Goal: Task Accomplishment & Management: Complete application form

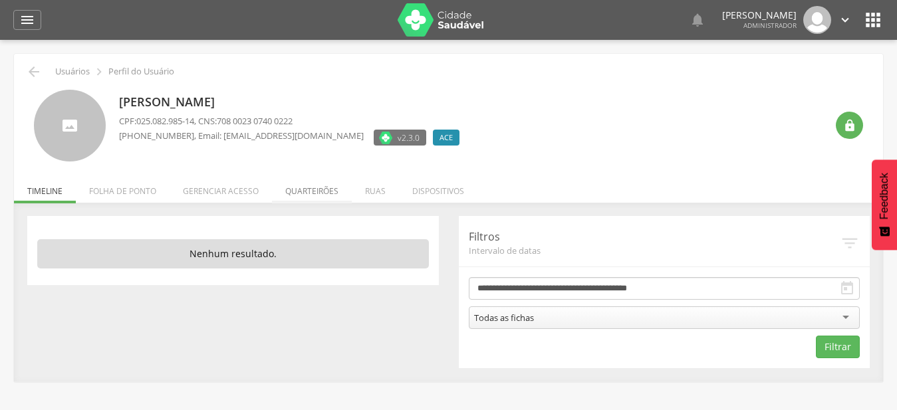
click at [314, 195] on li "Quarteirões" at bounding box center [312, 187] width 80 height 31
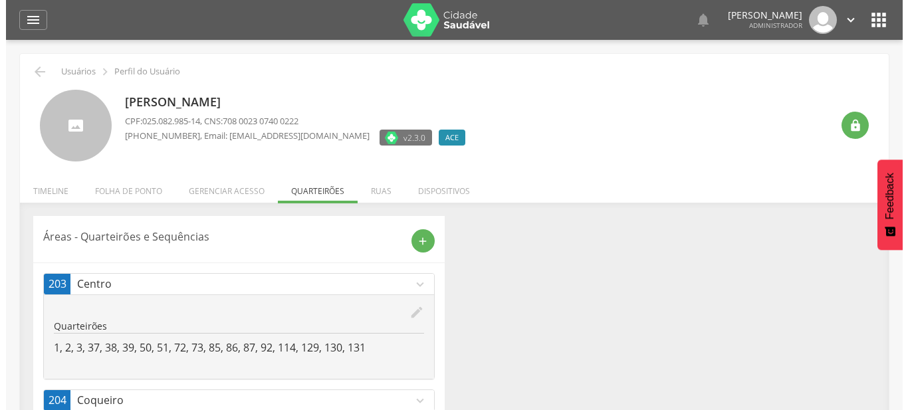
scroll to position [134, 0]
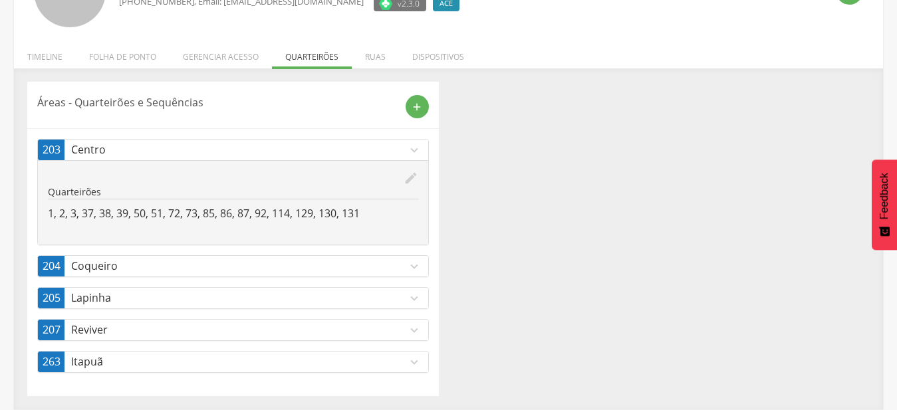
click at [416, 333] on icon "expand_more" at bounding box center [414, 330] width 15 height 15
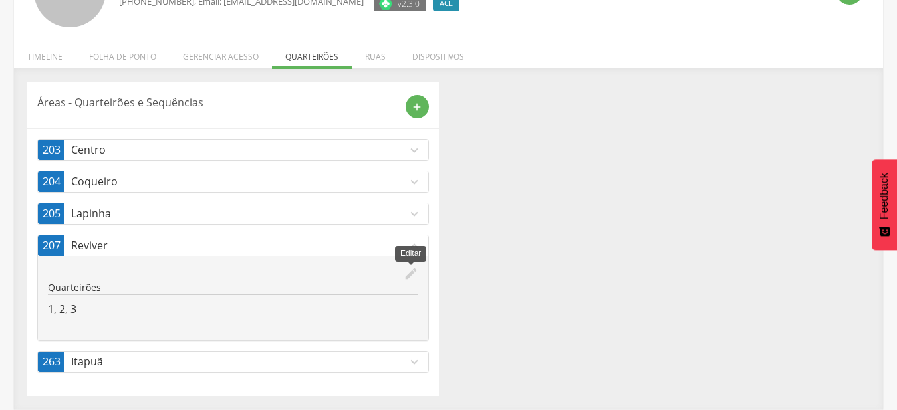
click at [408, 277] on icon "edit" at bounding box center [411, 274] width 15 height 15
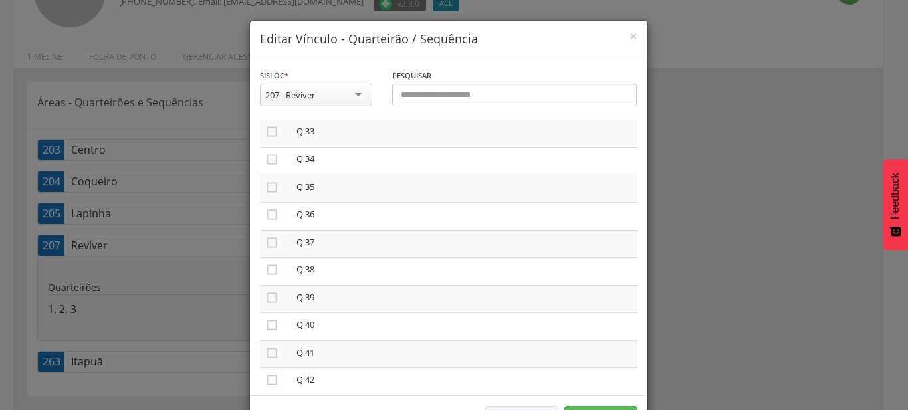
scroll to position [1061, 0]
click at [269, 198] on icon "" at bounding box center [271, 201] width 13 height 13
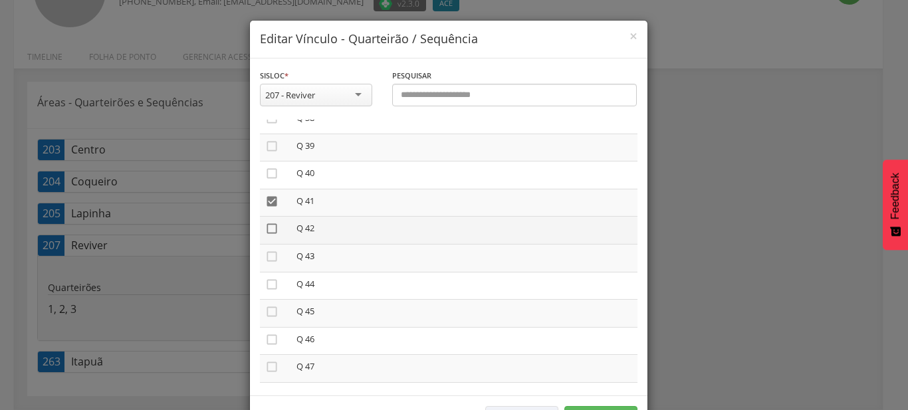
click at [269, 223] on icon "" at bounding box center [271, 228] width 13 height 13
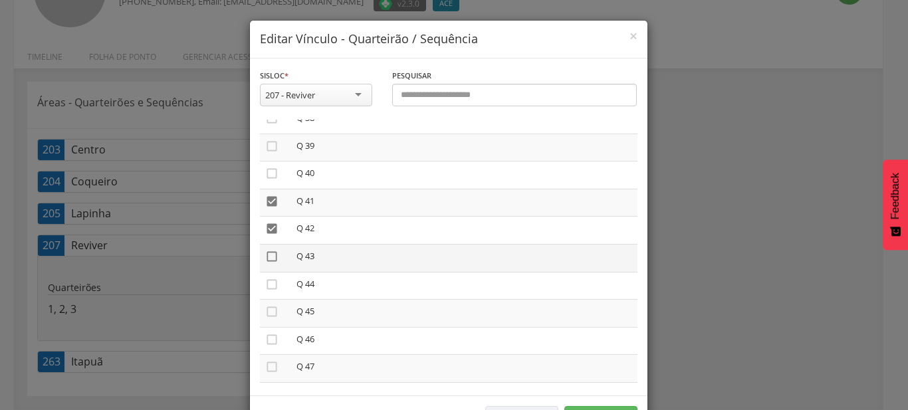
click at [267, 253] on icon "" at bounding box center [271, 256] width 13 height 13
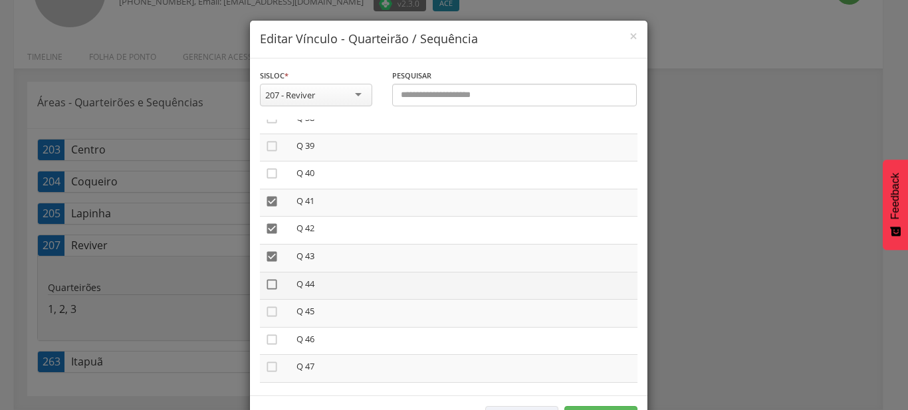
click at [265, 278] on icon "" at bounding box center [271, 284] width 13 height 13
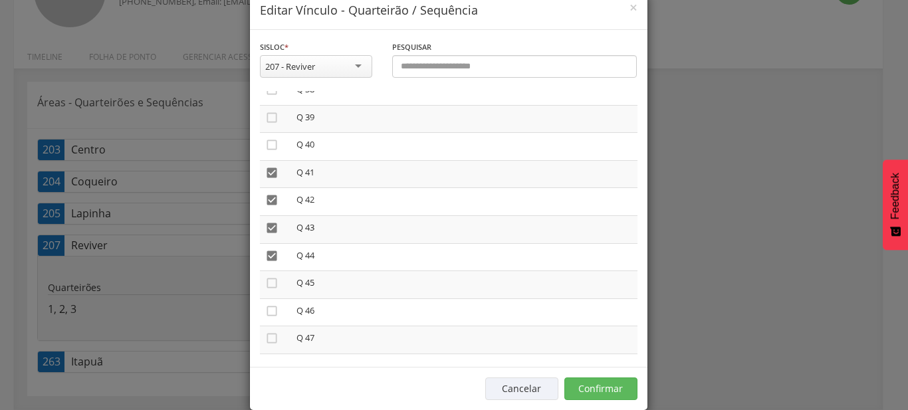
scroll to position [49, 0]
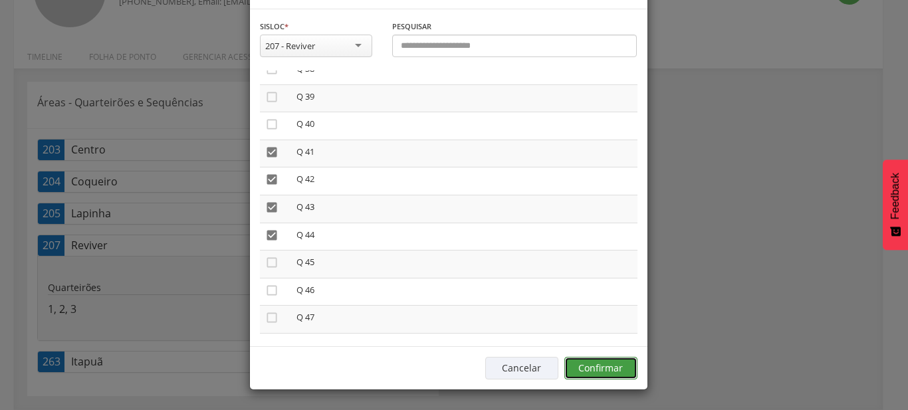
click at [590, 376] on button "Confirmar" at bounding box center [600, 368] width 73 height 23
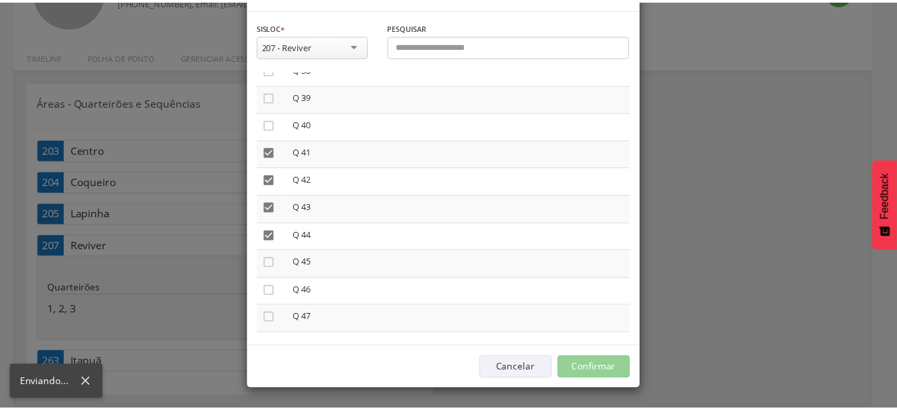
scroll to position [40, 0]
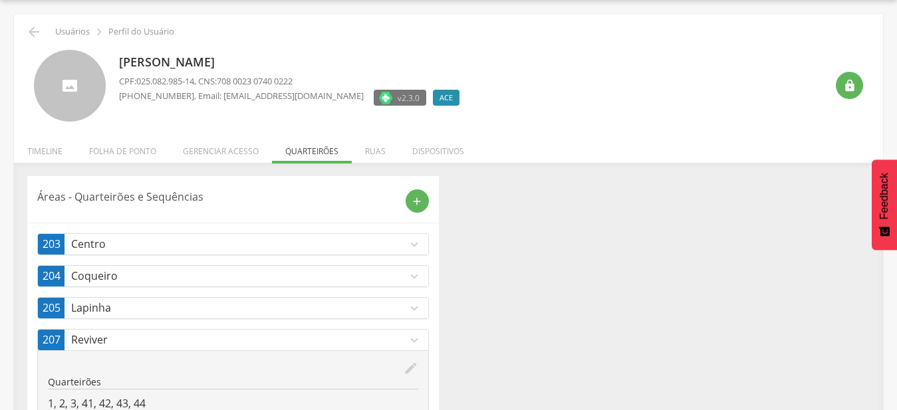
click at [398, 344] on p "Reviver" at bounding box center [239, 339] width 336 height 15
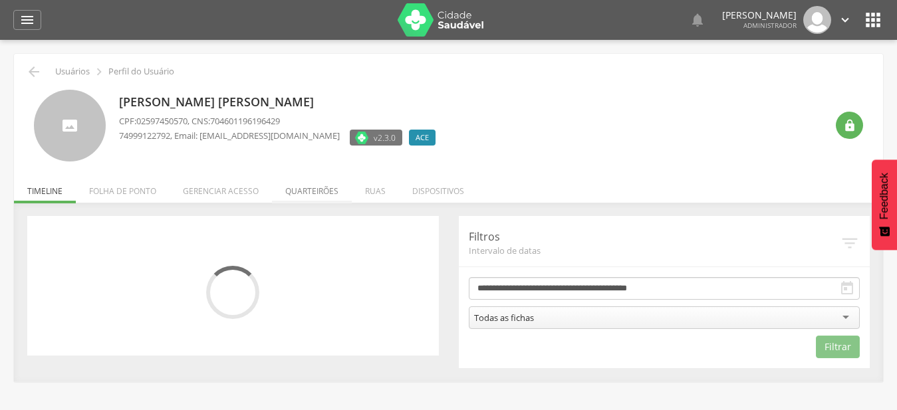
click at [308, 194] on li "Quarteirões" at bounding box center [312, 187] width 80 height 31
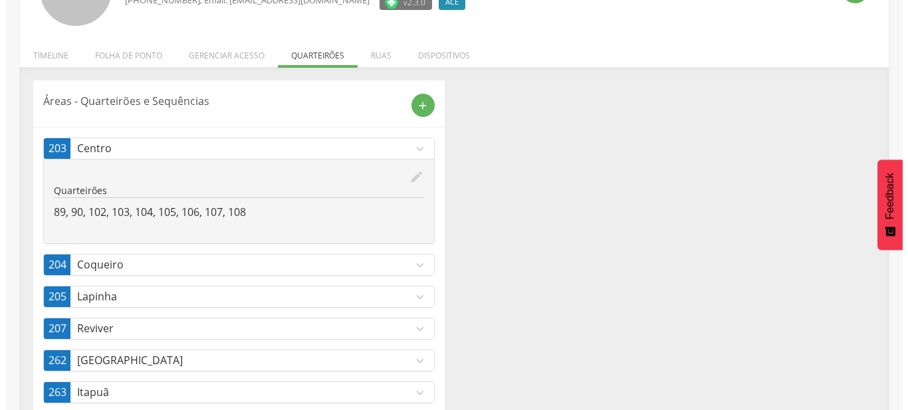
scroll to position [198, 0]
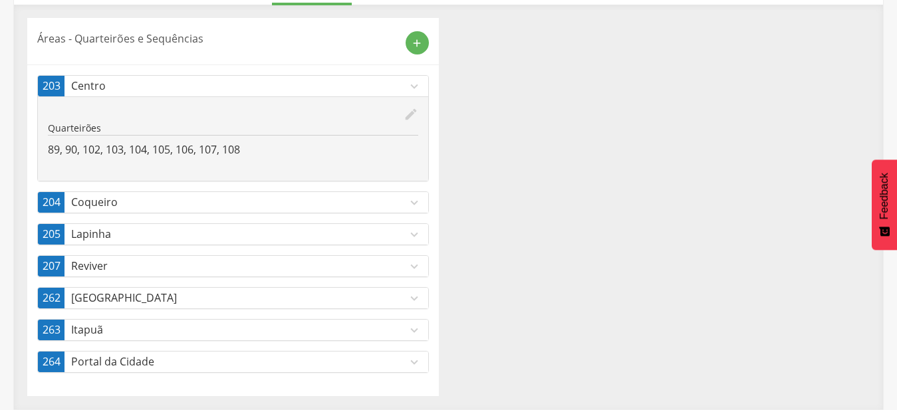
click at [407, 301] on icon "expand_more" at bounding box center [414, 298] width 15 height 15
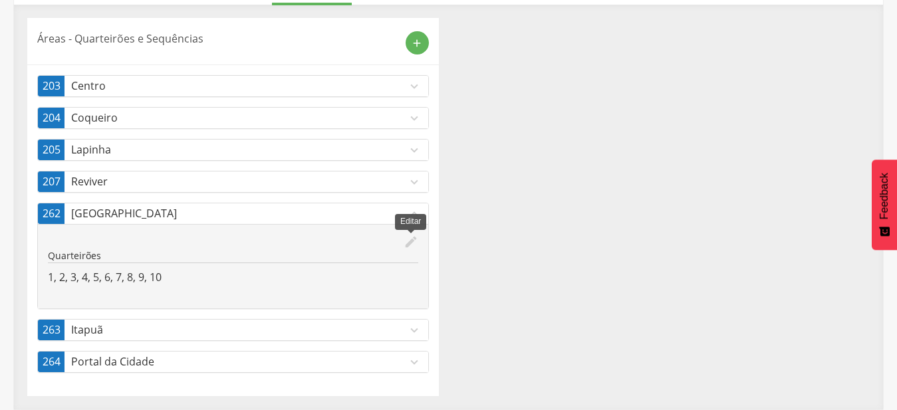
click at [409, 241] on icon "edit" at bounding box center [411, 242] width 15 height 15
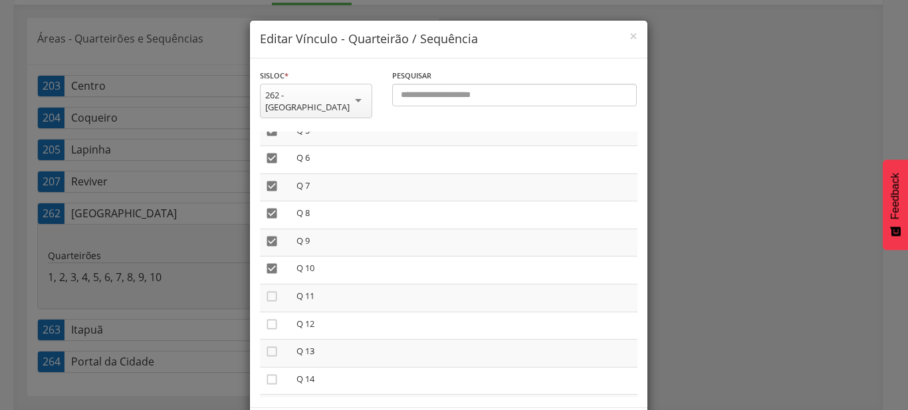
scroll to position [227, 0]
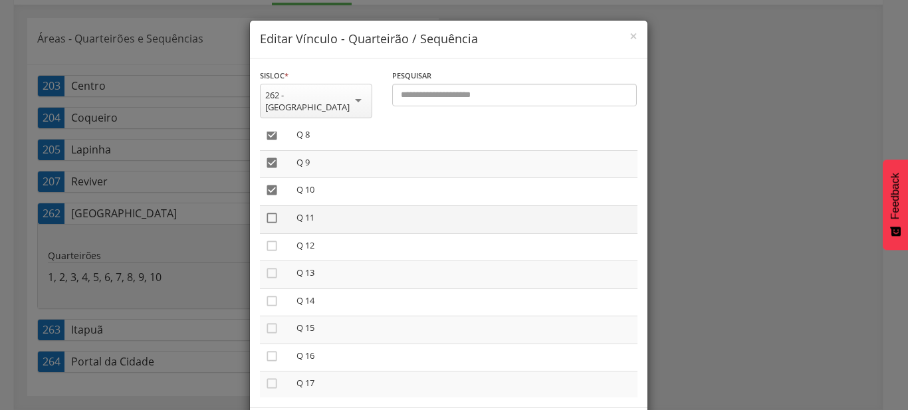
click at [265, 211] on icon "" at bounding box center [271, 217] width 13 height 13
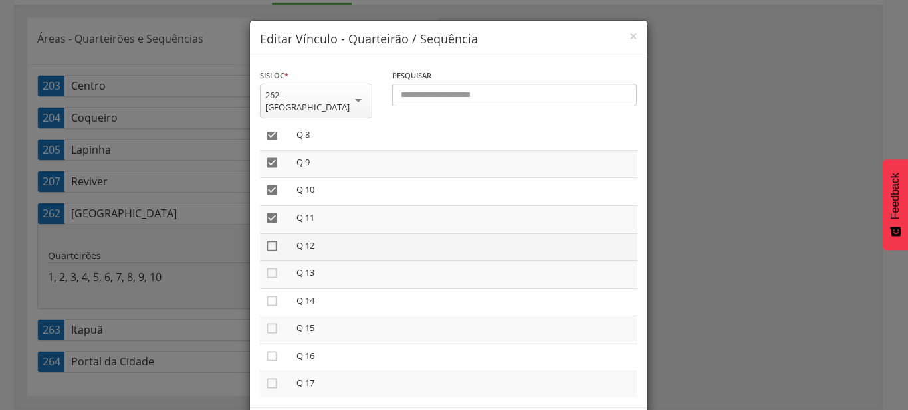
click at [267, 239] on icon "" at bounding box center [271, 245] width 13 height 13
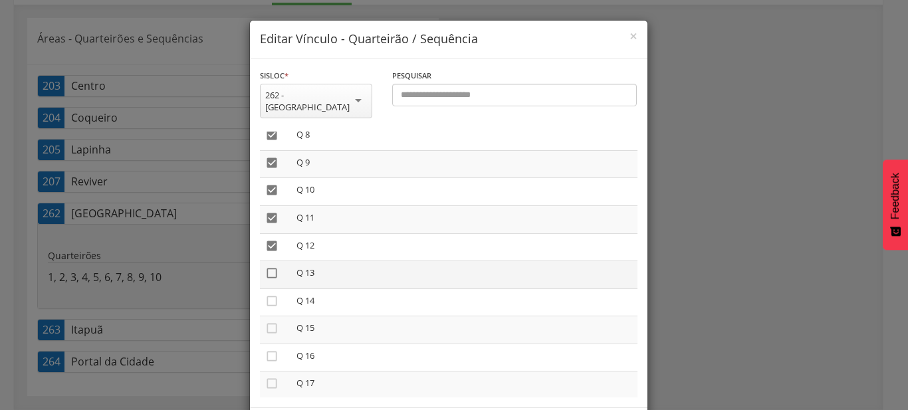
click at [266, 267] on icon "" at bounding box center [271, 273] width 13 height 13
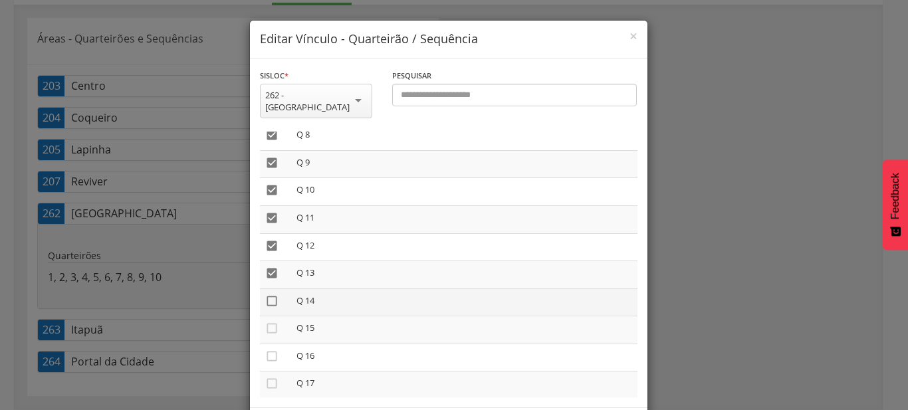
click at [265, 295] on icon "" at bounding box center [271, 301] width 13 height 13
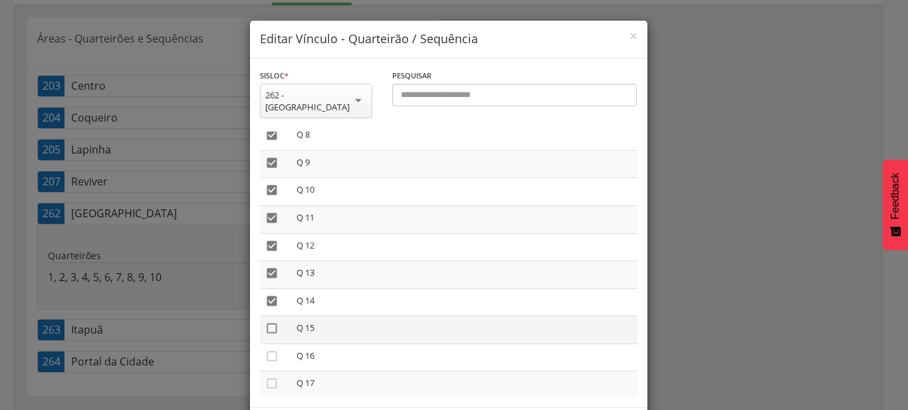
click at [265, 322] on icon "" at bounding box center [271, 328] width 13 height 13
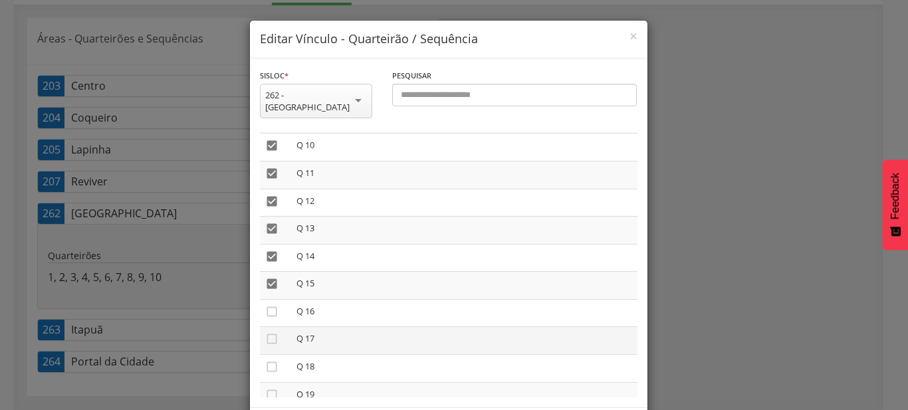
scroll to position [303, 0]
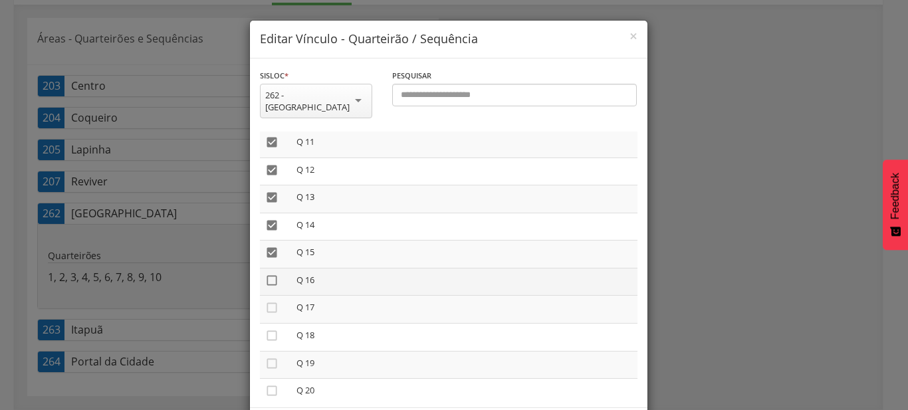
click at [265, 274] on icon "" at bounding box center [271, 280] width 13 height 13
click at [265, 301] on icon "" at bounding box center [271, 307] width 13 height 13
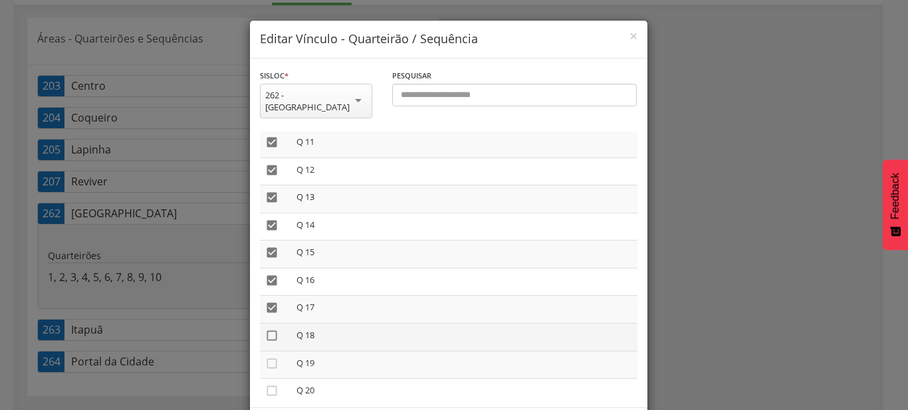
click at [267, 329] on icon "" at bounding box center [271, 335] width 13 height 13
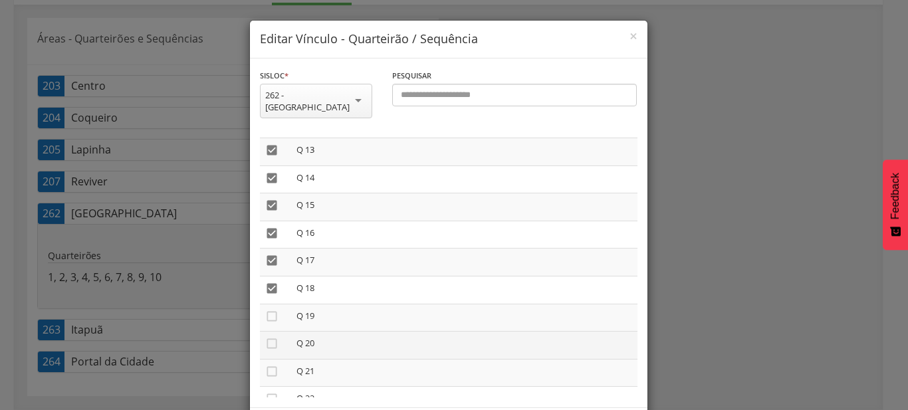
scroll to position [379, 0]
click at [267, 281] on icon "" at bounding box center [271, 287] width 13 height 13
click at [266, 308] on icon "" at bounding box center [271, 314] width 13 height 13
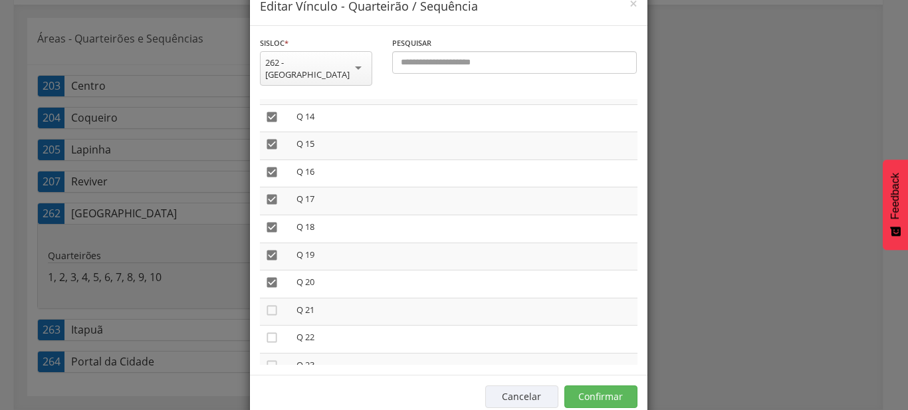
scroll to position [49, 0]
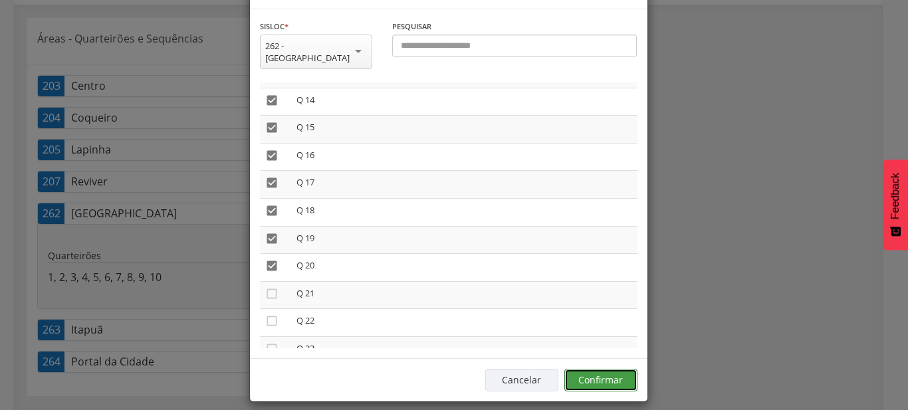
click at [607, 369] on button "Confirmar" at bounding box center [600, 380] width 73 height 23
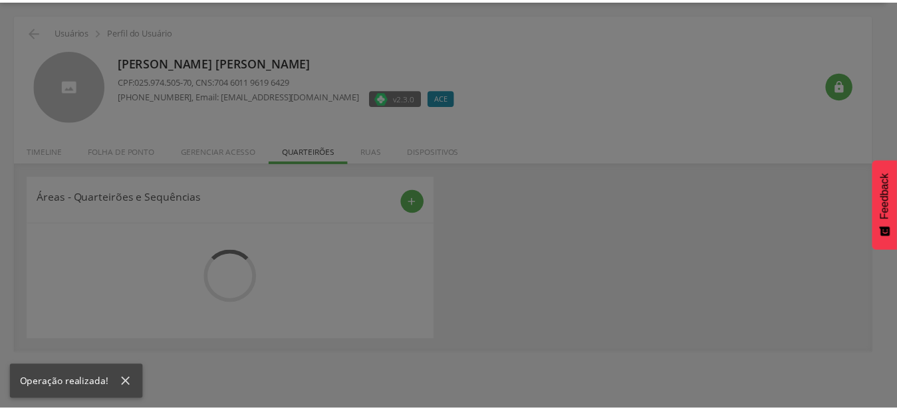
scroll to position [40, 0]
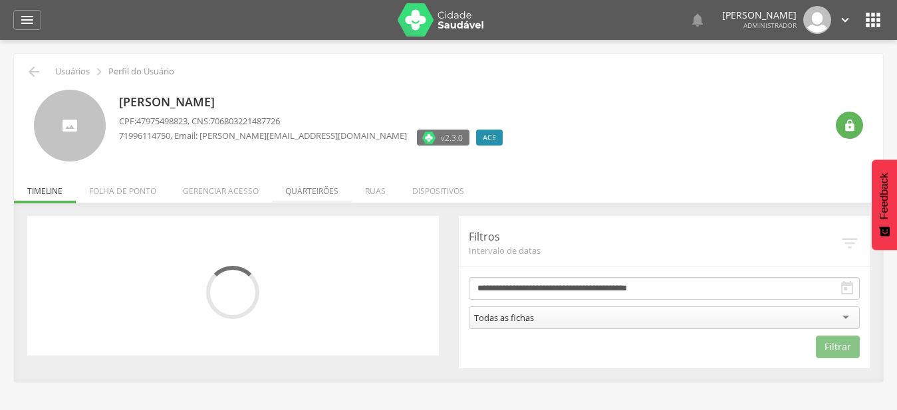
click at [300, 188] on li "Quarteirões" at bounding box center [312, 187] width 80 height 31
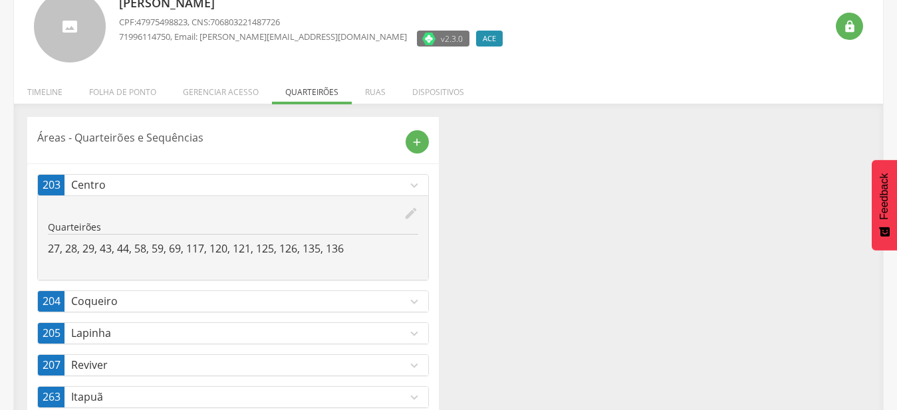
scroll to position [166, 0]
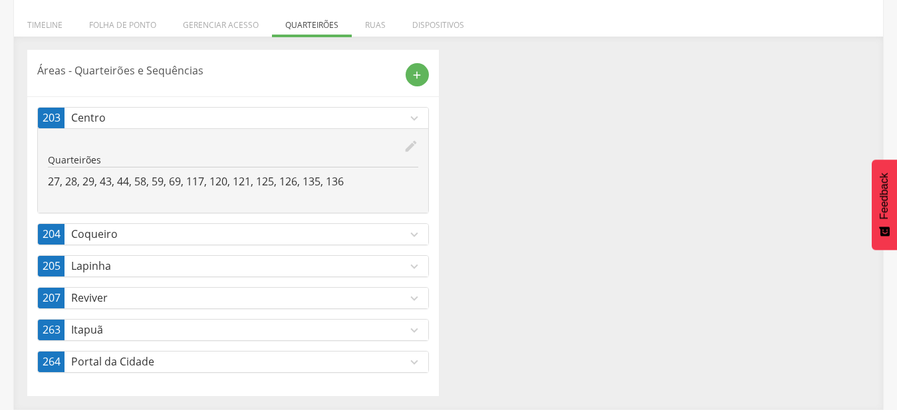
click at [410, 307] on link "207 Reviver expand_more" at bounding box center [233, 298] width 390 height 21
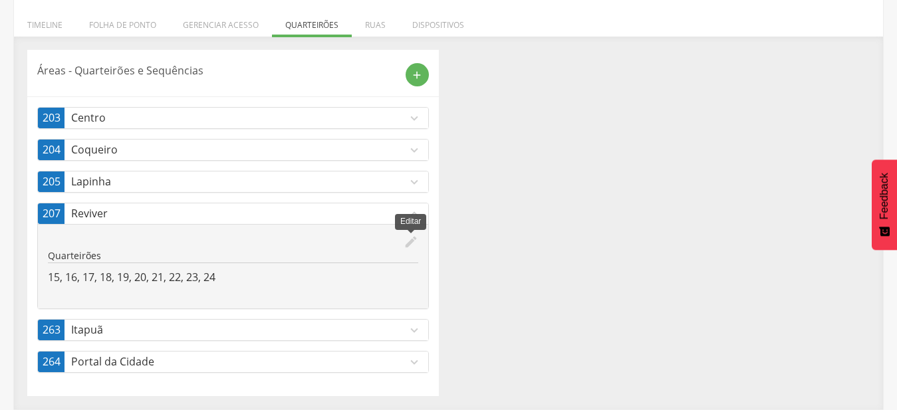
click at [408, 241] on icon "edit" at bounding box center [411, 242] width 15 height 15
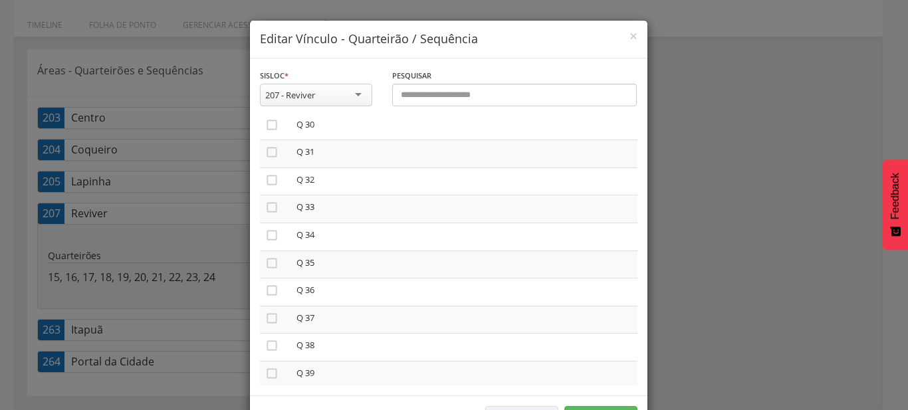
scroll to position [1213, 0]
click at [268, 154] on icon "" at bounding box center [271, 160] width 13 height 13
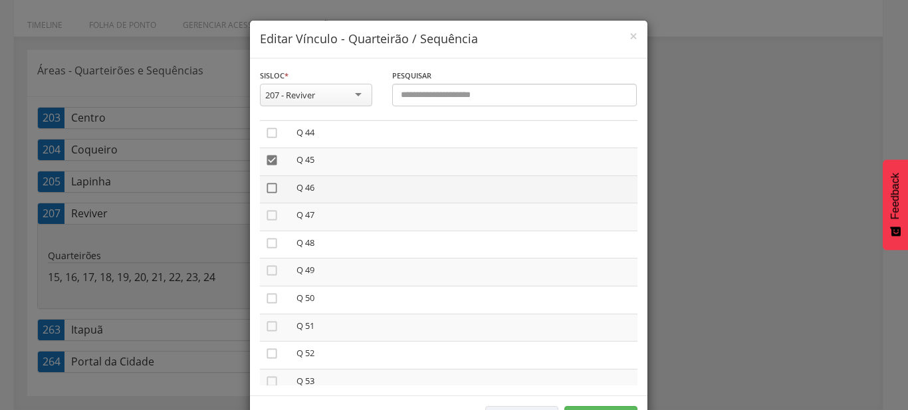
click at [265, 182] on icon "" at bounding box center [271, 187] width 13 height 13
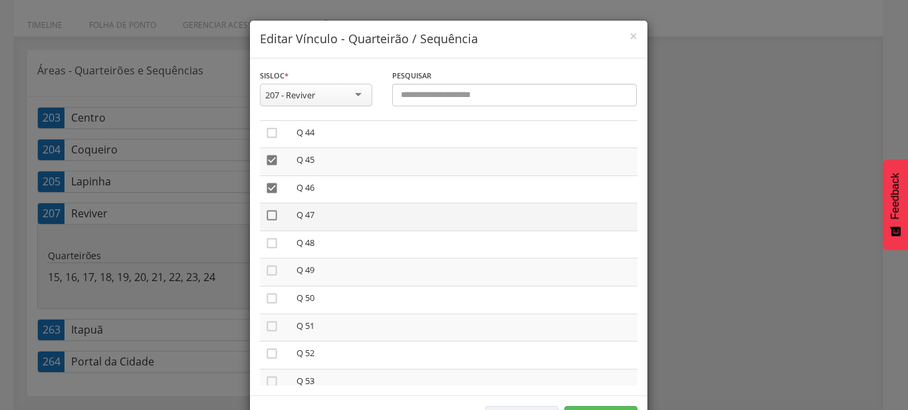
click at [267, 210] on icon "" at bounding box center [271, 215] width 13 height 13
drag, startPoint x: 269, startPoint y: 232, endPoint x: 276, endPoint y: 263, distance: 31.4
click at [269, 237] on icon "" at bounding box center [271, 243] width 13 height 13
click at [265, 265] on icon "" at bounding box center [271, 270] width 13 height 13
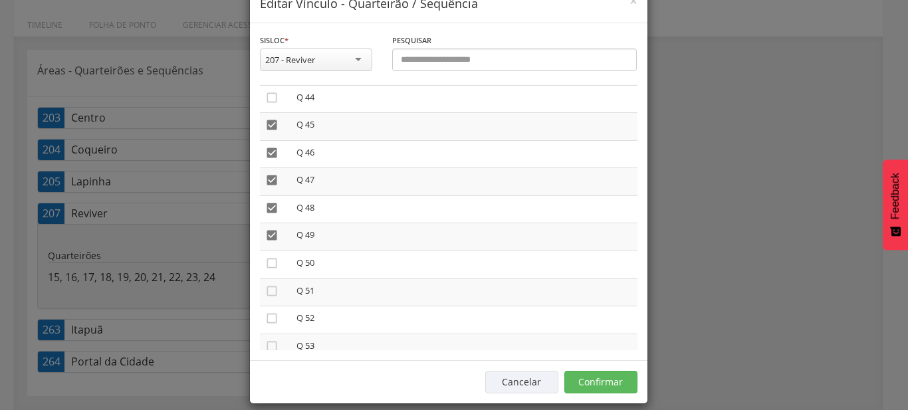
scroll to position [49, 0]
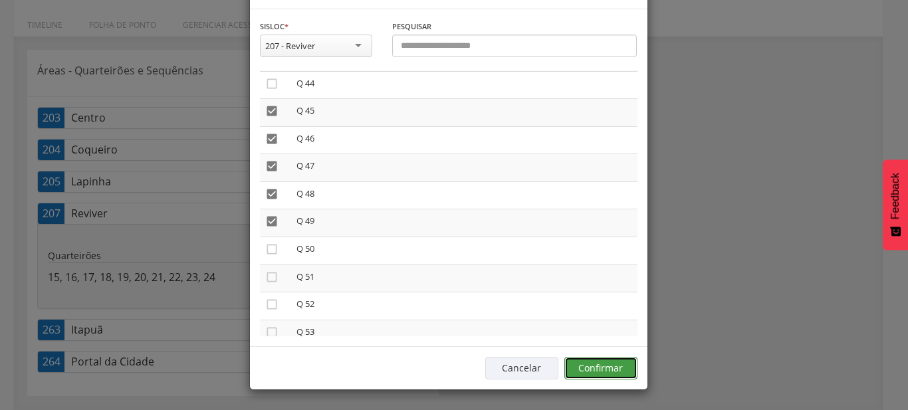
click at [627, 370] on button "Confirmar" at bounding box center [600, 368] width 73 height 23
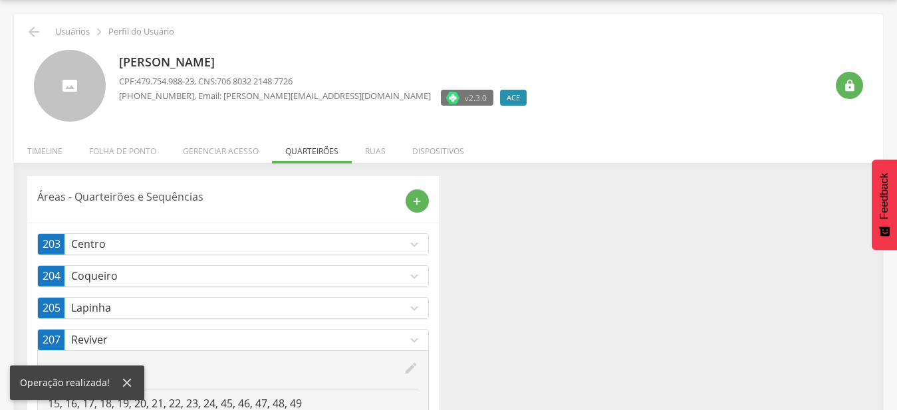
scroll to position [108, 0]
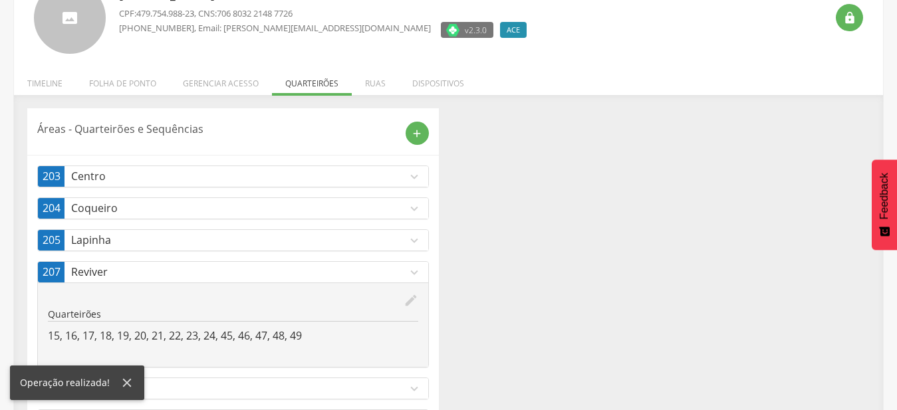
click at [188, 256] on div "203 Centro expand_more edit Quarteirões 27, 28, 29, 43, 44, 58, 59, 69, 117, 12…" at bounding box center [233, 299] width 392 height 266
click at [190, 276] on p "Reviver" at bounding box center [239, 272] width 336 height 15
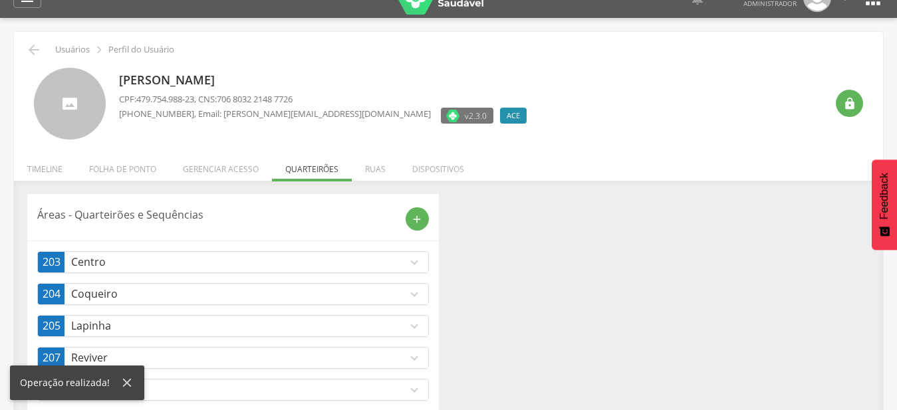
scroll to position [0, 0]
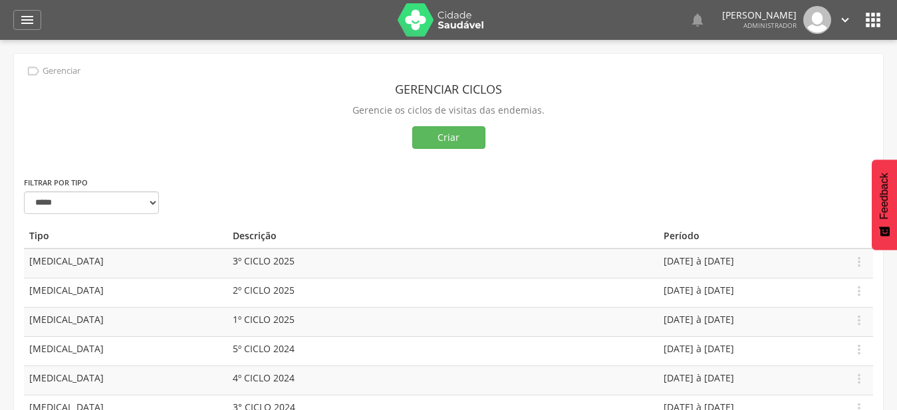
click at [13, 22] on header " Dashboard Supervisão Produtividade Mapa da cidade Mapa de cobertura Ranking A…" at bounding box center [448, 20] width 897 height 40
click at [43, 23] on div " Dashboard Supervisão Produtividade Mapa da cidade Mapa de cobertura Ranking A…" at bounding box center [448, 20] width 870 height 40
click at [27, 16] on icon "" at bounding box center [27, 20] width 16 height 16
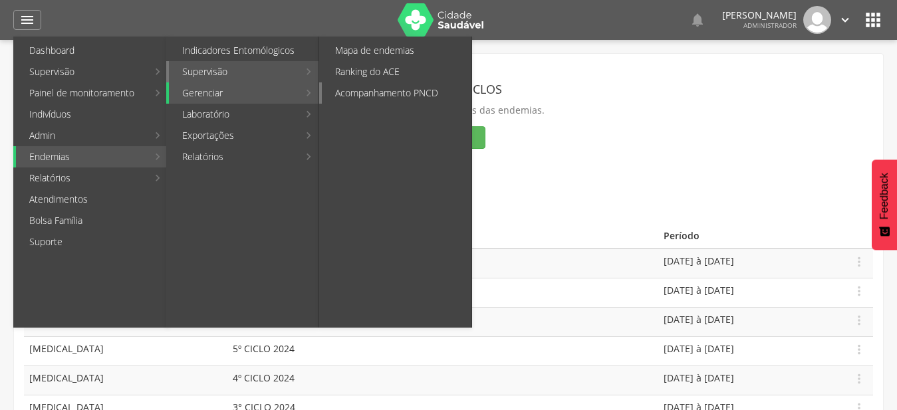
click at [388, 88] on link "Acompanhamento PNCD" at bounding box center [397, 92] width 150 height 21
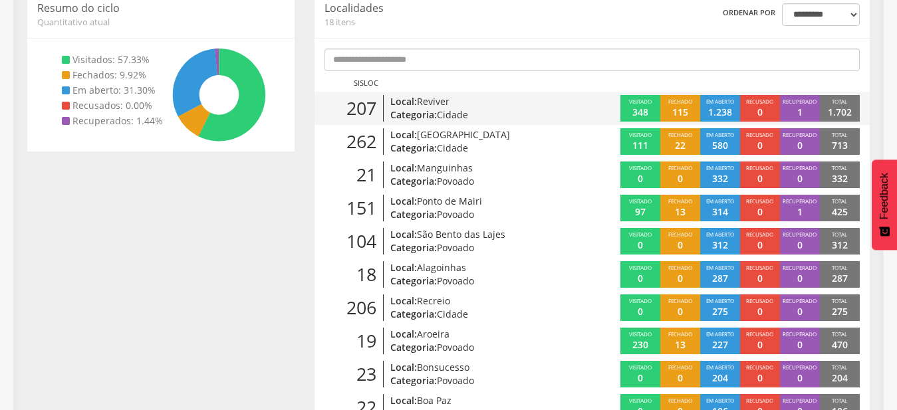
click at [416, 112] on p "Categoria: Cidade" at bounding box center [478, 114] width 176 height 13
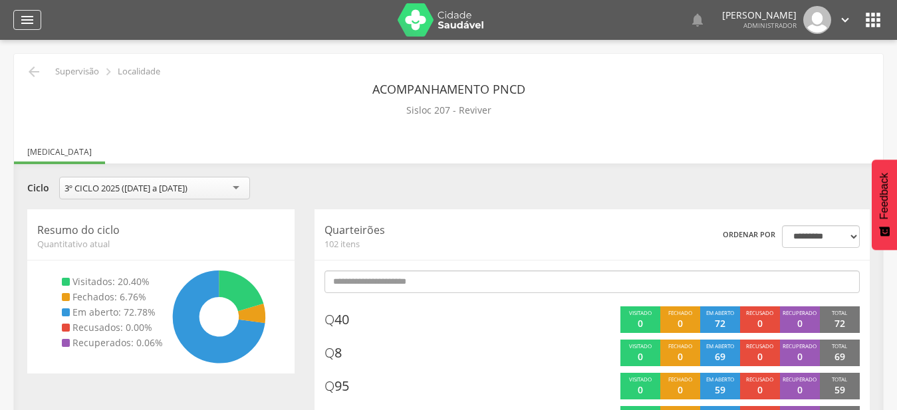
drag, startPoint x: 25, startPoint y: 15, endPoint x: 41, endPoint y: 71, distance: 58.1
click at [25, 18] on icon "" at bounding box center [27, 20] width 16 height 16
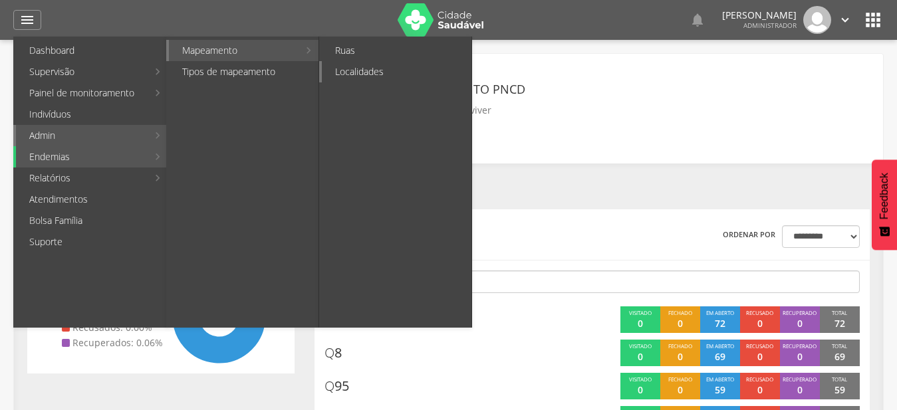
click at [418, 78] on link "Localidades" at bounding box center [397, 71] width 150 height 21
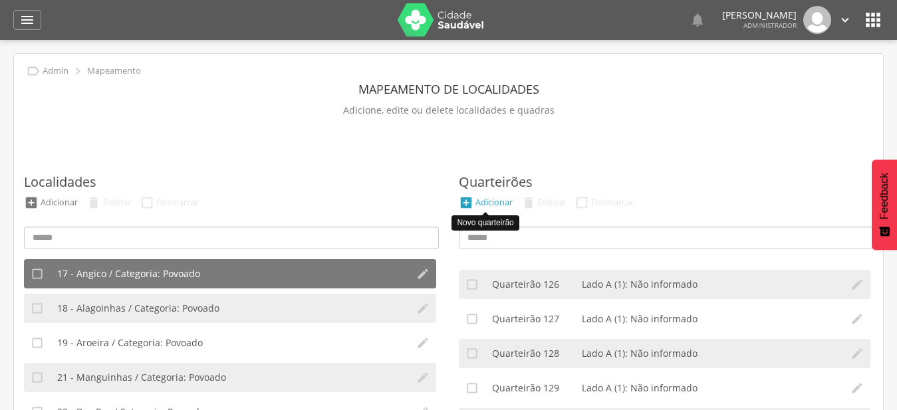
click at [485, 203] on div "Adicionar" at bounding box center [493, 202] width 37 height 11
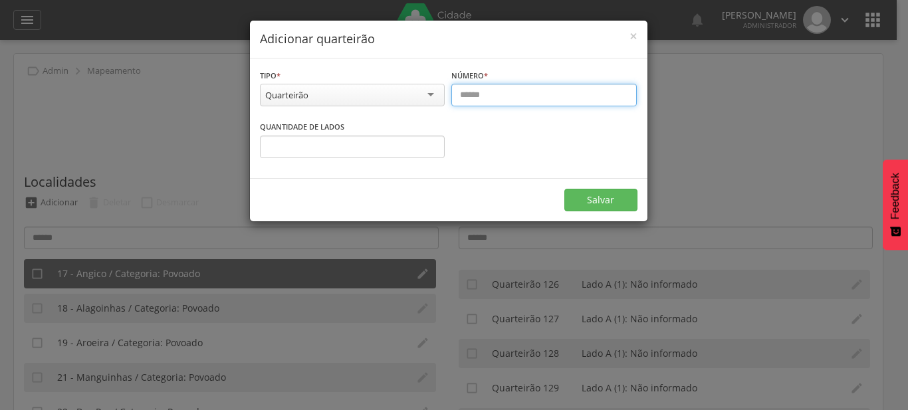
click at [489, 94] on input "text" at bounding box center [543, 95] width 185 height 23
type input "***"
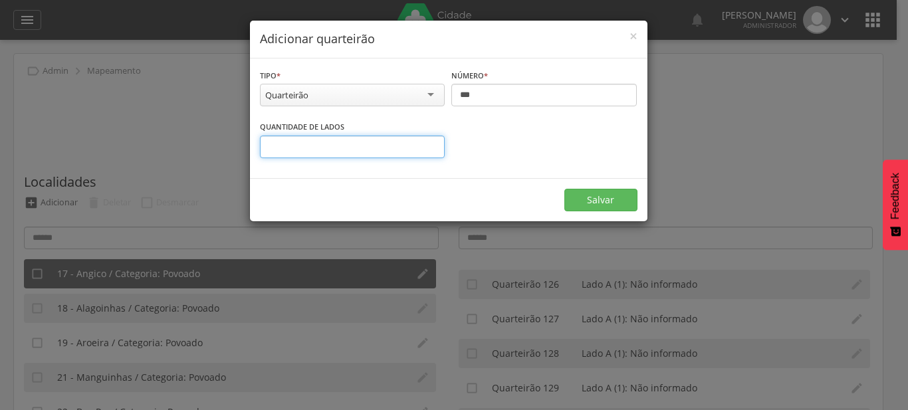
click at [433, 140] on input "number" at bounding box center [352, 147] width 185 height 23
click at [430, 146] on input "*" at bounding box center [352, 147] width 185 height 23
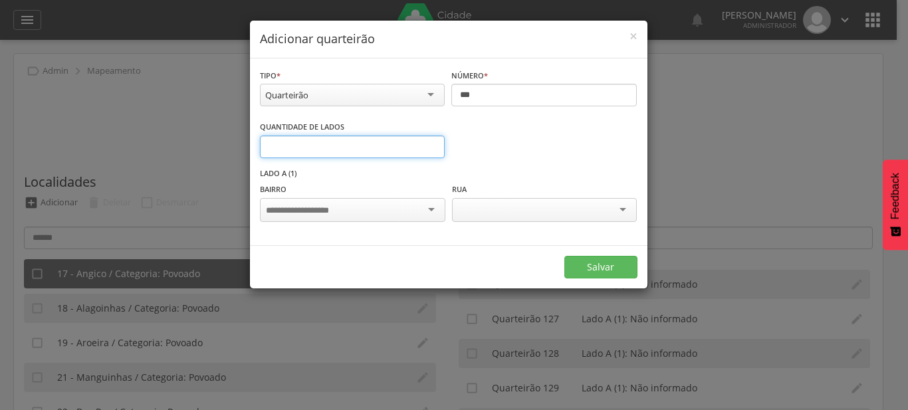
click at [433, 146] on input "*" at bounding box center [352, 147] width 185 height 23
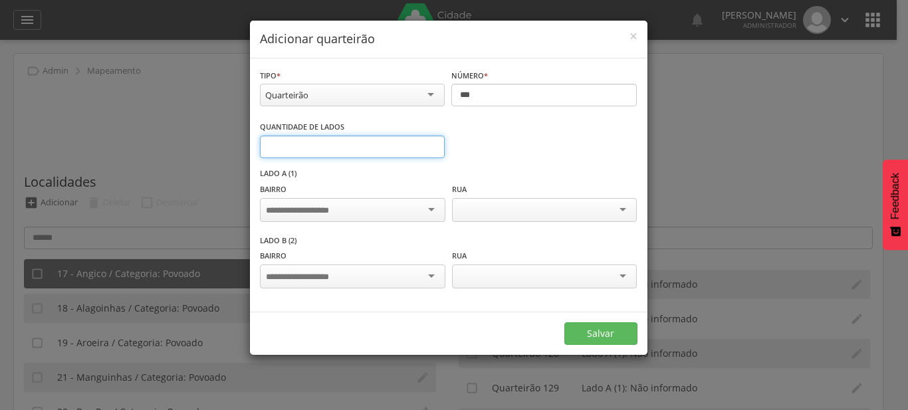
click at [433, 146] on input "*" at bounding box center [352, 147] width 185 height 23
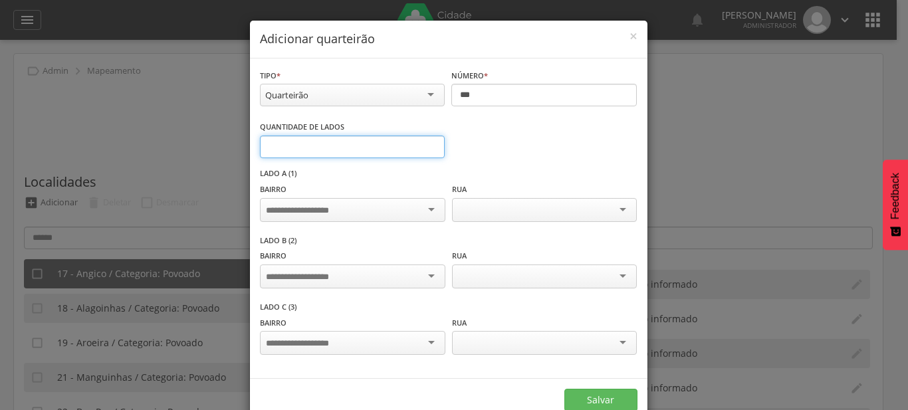
type input "*"
click at [428, 144] on input "*" at bounding box center [352, 147] width 185 height 23
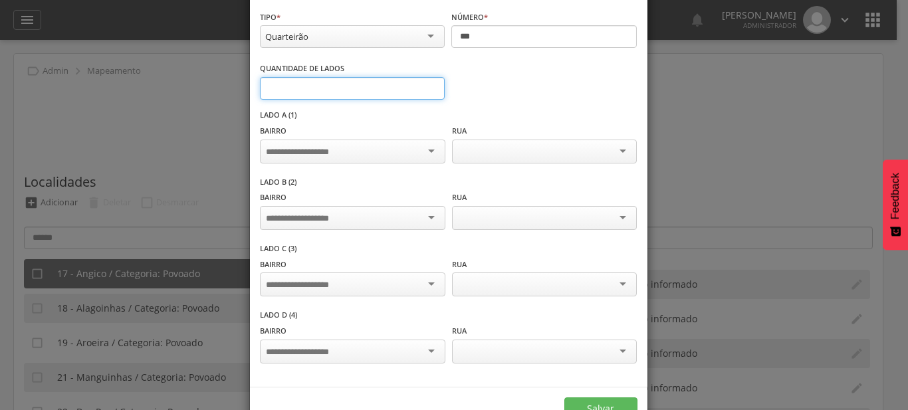
scroll to position [92, 0]
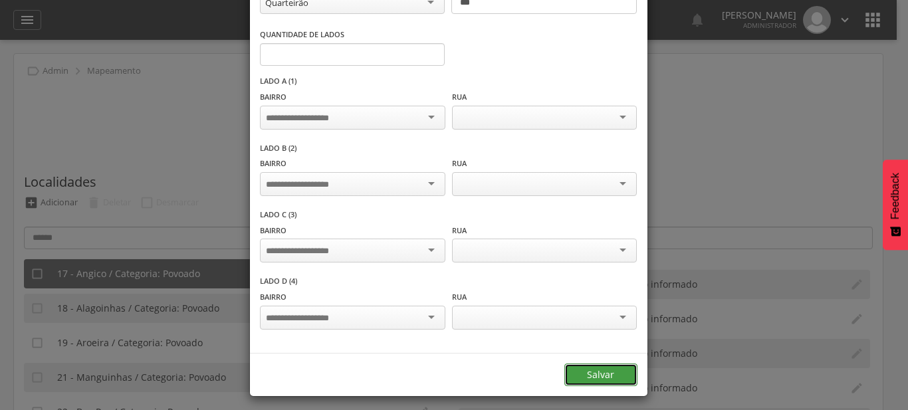
click at [599, 371] on button "Salvar" at bounding box center [600, 375] width 73 height 23
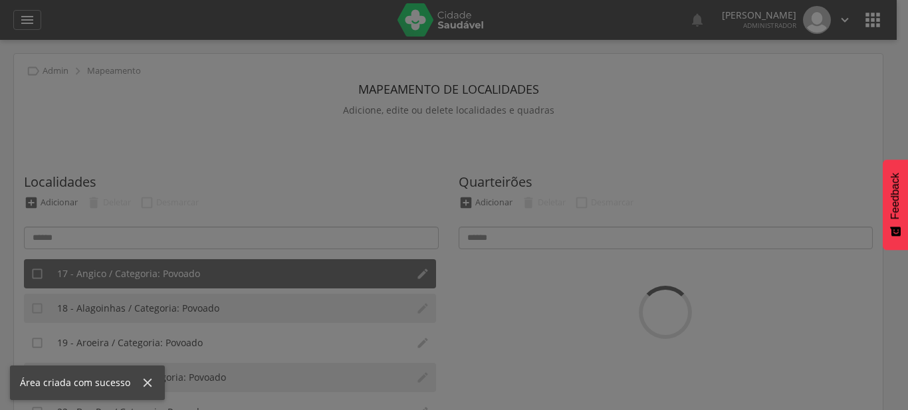
scroll to position [0, 0]
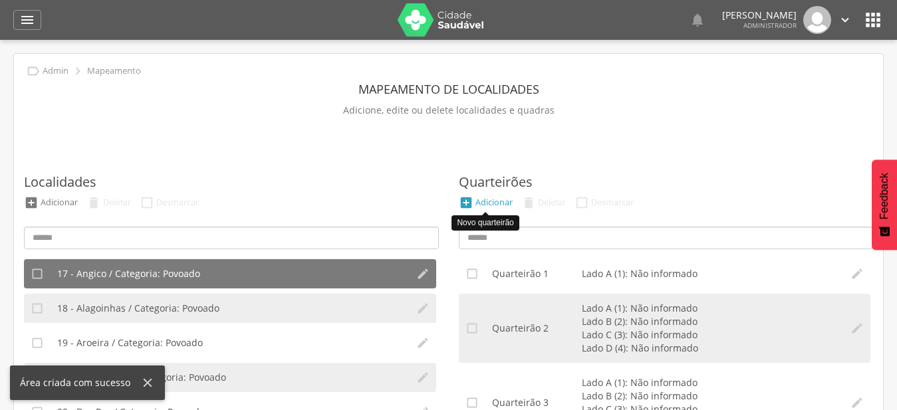
click at [500, 201] on div "Adicionar" at bounding box center [493, 202] width 37 height 11
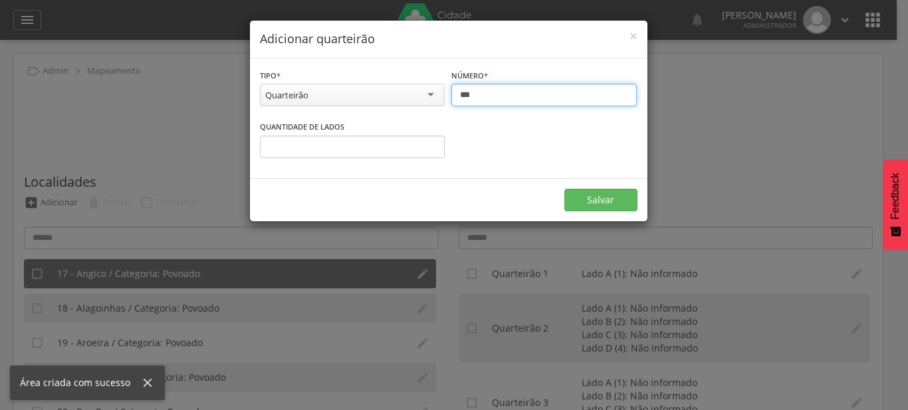
click at [479, 97] on input "***" at bounding box center [543, 95] width 185 height 23
type input "***"
click at [432, 142] on input "*" at bounding box center [352, 147] width 185 height 23
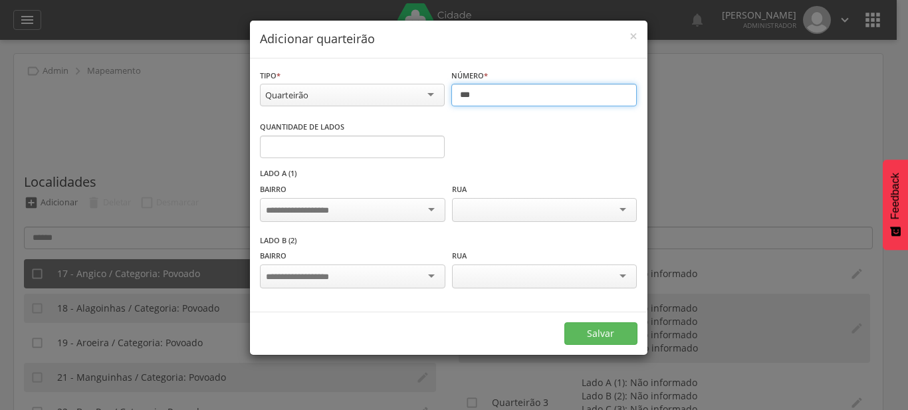
click at [432, 142] on input "*" at bounding box center [352, 147] width 185 height 23
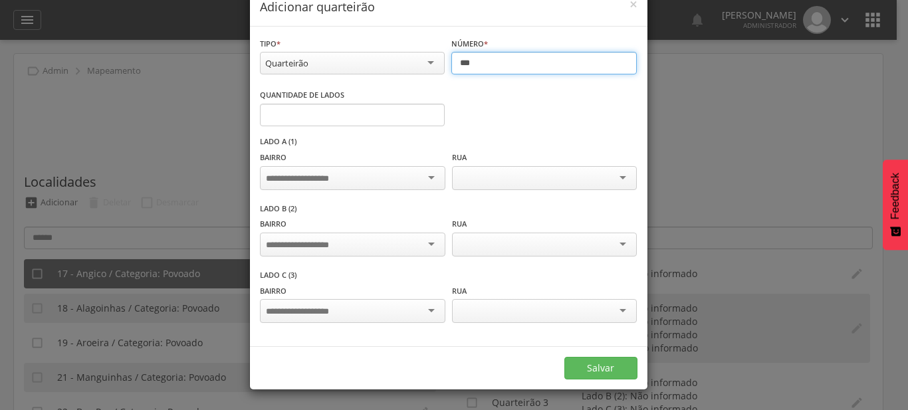
click at [426, 126] on input "*" at bounding box center [352, 115] width 185 height 23
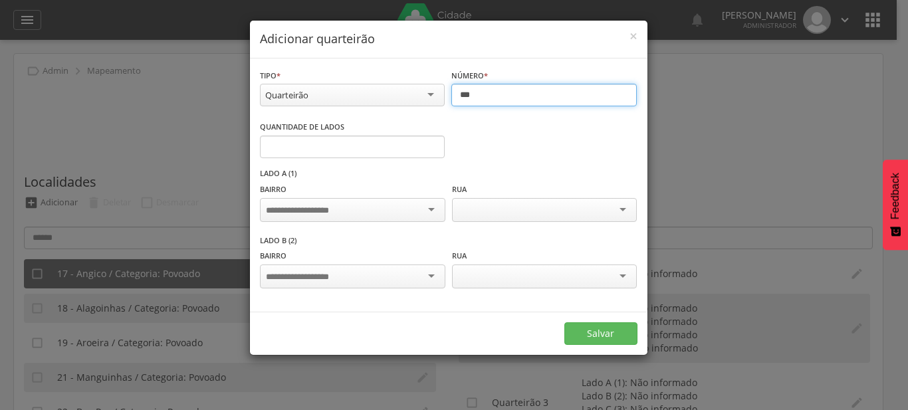
type input "*"
click at [431, 144] on input "*" at bounding box center [352, 147] width 185 height 23
type input "***"
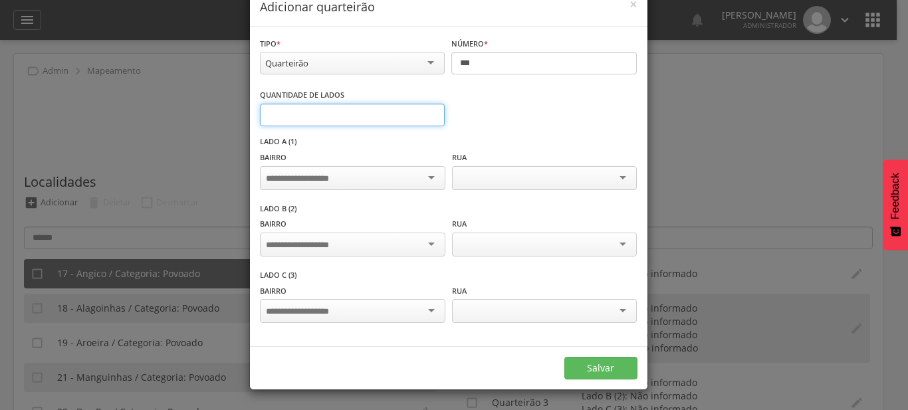
click at [431, 126] on input "*" at bounding box center [352, 115] width 185 height 23
type input "*"
drag, startPoint x: 422, startPoint y: 146, endPoint x: 426, endPoint y: 155, distance: 9.8
click at [422, 126] on input "*" at bounding box center [352, 115] width 185 height 23
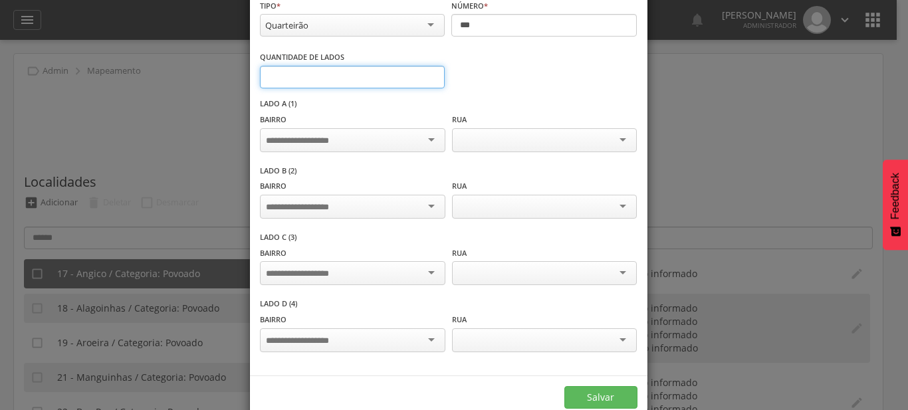
scroll to position [92, 0]
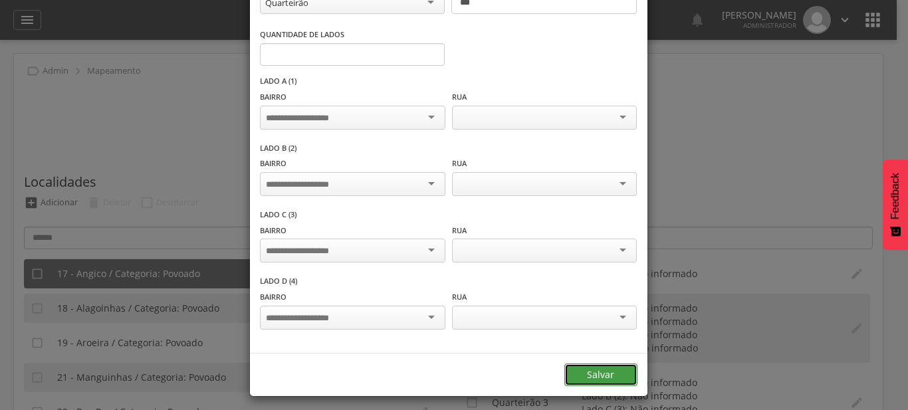
click at [618, 366] on button "Salvar" at bounding box center [600, 375] width 73 height 23
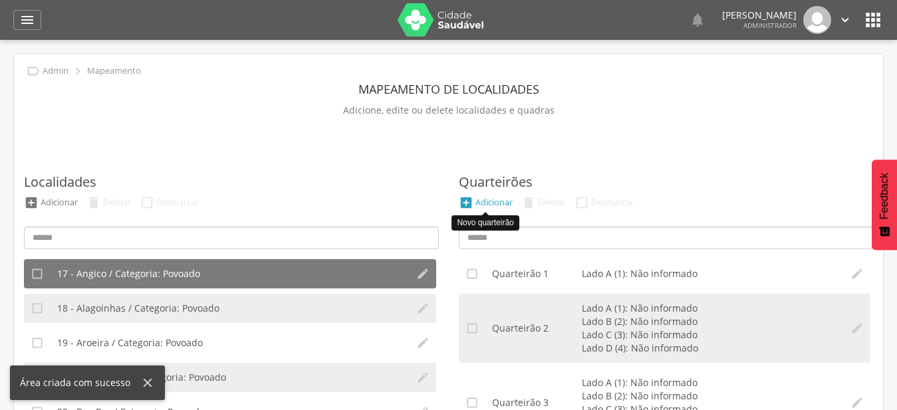
click at [499, 204] on div "Adicionar" at bounding box center [493, 202] width 37 height 11
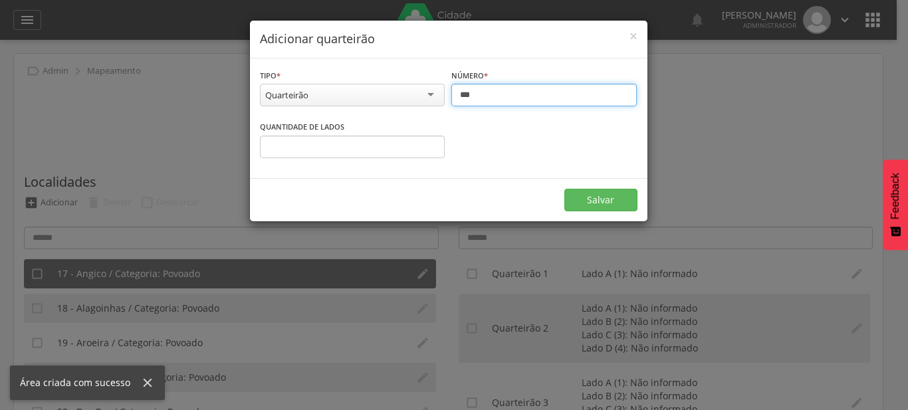
click at [491, 95] on input "***" at bounding box center [543, 95] width 185 height 23
type input "*"
type input "***"
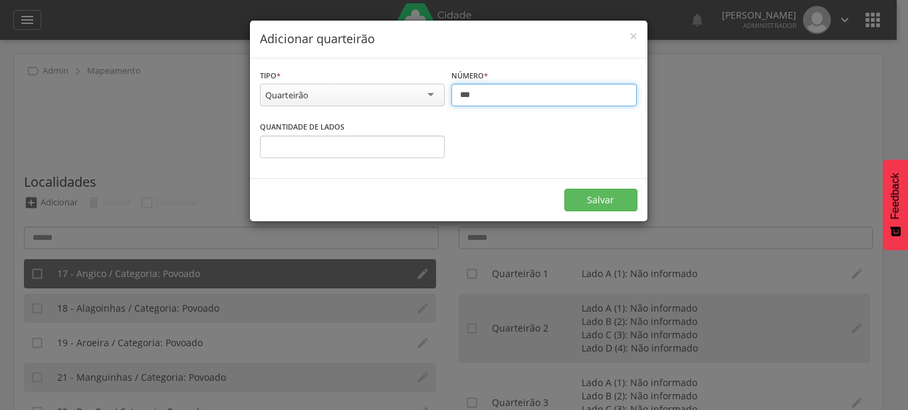
click at [431, 146] on input "*" at bounding box center [352, 147] width 185 height 23
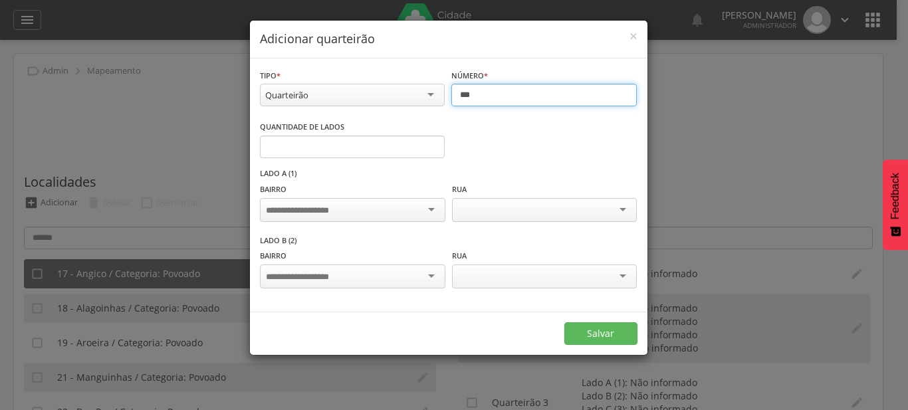
click at [429, 146] on input "*" at bounding box center [352, 147] width 185 height 23
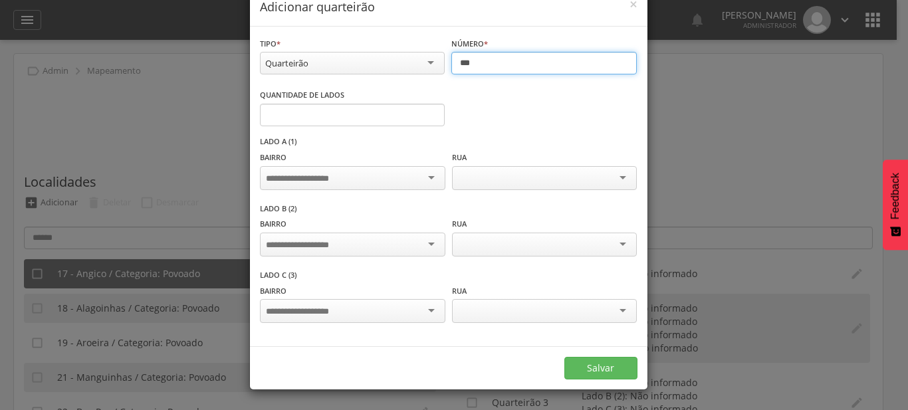
type input "*"
click at [428, 126] on input "*" at bounding box center [352, 115] width 185 height 23
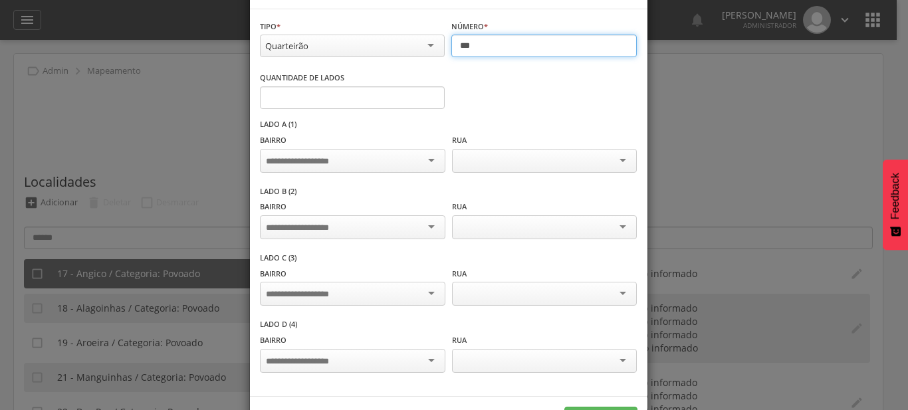
scroll to position [76, 0]
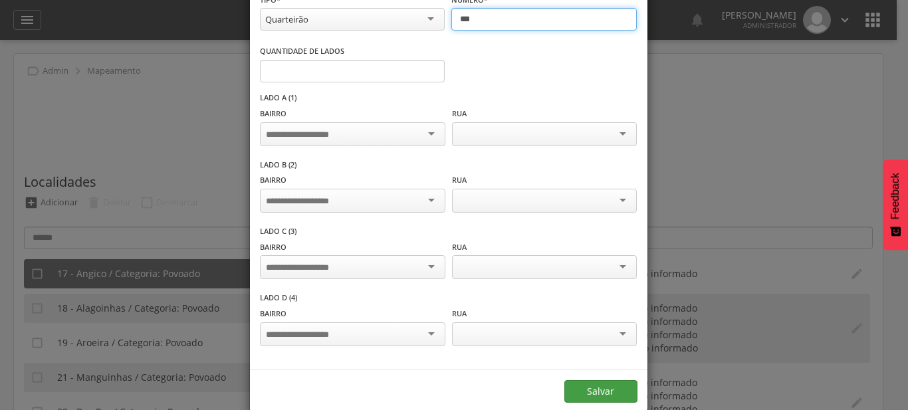
type input "***"
click at [608, 386] on button "Salvar" at bounding box center [600, 391] width 73 height 23
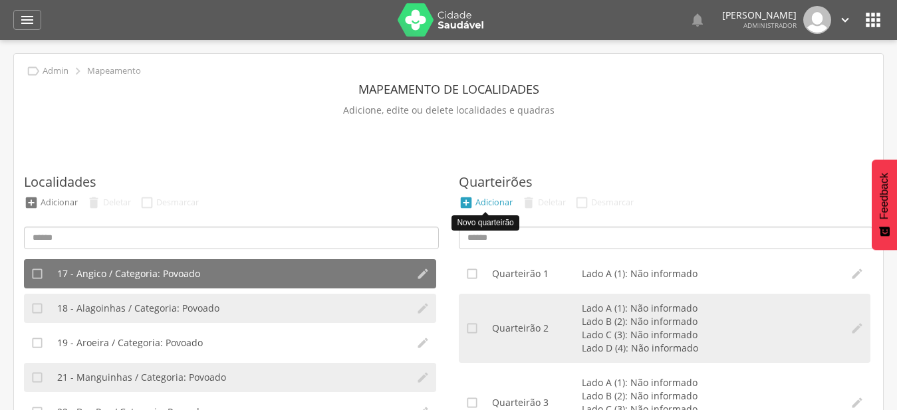
click at [501, 199] on div "Adicionar" at bounding box center [493, 202] width 37 height 11
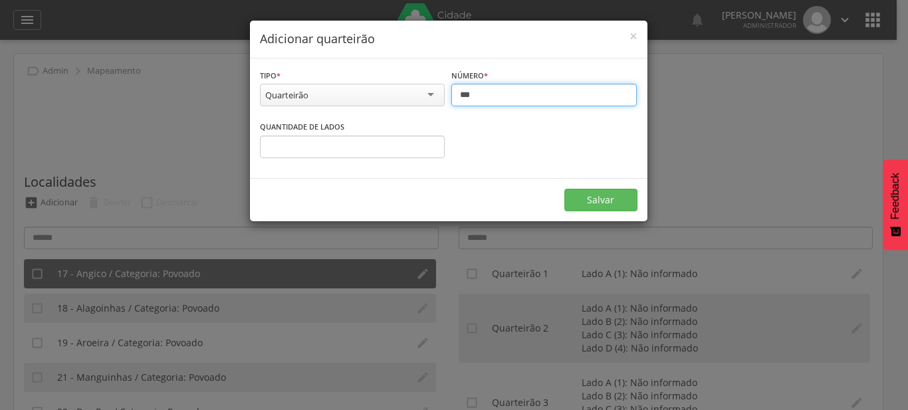
click at [485, 93] on input "***" at bounding box center [543, 95] width 185 height 23
type input "***"
click at [427, 144] on input "*" at bounding box center [352, 147] width 185 height 23
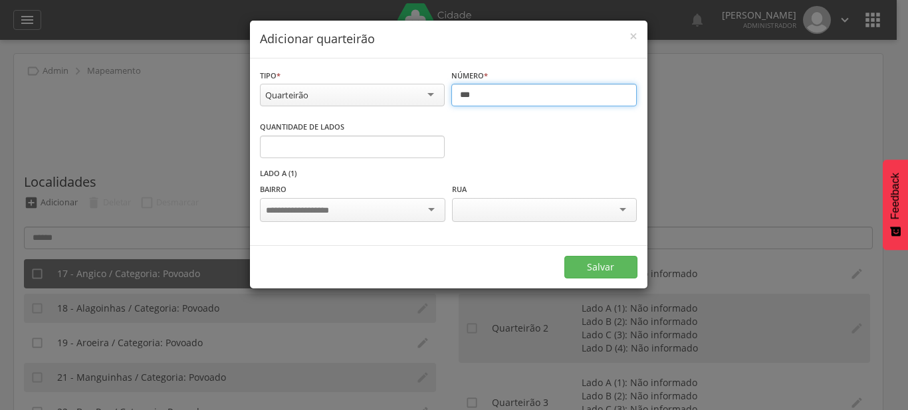
click at [427, 144] on input "*" at bounding box center [352, 147] width 185 height 23
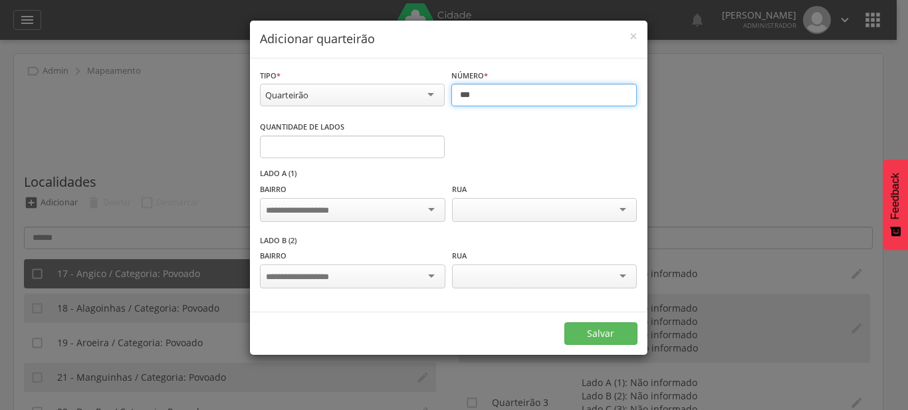
click at [427, 144] on input "*" at bounding box center [352, 147] width 185 height 23
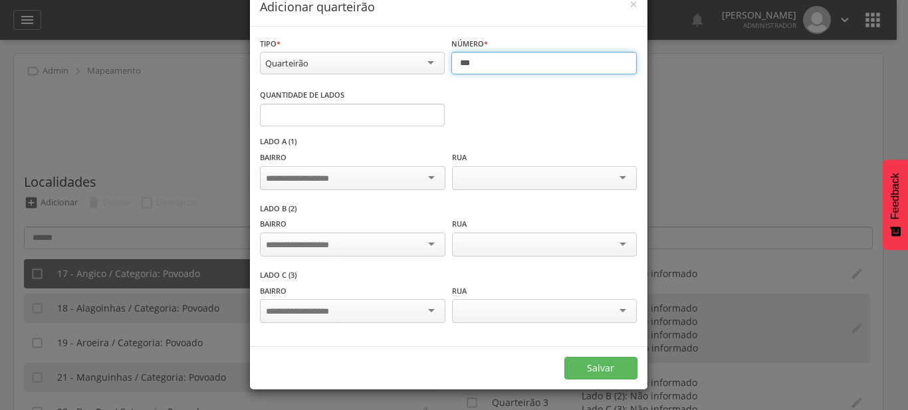
type input "*"
click at [427, 126] on input "*" at bounding box center [352, 115] width 185 height 23
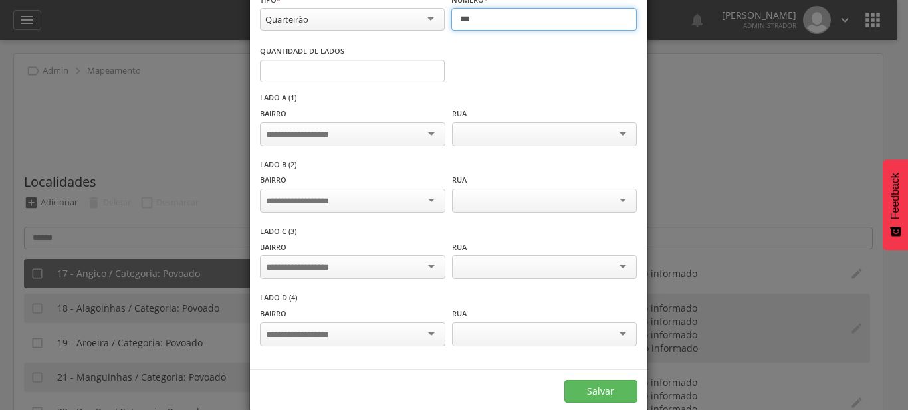
scroll to position [92, 0]
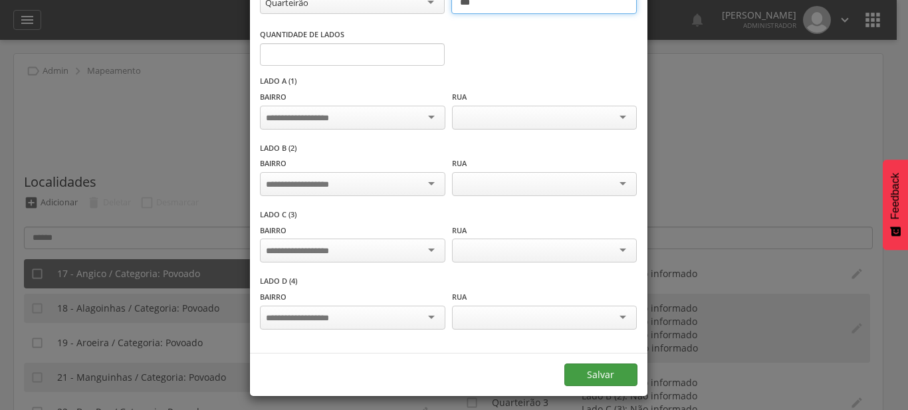
type input "***"
click at [602, 371] on button "Salvar" at bounding box center [600, 375] width 73 height 23
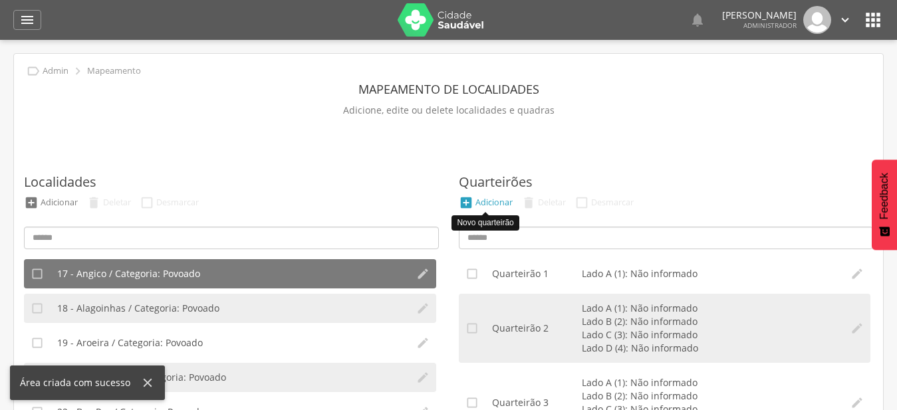
click at [509, 205] on div "Adicionar" at bounding box center [493, 202] width 37 height 11
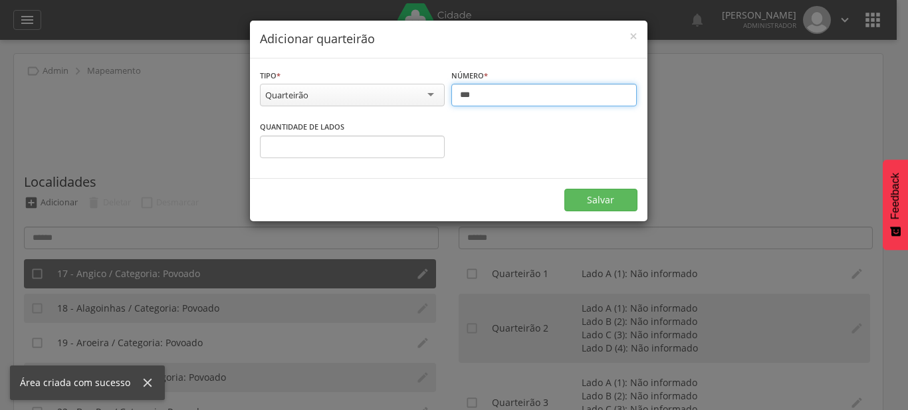
click at [499, 99] on input "***" at bounding box center [543, 95] width 185 height 23
type input "***"
click at [428, 145] on input "*" at bounding box center [352, 147] width 185 height 23
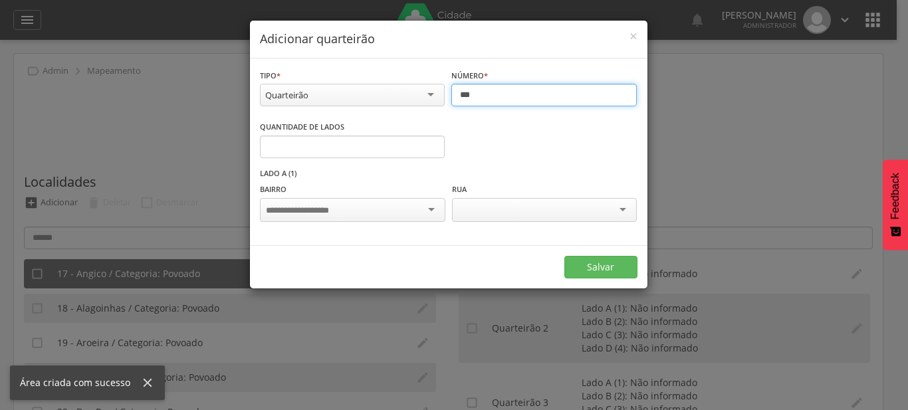
click at [428, 145] on input "*" at bounding box center [352, 147] width 185 height 23
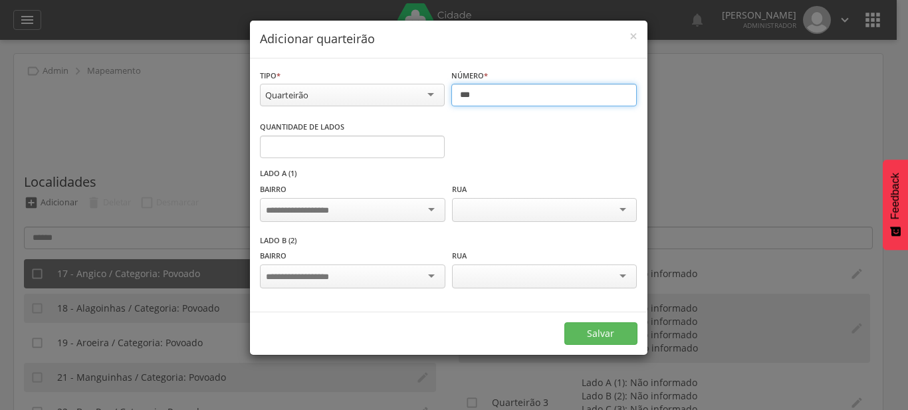
click at [428, 145] on input "*" at bounding box center [352, 147] width 185 height 23
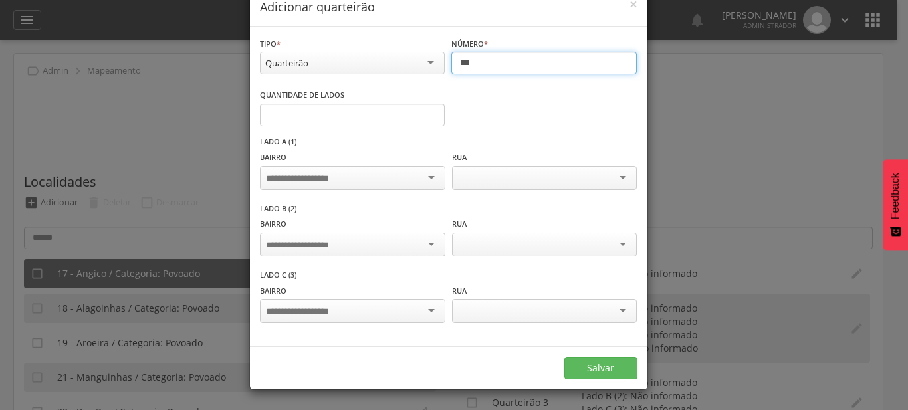
type input "*"
click at [428, 126] on input "*" at bounding box center [352, 115] width 185 height 23
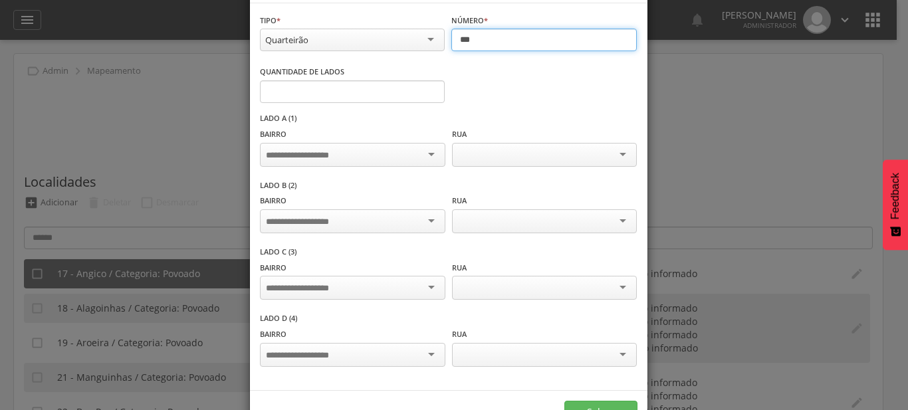
scroll to position [76, 0]
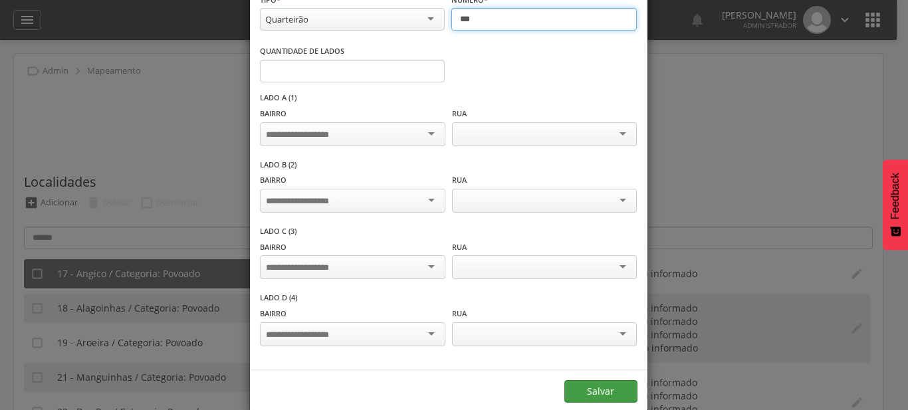
type input "***"
click at [581, 393] on button "Salvar" at bounding box center [600, 391] width 73 height 23
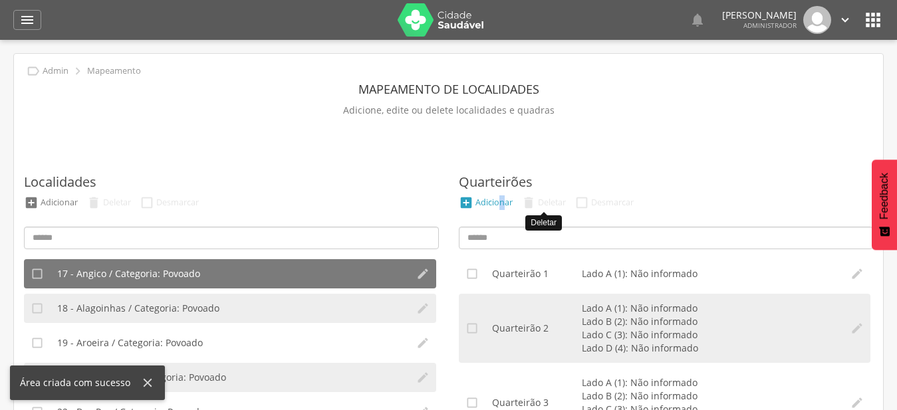
click at [501, 204] on div "Adicionar" at bounding box center [493, 202] width 37 height 11
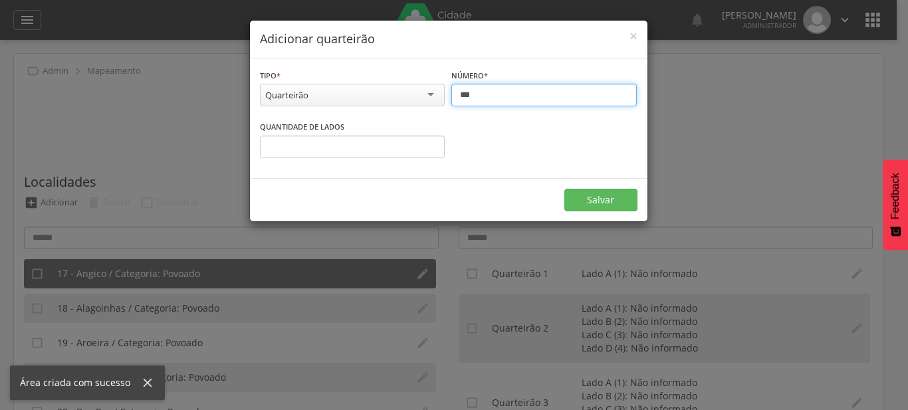
click at [498, 94] on input "***" at bounding box center [543, 95] width 185 height 23
type input "***"
click at [435, 144] on input "*" at bounding box center [352, 147] width 185 height 23
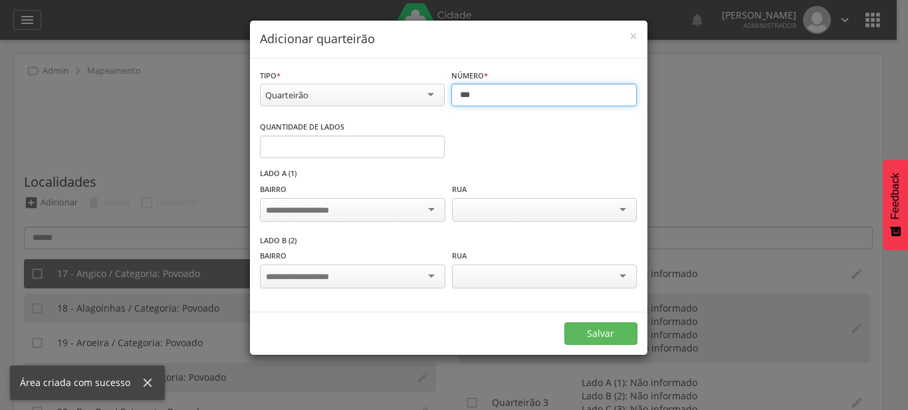
type input "*"
click at [435, 144] on input "*" at bounding box center [352, 147] width 185 height 23
type input "***"
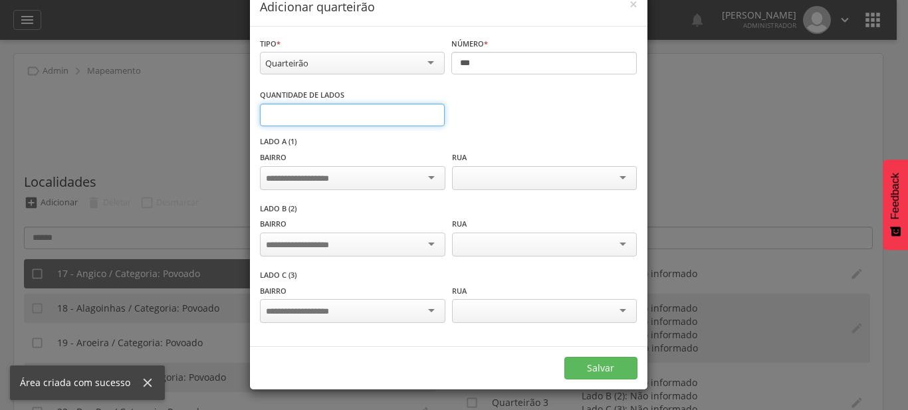
click at [435, 126] on input "*" at bounding box center [352, 115] width 185 height 23
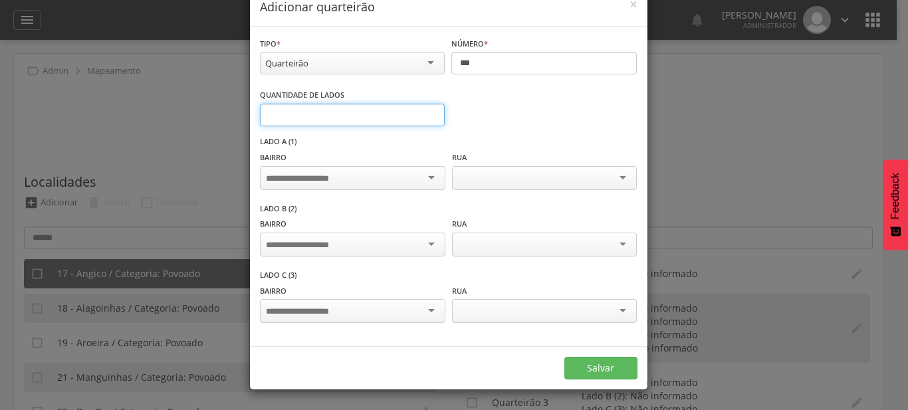
type input "*"
click at [428, 126] on input "*" at bounding box center [352, 115] width 185 height 23
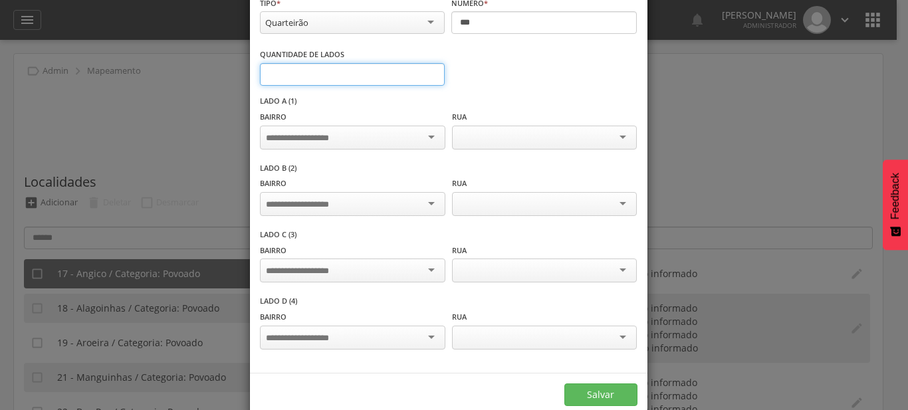
scroll to position [92, 0]
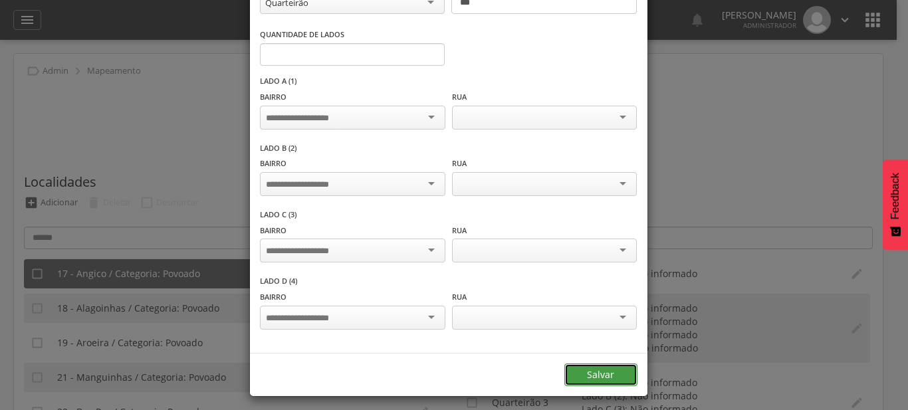
click at [616, 370] on button "Salvar" at bounding box center [600, 375] width 73 height 23
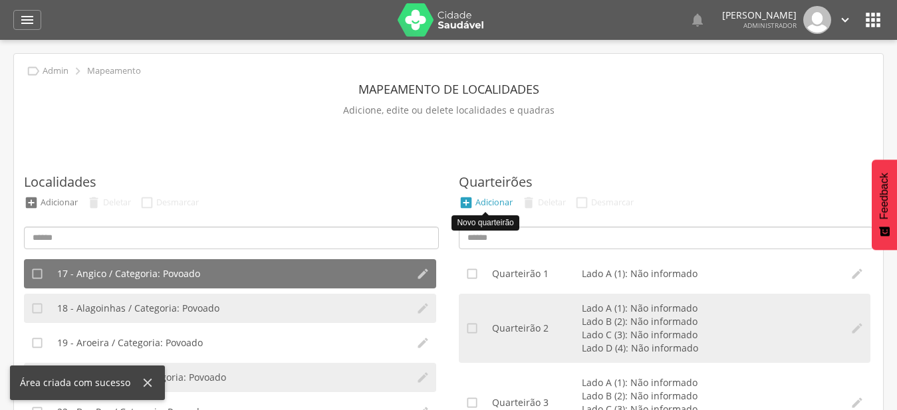
click at [505, 208] on div "Adicionar" at bounding box center [493, 202] width 37 height 11
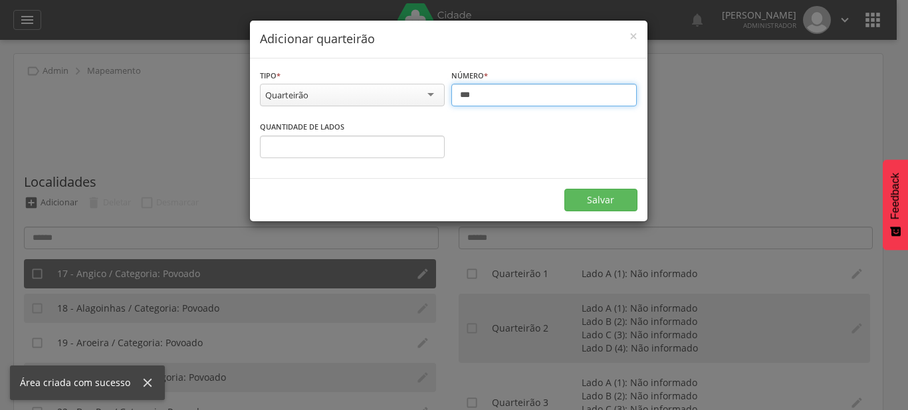
click at [474, 91] on input "***" at bounding box center [543, 95] width 185 height 23
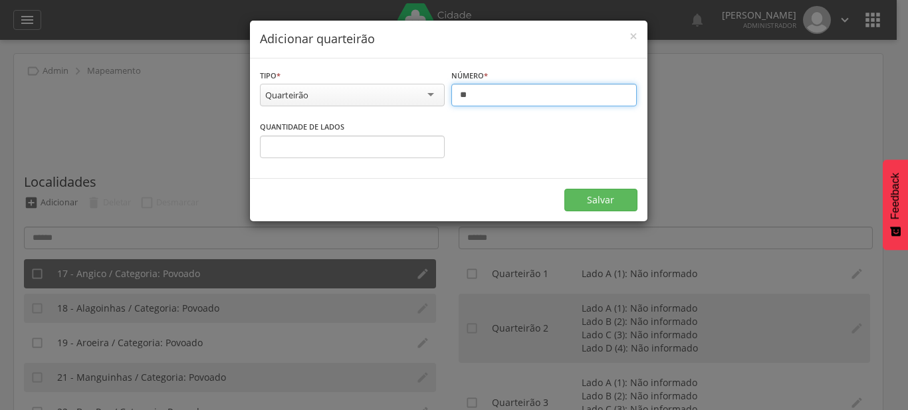
type input "***"
click at [432, 142] on input "*" at bounding box center [352, 147] width 185 height 23
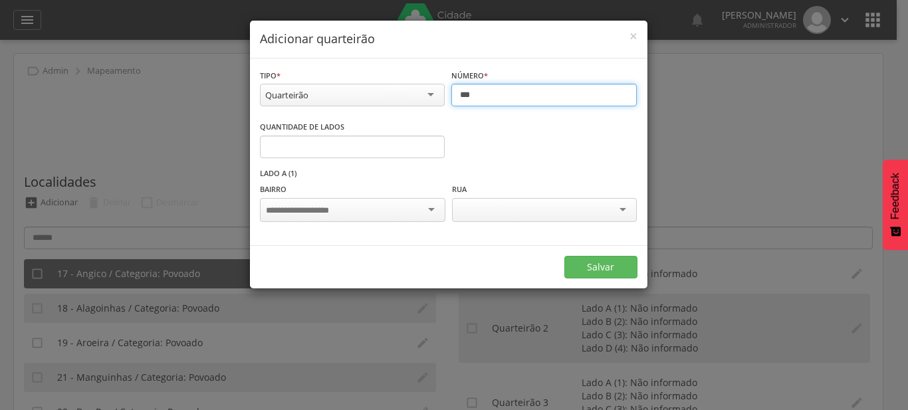
click at [432, 142] on input "*" at bounding box center [352, 147] width 185 height 23
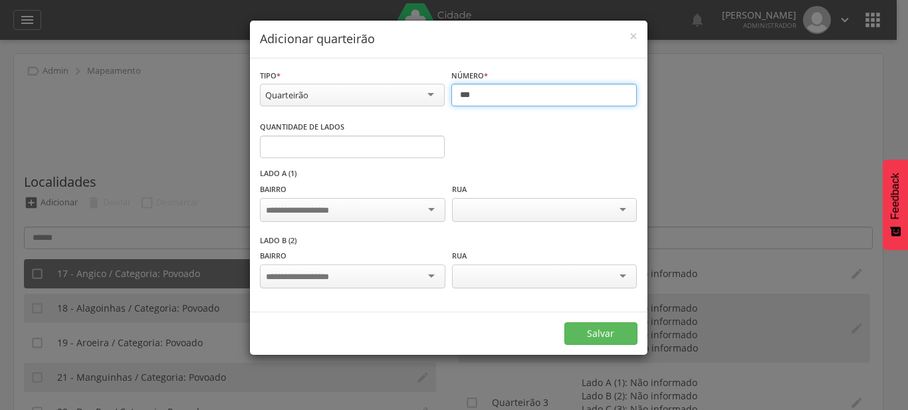
type input "*"
click at [432, 142] on input "*" at bounding box center [352, 147] width 185 height 23
type input "***"
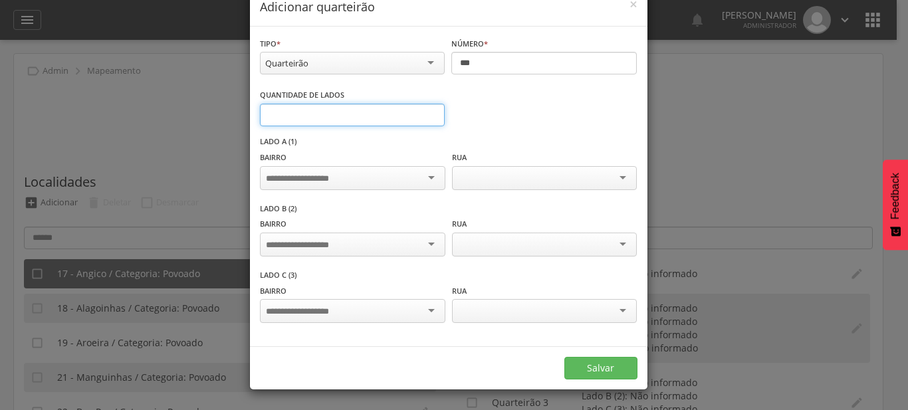
click at [432, 126] on input "*" at bounding box center [352, 115] width 185 height 23
type input "*"
click at [424, 126] on input "*" at bounding box center [352, 115] width 185 height 23
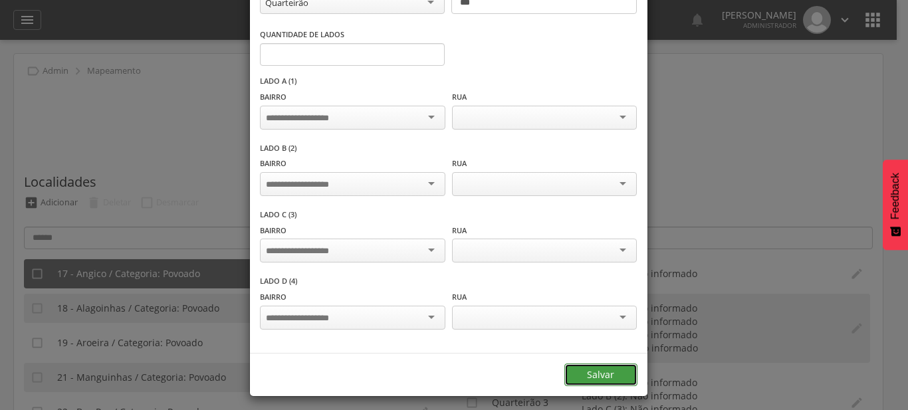
click at [602, 374] on button "Salvar" at bounding box center [600, 375] width 73 height 23
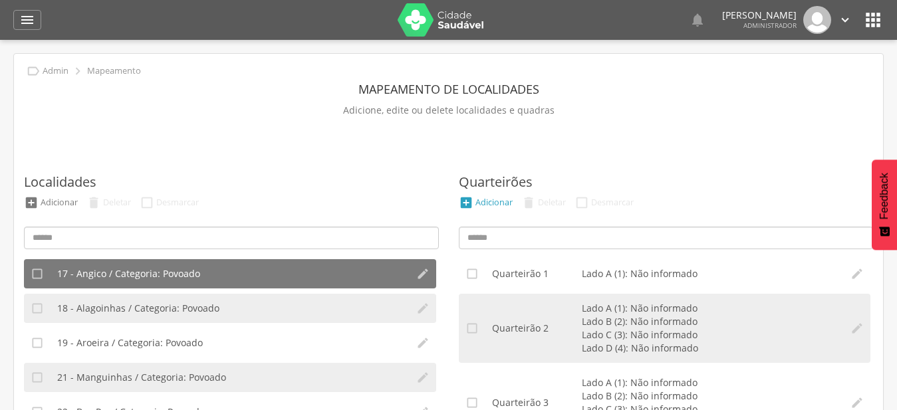
click at [493, 195] on li " Adicionar" at bounding box center [485, 202] width 60 height 15
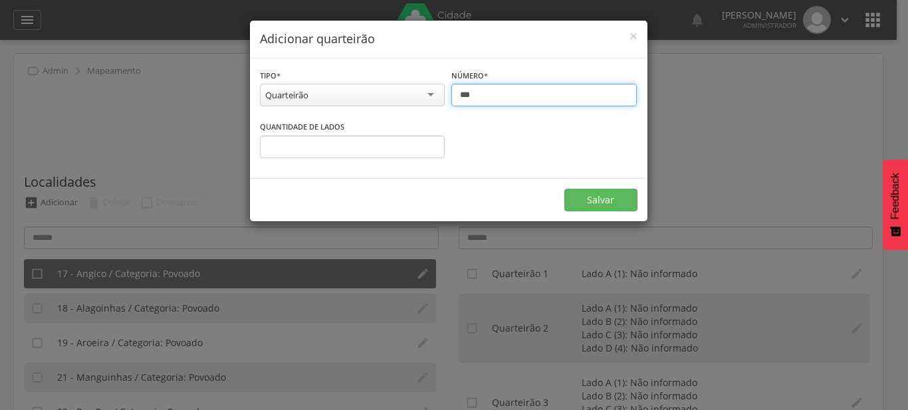
click at [474, 92] on input "***" at bounding box center [543, 95] width 185 height 23
type input "***"
click at [430, 144] on input "*" at bounding box center [352, 147] width 185 height 23
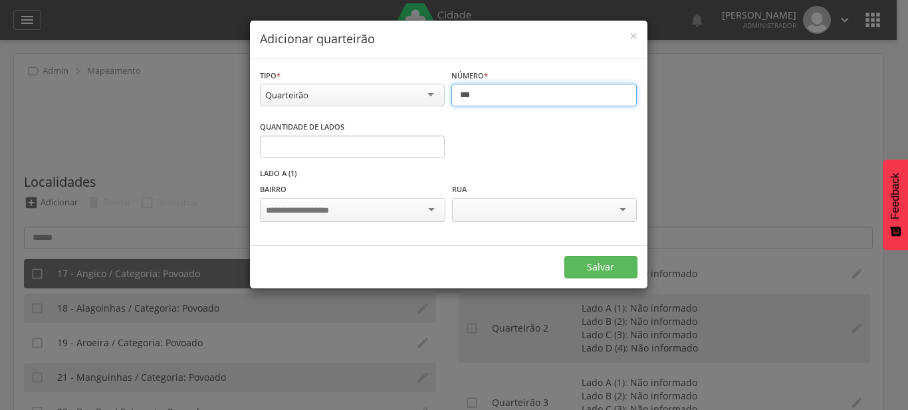
click at [430, 144] on input "*" at bounding box center [352, 147] width 185 height 23
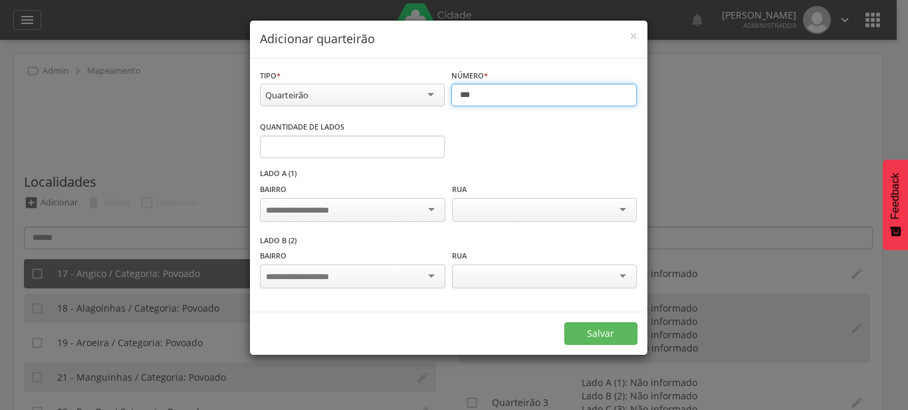
click at [430, 144] on input "*" at bounding box center [352, 147] width 185 height 23
click at [431, 144] on input "*" at bounding box center [352, 147] width 185 height 23
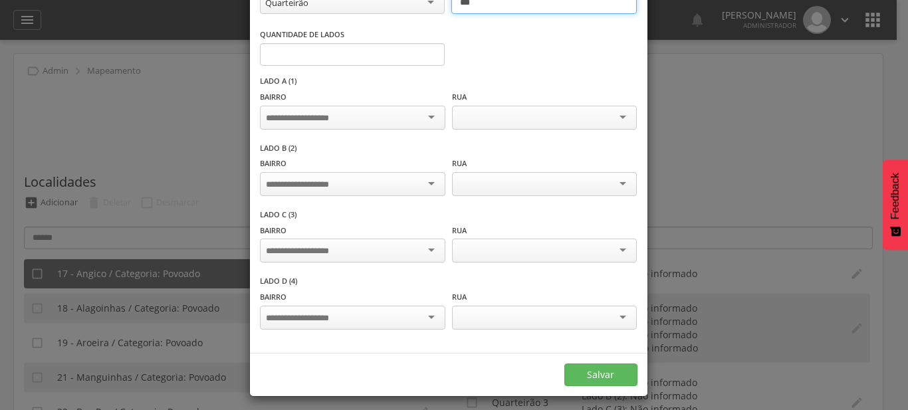
type input "*"
click at [426, 66] on input "*" at bounding box center [352, 54] width 185 height 23
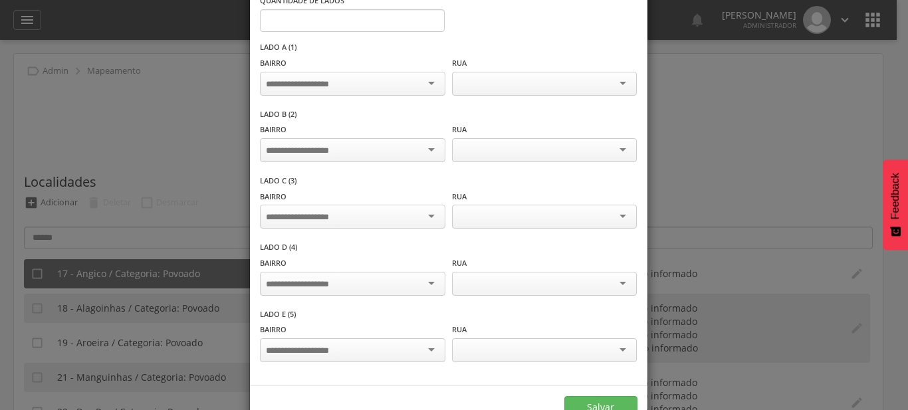
scroll to position [158, 0]
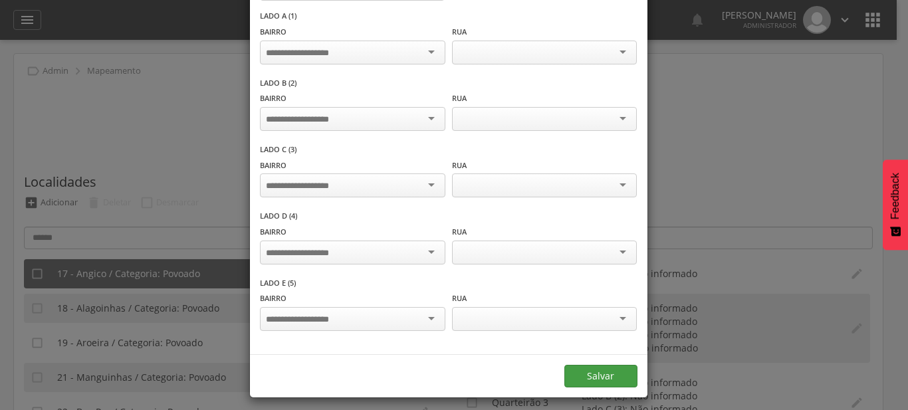
type input "***"
click at [594, 365] on button "Salvar" at bounding box center [600, 376] width 73 height 23
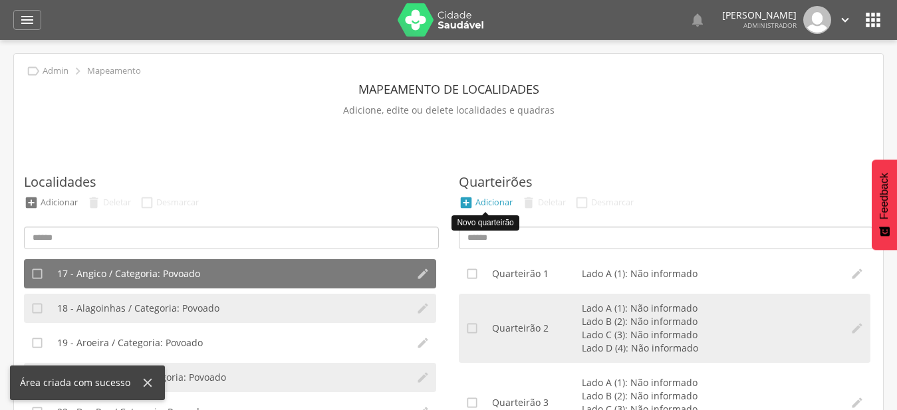
click at [496, 201] on div "Adicionar" at bounding box center [493, 202] width 37 height 11
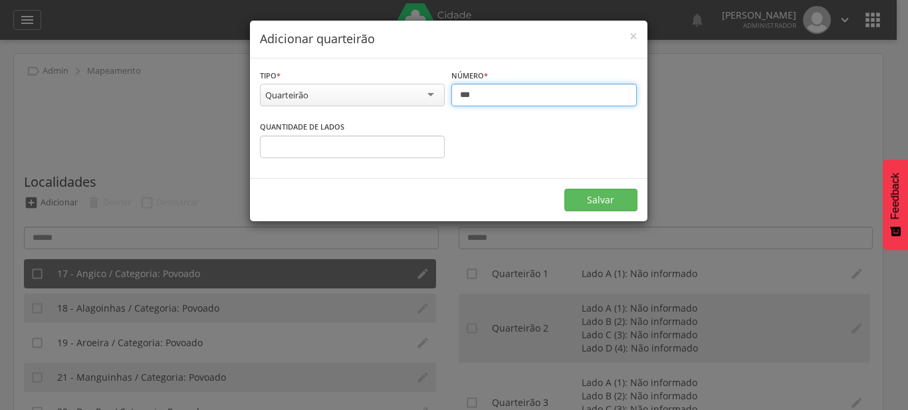
click at [488, 102] on input "***" at bounding box center [543, 95] width 185 height 23
type input "***"
click at [428, 143] on input "*" at bounding box center [352, 147] width 185 height 23
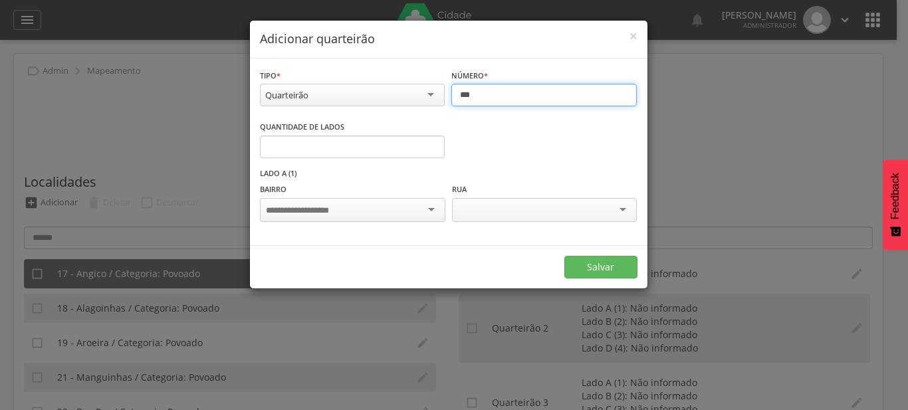
click at [427, 142] on input "*" at bounding box center [352, 147] width 185 height 23
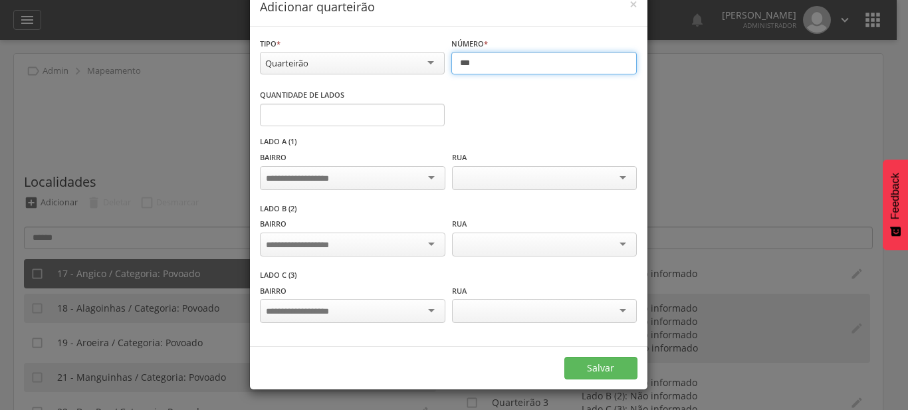
type input "*"
click at [427, 126] on input "*" at bounding box center [352, 115] width 185 height 23
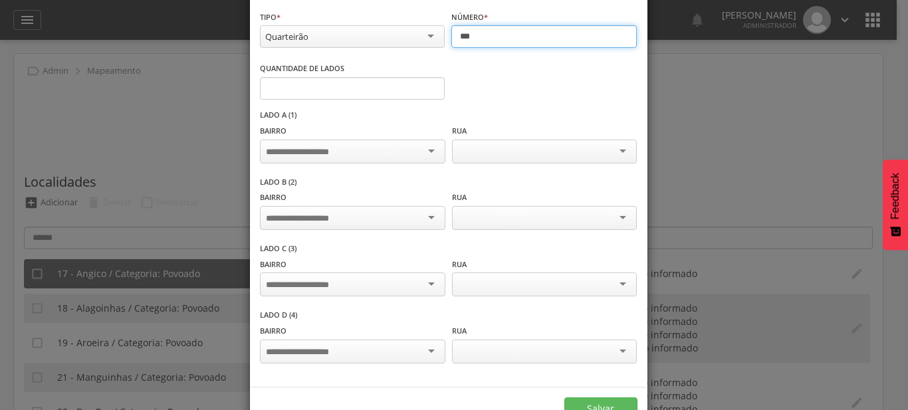
scroll to position [92, 0]
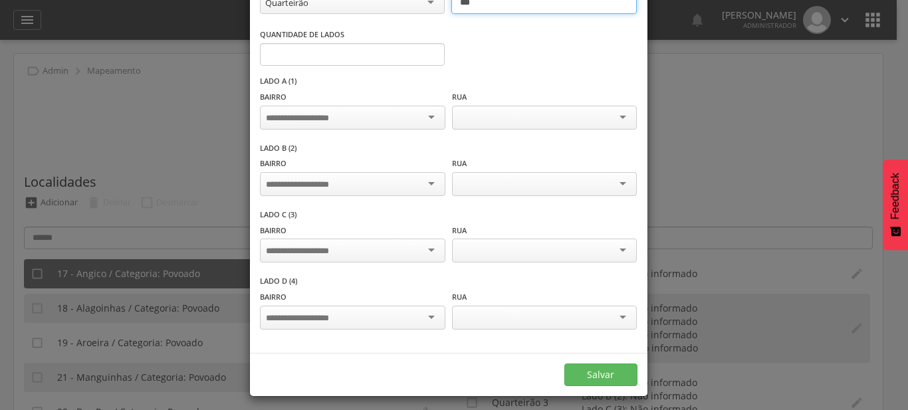
type input "***"
click at [425, 55] on input "*" at bounding box center [352, 54] width 185 height 23
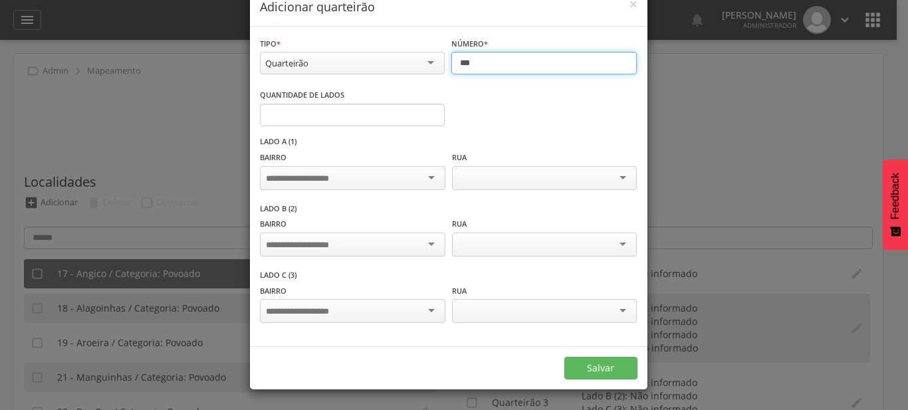
scroll to position [27, 0]
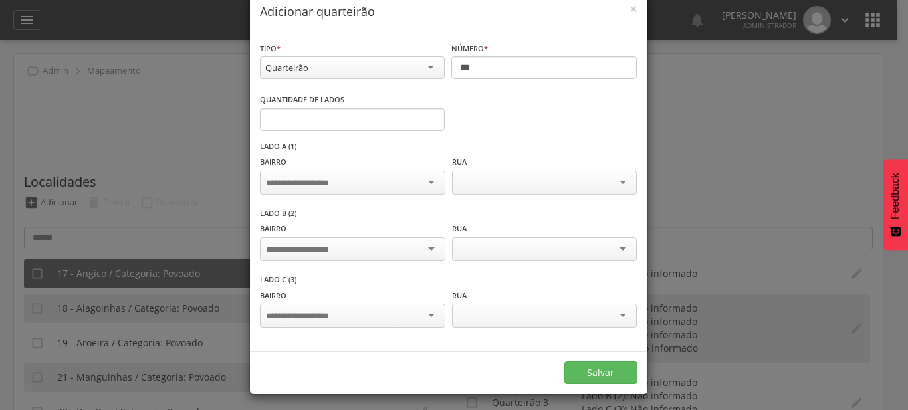
click at [425, 55] on div "**********" at bounding box center [352, 62] width 185 height 42
click at [424, 122] on input "*" at bounding box center [352, 119] width 185 height 23
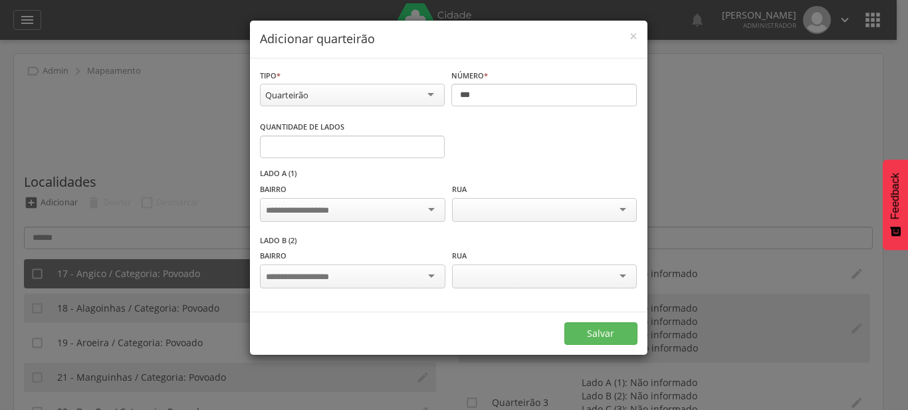
type input "*"
click at [433, 151] on input "*" at bounding box center [352, 147] width 185 height 23
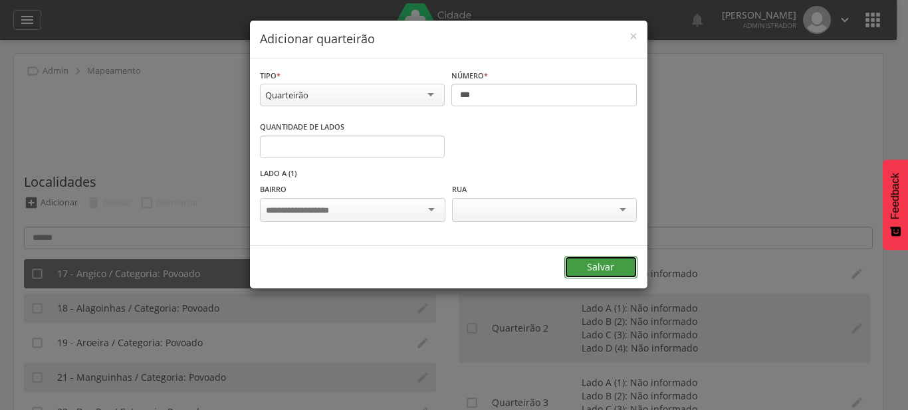
click at [598, 267] on button "Salvar" at bounding box center [600, 267] width 73 height 23
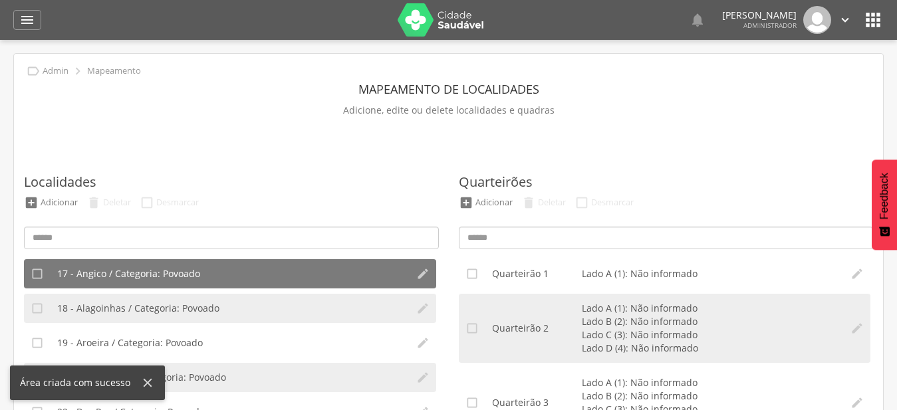
click at [502, 195] on div "Quarteirões  Adicionar Novo quarteirão  Deletar  Desmarcar  Quarteirão 1 La…" at bounding box center [666, 368] width 415 height 445
click at [501, 199] on div "Adicionar" at bounding box center [493, 202] width 37 height 11
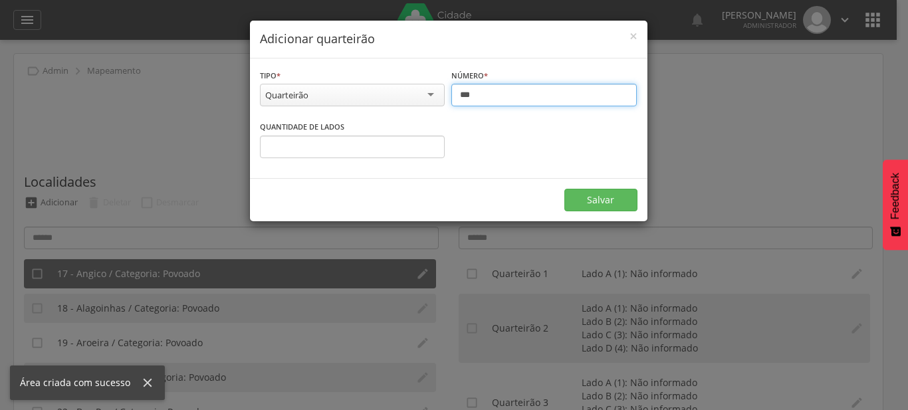
click at [487, 96] on input "***" at bounding box center [543, 95] width 185 height 23
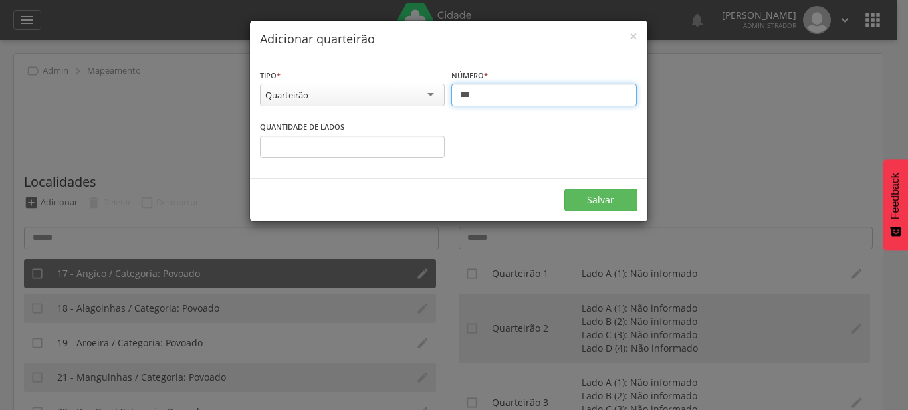
type input "***"
click at [432, 141] on input "*" at bounding box center [352, 147] width 185 height 23
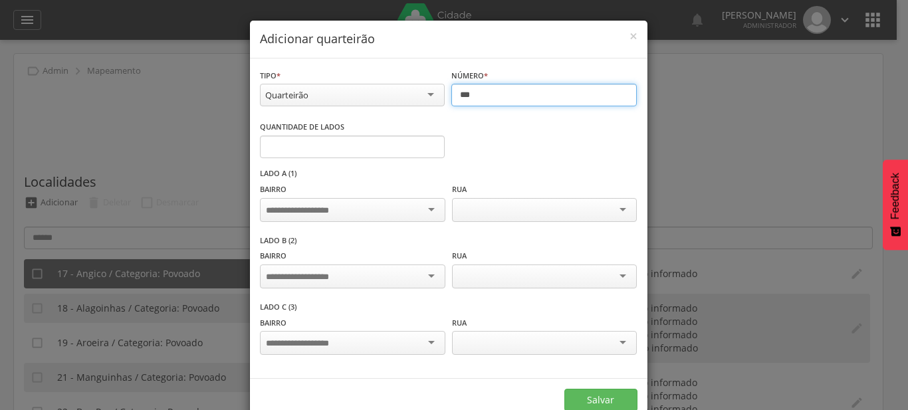
type input "*"
click at [425, 145] on input "*" at bounding box center [352, 147] width 185 height 23
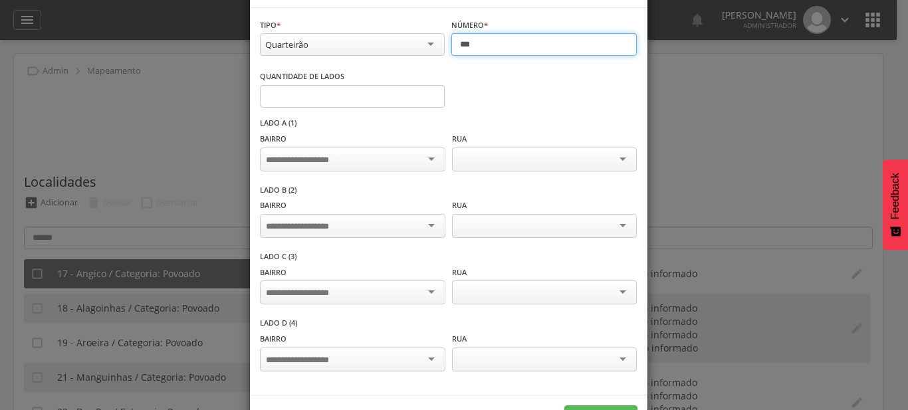
scroll to position [76, 0]
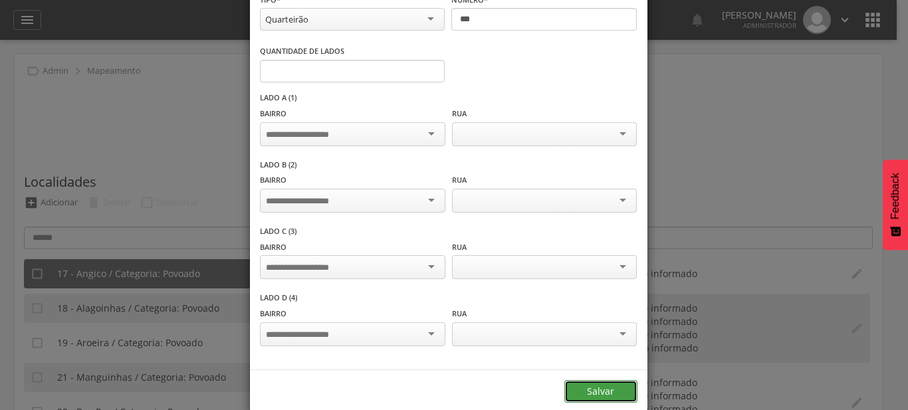
click at [625, 388] on button "Salvar" at bounding box center [600, 391] width 73 height 23
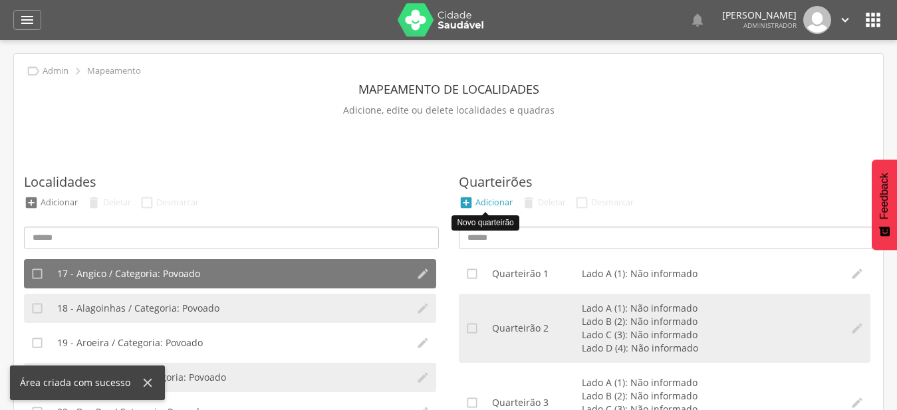
click at [507, 199] on div "Adicionar" at bounding box center [493, 202] width 37 height 11
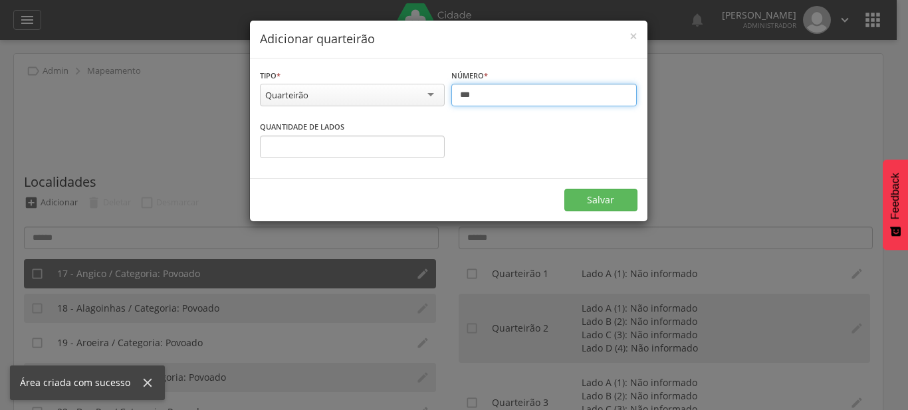
click at [488, 103] on input "***" at bounding box center [543, 95] width 185 height 23
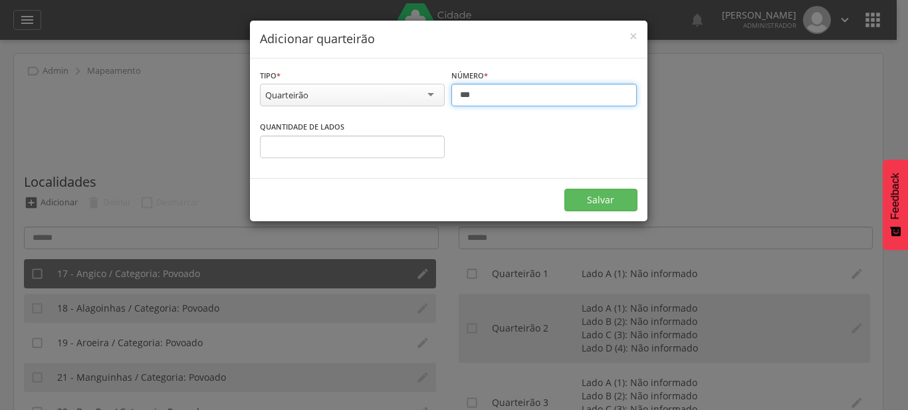
type input "***"
click at [433, 144] on input "*" at bounding box center [352, 147] width 185 height 23
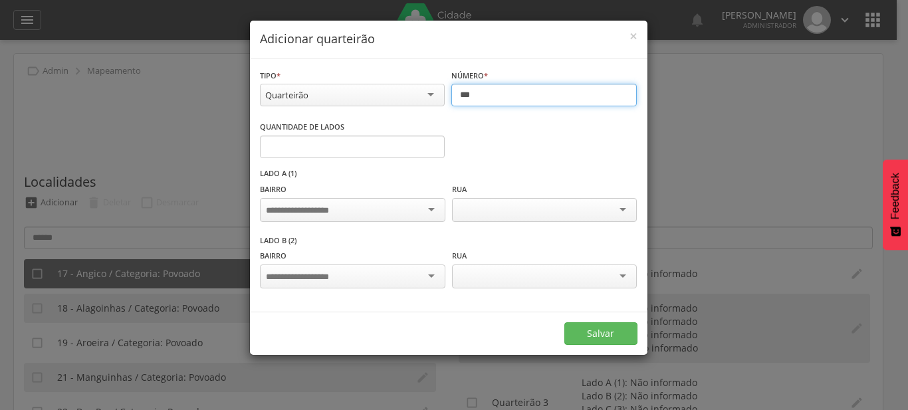
click at [433, 144] on input "*" at bounding box center [352, 147] width 185 height 23
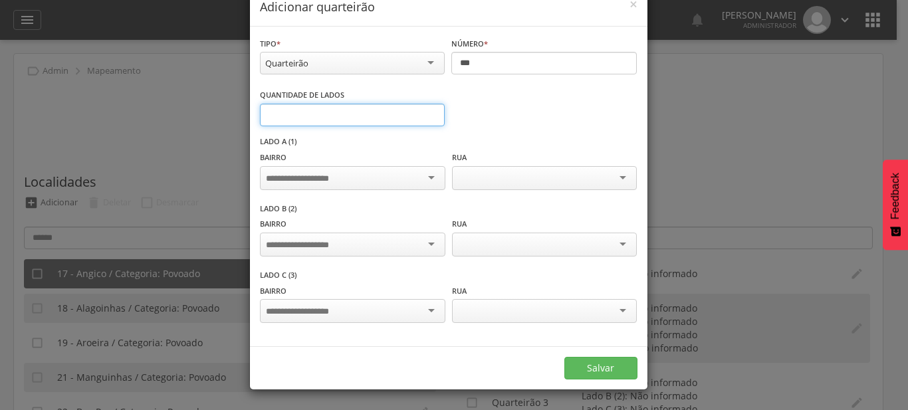
click at [433, 126] on input "*" at bounding box center [352, 115] width 185 height 23
type input "*"
click at [426, 126] on input "*" at bounding box center [352, 115] width 185 height 23
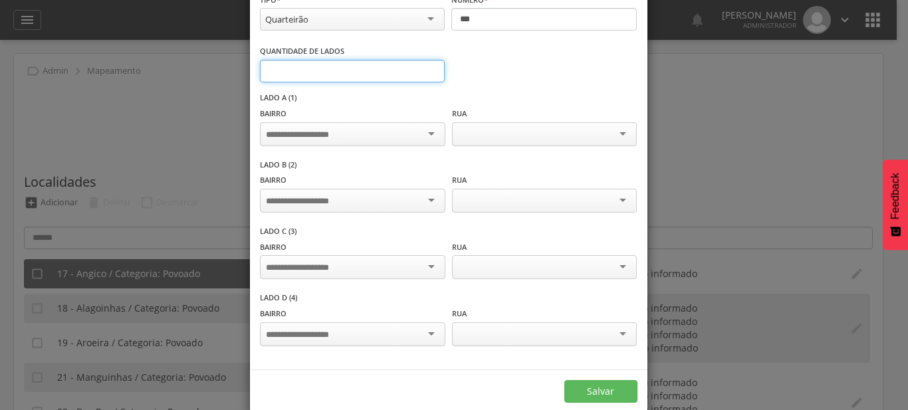
scroll to position [92, 0]
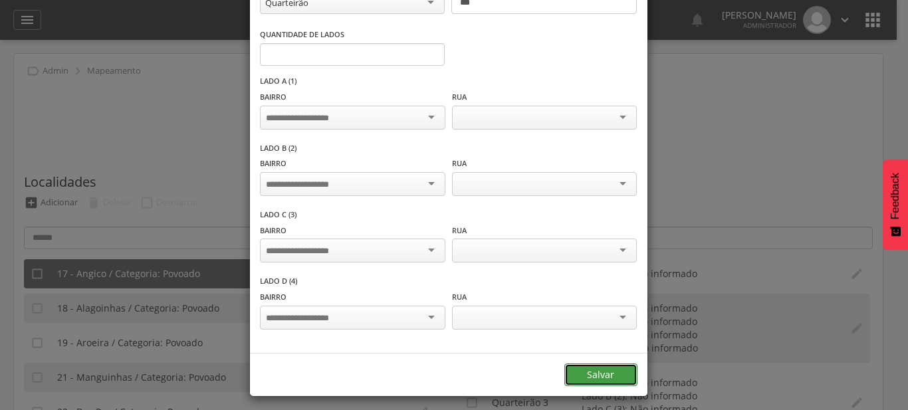
click at [594, 364] on button "Salvar" at bounding box center [600, 375] width 73 height 23
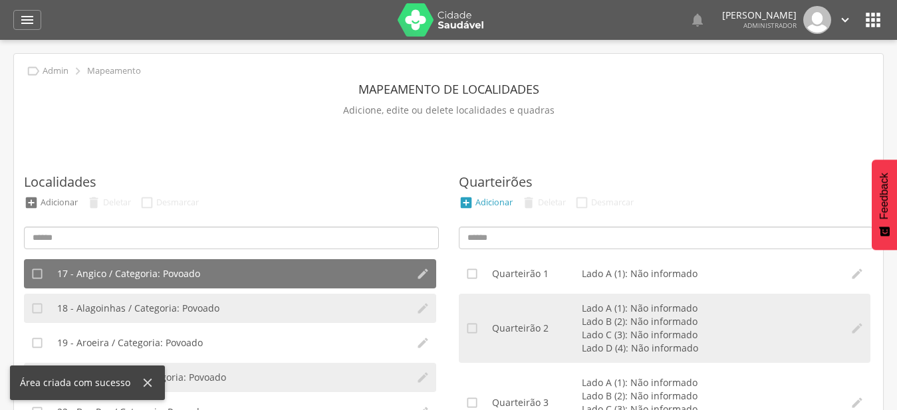
click at [499, 205] on div "Adicionar" at bounding box center [493, 202] width 37 height 11
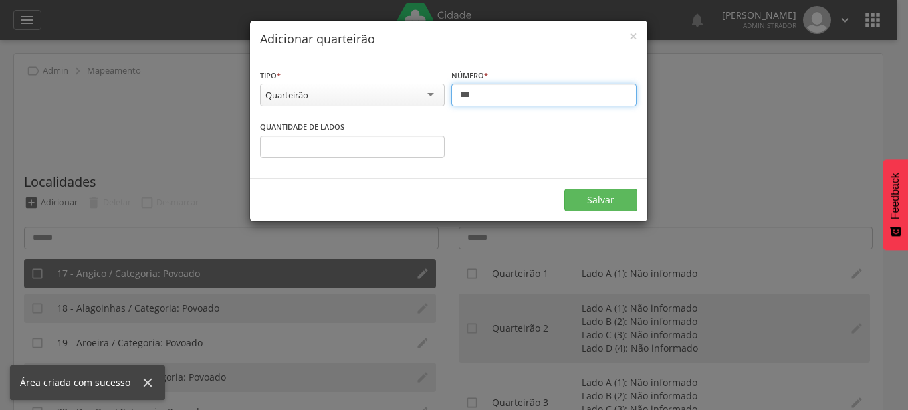
click at [535, 89] on input "***" at bounding box center [543, 95] width 185 height 23
type input "***"
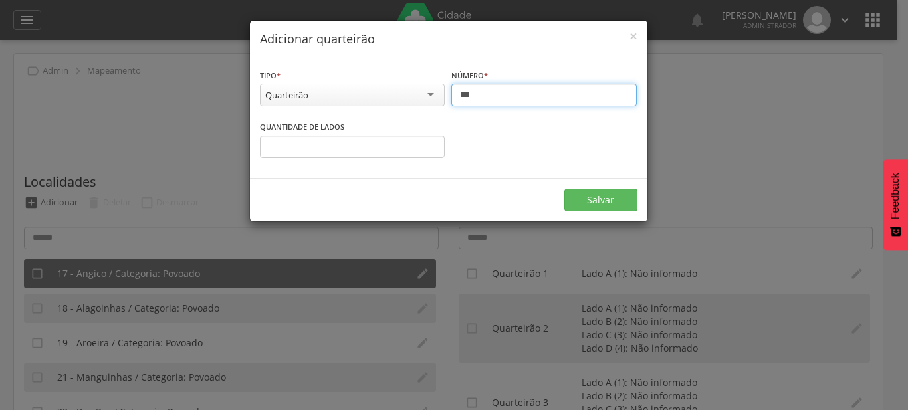
click at [427, 143] on input "*" at bounding box center [352, 147] width 185 height 23
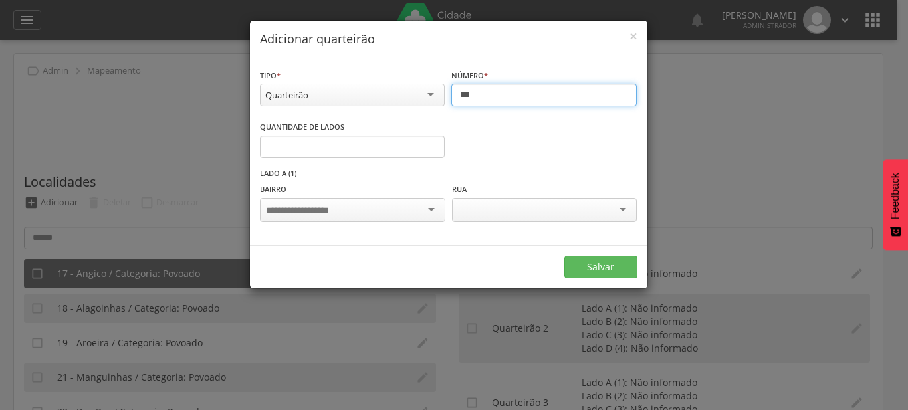
type input "*"
click at [428, 143] on input "*" at bounding box center [352, 147] width 185 height 23
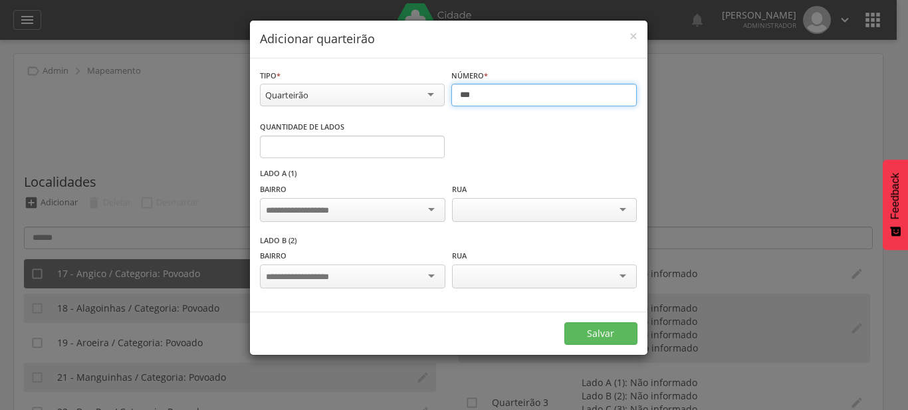
type input "***"
click at [430, 144] on input "*" at bounding box center [352, 147] width 185 height 23
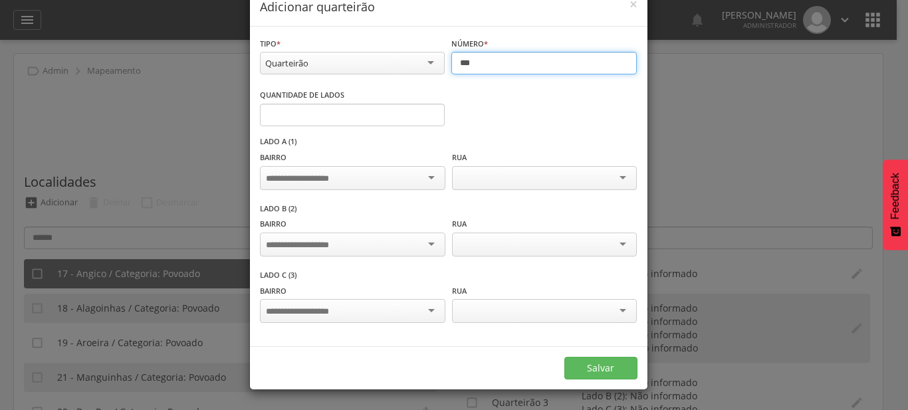
type input "*"
click at [425, 126] on input "*" at bounding box center [352, 115] width 185 height 23
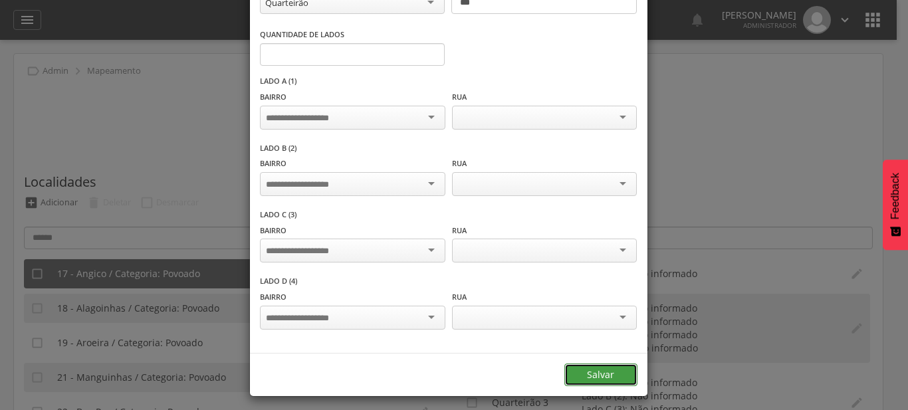
click at [588, 370] on button "Salvar" at bounding box center [600, 375] width 73 height 23
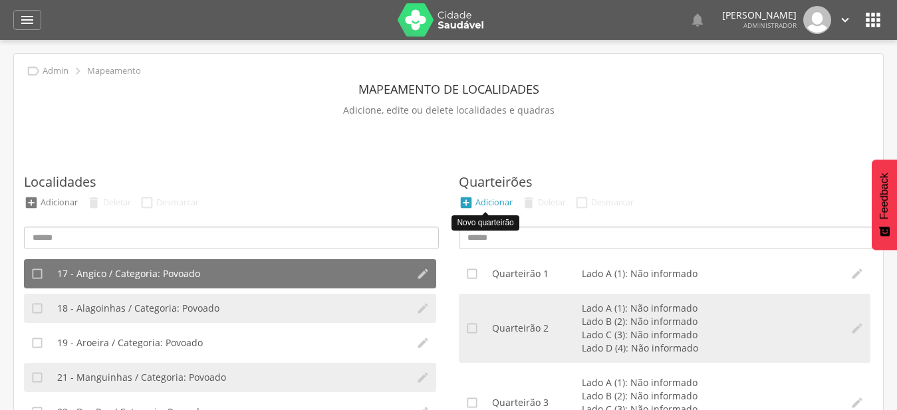
click at [507, 205] on div "Adicionar" at bounding box center [493, 202] width 37 height 11
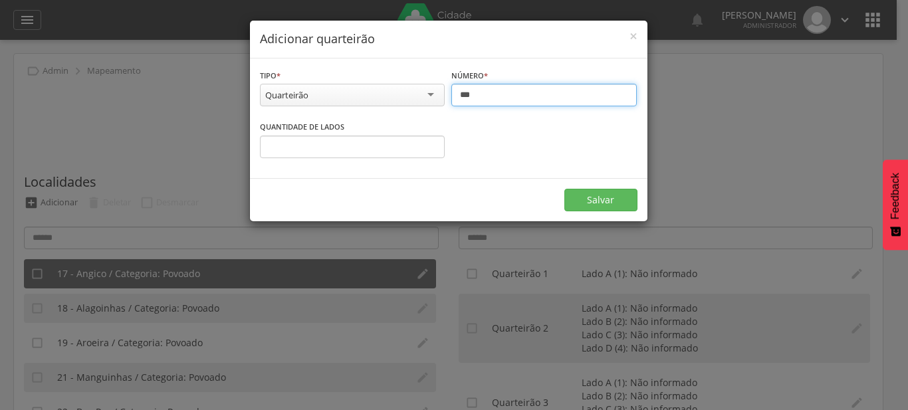
click at [475, 96] on input "***" at bounding box center [543, 95] width 185 height 23
type input "***"
type input "*"
click at [434, 144] on input "*" at bounding box center [352, 147] width 185 height 23
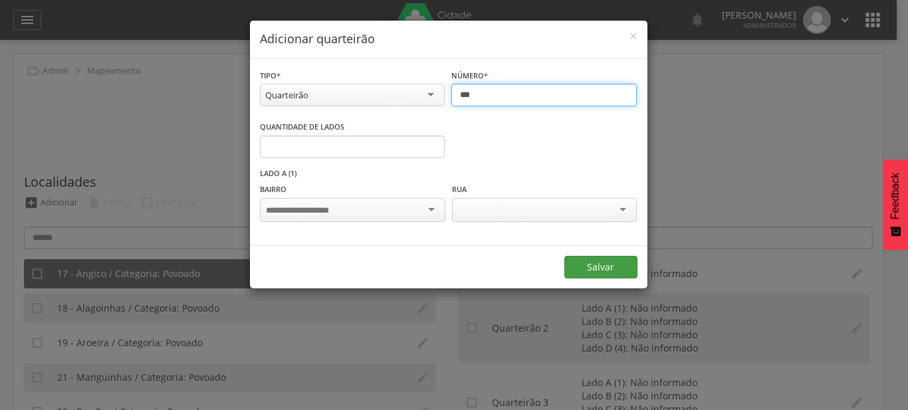
type input "***"
click at [615, 264] on button "Salvar" at bounding box center [600, 267] width 73 height 23
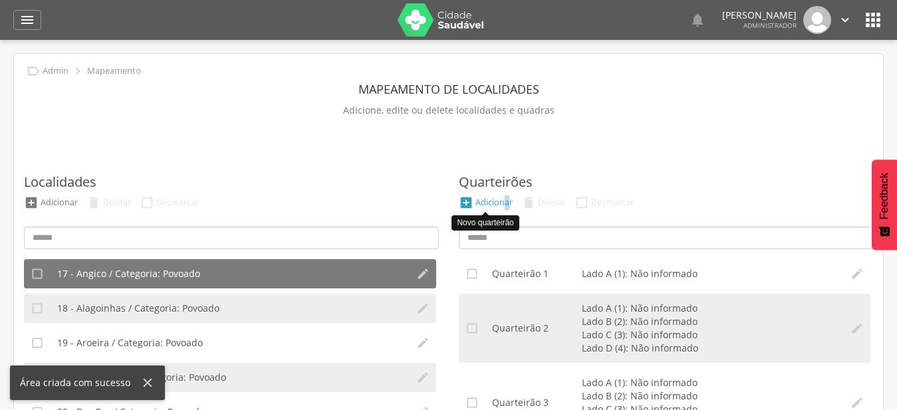
click at [506, 207] on div "Adicionar" at bounding box center [493, 202] width 37 height 11
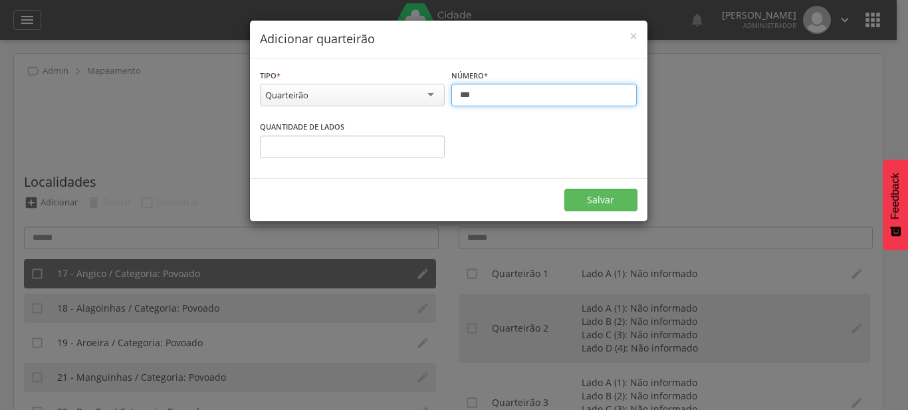
click at [487, 91] on input "***" at bounding box center [543, 95] width 185 height 23
type input "***"
click at [430, 146] on input "*" at bounding box center [352, 147] width 185 height 23
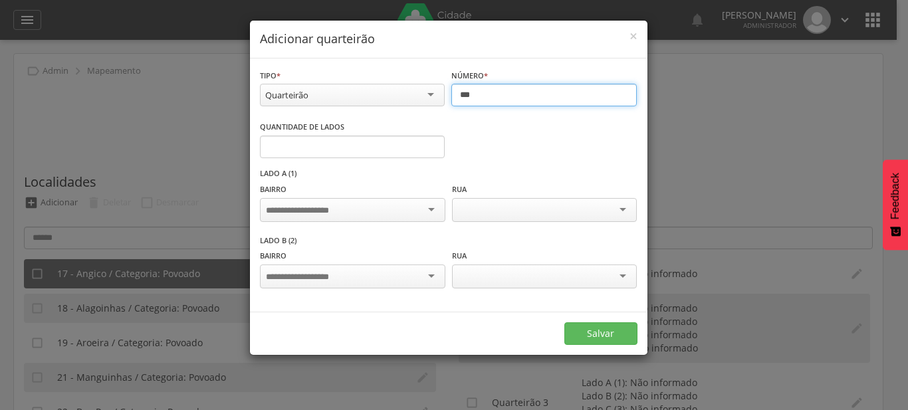
type input "*"
click at [429, 145] on input "*" at bounding box center [352, 147] width 185 height 23
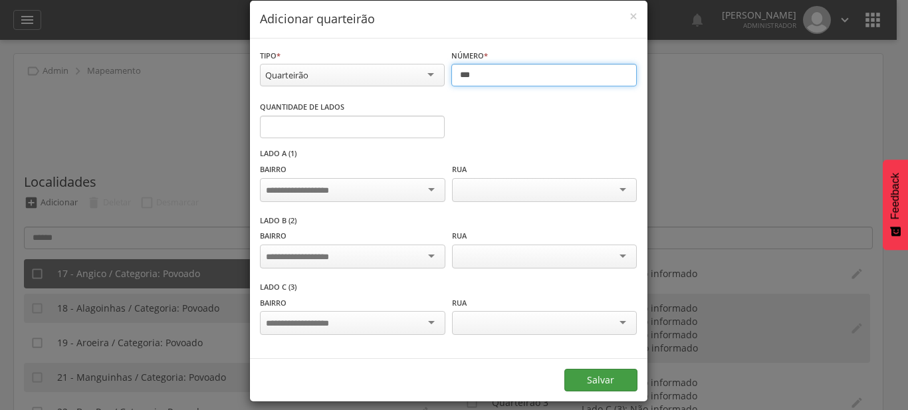
scroll to position [27, 0]
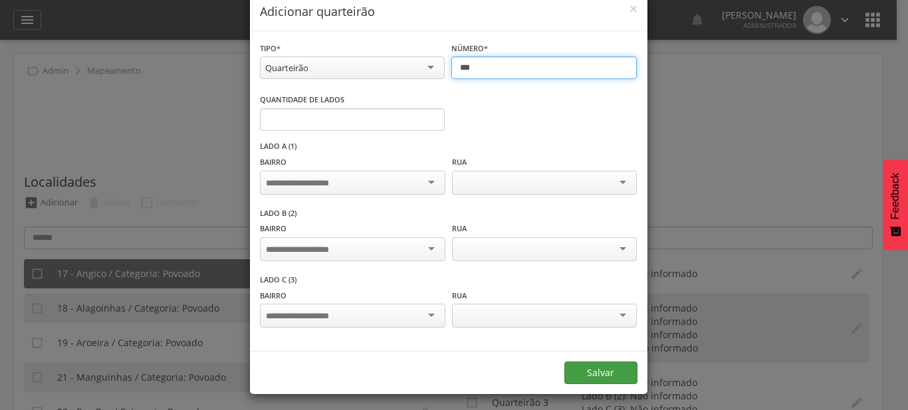
type input "***"
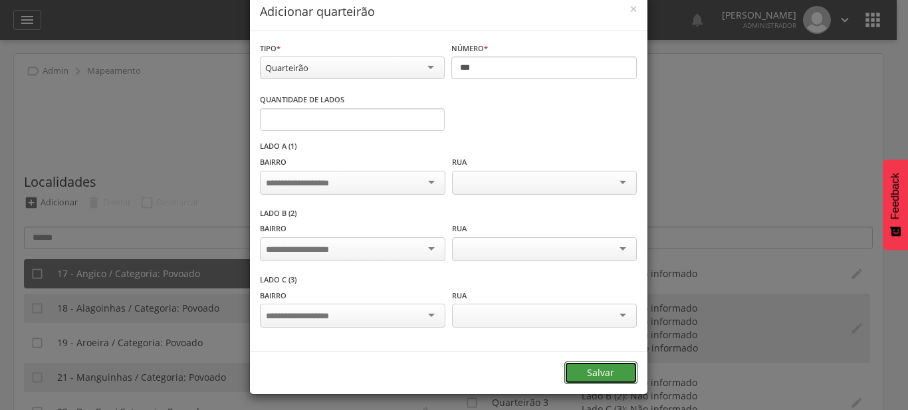
drag, startPoint x: 613, startPoint y: 369, endPoint x: 603, endPoint y: 386, distance: 20.0
click at [616, 371] on button "Salvar" at bounding box center [600, 373] width 73 height 23
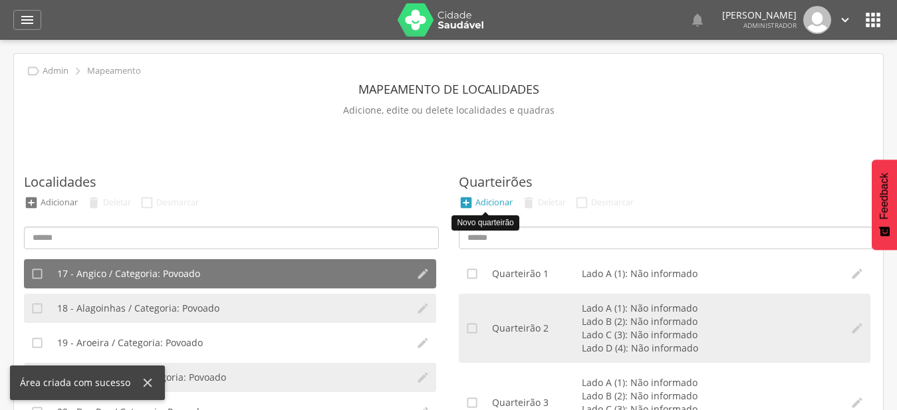
click at [505, 202] on div "Adicionar" at bounding box center [493, 202] width 37 height 11
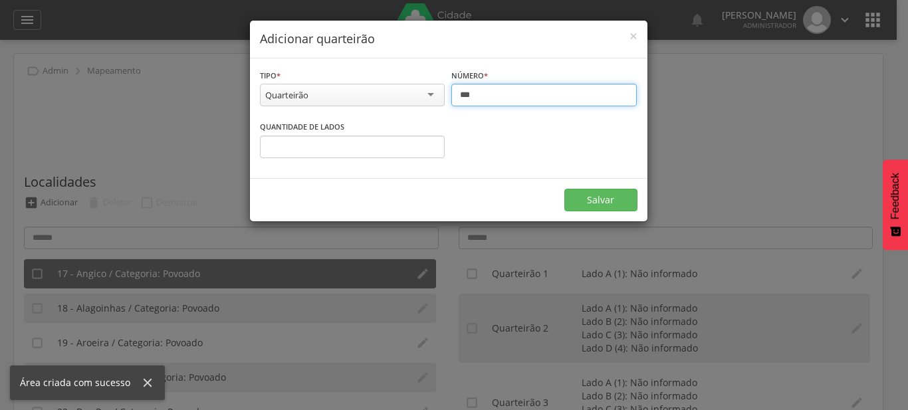
click at [495, 91] on input "***" at bounding box center [543, 95] width 185 height 23
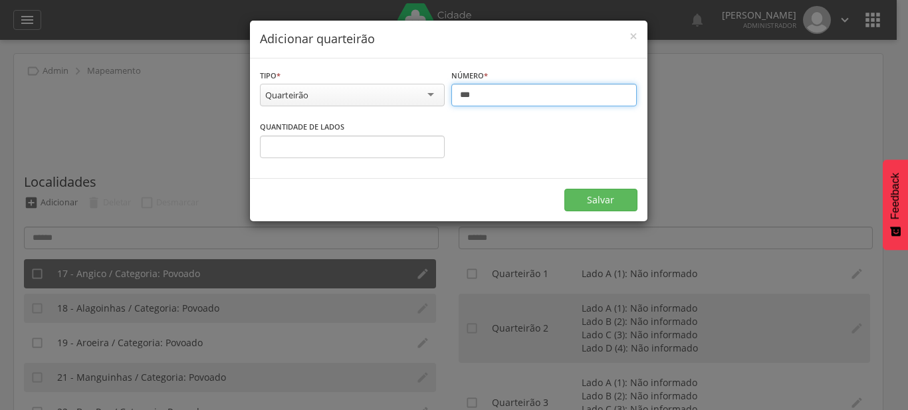
type input "***"
click at [429, 144] on input "*" at bounding box center [352, 147] width 185 height 23
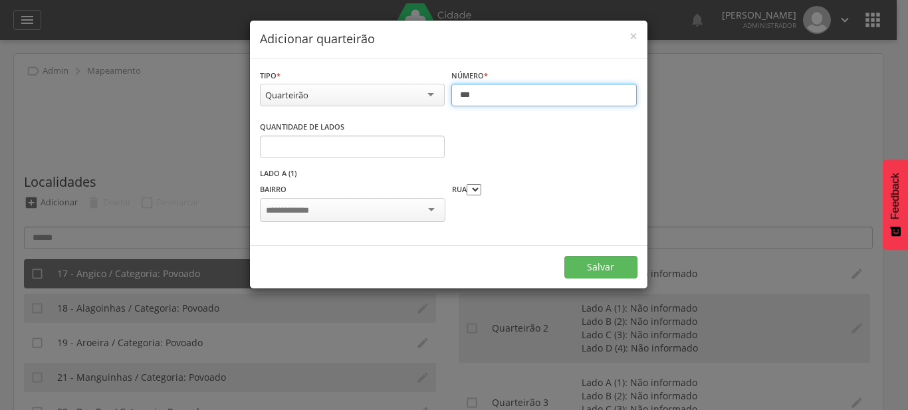
type input "*"
click at [429, 144] on input "*" at bounding box center [352, 147] width 185 height 23
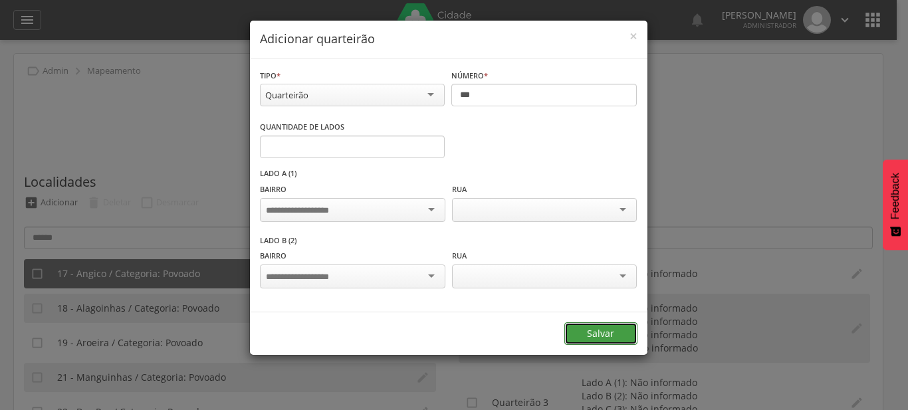
click at [604, 326] on button "Salvar" at bounding box center [600, 333] width 73 height 23
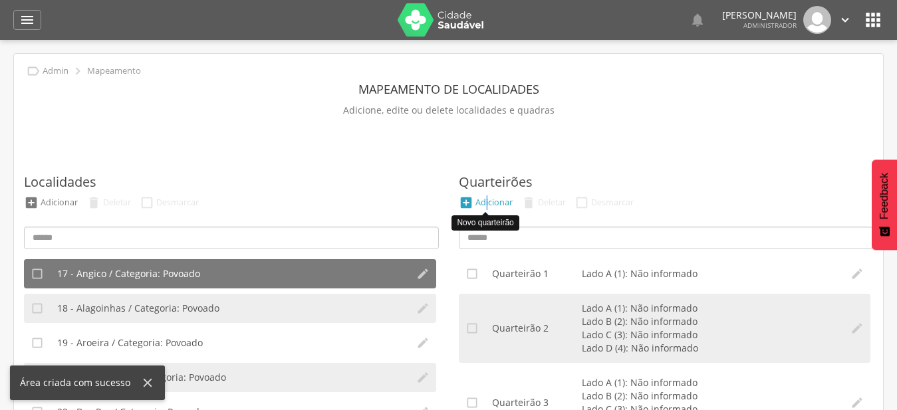
click at [487, 203] on div "Adicionar" at bounding box center [493, 202] width 37 height 11
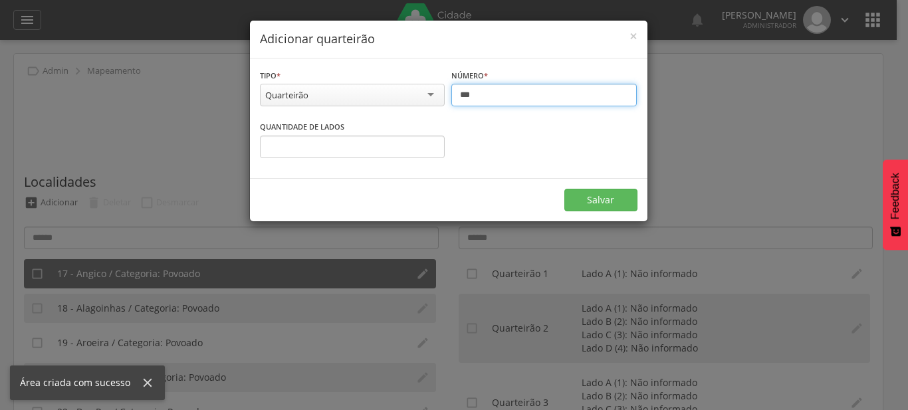
click at [470, 94] on input "***" at bounding box center [543, 95] width 185 height 23
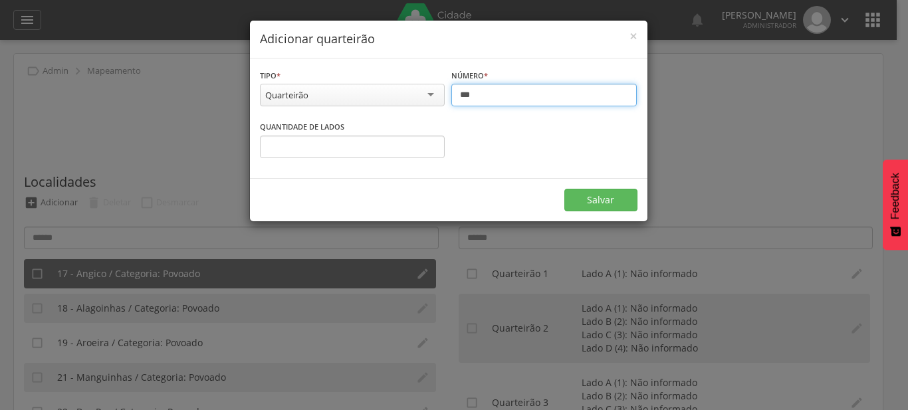
type input "***"
click at [431, 144] on input "*" at bounding box center [352, 147] width 185 height 23
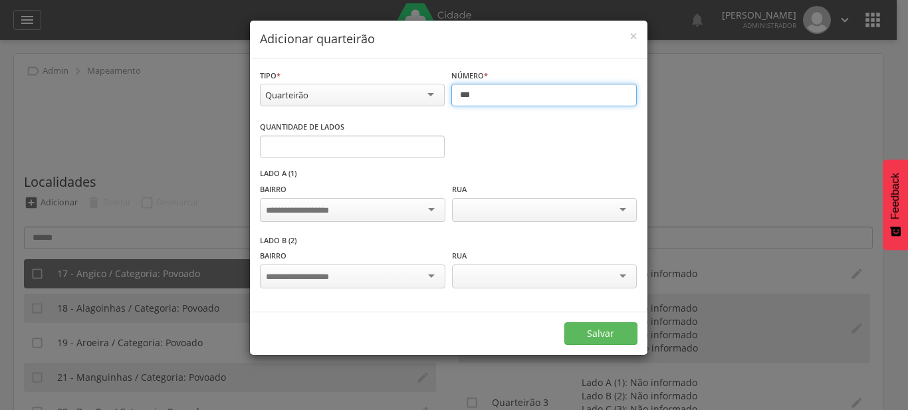
type input "*"
click at [430, 143] on input "*" at bounding box center [352, 147] width 185 height 23
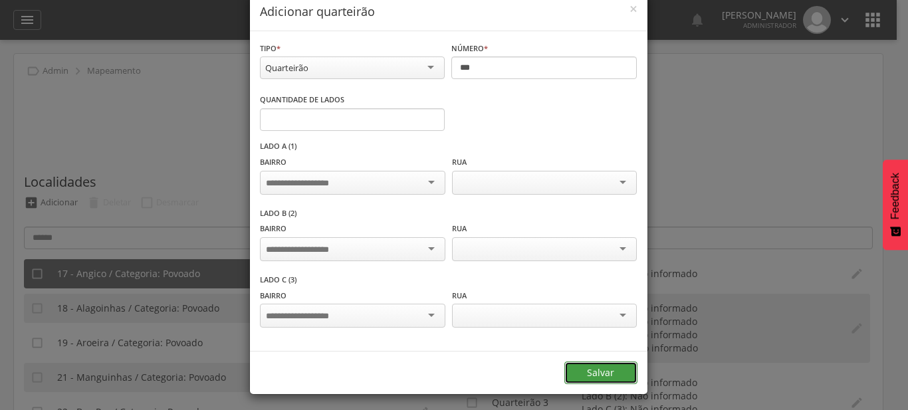
click at [612, 384] on button "Salvar" at bounding box center [600, 373] width 73 height 23
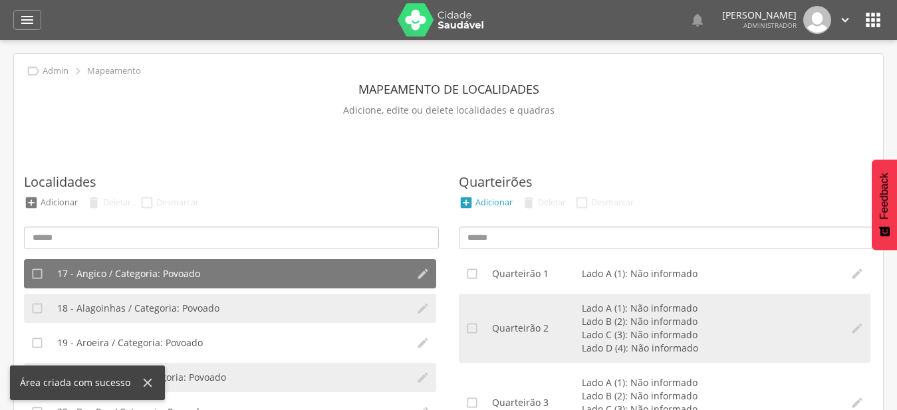
click at [499, 207] on div "Adicionar" at bounding box center [493, 202] width 37 height 11
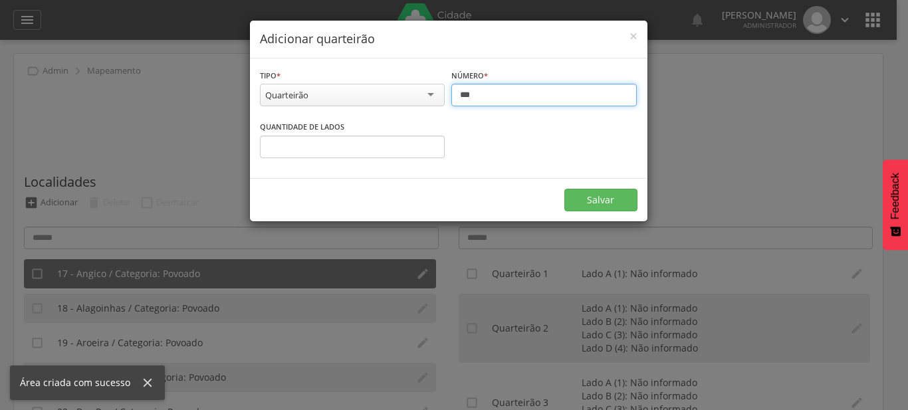
click at [500, 95] on input "***" at bounding box center [543, 95] width 185 height 23
type input "***"
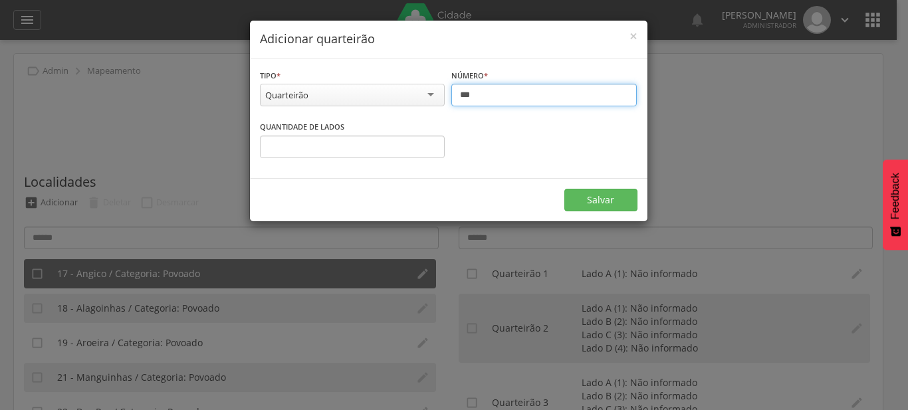
type input "*"
click at [426, 144] on input "*" at bounding box center [352, 147] width 185 height 23
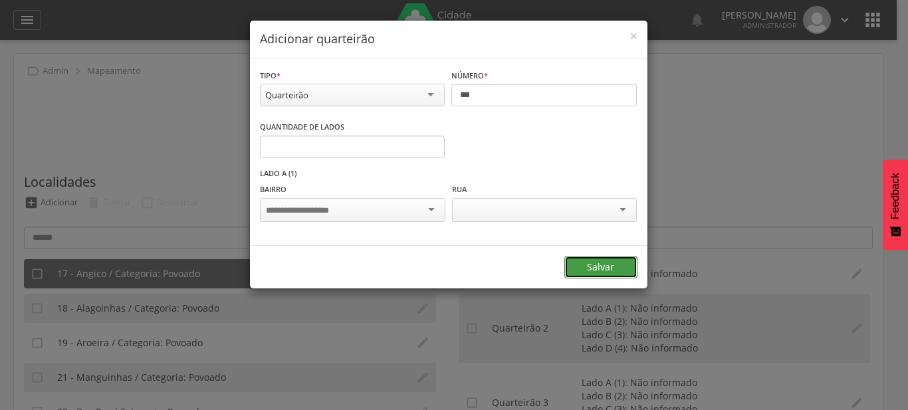
drag, startPoint x: 602, startPoint y: 277, endPoint x: 595, endPoint y: 275, distance: 6.8
click at [602, 277] on button "Salvar" at bounding box center [600, 267] width 73 height 23
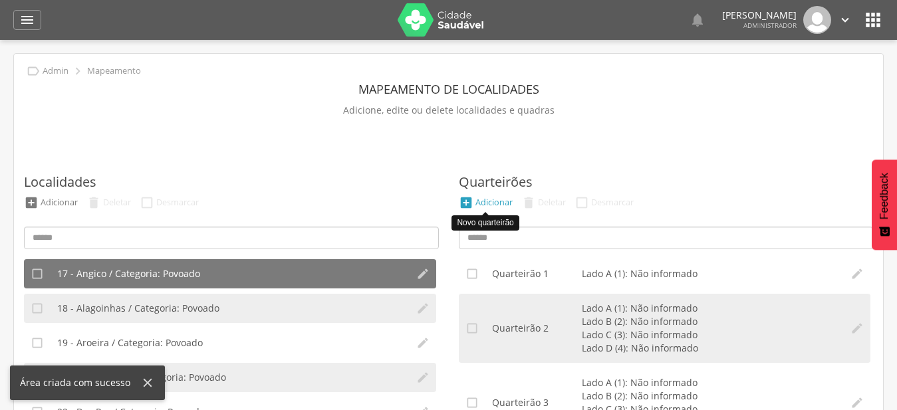
click at [499, 209] on li " Adicionar" at bounding box center [485, 202] width 60 height 15
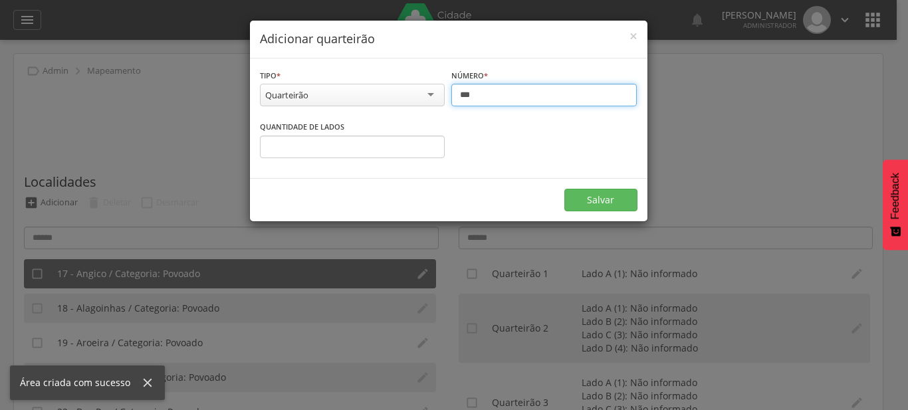
click at [503, 91] on input "***" at bounding box center [543, 95] width 185 height 23
type input "***"
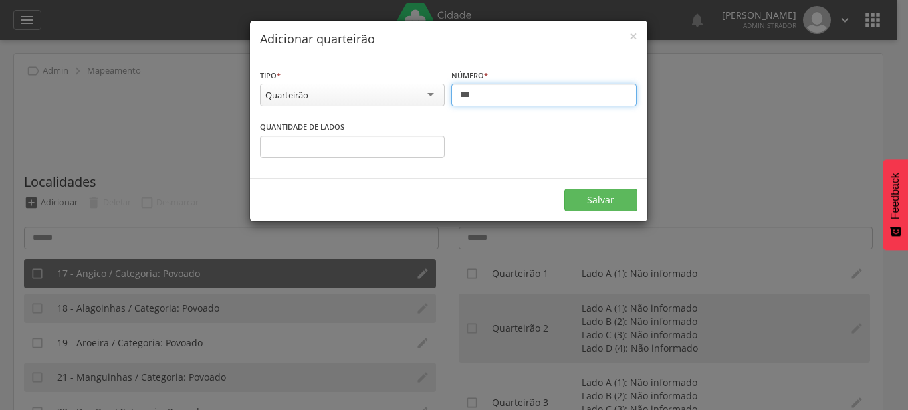
click at [429, 142] on input "*" at bounding box center [352, 147] width 185 height 23
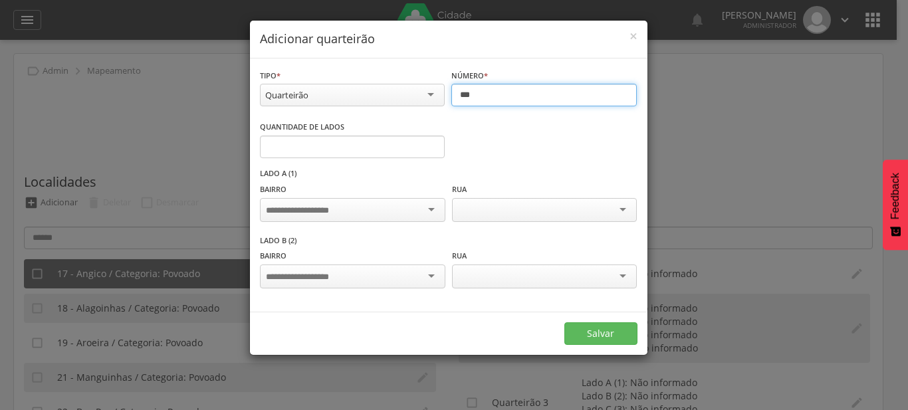
click at [429, 142] on input "*" at bounding box center [352, 147] width 185 height 23
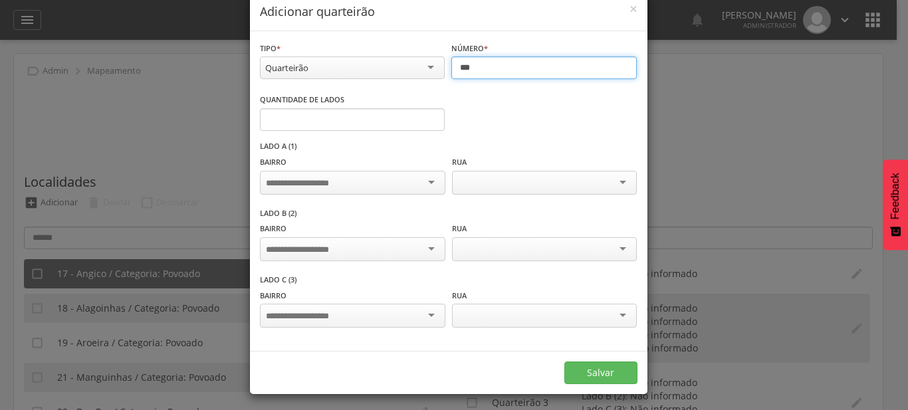
type input "*"
click at [429, 131] on input "*" at bounding box center [352, 119] width 185 height 23
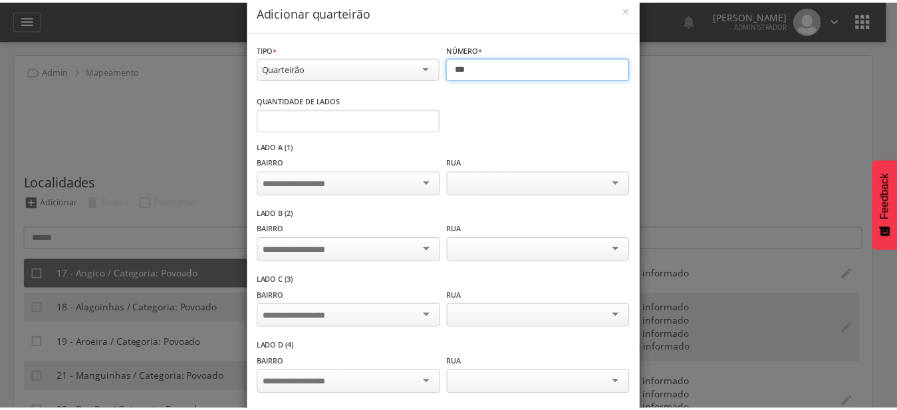
scroll to position [92, 0]
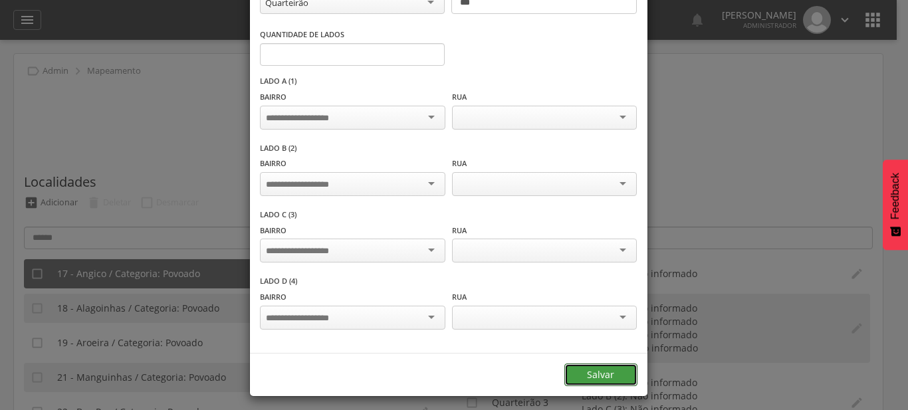
click at [608, 372] on button "Salvar" at bounding box center [600, 375] width 73 height 23
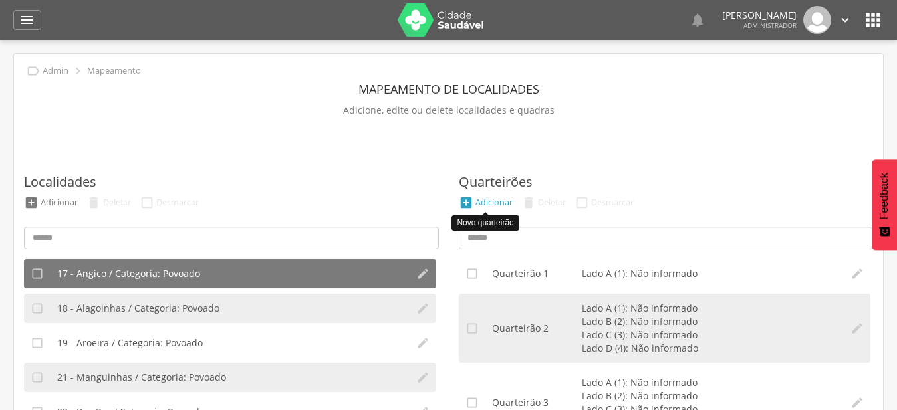
click at [495, 204] on div "Adicionar" at bounding box center [493, 202] width 37 height 11
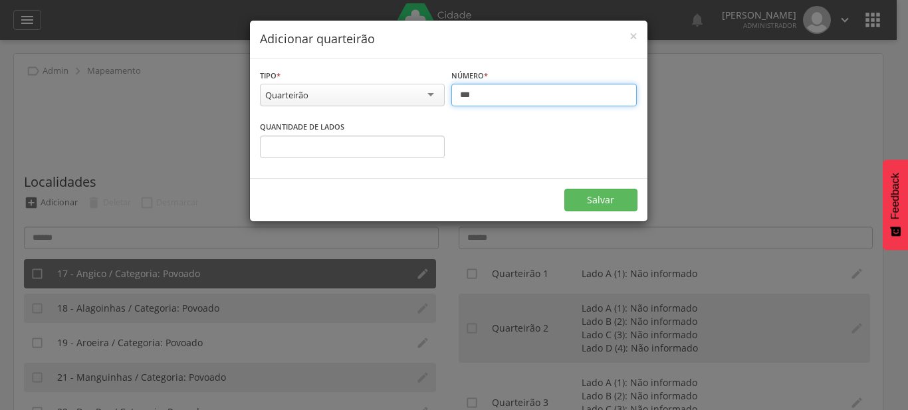
click at [486, 93] on input "***" at bounding box center [543, 95] width 185 height 23
type input "***"
click at [431, 146] on input "*" at bounding box center [352, 147] width 185 height 23
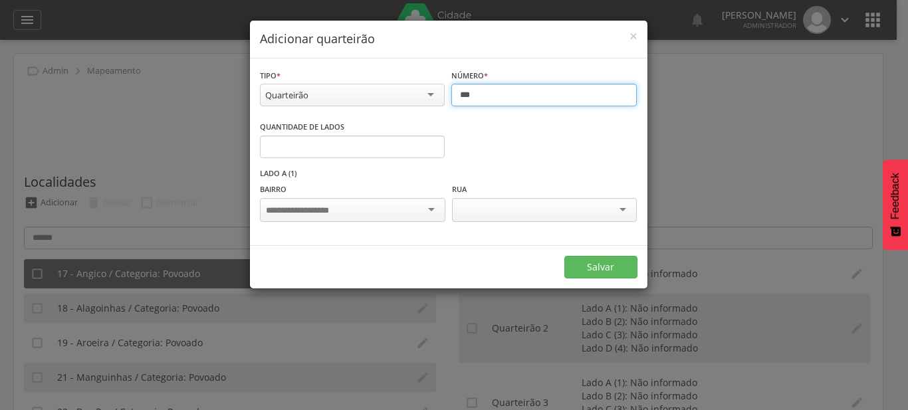
click at [433, 146] on input "*" at bounding box center [352, 147] width 185 height 23
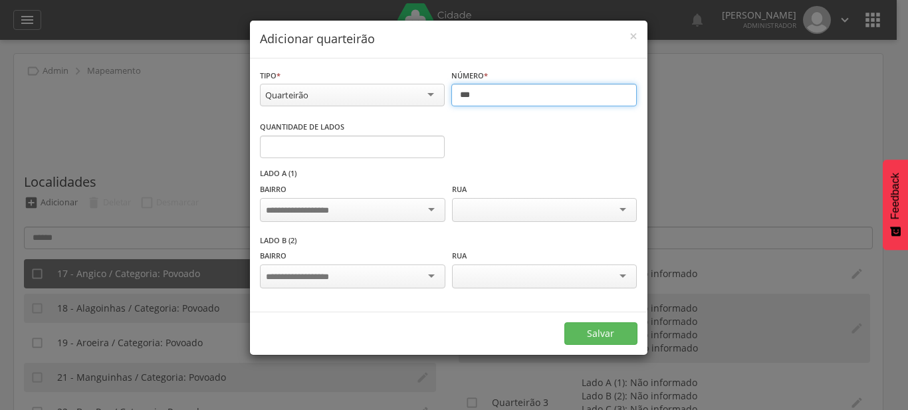
type input "*"
click at [431, 146] on input "*" at bounding box center [352, 147] width 185 height 23
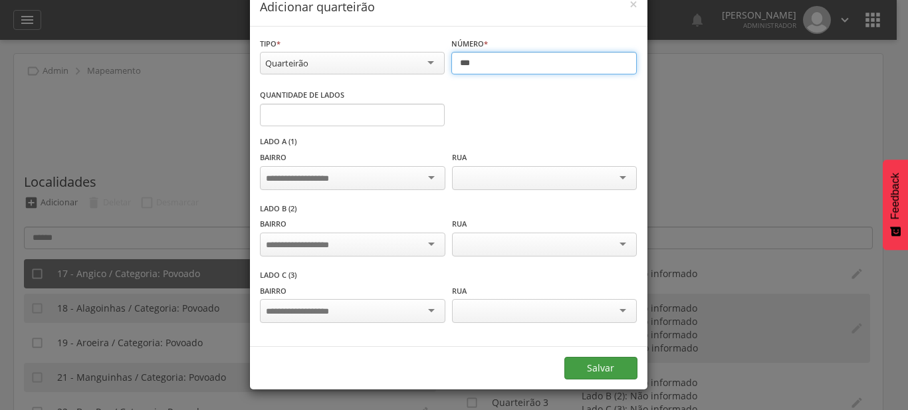
type input "***"
click at [602, 380] on button "Salvar" at bounding box center [600, 368] width 73 height 23
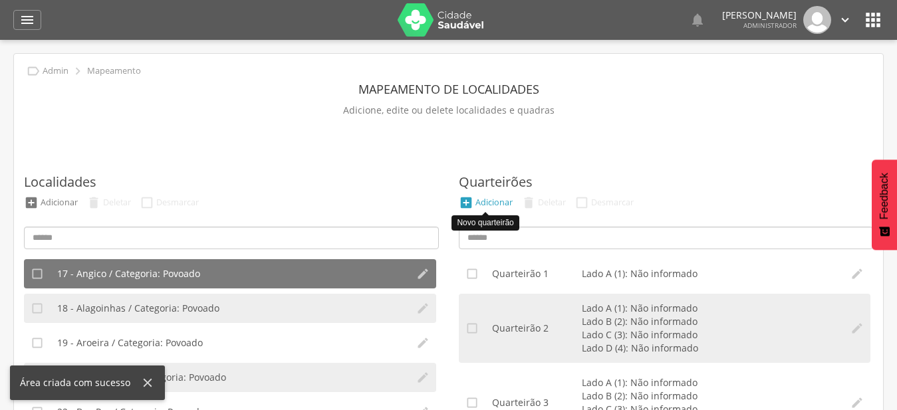
click at [495, 207] on div "Adicionar" at bounding box center [493, 202] width 37 height 11
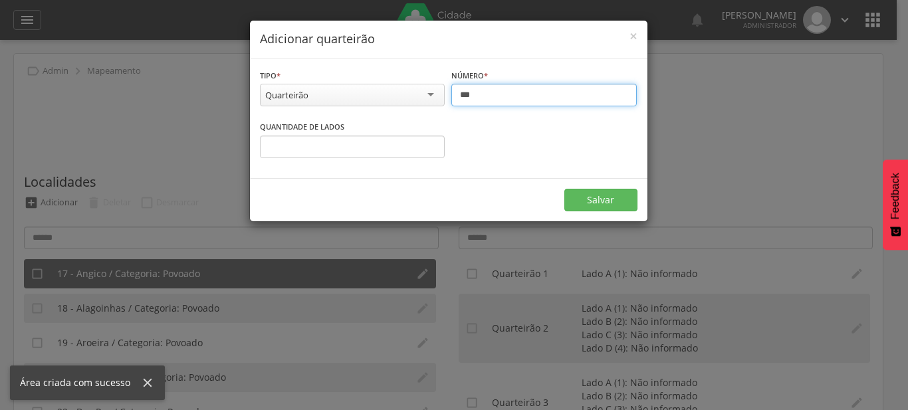
click at [485, 100] on input "***" at bounding box center [543, 95] width 185 height 23
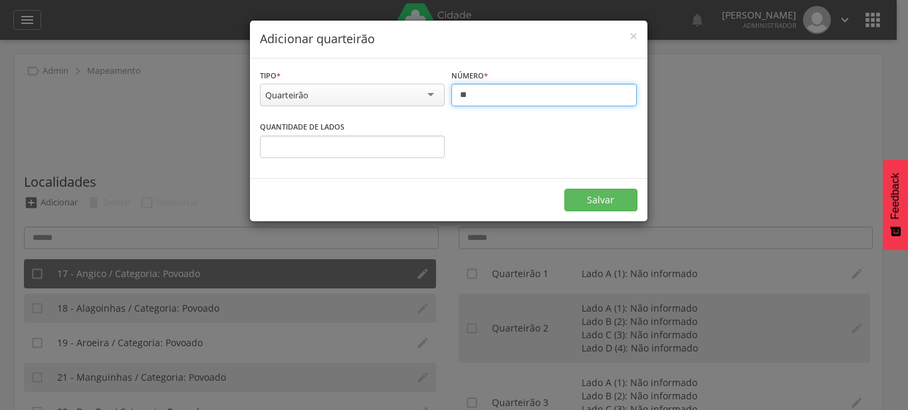
type input "***"
click at [432, 144] on input "*" at bounding box center [352, 147] width 185 height 23
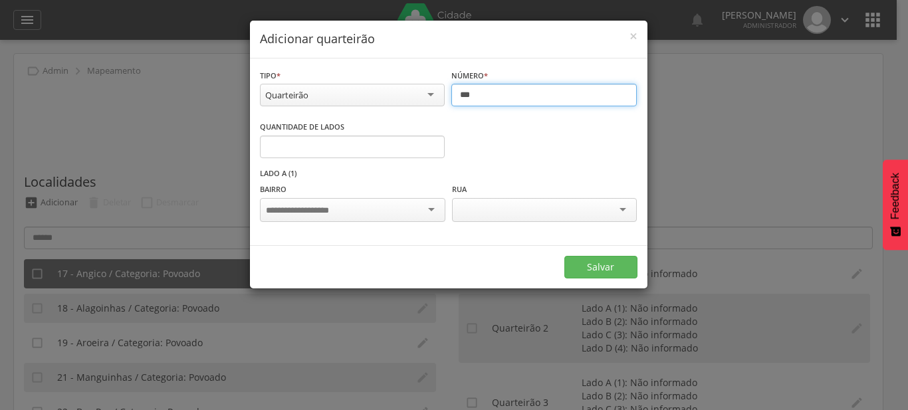
click at [432, 144] on input "*" at bounding box center [352, 147] width 185 height 23
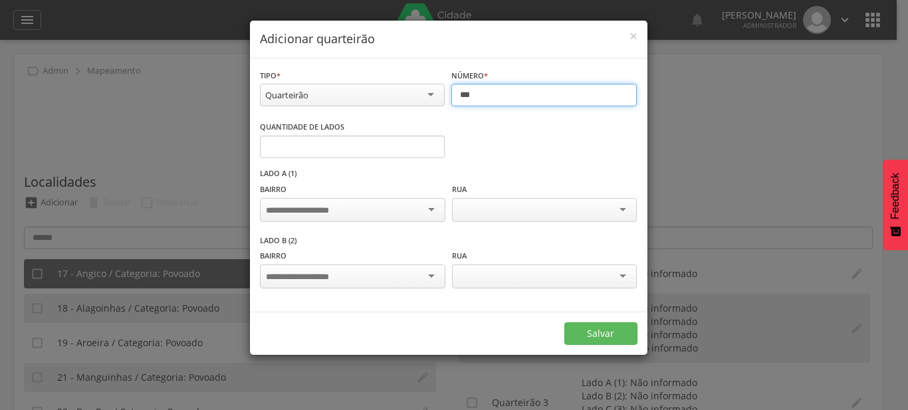
type input "*"
click at [433, 145] on input "*" at bounding box center [352, 147] width 185 height 23
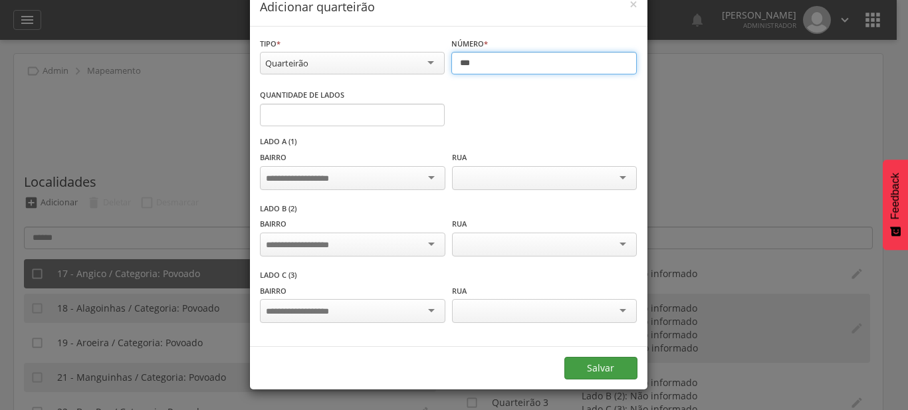
type input "***"
click at [610, 380] on button "Salvar" at bounding box center [600, 368] width 73 height 23
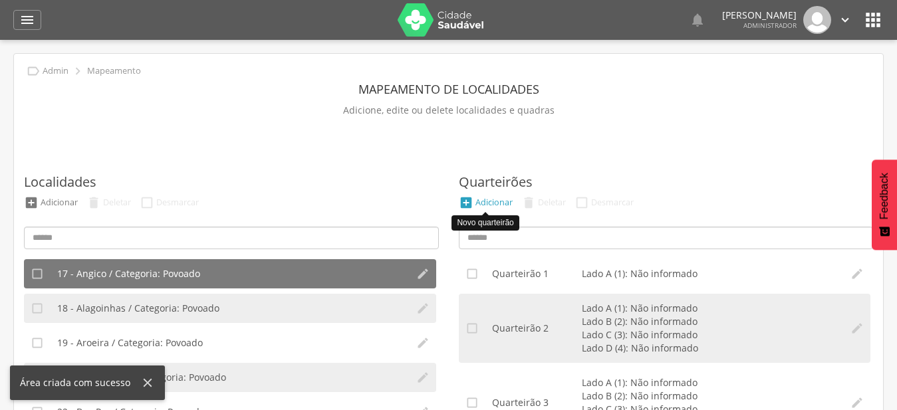
click at [495, 203] on div "Adicionar" at bounding box center [493, 202] width 37 height 11
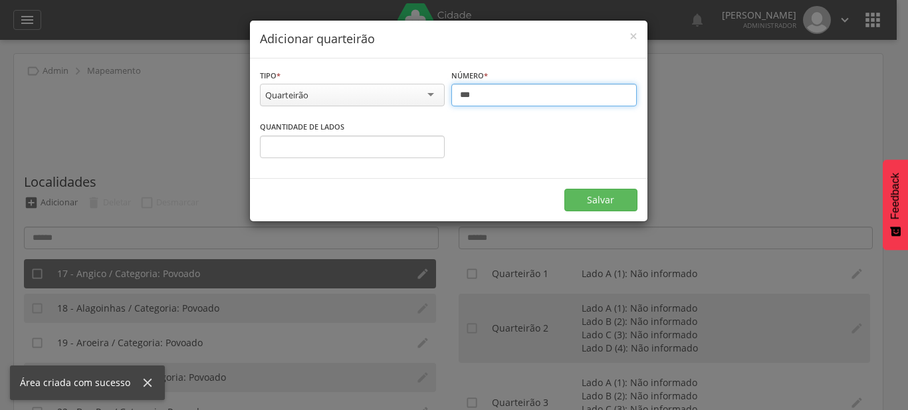
click at [500, 97] on input "***" at bounding box center [543, 95] width 185 height 23
type input "***"
click at [433, 144] on input "*" at bounding box center [352, 147] width 185 height 23
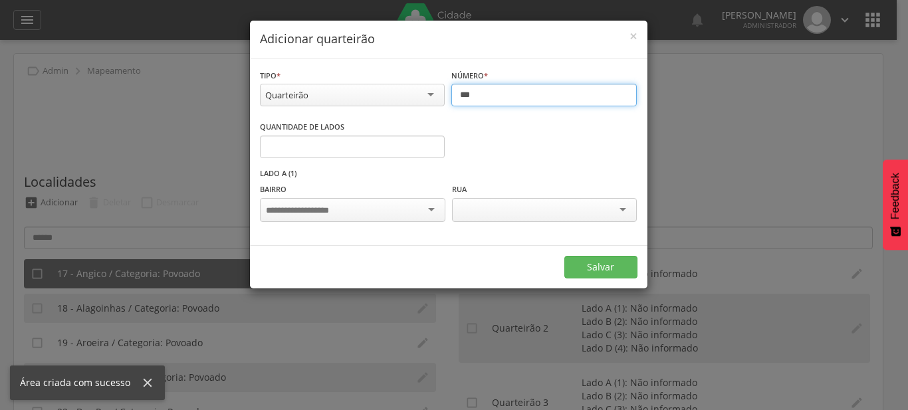
type input "*"
click at [431, 144] on input "*" at bounding box center [352, 147] width 185 height 23
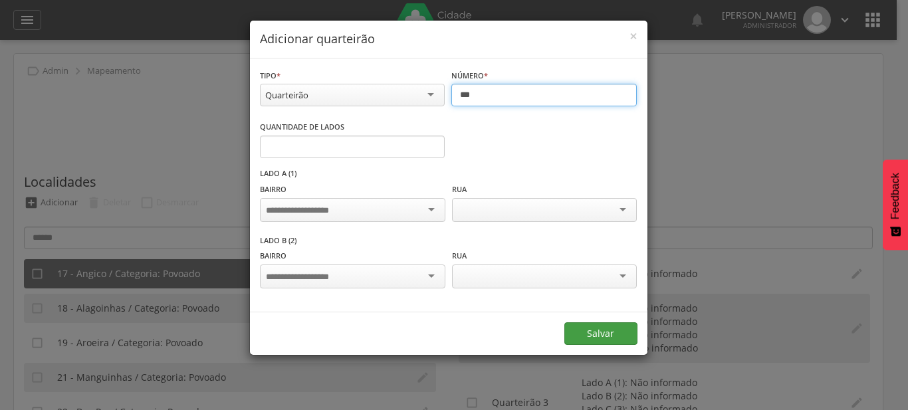
type input "***"
click at [594, 328] on button "Salvar" at bounding box center [600, 333] width 73 height 23
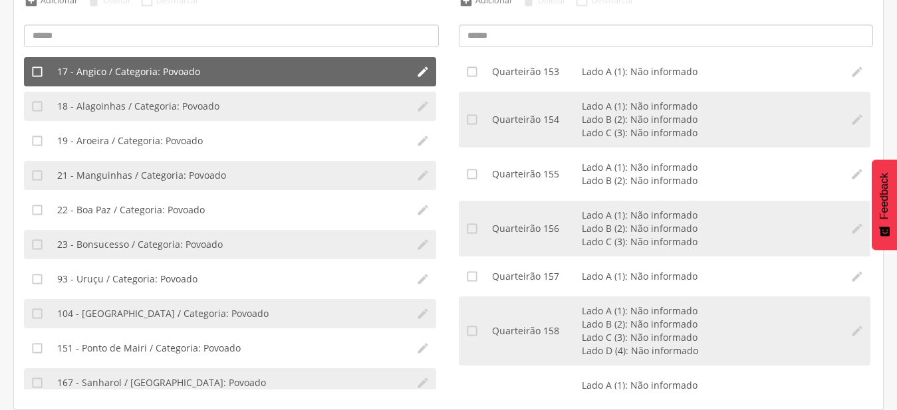
scroll to position [0, 0]
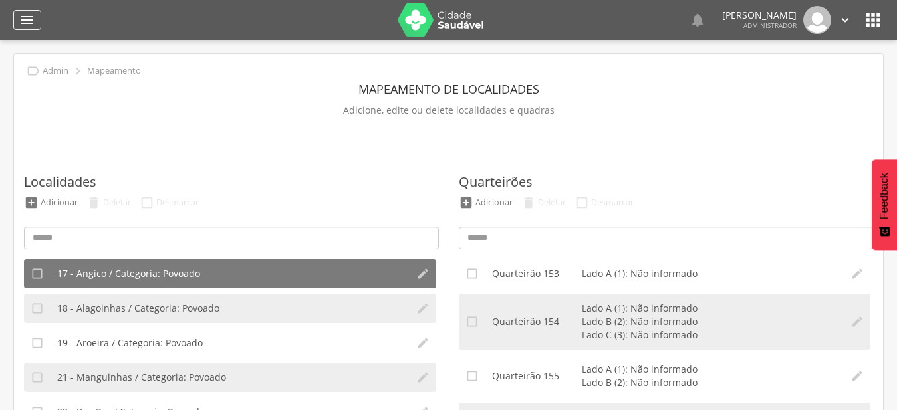
click at [28, 24] on icon "" at bounding box center [27, 20] width 16 height 16
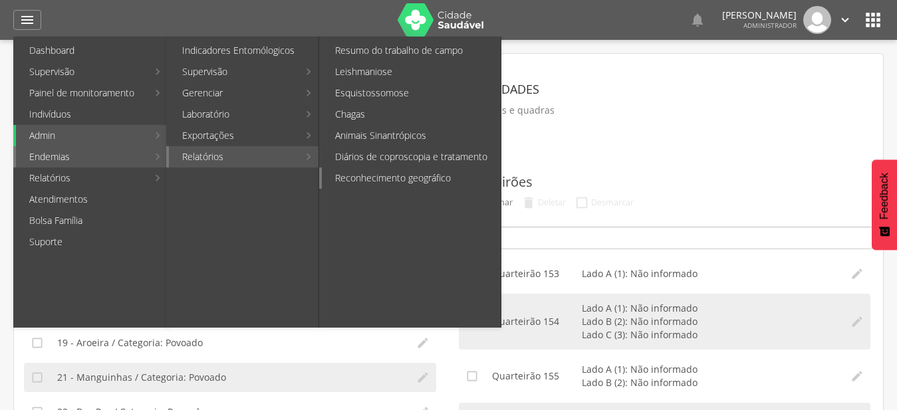
click at [434, 181] on link "Reconhecimento geográfico" at bounding box center [411, 178] width 179 height 21
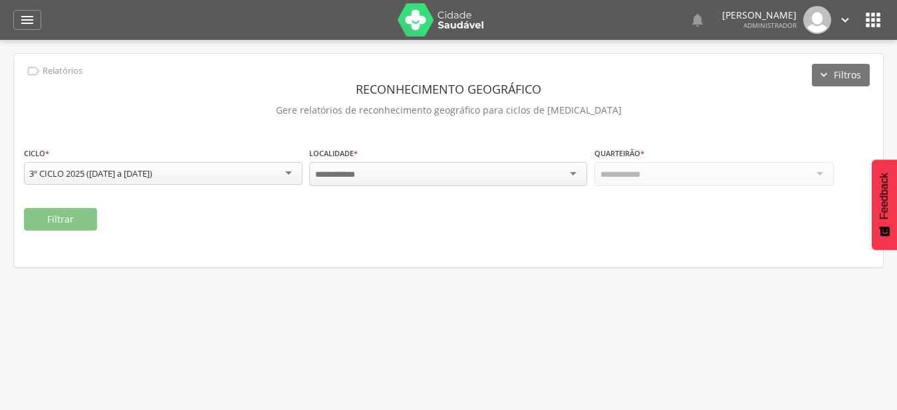
click at [443, 185] on div "Localidade * Campo obrigatório" at bounding box center [448, 167] width 279 height 42
click at [480, 161] on div "Localidade * Campo obrigatório" at bounding box center [448, 167] width 279 height 42
click at [512, 182] on div at bounding box center [448, 174] width 279 height 24
click at [414, 190] on div "**********" at bounding box center [448, 172] width 849 height 52
click at [702, 178] on div at bounding box center [713, 174] width 239 height 24
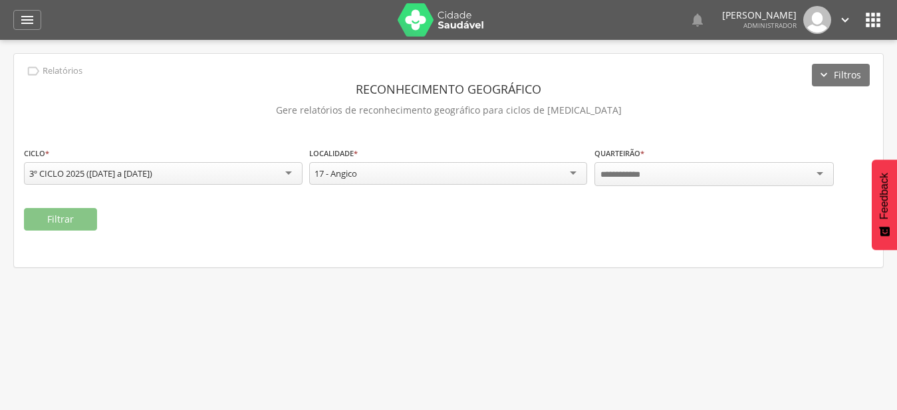
click at [723, 227] on div "Filtrar" at bounding box center [448, 219] width 849 height 23
click at [758, 185] on div "Quarteirão * Campo obrigatório" at bounding box center [713, 167] width 239 height 42
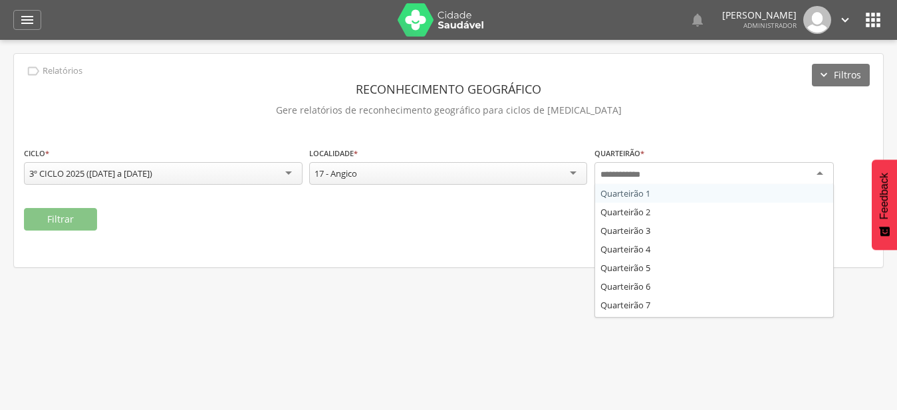
click at [762, 173] on div at bounding box center [713, 174] width 239 height 24
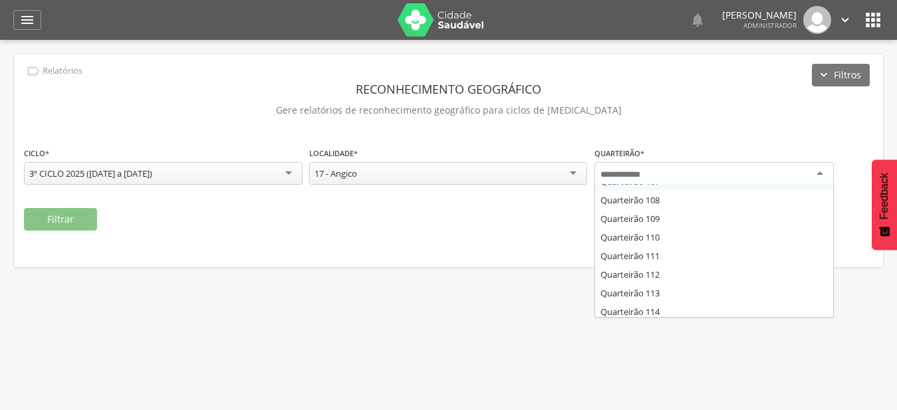
scroll to position [2010, 0]
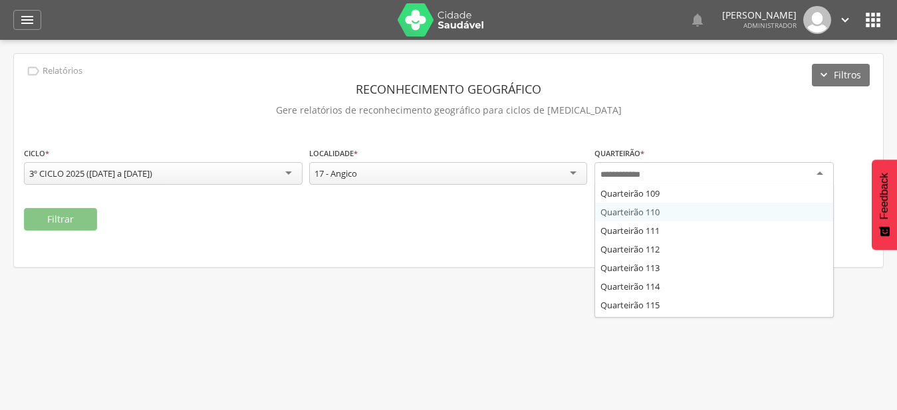
click at [678, 211] on fieldset "**********" at bounding box center [448, 188] width 849 height 84
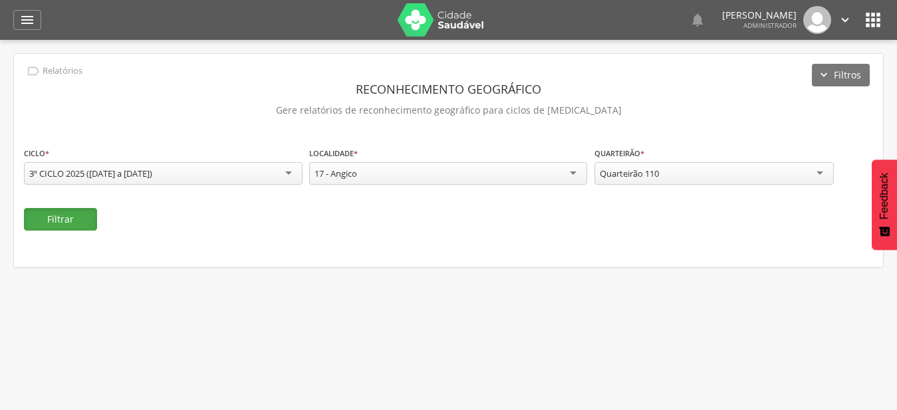
click at [42, 216] on button "Filtrar" at bounding box center [60, 219] width 73 height 23
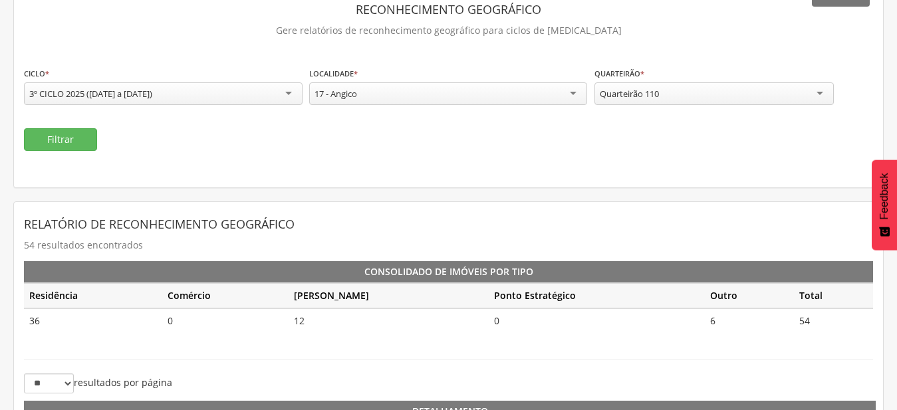
scroll to position [136, 0]
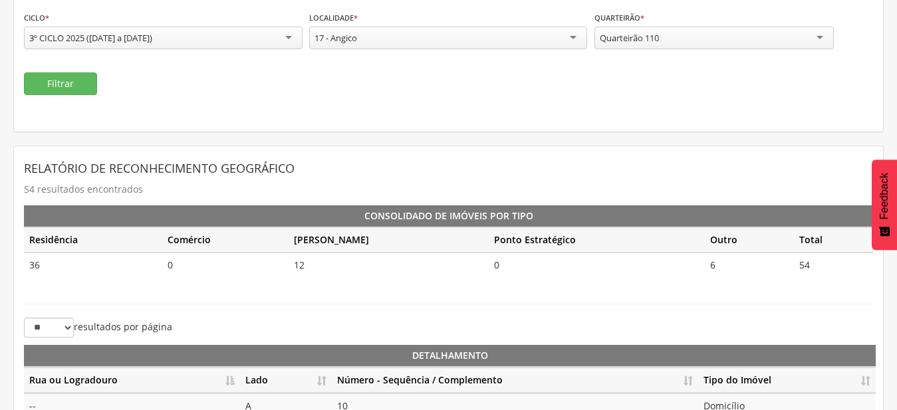
click at [644, 39] on div "Quarteirão 110" at bounding box center [629, 38] width 59 height 12
click at [671, 98] on div "**********" at bounding box center [448, 24] width 869 height 213
click at [84, 86] on button "Filtrar" at bounding box center [60, 83] width 73 height 23
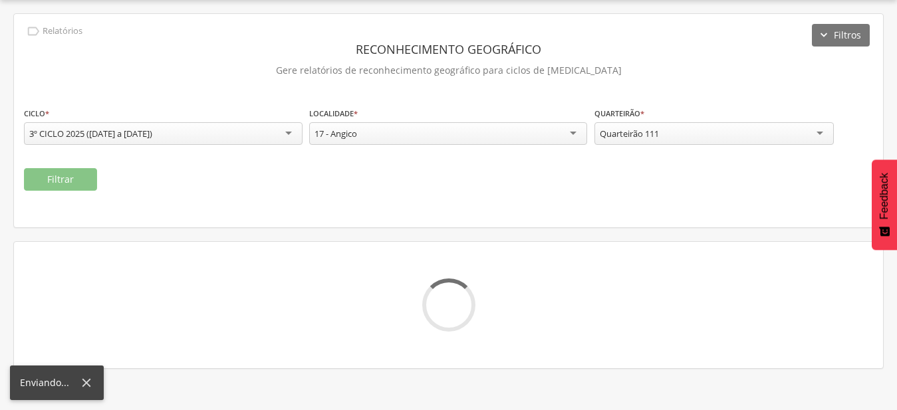
scroll to position [40, 0]
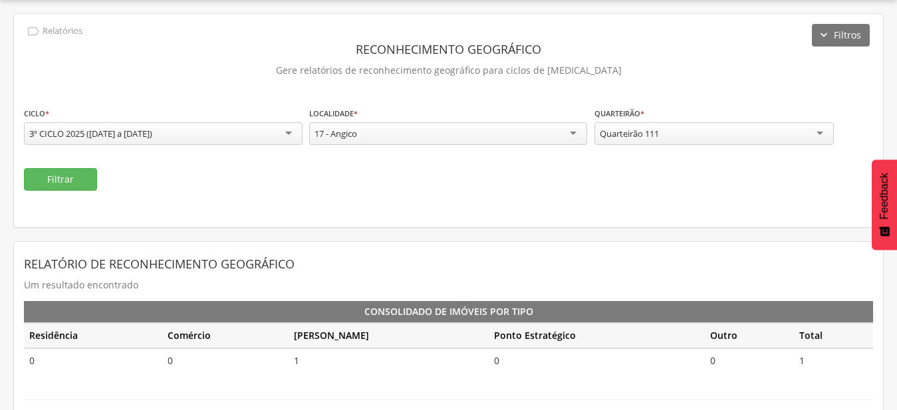
click at [687, 135] on div "Quarteirão 111" at bounding box center [713, 133] width 239 height 23
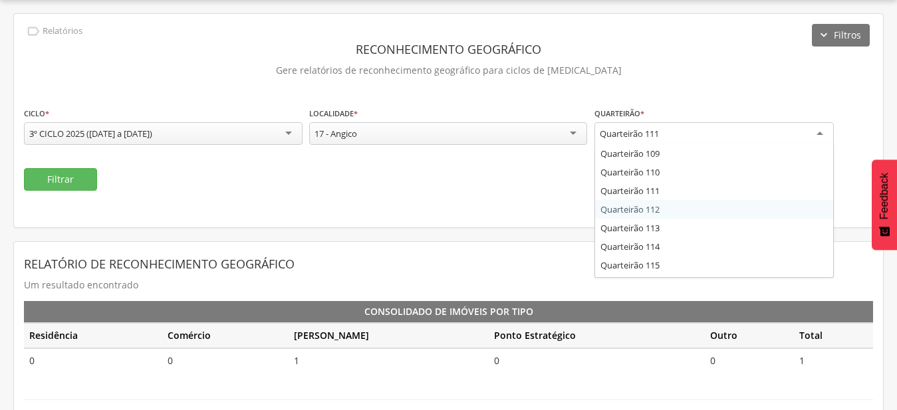
click at [673, 211] on div "**********" at bounding box center [448, 120] width 869 height 213
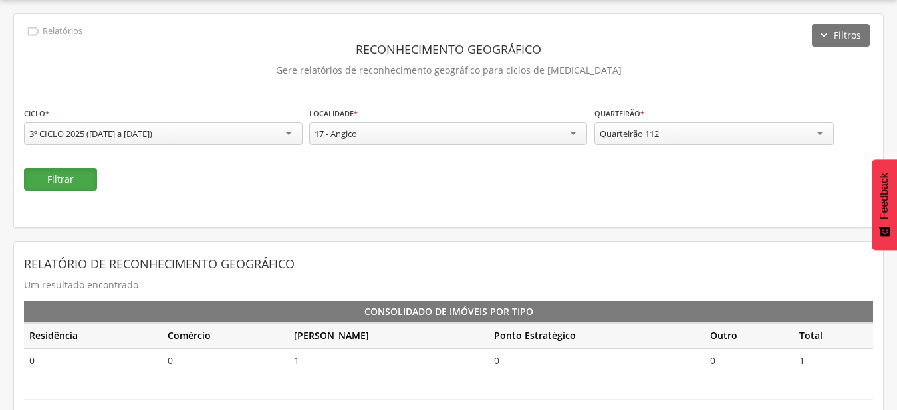
click at [94, 181] on button "Filtrar" at bounding box center [60, 179] width 73 height 23
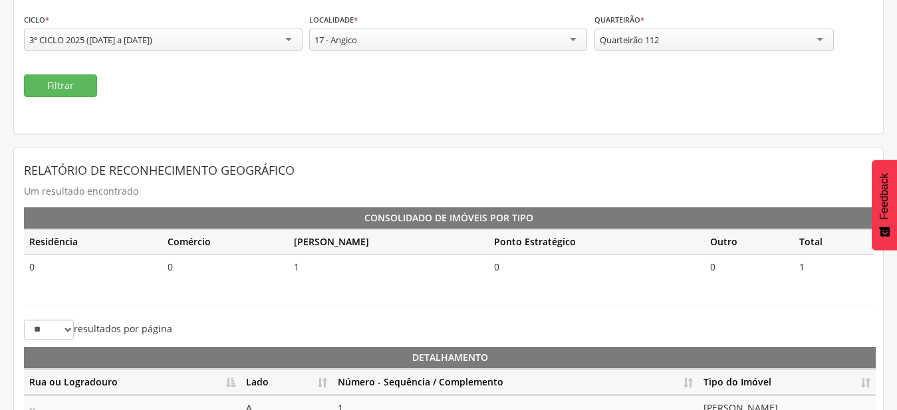
scroll to position [108, 0]
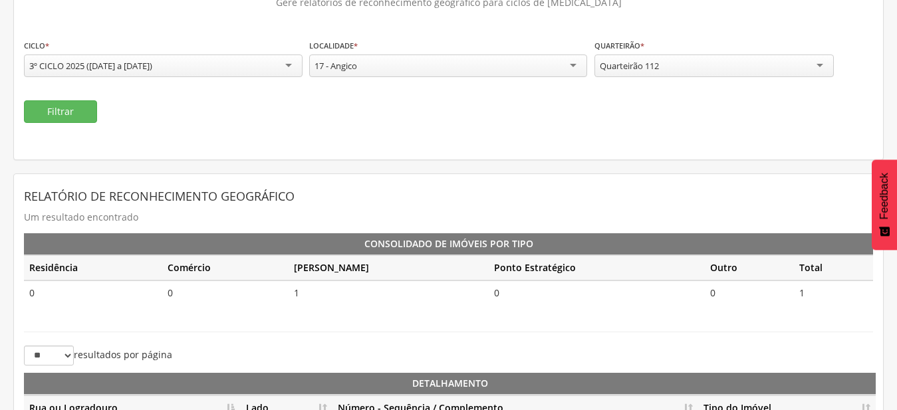
click at [711, 72] on div "Quarteirão 112" at bounding box center [713, 66] width 239 height 23
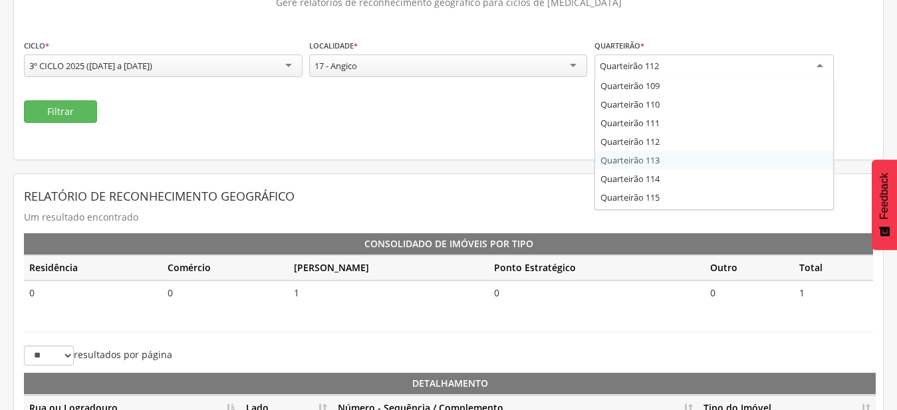
click at [702, 154] on div "**********" at bounding box center [448, 52] width 869 height 213
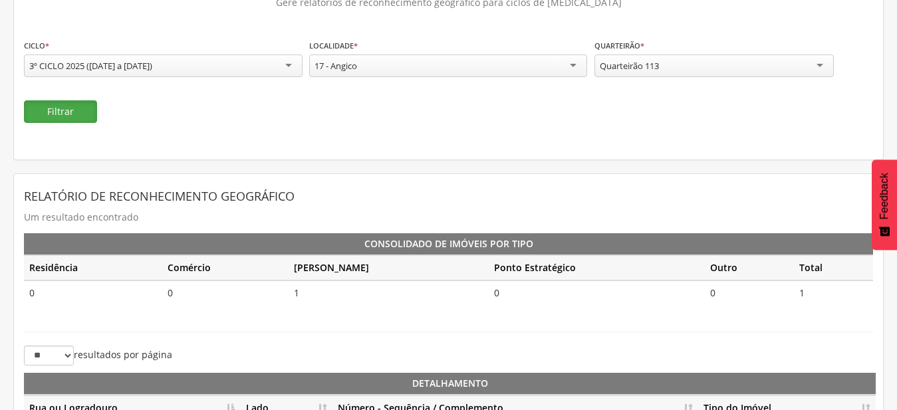
click at [76, 112] on button "Filtrar" at bounding box center [60, 111] width 73 height 23
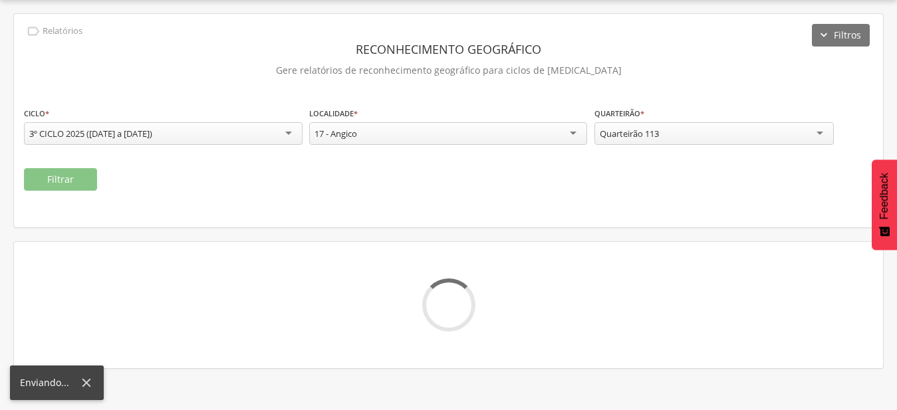
scroll to position [40, 0]
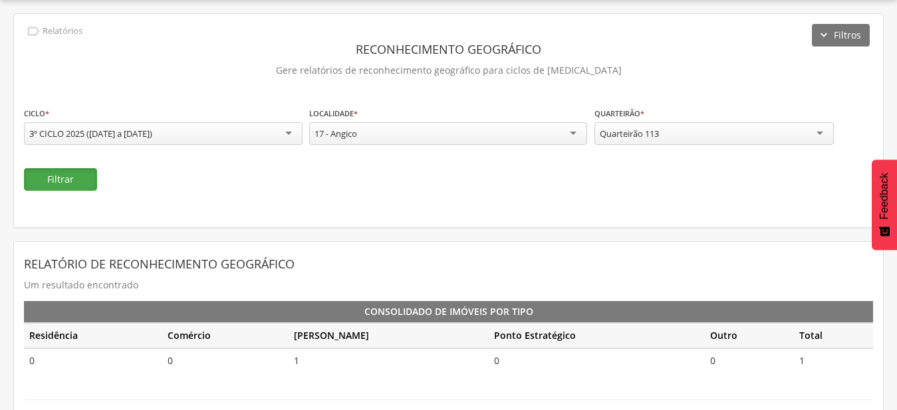
click at [66, 180] on button "Filtrar" at bounding box center [60, 179] width 73 height 23
click at [723, 141] on div "Quarteirão 113" at bounding box center [713, 133] width 239 height 23
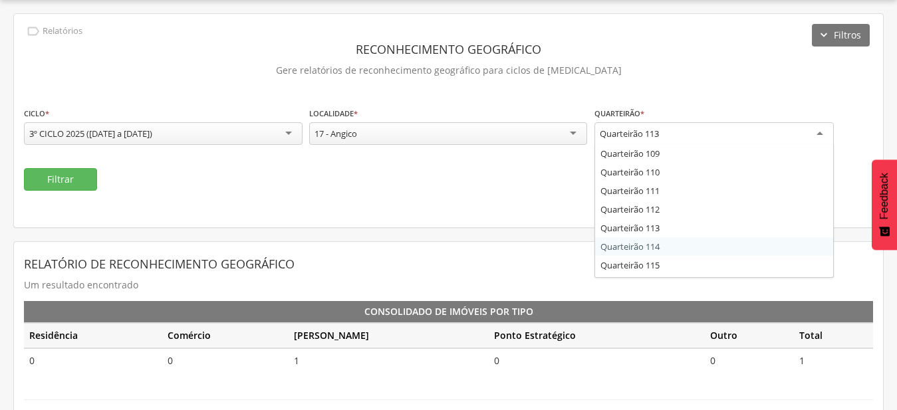
click at [681, 247] on div "**********" at bounding box center [448, 285] width 870 height 544
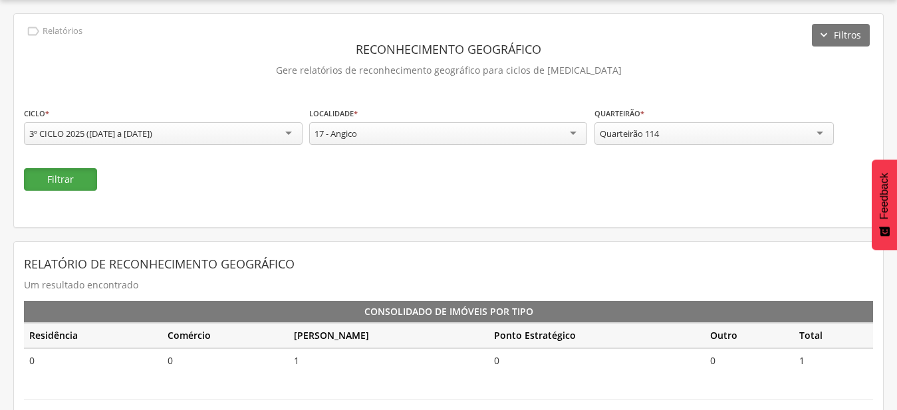
click at [73, 172] on button "Filtrar" at bounding box center [60, 179] width 73 height 23
click at [658, 130] on div "Quarteirão 114" at bounding box center [629, 134] width 59 height 12
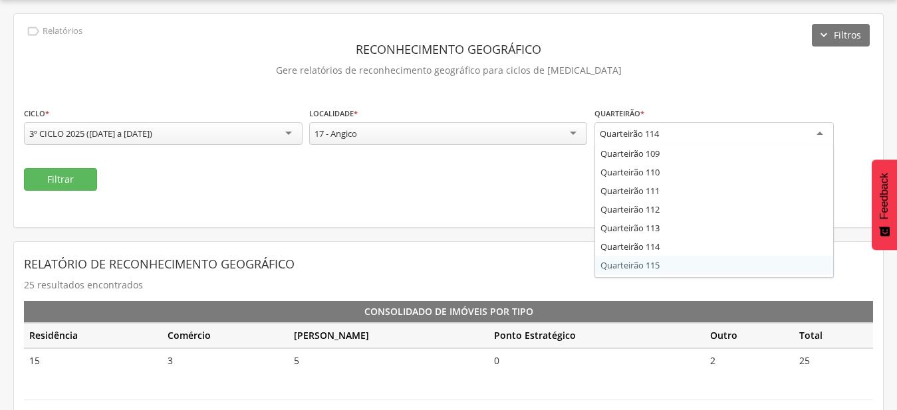
click at [669, 267] on div "**********" at bounding box center [448, 395] width 870 height 765
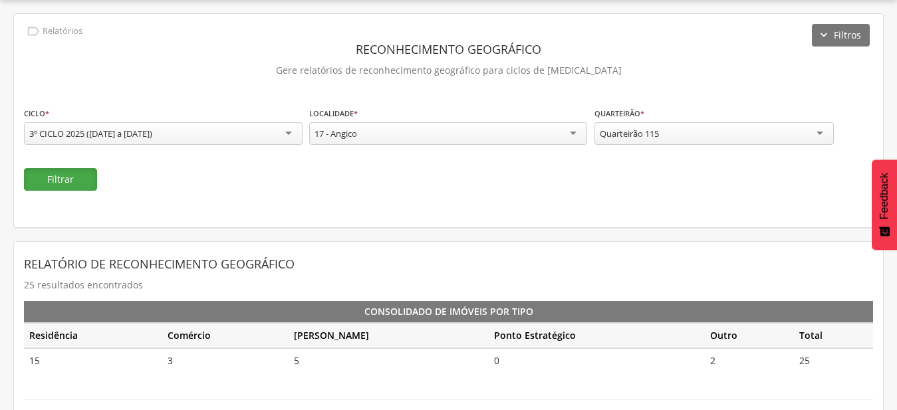
click at [85, 176] on button "Filtrar" at bounding box center [60, 179] width 73 height 23
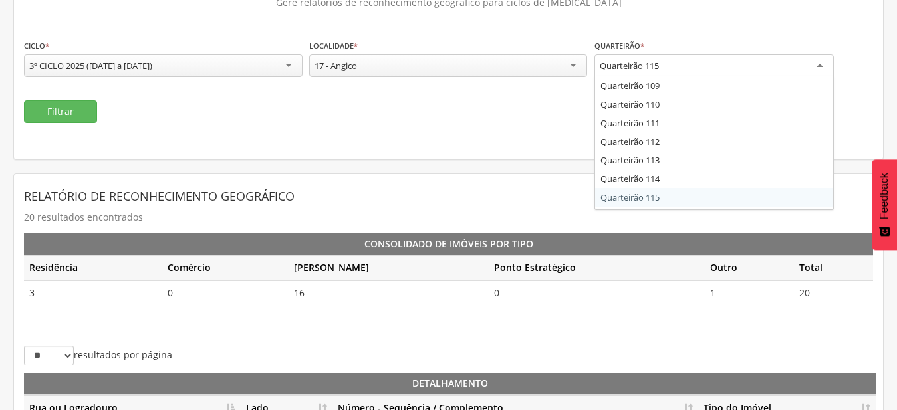
click at [777, 65] on div "Quarteirão 115" at bounding box center [713, 67] width 239 height 24
click at [685, 198] on div "**********" at bounding box center [448, 327] width 870 height 765
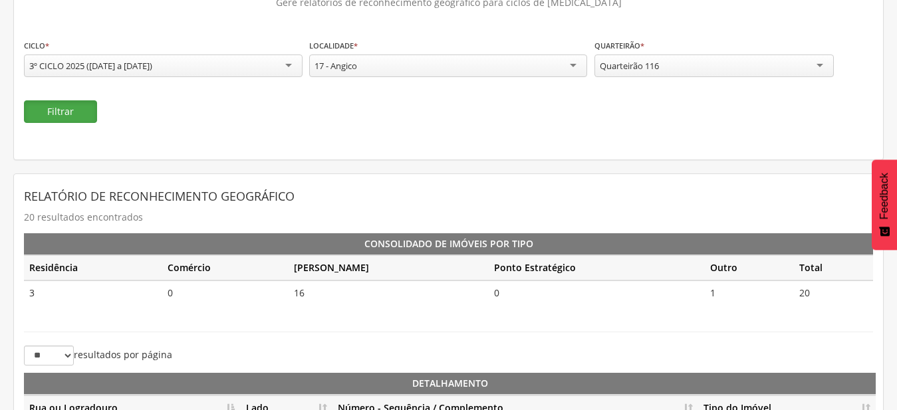
click at [57, 106] on button "Filtrar" at bounding box center [60, 111] width 73 height 23
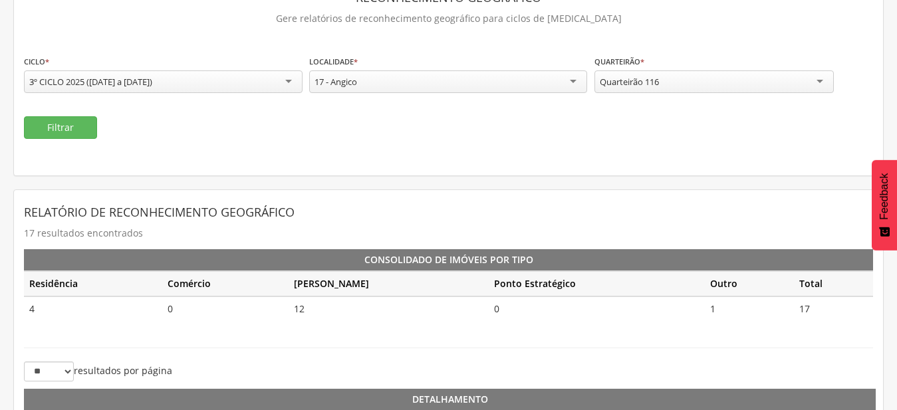
scroll to position [40, 0]
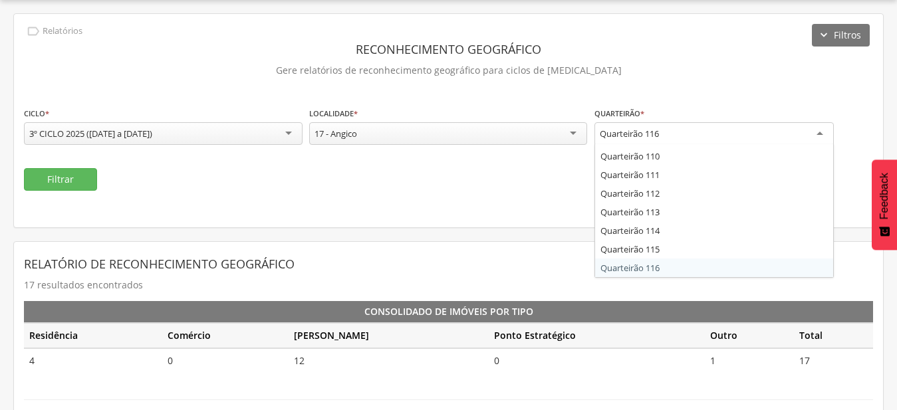
click at [665, 130] on div "Quarteirão 116" at bounding box center [713, 134] width 239 height 24
click at [687, 269] on div "**********" at bounding box center [448, 395] width 870 height 765
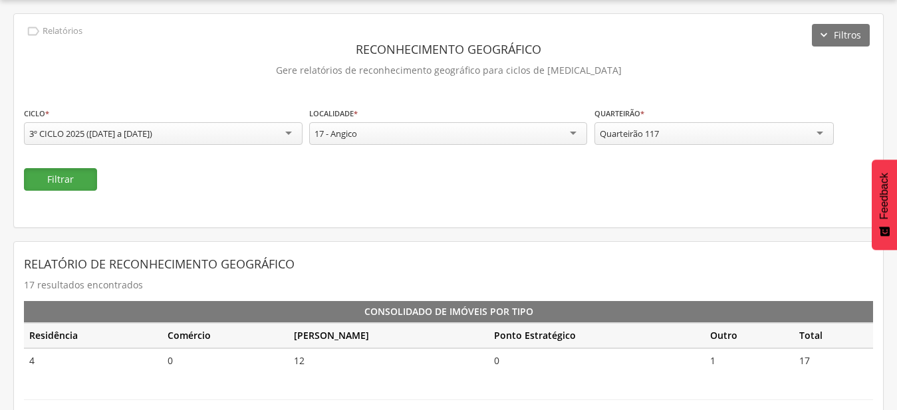
click at [66, 178] on button "Filtrar" at bounding box center [60, 179] width 73 height 23
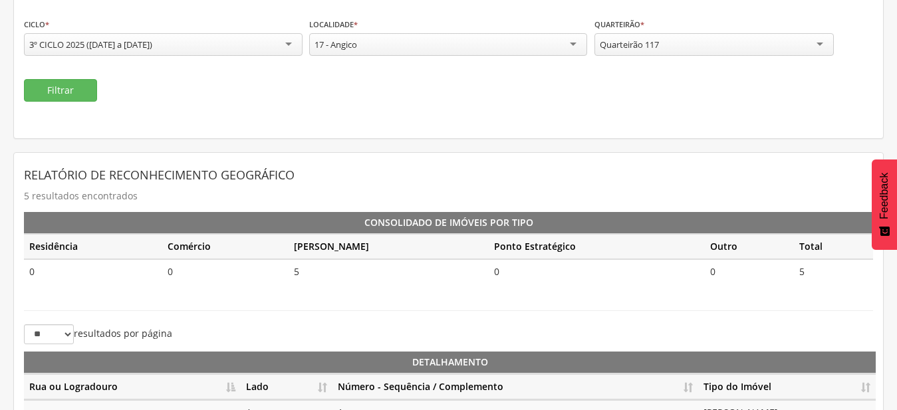
scroll to position [108, 0]
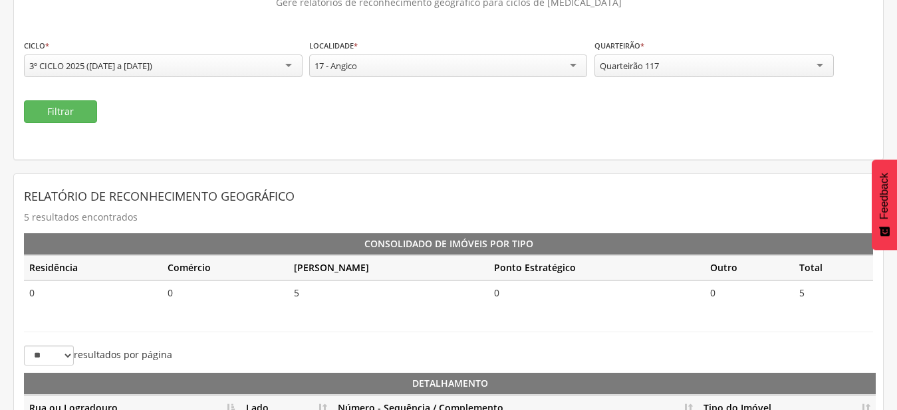
click at [654, 75] on div "Quarteirão 117" at bounding box center [713, 66] width 239 height 23
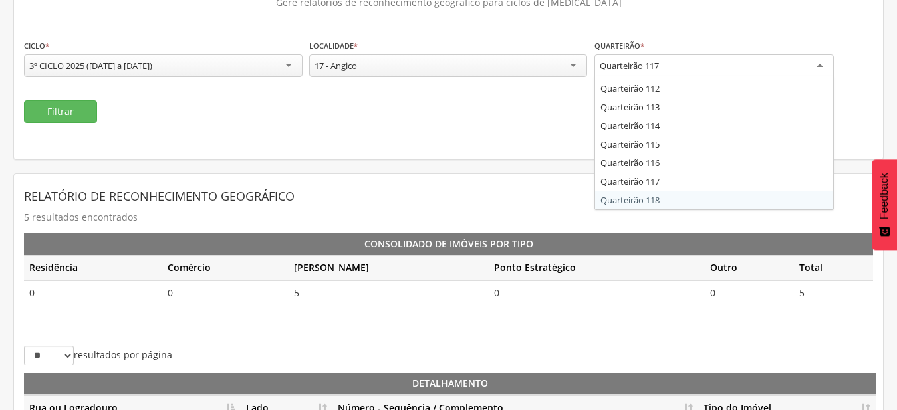
click at [665, 199] on div "**********" at bounding box center [448, 266] width 870 height 642
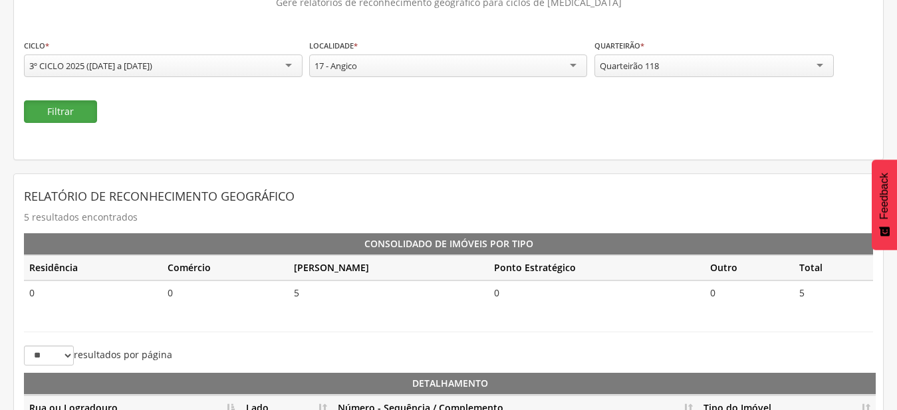
click at [86, 110] on button "Filtrar" at bounding box center [60, 111] width 73 height 23
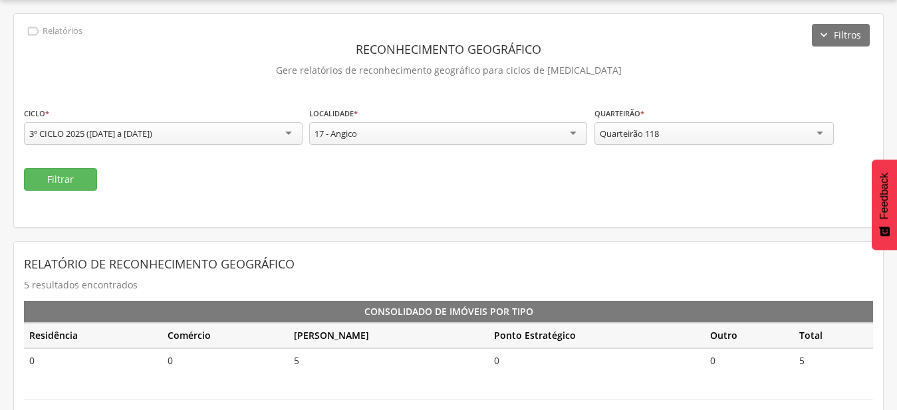
click at [677, 129] on div "Quarteirão 118" at bounding box center [713, 133] width 239 height 23
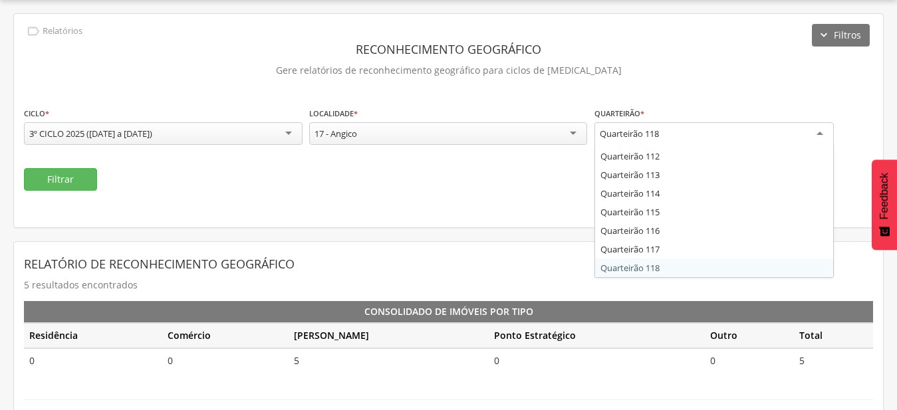
scroll to position [2082, 0]
click at [674, 271] on div "**********" at bounding box center [448, 334] width 870 height 642
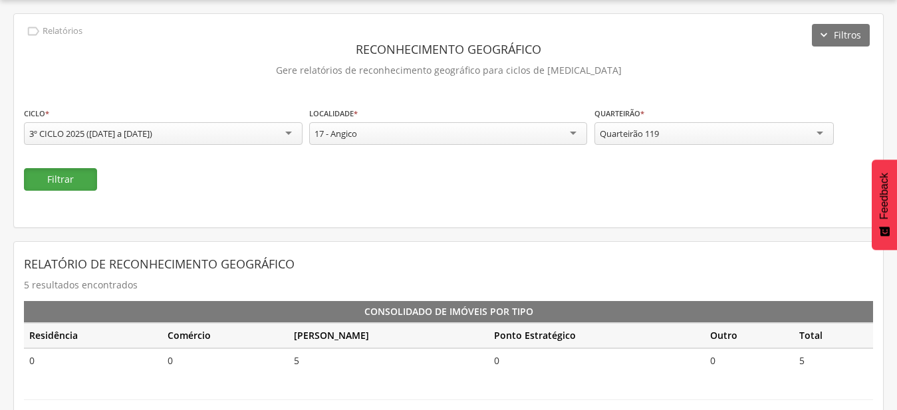
click at [49, 181] on button "Filtrar" at bounding box center [60, 179] width 73 height 23
click at [692, 124] on div "Quarteirão 119" at bounding box center [713, 133] width 239 height 23
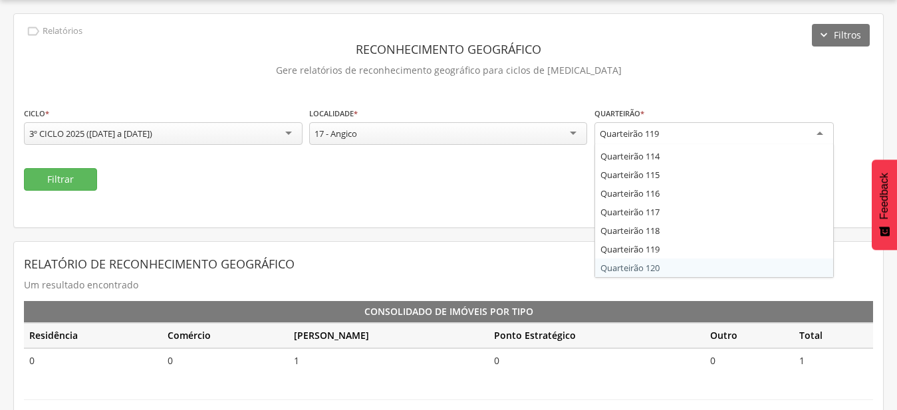
click at [687, 267] on div "**********" at bounding box center [448, 285] width 870 height 544
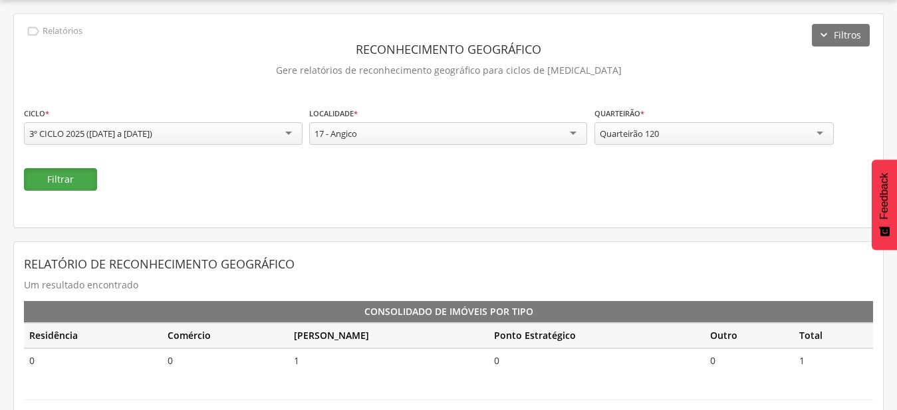
click at [75, 176] on button "Filtrar" at bounding box center [60, 179] width 73 height 23
click at [738, 136] on div "Quarteirão 120" at bounding box center [713, 133] width 239 height 23
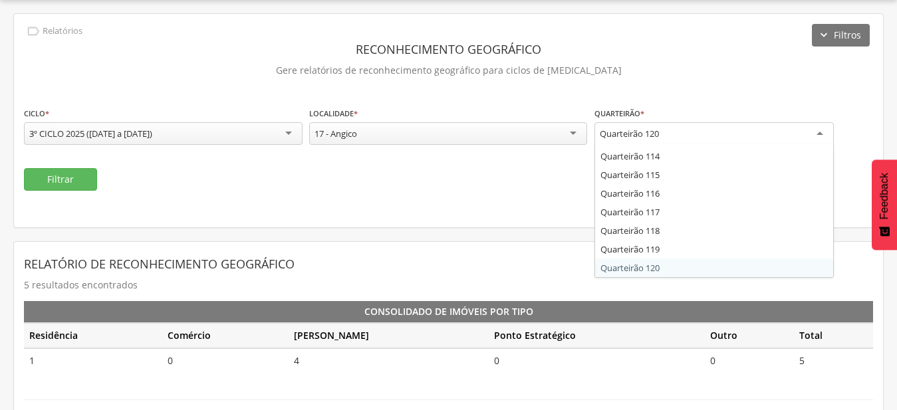
scroll to position [2119, 0]
click at [676, 265] on div "**********" at bounding box center [448, 334] width 870 height 642
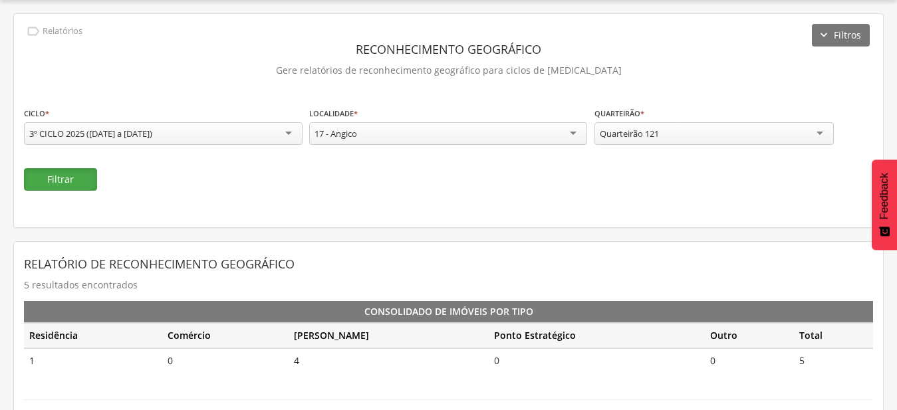
click at [53, 176] on button "Filtrar" at bounding box center [60, 179] width 73 height 23
click at [79, 172] on button "Filtrar" at bounding box center [60, 179] width 73 height 23
click at [619, 134] on div "Quarteirão 121" at bounding box center [629, 134] width 59 height 12
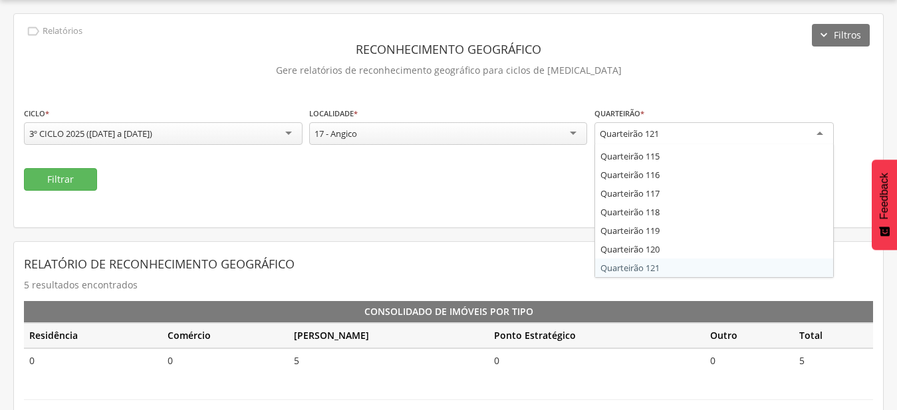
scroll to position [2138, 0]
click at [662, 271] on div "**********" at bounding box center [448, 334] width 870 height 642
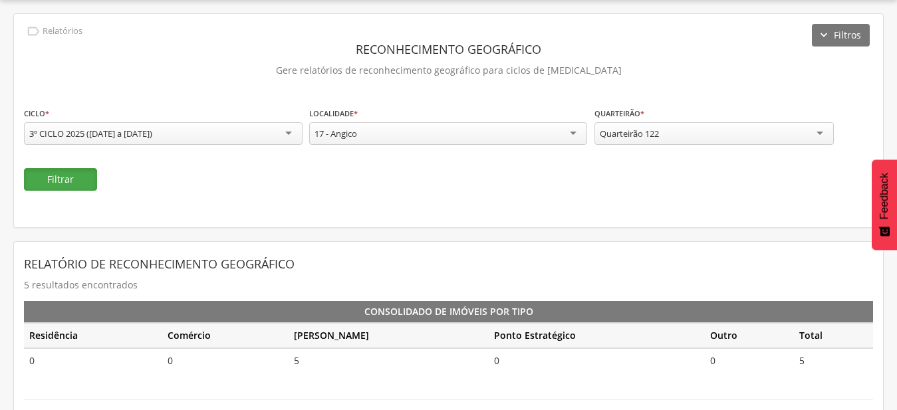
click at [78, 177] on button "Filtrar" at bounding box center [60, 179] width 73 height 23
click at [689, 136] on div "Quarteirão 122" at bounding box center [713, 133] width 239 height 23
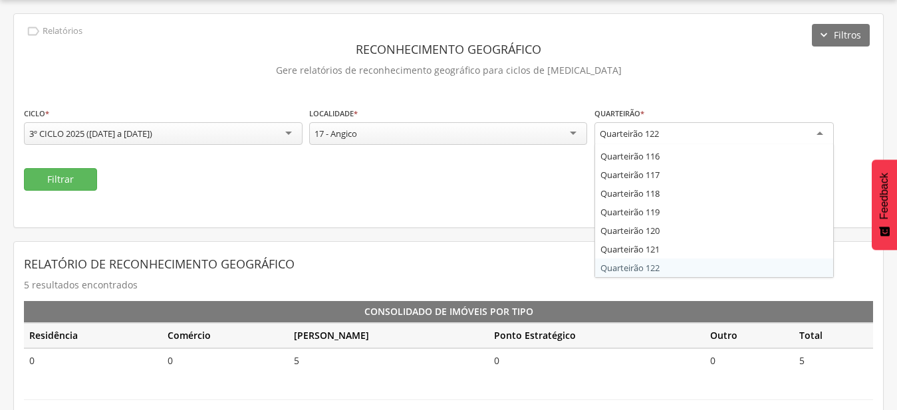
scroll to position [2157, 0]
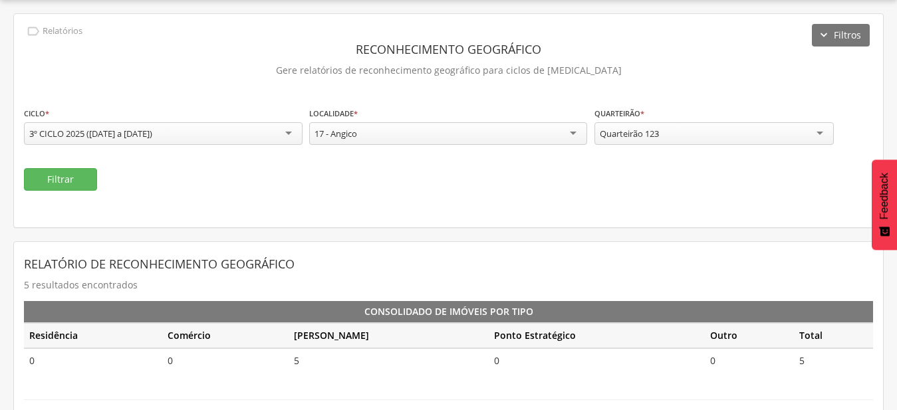
click at [671, 275] on div "**********" at bounding box center [448, 334] width 870 height 642
click at [71, 170] on button "Filtrar" at bounding box center [60, 179] width 73 height 23
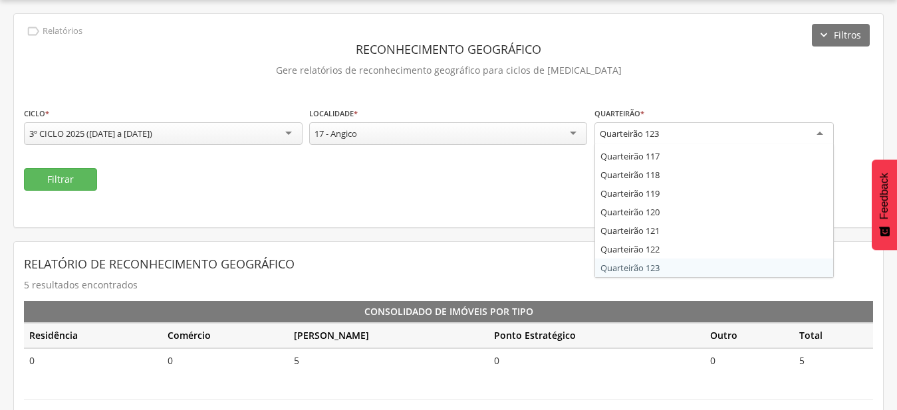
click at [693, 125] on div "Quarteirão 123" at bounding box center [713, 134] width 239 height 24
click at [670, 267] on div "**********" at bounding box center [448, 334] width 870 height 642
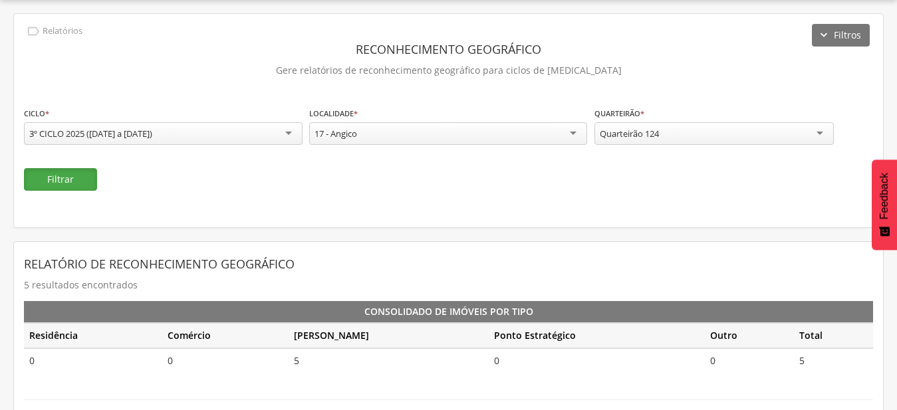
click at [66, 183] on button "Filtrar" at bounding box center [60, 179] width 73 height 23
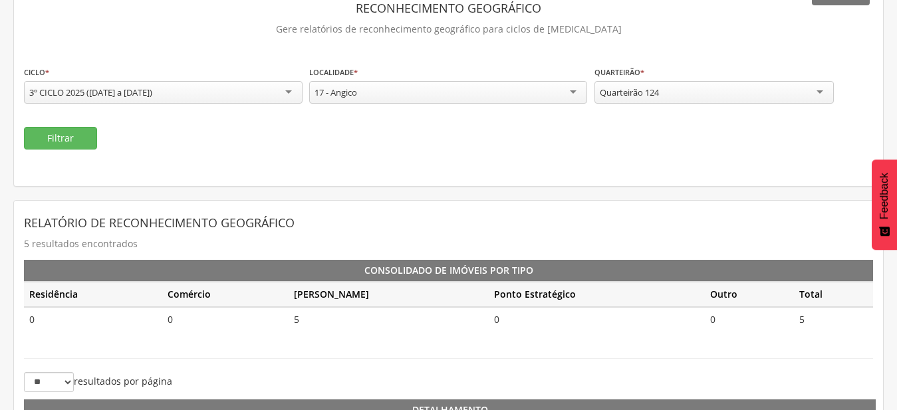
scroll to position [108, 0]
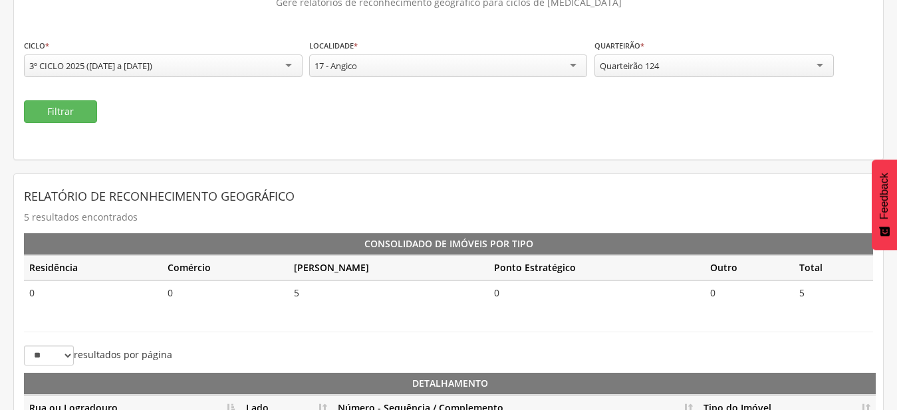
click at [719, 72] on div "Quarteirão 124" at bounding box center [713, 66] width 239 height 23
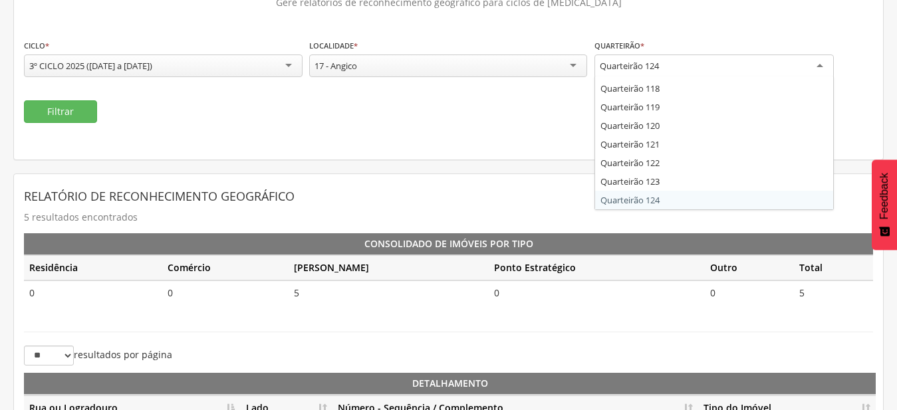
scroll to position [2194, 0]
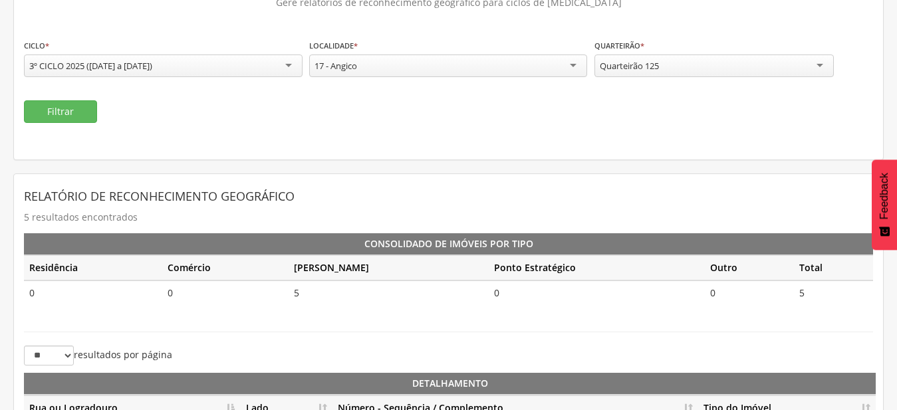
click at [640, 198] on div "**********" at bounding box center [448, 266] width 870 height 642
click at [94, 116] on button "Filtrar" at bounding box center [60, 111] width 73 height 23
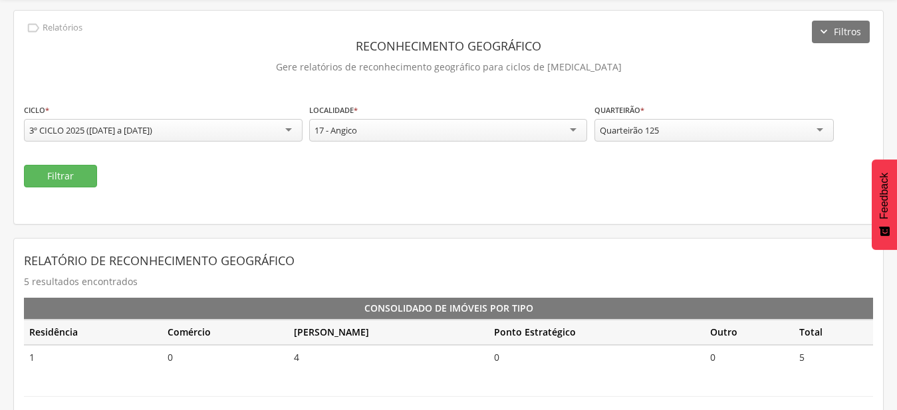
scroll to position [40, 0]
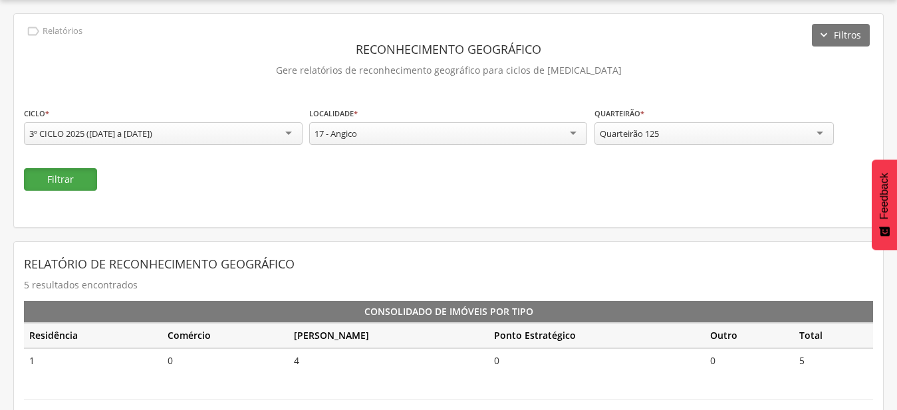
click at [59, 185] on button "Filtrar" at bounding box center [60, 179] width 73 height 23
click at [690, 139] on div "Quarteirão 125" at bounding box center [713, 133] width 239 height 23
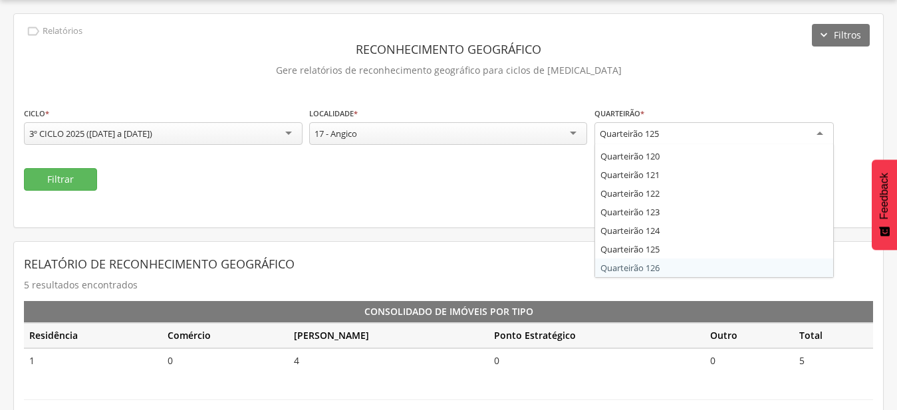
click at [676, 262] on div "**********" at bounding box center [448, 334] width 870 height 642
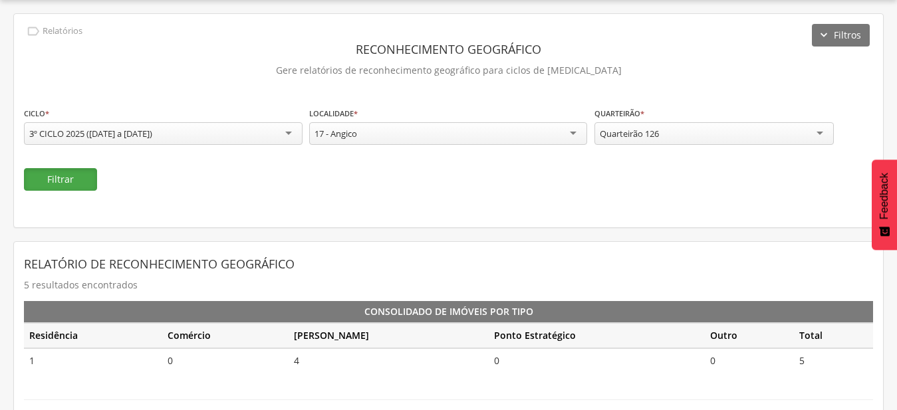
click at [69, 178] on button "Filtrar" at bounding box center [60, 179] width 73 height 23
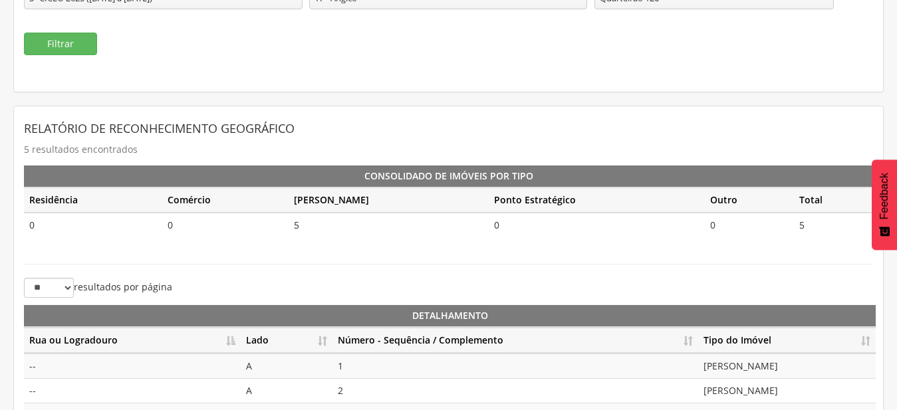
scroll to position [108, 0]
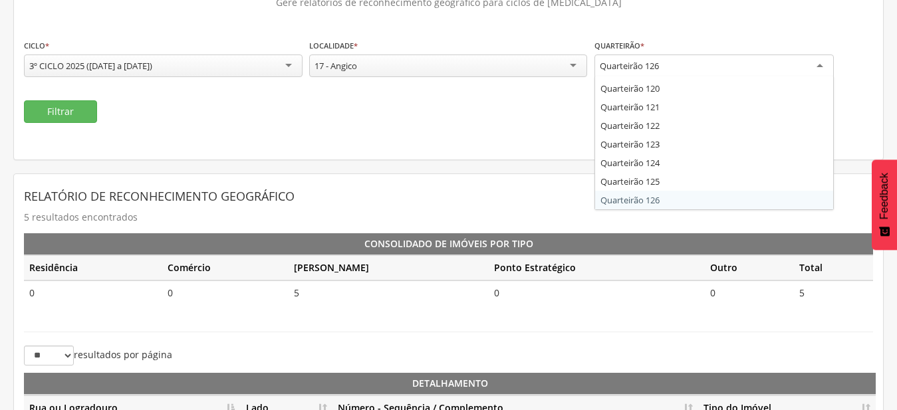
drag, startPoint x: 683, startPoint y: 61, endPoint x: 695, endPoint y: 114, distance: 54.5
click at [683, 62] on div "Quarteirão 126" at bounding box center [713, 67] width 239 height 24
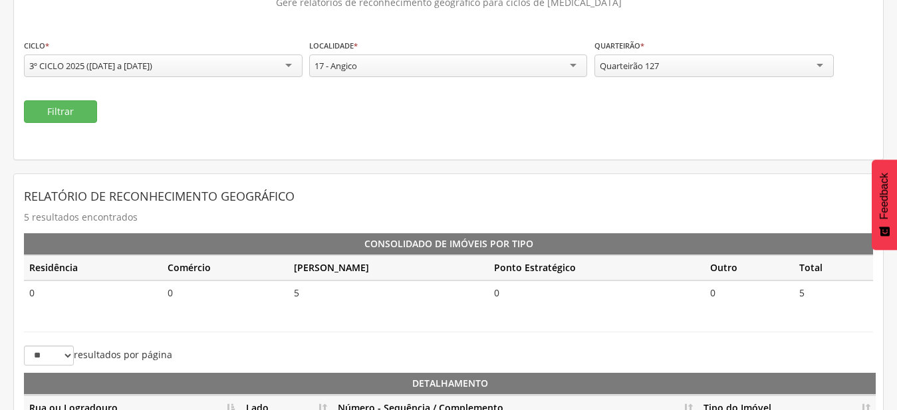
click at [673, 201] on div "**********" at bounding box center [448, 266] width 870 height 642
click at [89, 107] on button "Filtrar" at bounding box center [60, 111] width 73 height 23
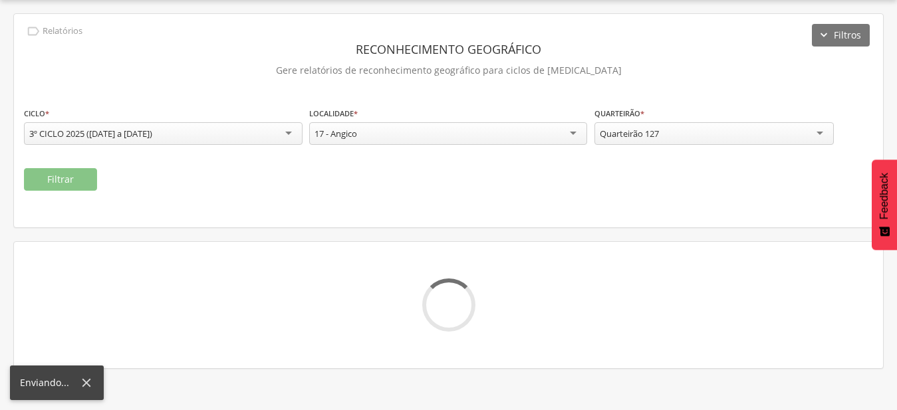
scroll to position [40, 0]
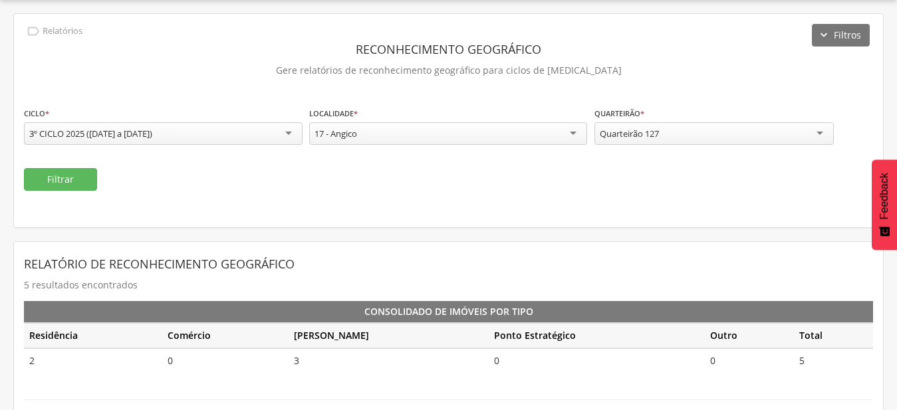
click at [687, 136] on div "Quarteirão 127" at bounding box center [713, 133] width 239 height 23
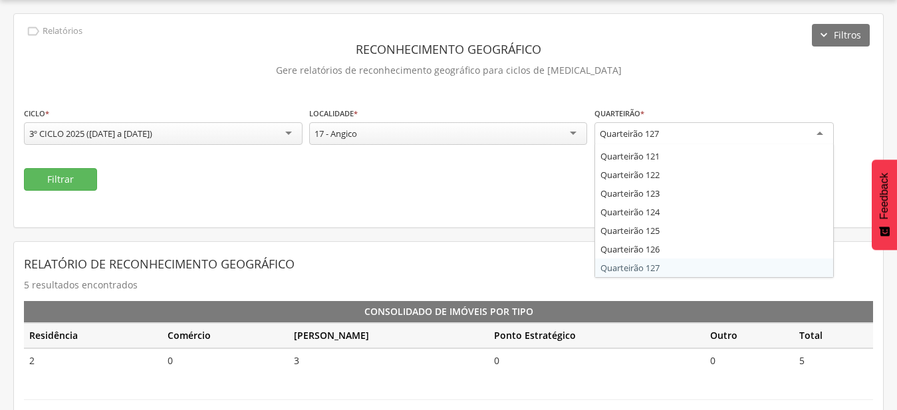
scroll to position [2250, 0]
click at [661, 272] on div "**********" at bounding box center [448, 334] width 870 height 642
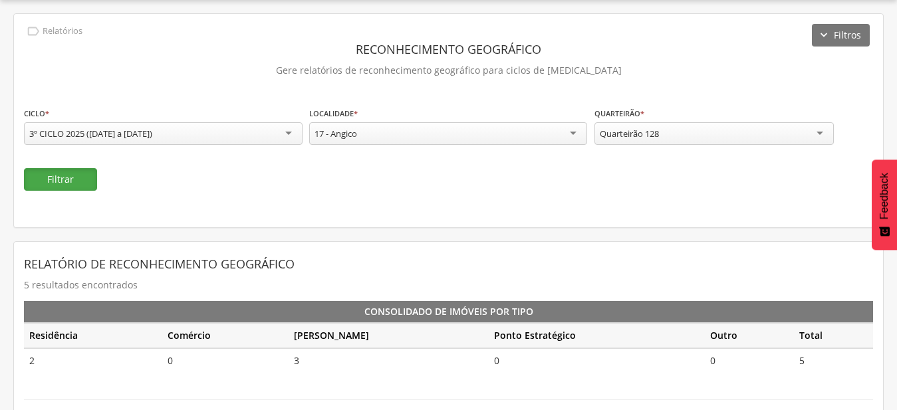
click at [57, 182] on button "Filtrar" at bounding box center [60, 179] width 73 height 23
click at [636, 130] on div "Quarteirão 128" at bounding box center [629, 134] width 59 height 12
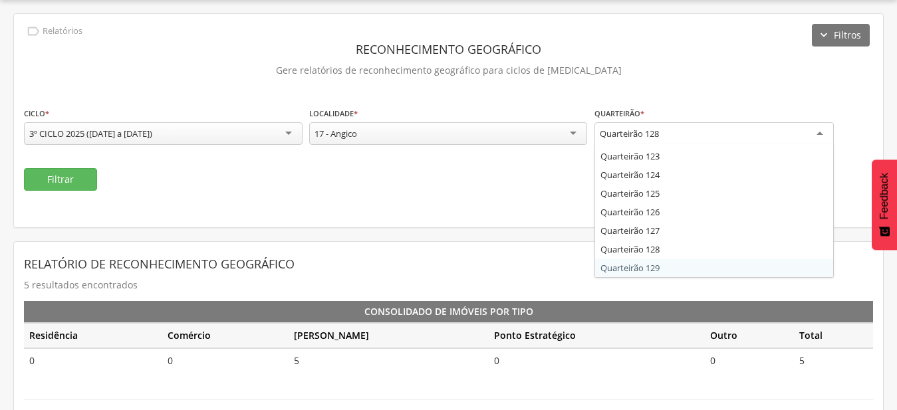
click at [664, 268] on div "**********" at bounding box center [448, 334] width 870 height 642
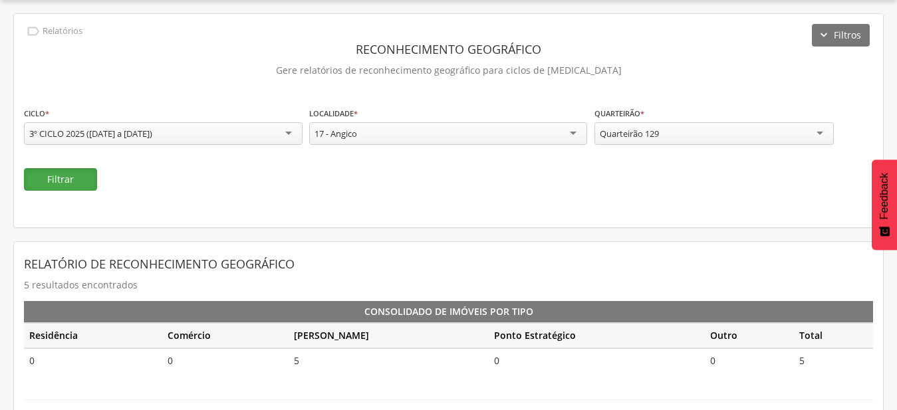
click at [86, 172] on button "Filtrar" at bounding box center [60, 179] width 73 height 23
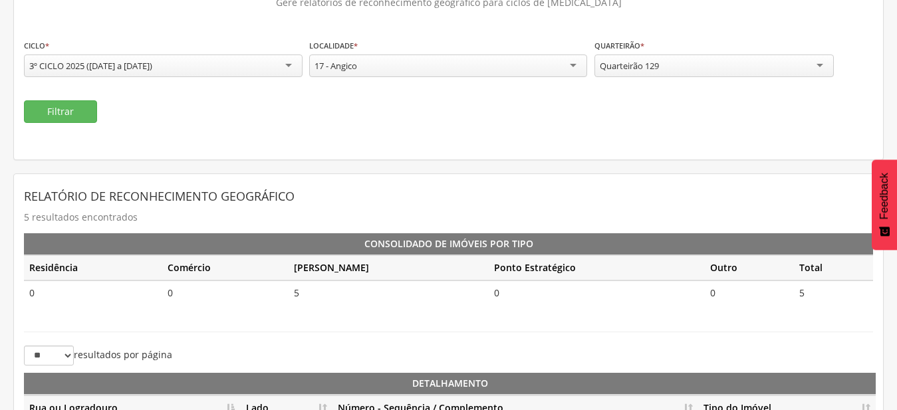
click at [677, 65] on div "Quarteirão 129" at bounding box center [713, 66] width 239 height 23
click at [681, 199] on div "**********" at bounding box center [448, 266] width 870 height 642
click at [83, 113] on button "Filtrar" at bounding box center [60, 111] width 73 height 23
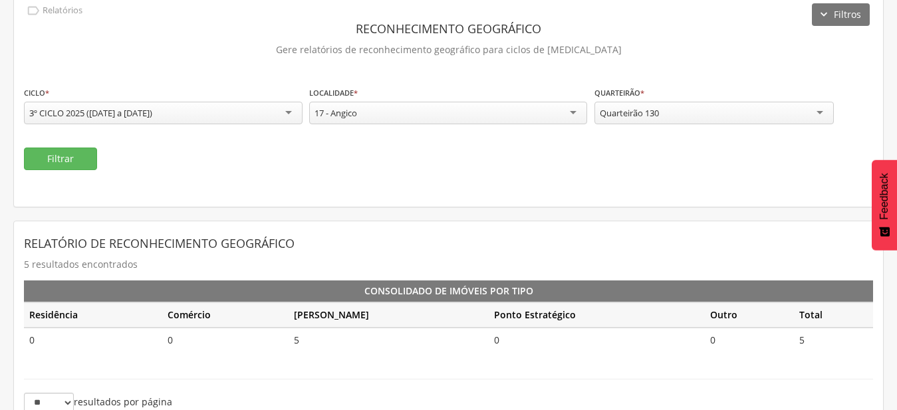
scroll to position [108, 0]
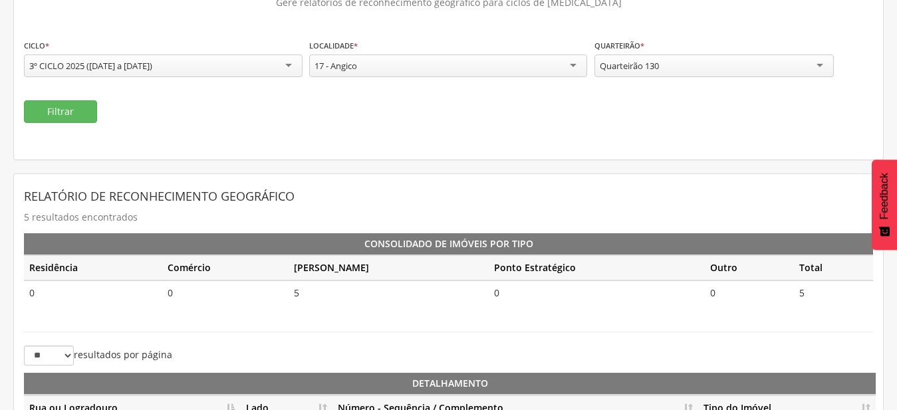
click at [694, 72] on div "Quarteirão 130" at bounding box center [713, 66] width 239 height 23
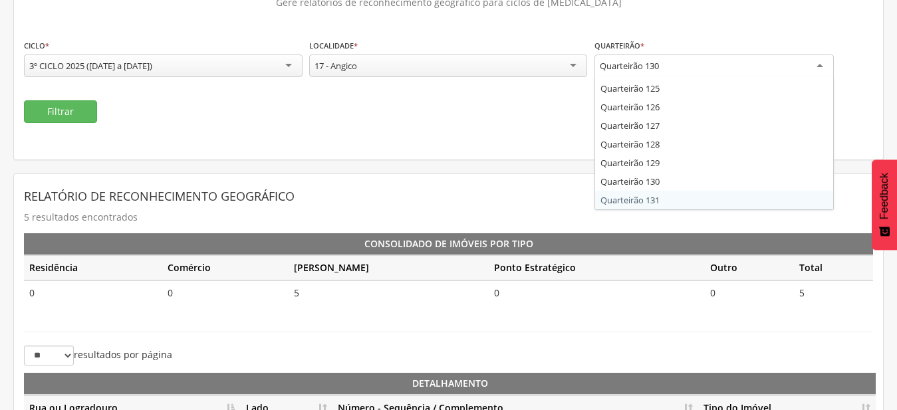
click at [657, 203] on div "**********" at bounding box center [448, 266] width 870 height 642
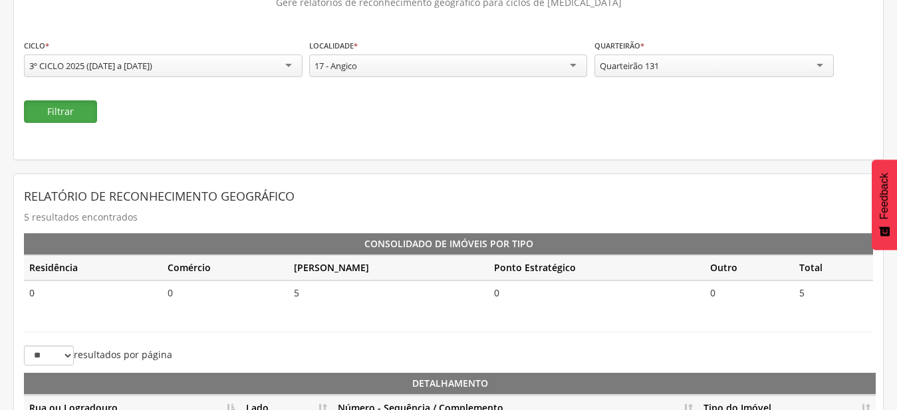
click at [58, 115] on button "Filtrar" at bounding box center [60, 111] width 73 height 23
click at [92, 115] on button "Filtrar" at bounding box center [60, 111] width 73 height 23
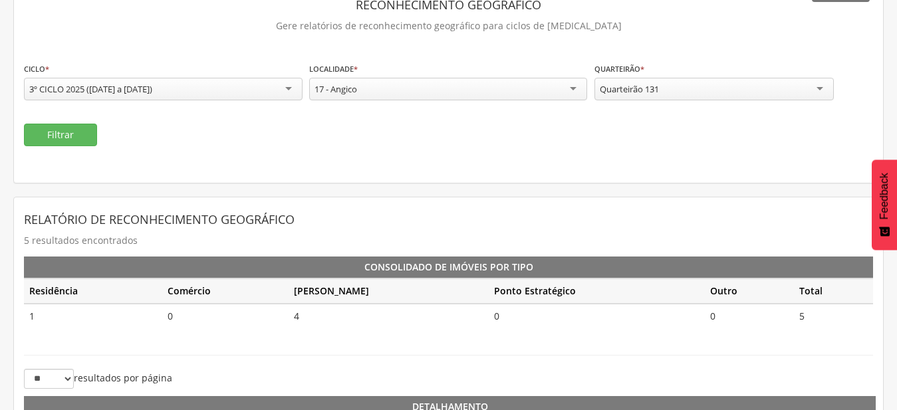
scroll to position [108, 0]
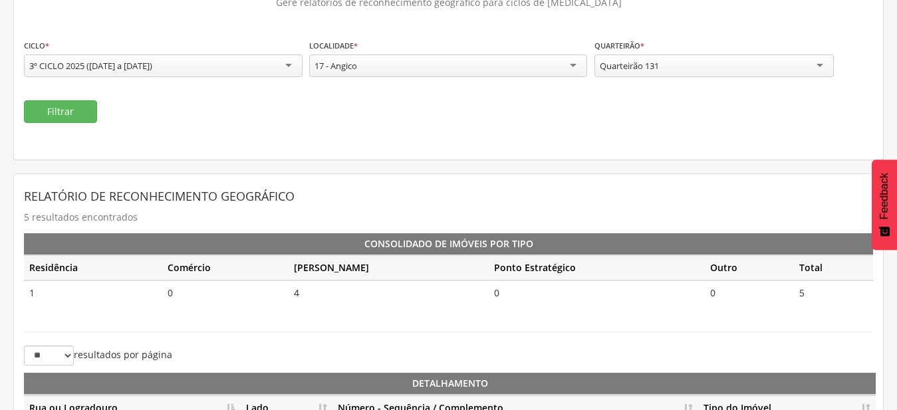
click at [687, 72] on div "Quarteirão 131" at bounding box center [713, 66] width 239 height 23
click at [683, 204] on div "**********" at bounding box center [448, 266] width 870 height 642
click at [79, 110] on button "Filtrar" at bounding box center [60, 111] width 73 height 23
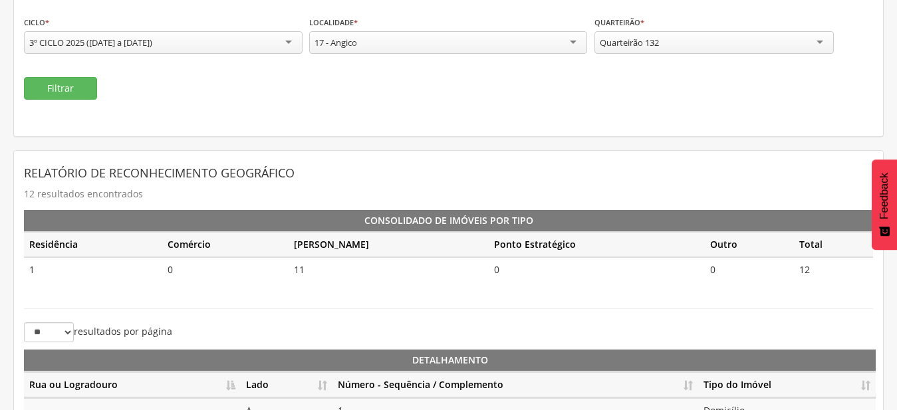
scroll to position [108, 0]
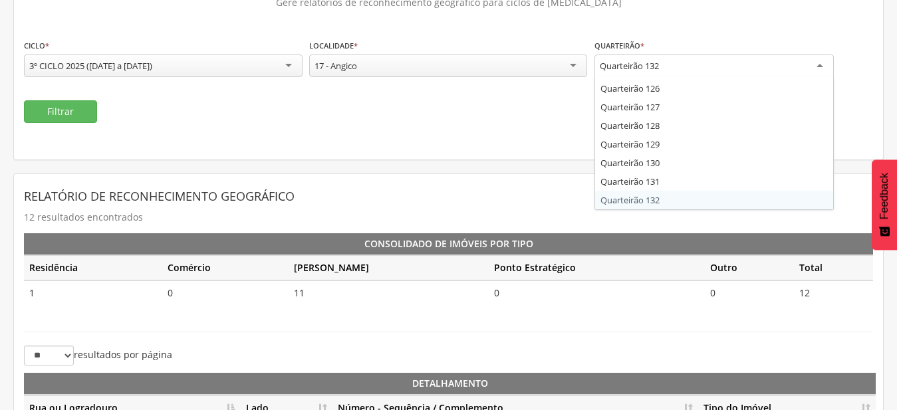
click at [725, 67] on div "Quarteirão 132" at bounding box center [713, 67] width 239 height 24
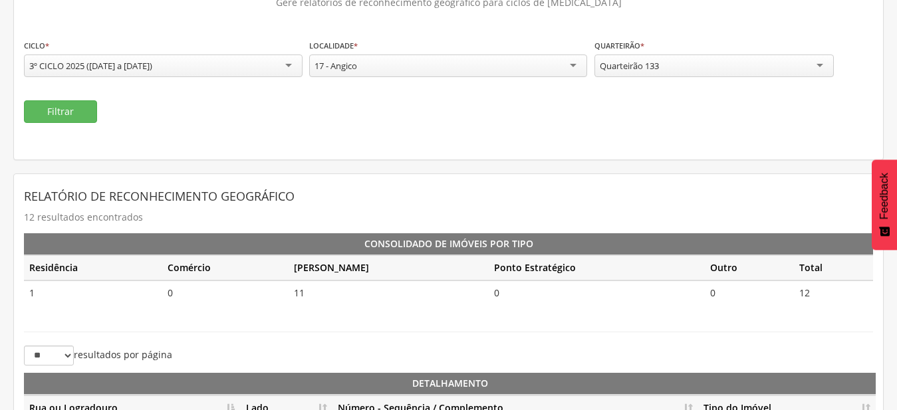
click at [686, 201] on div "**********" at bounding box center [448, 327] width 870 height 765
click at [60, 112] on button "Filtrar" at bounding box center [60, 111] width 73 height 23
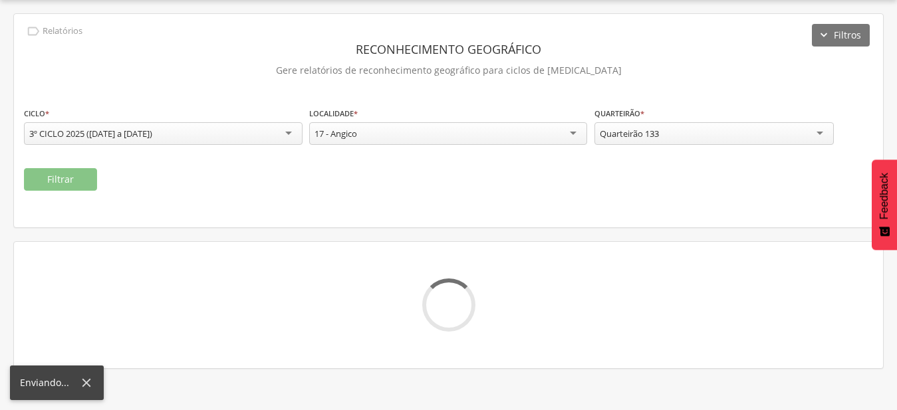
scroll to position [40, 0]
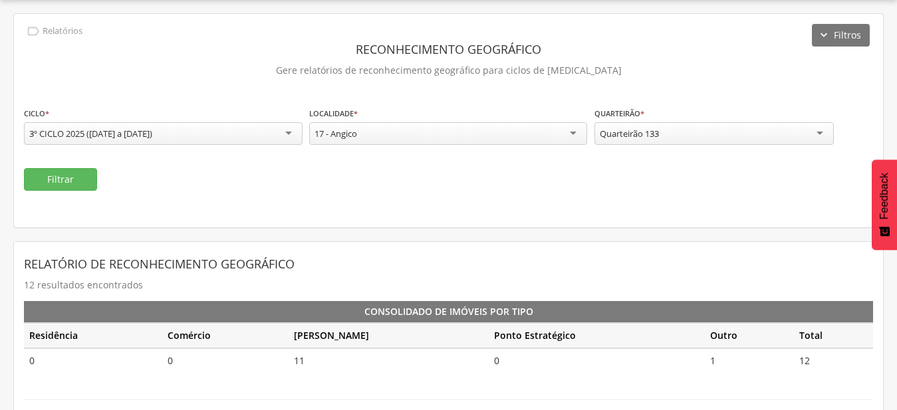
click at [682, 144] on div "Quarteirão 133" at bounding box center [713, 133] width 239 height 23
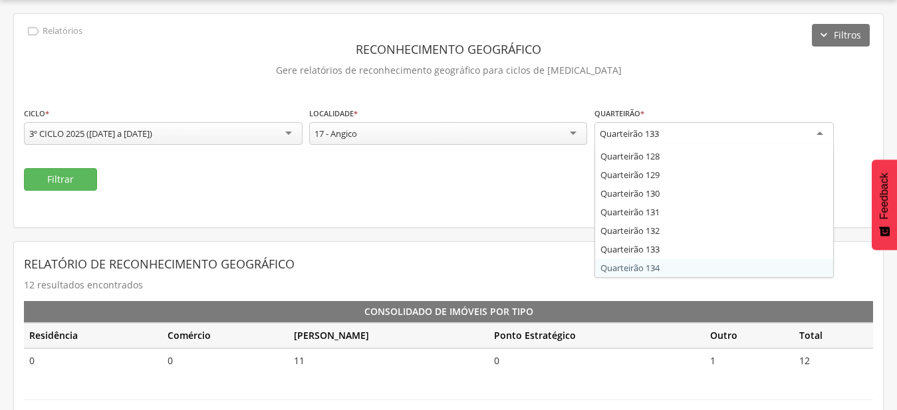
click at [686, 268] on div "**********" at bounding box center [448, 395] width 870 height 765
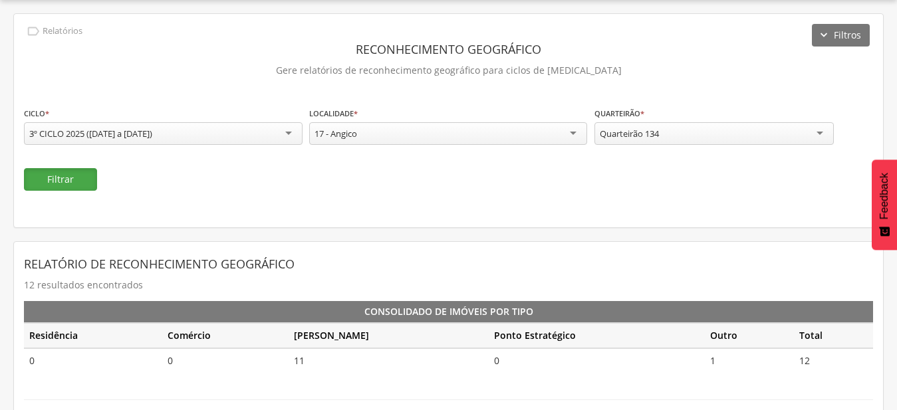
click at [80, 185] on button "Filtrar" at bounding box center [60, 179] width 73 height 23
click at [638, 136] on div "Quarteirão 134" at bounding box center [629, 134] width 59 height 12
click at [683, 269] on div "**********" at bounding box center [448, 395] width 870 height 765
click at [86, 191] on div "**********" at bounding box center [448, 120] width 869 height 213
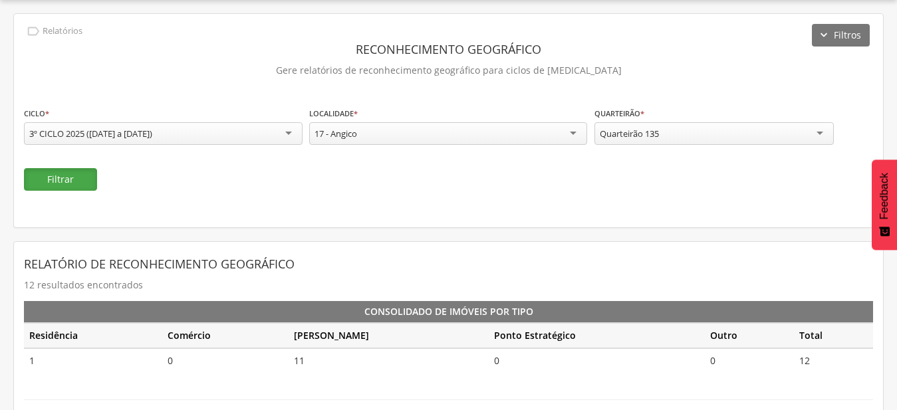
click at [81, 182] on button "Filtrar" at bounding box center [60, 179] width 73 height 23
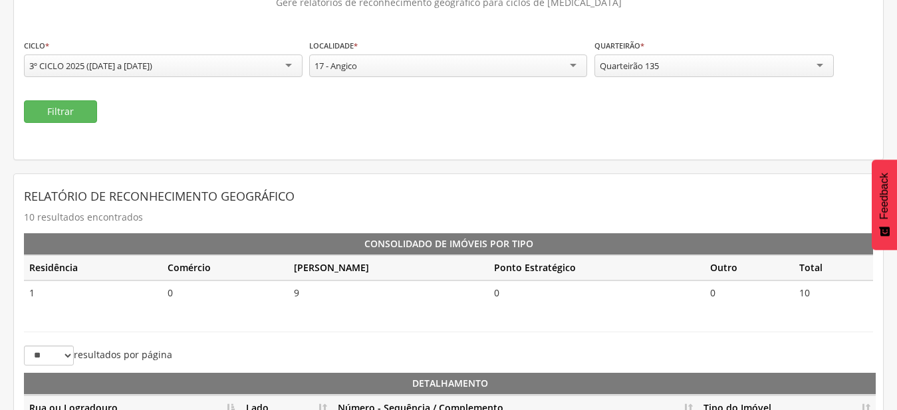
click at [644, 66] on div "Quarteirão 135" at bounding box center [629, 66] width 59 height 12
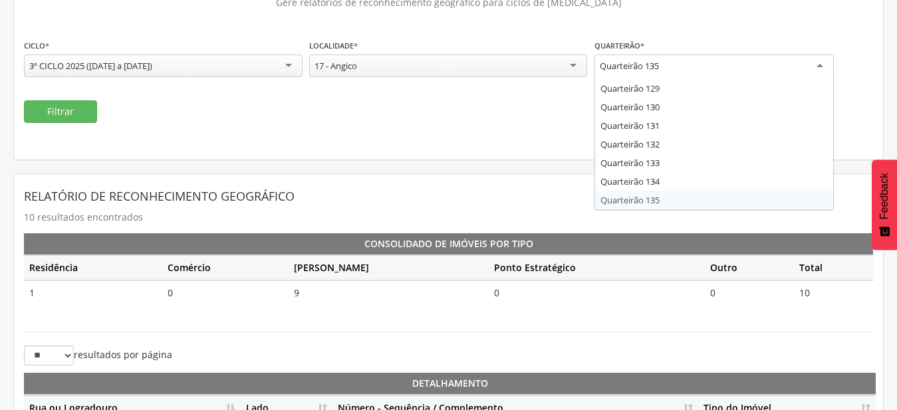
scroll to position [2399, 0]
click at [644, 198] on div "**********" at bounding box center [448, 327] width 870 height 765
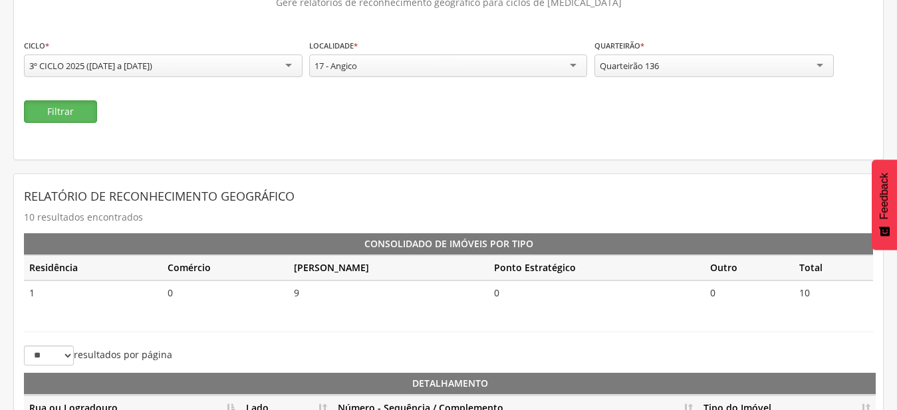
click at [75, 116] on button "Filtrar" at bounding box center [60, 111] width 73 height 23
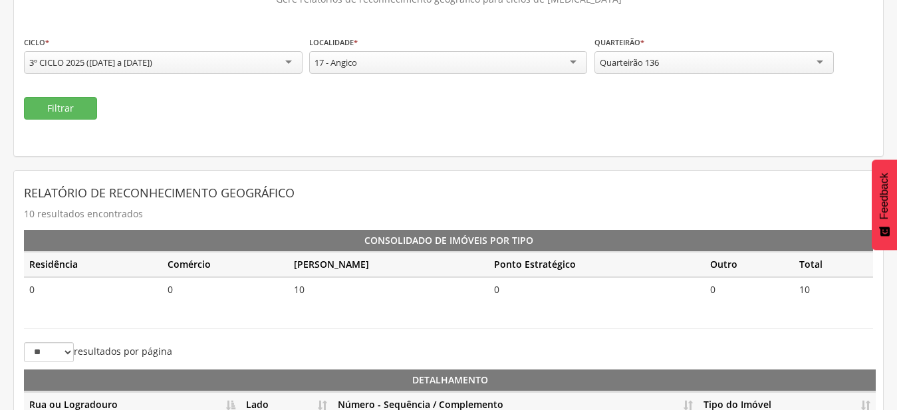
scroll to position [108, 0]
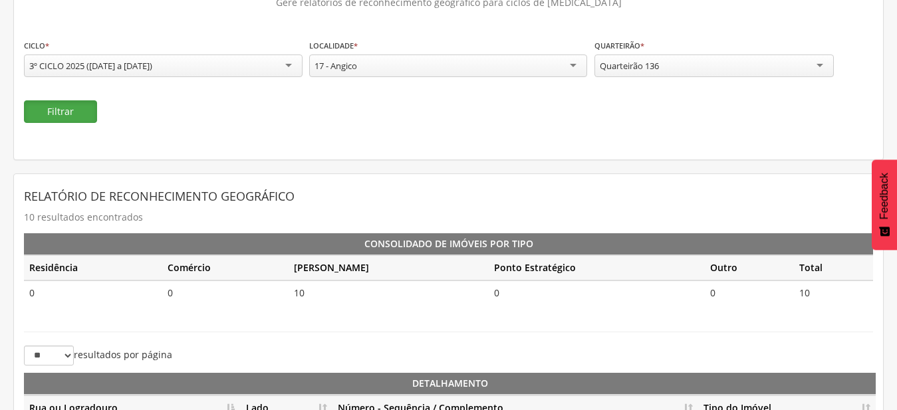
click at [91, 117] on button "Filtrar" at bounding box center [60, 111] width 73 height 23
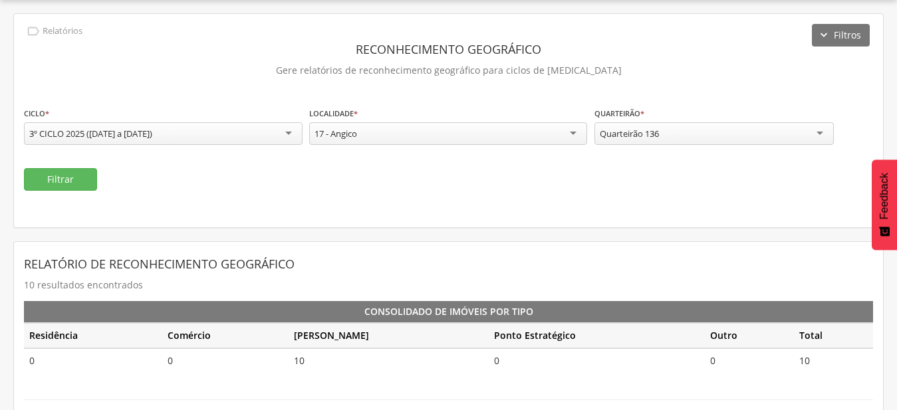
click at [679, 134] on div "Quarteirão 136" at bounding box center [713, 133] width 239 height 23
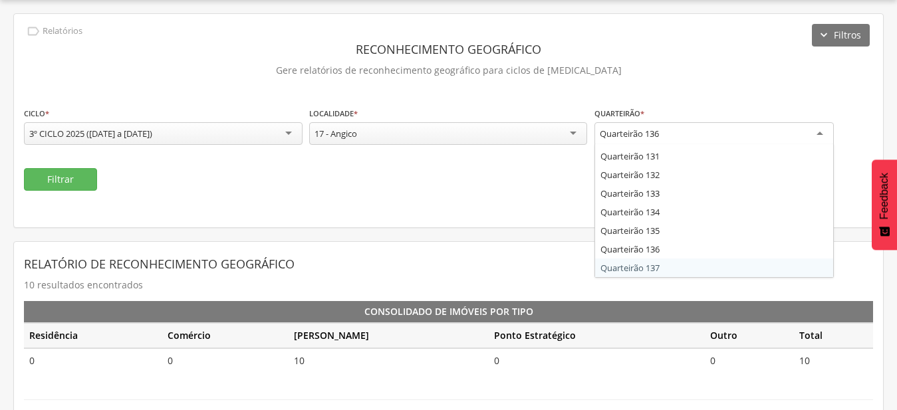
click at [685, 264] on div "**********" at bounding box center [448, 395] width 870 height 765
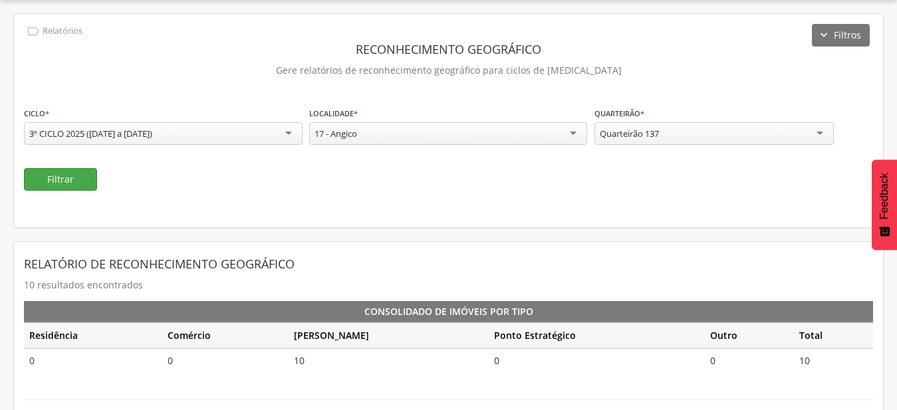
click at [61, 191] on div "**********" at bounding box center [448, 120] width 869 height 213
click at [63, 188] on button "Filtrar" at bounding box center [60, 179] width 73 height 23
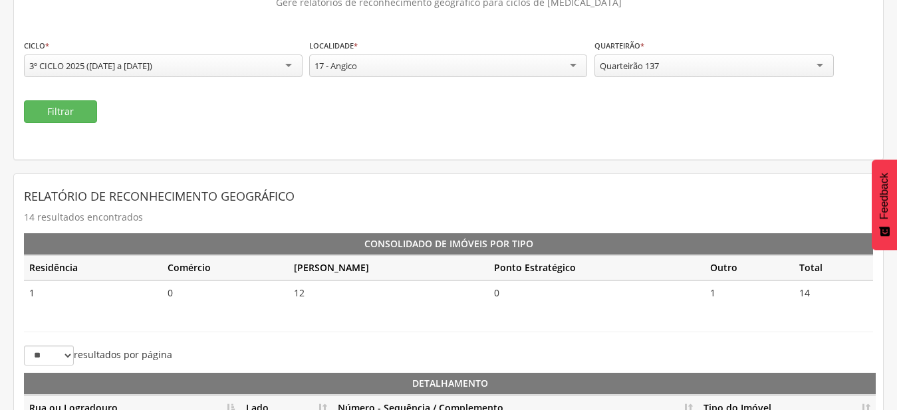
click at [648, 70] on div "Quarteirão 137" at bounding box center [629, 66] width 59 height 12
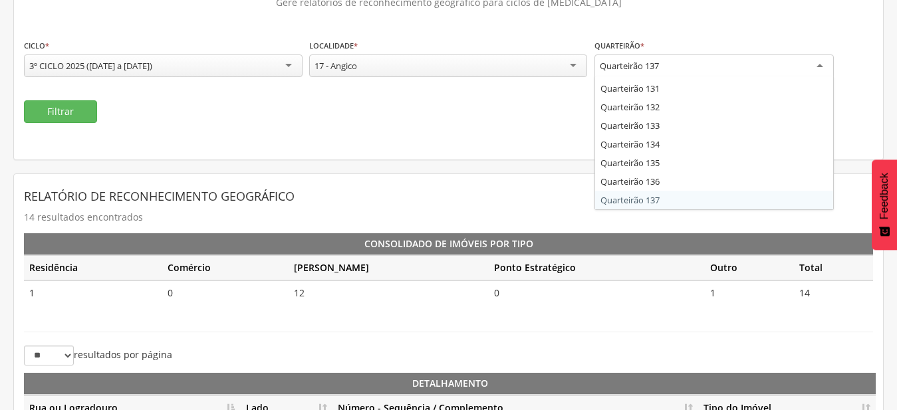
scroll to position [2436, 0]
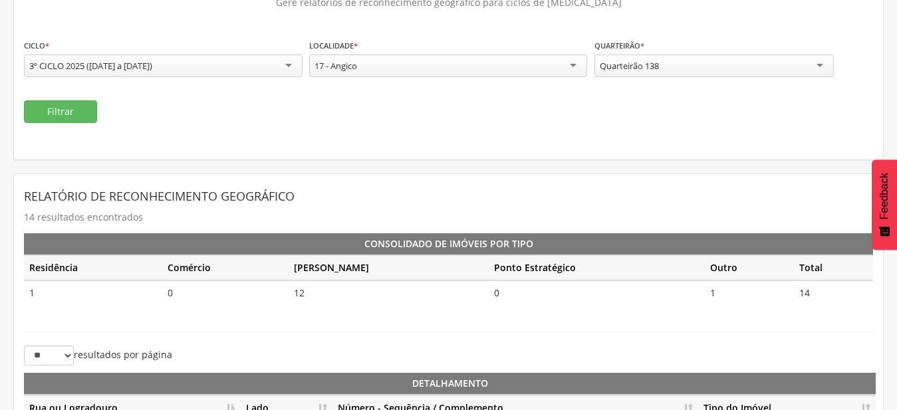
click at [669, 198] on div "**********" at bounding box center [448, 327] width 870 height 765
click at [94, 114] on button "Filtrar" at bounding box center [60, 111] width 73 height 23
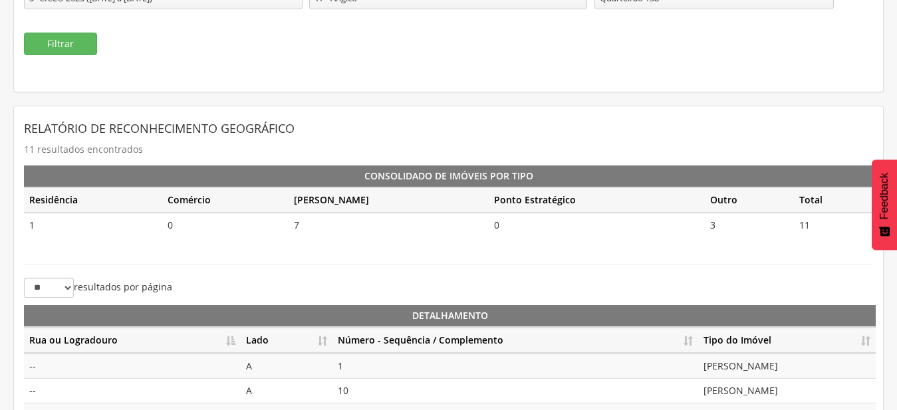
scroll to position [108, 0]
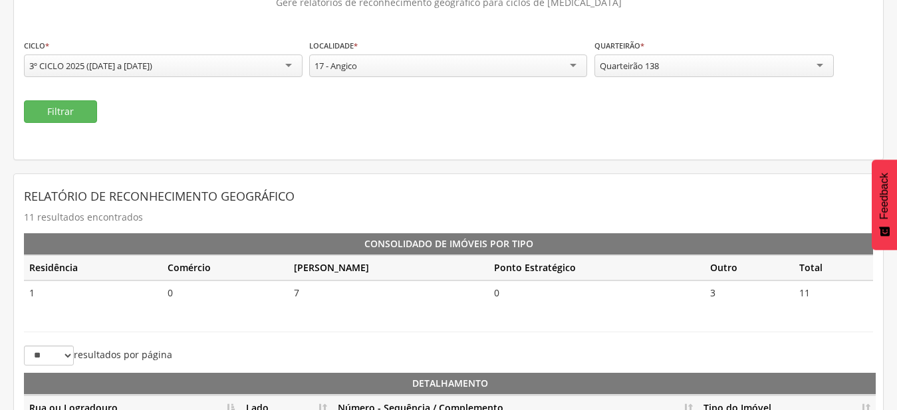
click at [652, 72] on div "Quarteirão 138" at bounding box center [713, 66] width 239 height 23
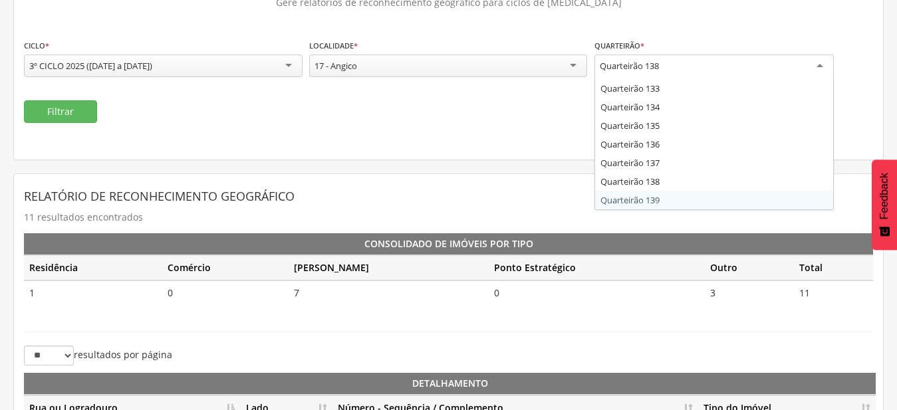
click at [658, 201] on div "**********" at bounding box center [448, 327] width 870 height 765
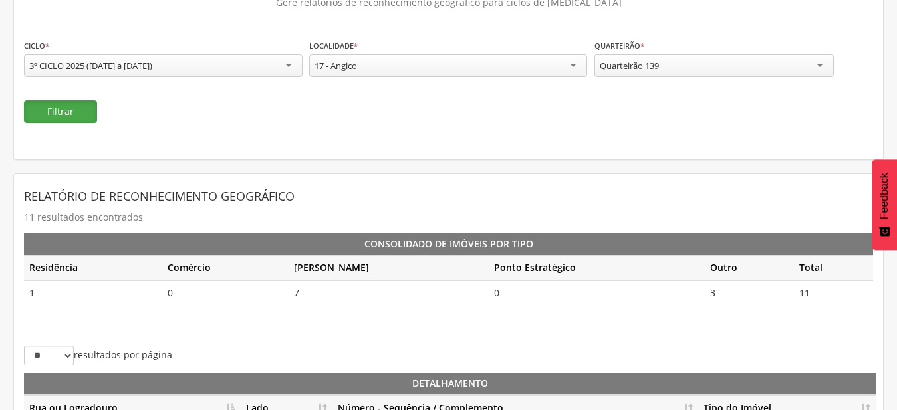
click at [82, 122] on button "Filtrar" at bounding box center [60, 111] width 73 height 23
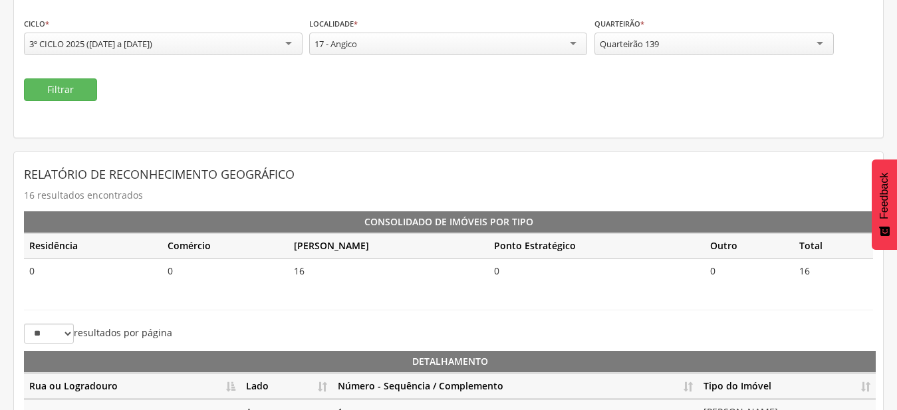
scroll to position [108, 0]
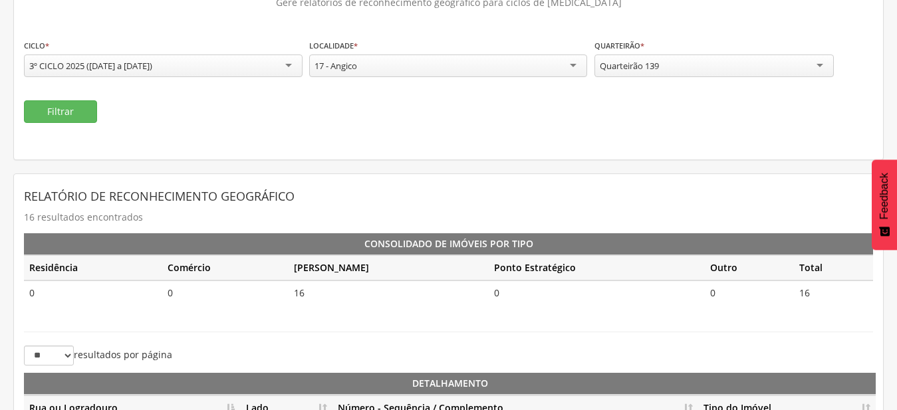
click at [701, 60] on div "Quarteirão 139" at bounding box center [713, 66] width 239 height 23
click at [673, 201] on div "**********" at bounding box center [448, 327] width 870 height 765
click at [77, 120] on button "Filtrar" at bounding box center [60, 111] width 73 height 23
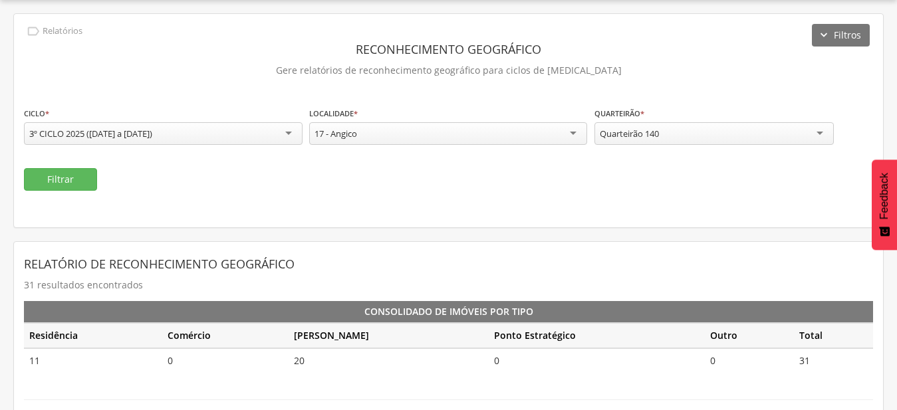
scroll to position [108, 0]
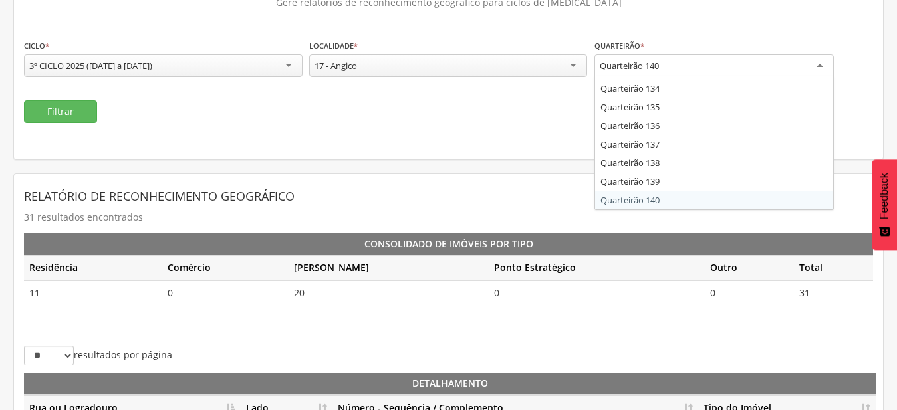
drag, startPoint x: 681, startPoint y: 60, endPoint x: 689, endPoint y: 126, distance: 67.0
click at [681, 62] on div "Quarteirão 140" at bounding box center [713, 67] width 239 height 24
click at [686, 197] on div "**********" at bounding box center [448, 327] width 870 height 765
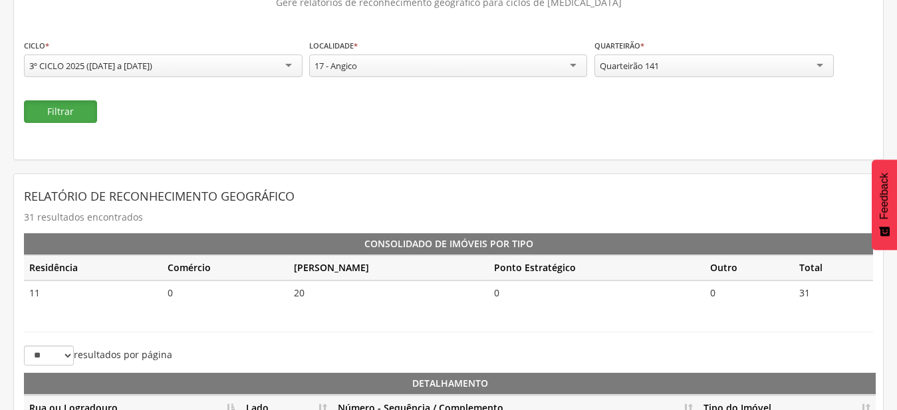
click at [59, 104] on button "Filtrar" at bounding box center [60, 111] width 73 height 23
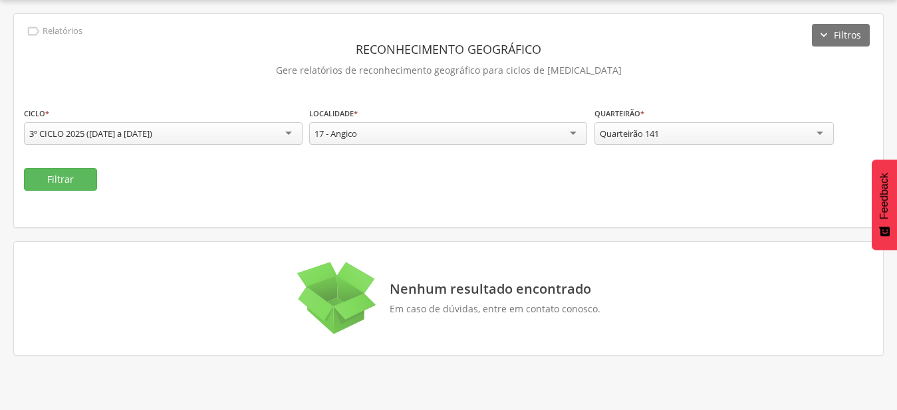
scroll to position [0, 0]
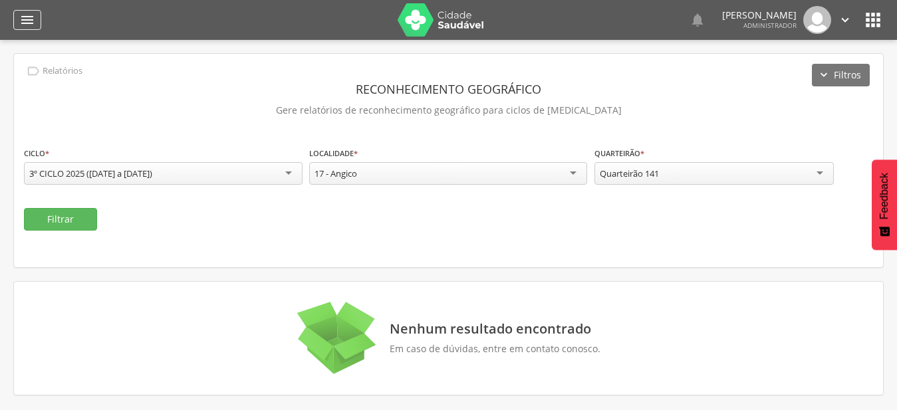
click at [29, 29] on div "" at bounding box center [27, 20] width 28 height 20
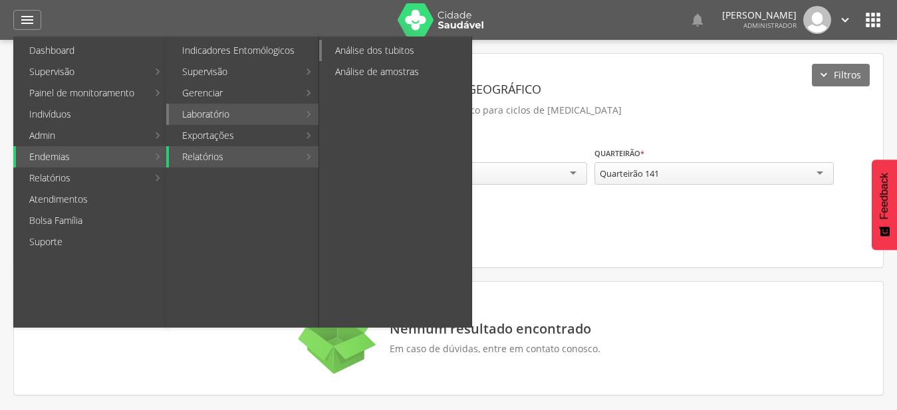
click at [446, 49] on link "Análise dos tubitos" at bounding box center [397, 50] width 150 height 21
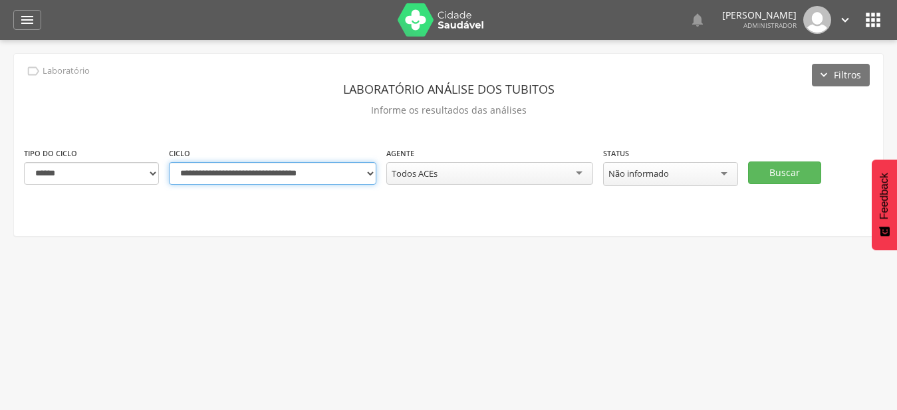
select select "**********"
click option "**********" at bounding box center [0, 0] width 0 height 0
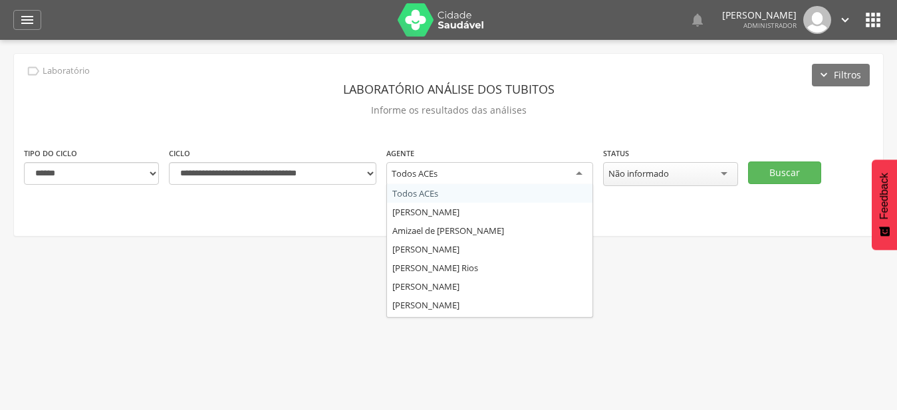
click at [579, 176] on div "Todos ACEs" at bounding box center [489, 174] width 207 height 24
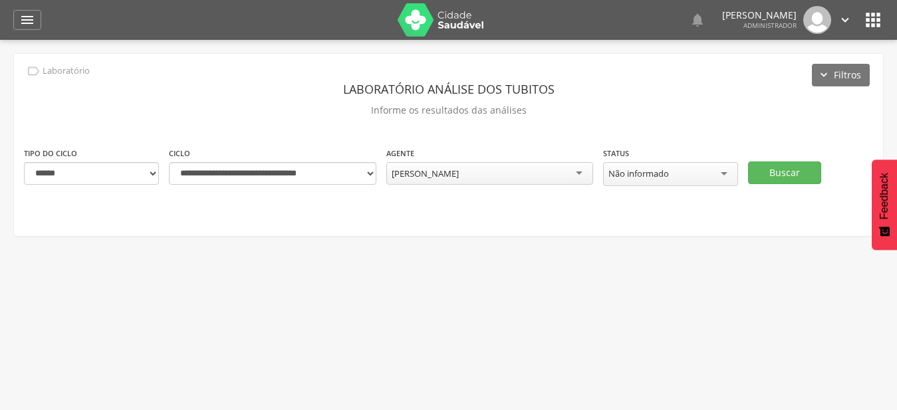
click at [531, 287] on div " Supervisão  Distritos  Ubs adicionar ubs  Coordenador: - Mairi / BA Interv…" at bounding box center [448, 245] width 897 height 410
click at [801, 170] on button "Buscar" at bounding box center [784, 173] width 73 height 23
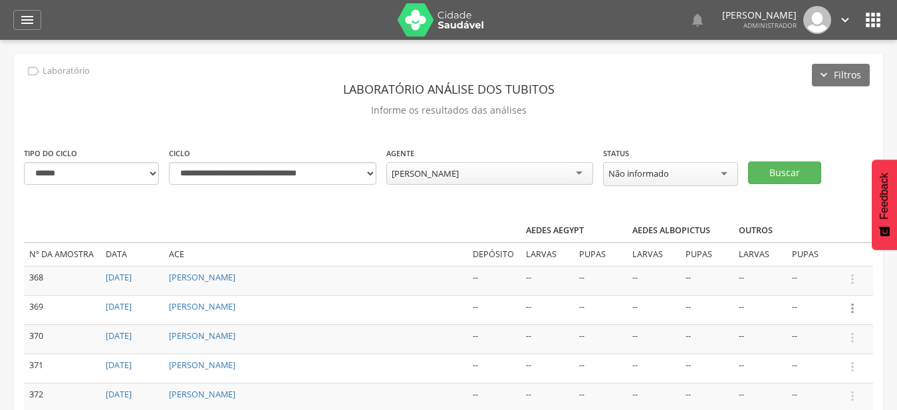
click at [854, 301] on icon "" at bounding box center [852, 308] width 15 height 15
click at [798, 287] on link "Informar resultado" at bounding box center [806, 286] width 105 height 17
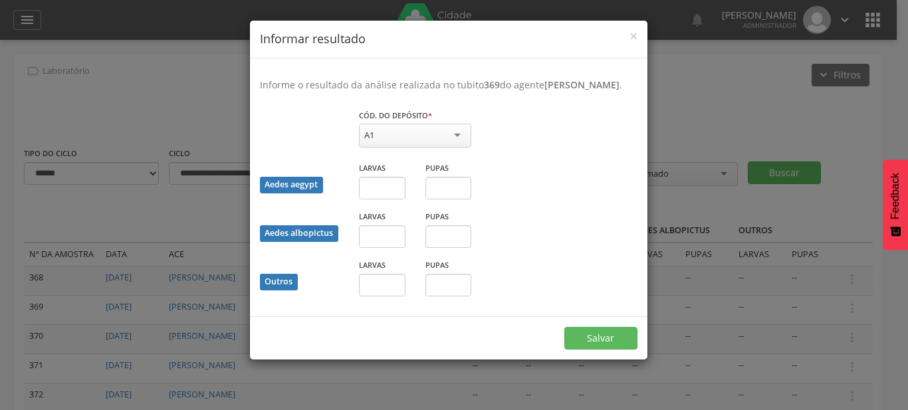
click at [415, 148] on div "A1" at bounding box center [415, 136] width 112 height 24
click at [427, 188] on fieldset "Cód. do depósito * ** A1 A1 A2 B C D1 D2 E Campo obrigatório Aedes aegypt Larva…" at bounding box center [449, 207] width 378 height 198
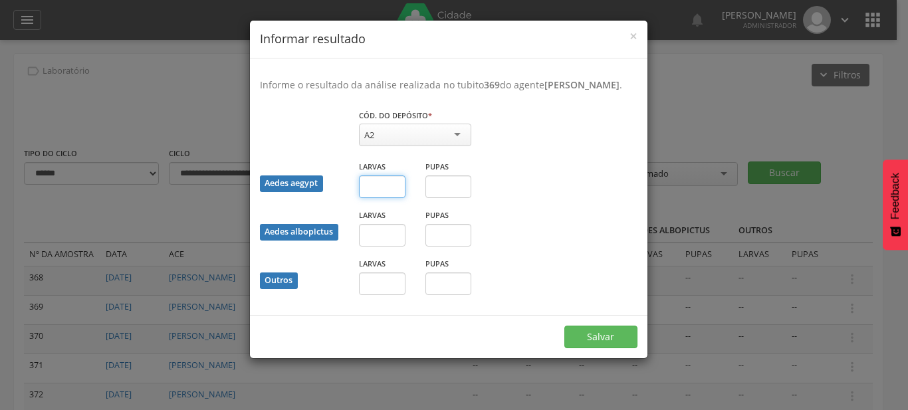
click at [389, 198] on input "text" at bounding box center [382, 187] width 47 height 23
type input "*"
click at [564, 326] on button "Salvar" at bounding box center [600, 337] width 73 height 23
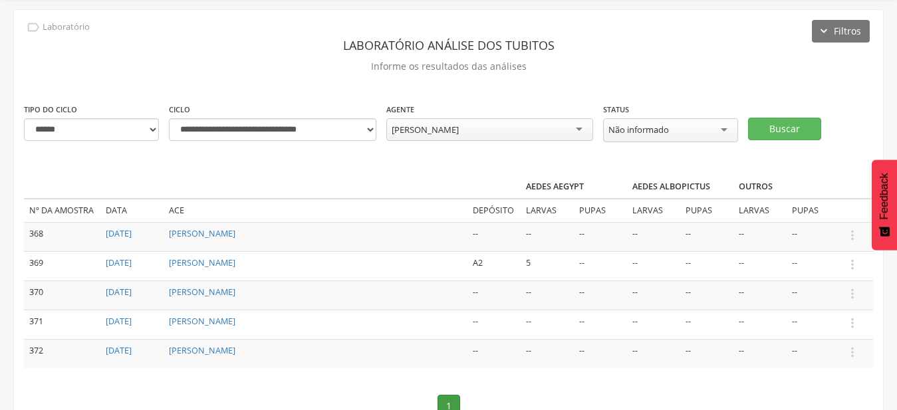
scroll to position [68, 0]
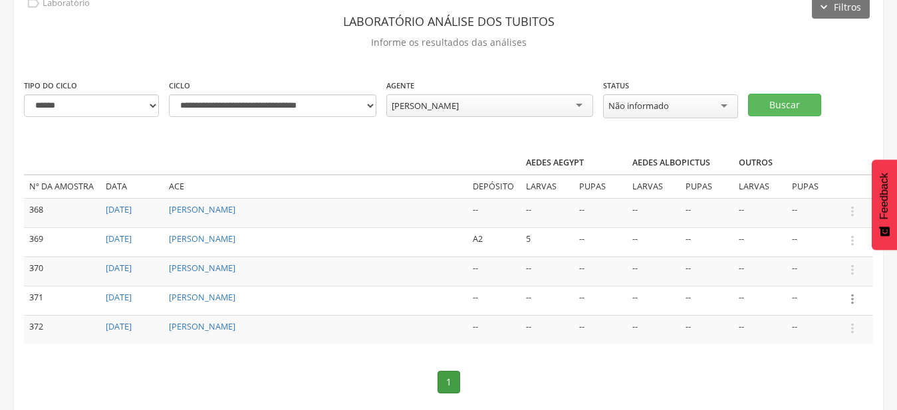
click at [856, 299] on icon "" at bounding box center [852, 299] width 15 height 15
click at [836, 276] on link "Informar resultado" at bounding box center [806, 277] width 105 height 17
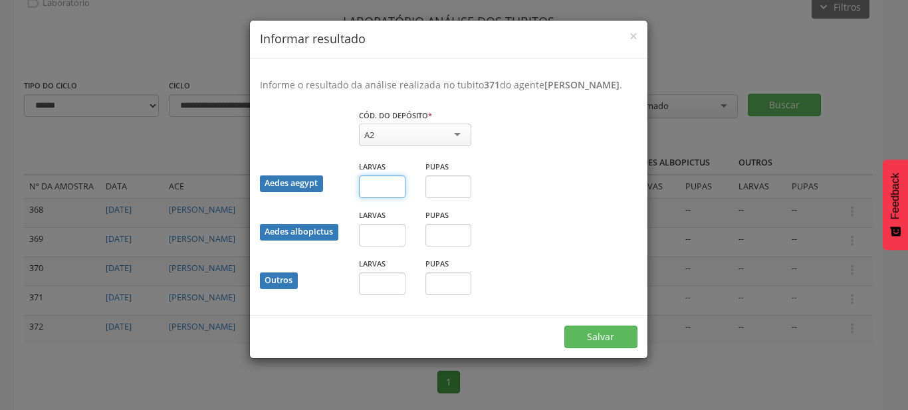
click at [396, 198] on input "text" at bounding box center [382, 187] width 47 height 23
type input "*"
click at [564, 326] on button "Salvar" at bounding box center [600, 337] width 73 height 23
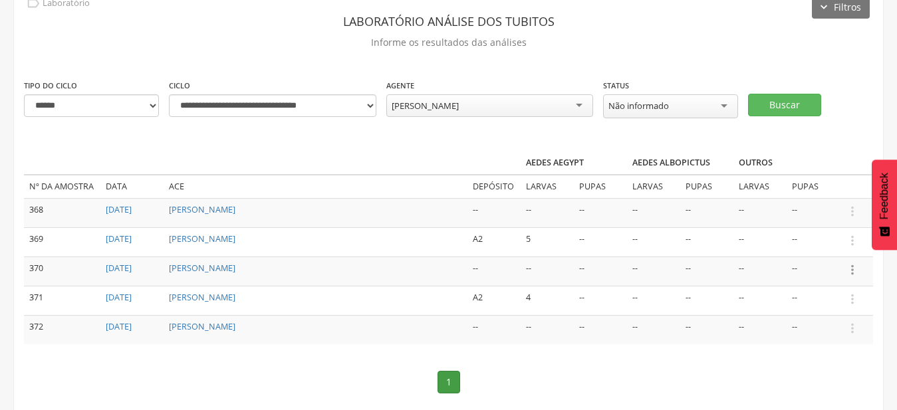
click at [850, 267] on icon "" at bounding box center [852, 270] width 15 height 15
click at [820, 243] on link "Informar resultado" at bounding box center [806, 247] width 105 height 17
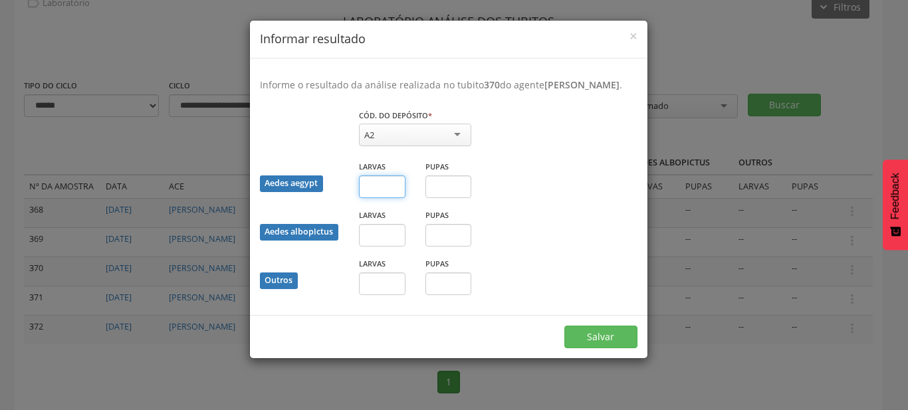
click at [374, 198] on input "text" at bounding box center [382, 187] width 47 height 23
type input "*"
click at [437, 198] on input "text" at bounding box center [448, 187] width 47 height 23
type input "*"
click at [564, 326] on button "Salvar" at bounding box center [600, 337] width 73 height 23
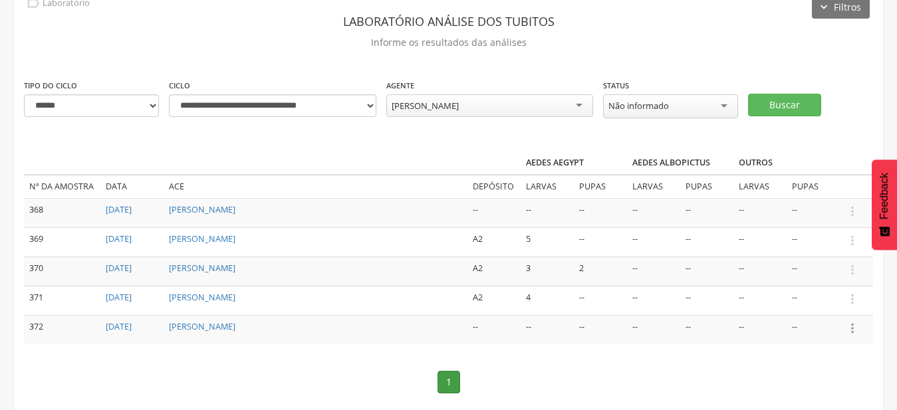
click at [856, 324] on icon "" at bounding box center [852, 328] width 15 height 15
click at [818, 303] on link "Informar resultado" at bounding box center [806, 306] width 105 height 17
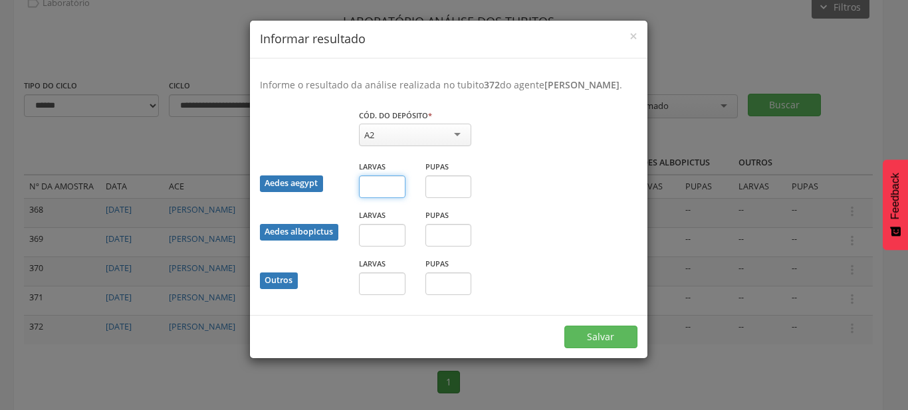
click at [385, 197] on input "text" at bounding box center [382, 187] width 47 height 23
type input "*"
click at [564, 326] on button "Salvar" at bounding box center [600, 337] width 73 height 23
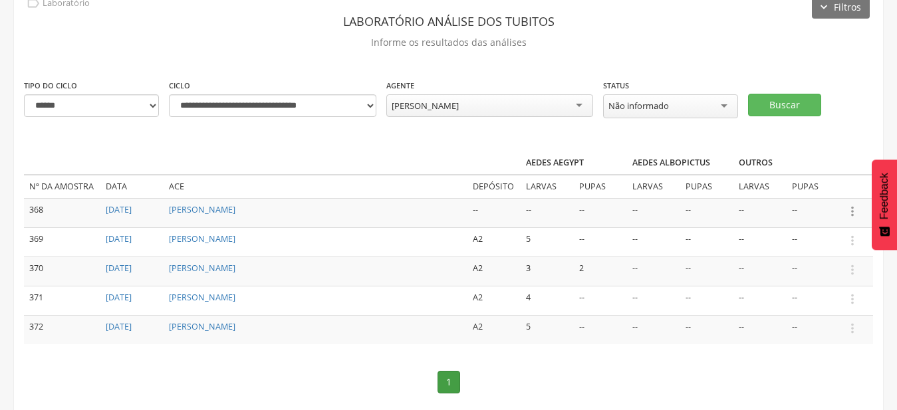
click at [849, 210] on icon "" at bounding box center [852, 211] width 15 height 15
click at [828, 193] on link "Informar resultado" at bounding box center [806, 189] width 105 height 17
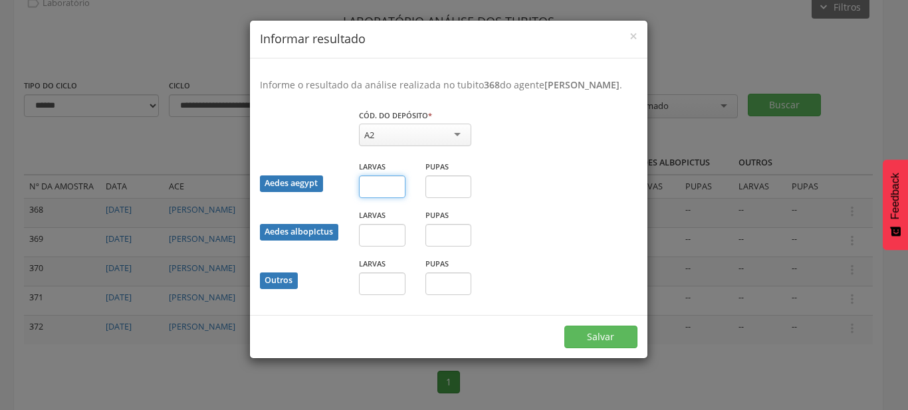
click at [389, 198] on input "text" at bounding box center [382, 187] width 47 height 23
type input "*"
click at [564, 326] on button "Salvar" at bounding box center [600, 337] width 73 height 23
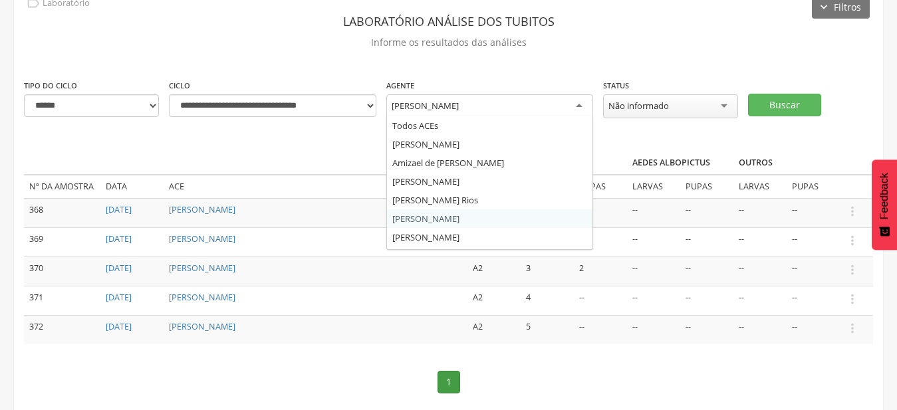
click at [570, 110] on div "Derlanio Oliveira Barreiros" at bounding box center [489, 106] width 207 height 24
click at [489, 179] on div "**********" at bounding box center [448, 214] width 869 height 457
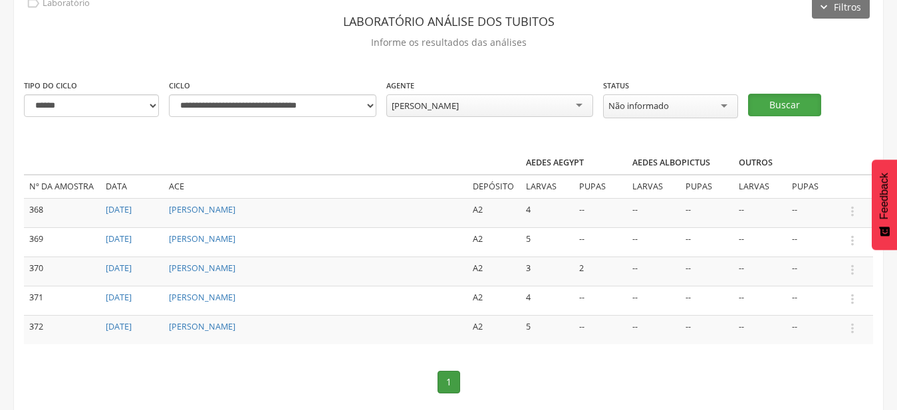
click at [806, 108] on button "Buscar" at bounding box center [784, 105] width 73 height 23
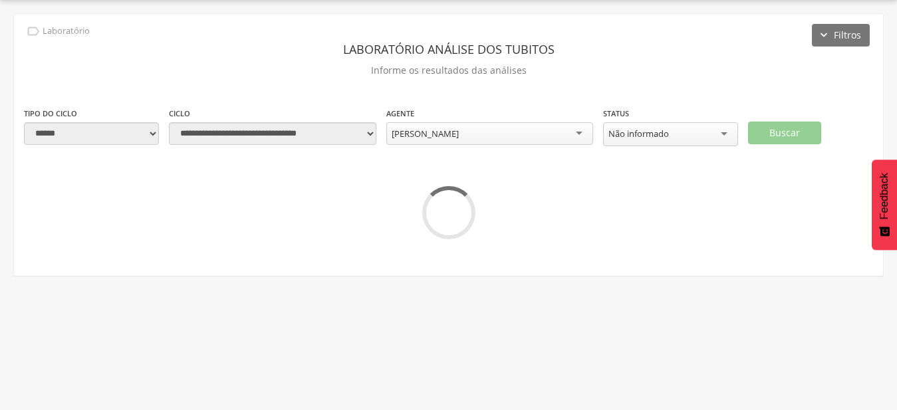
scroll to position [40, 0]
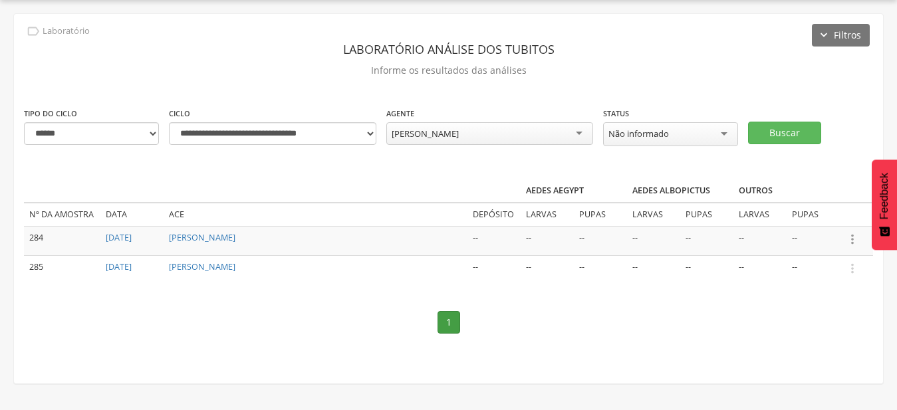
click at [850, 237] on icon "" at bounding box center [852, 239] width 15 height 15
click at [822, 215] on link "Informar resultado" at bounding box center [806, 217] width 105 height 17
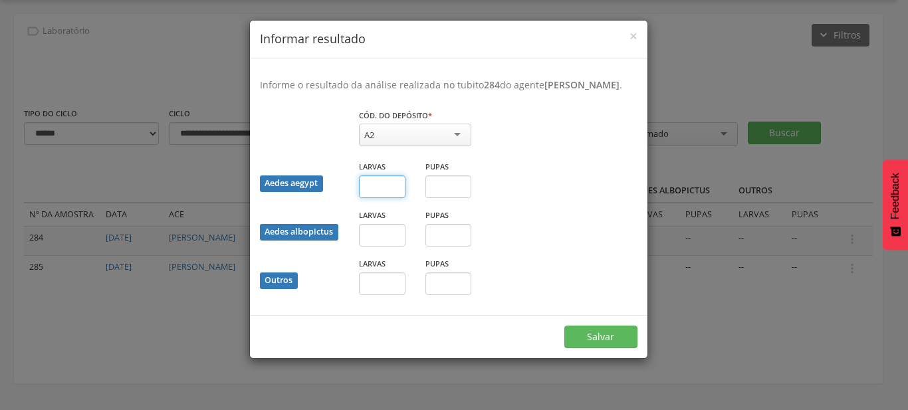
click at [391, 198] on input "text" at bounding box center [382, 187] width 47 height 23
type input "*"
click at [564, 326] on button "Salvar" at bounding box center [600, 337] width 73 height 23
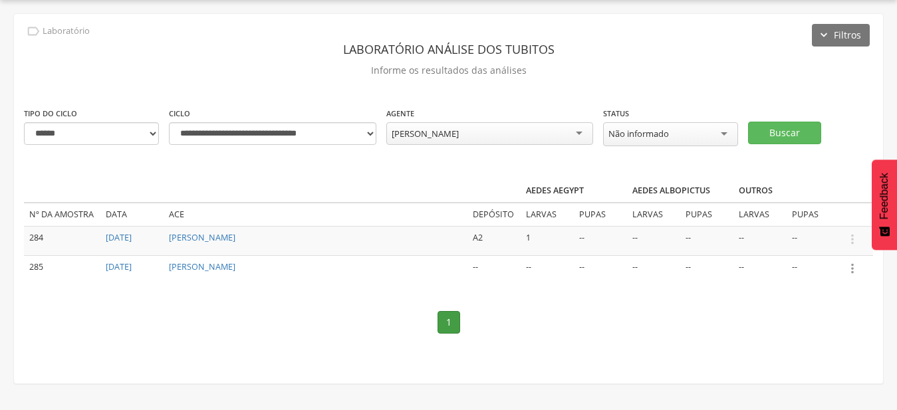
click at [856, 270] on icon "" at bounding box center [852, 268] width 15 height 15
click at [819, 249] on link "Informar resultado" at bounding box center [806, 246] width 105 height 17
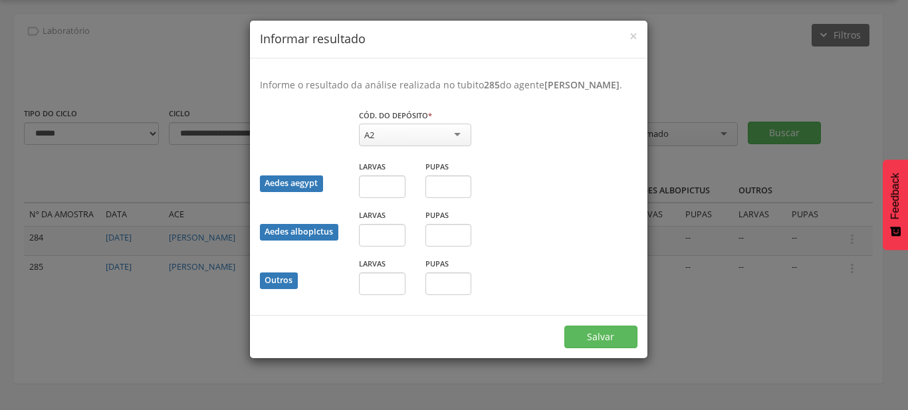
click at [402, 201] on div "Larvas" at bounding box center [382, 184] width 66 height 49
click at [402, 198] on input "text" at bounding box center [382, 187] width 47 height 23
type input "*"
click at [564, 326] on button "Salvar" at bounding box center [600, 337] width 73 height 23
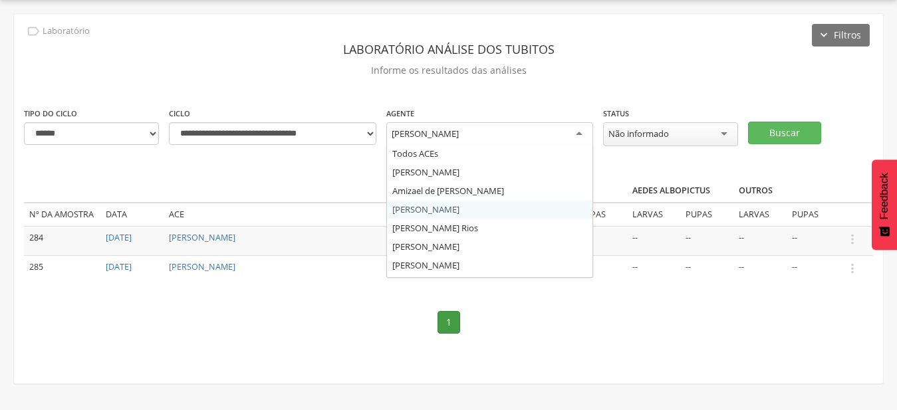
click at [459, 132] on div "Antonio Rodrigo Fernandes de Souza" at bounding box center [425, 134] width 67 height 12
click at [526, 225] on div "**********" at bounding box center [448, 199] width 869 height 370
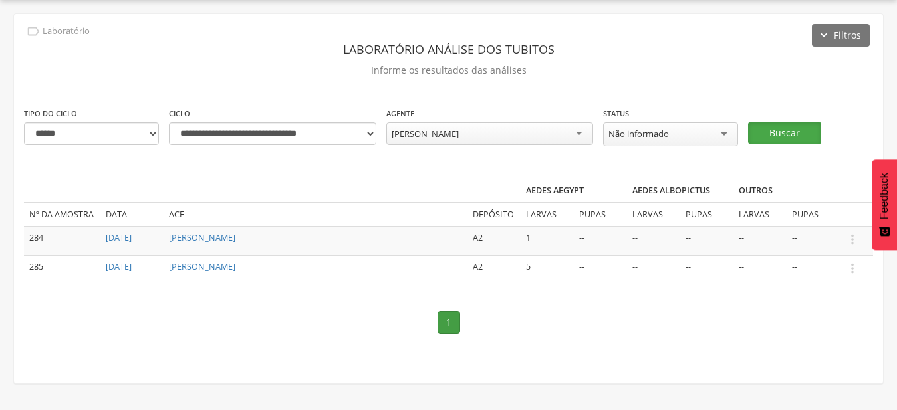
click at [802, 135] on button "Buscar" at bounding box center [784, 133] width 73 height 23
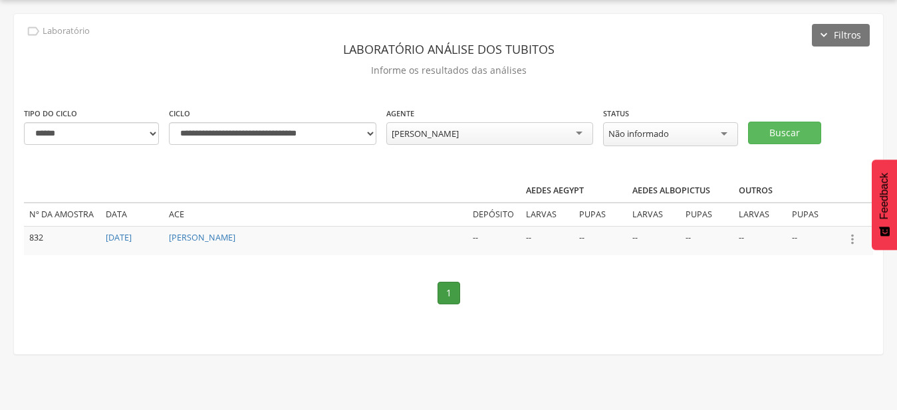
click at [856, 239] on icon "" at bounding box center [852, 239] width 15 height 15
click at [819, 214] on link "Informar resultado" at bounding box center [806, 217] width 105 height 17
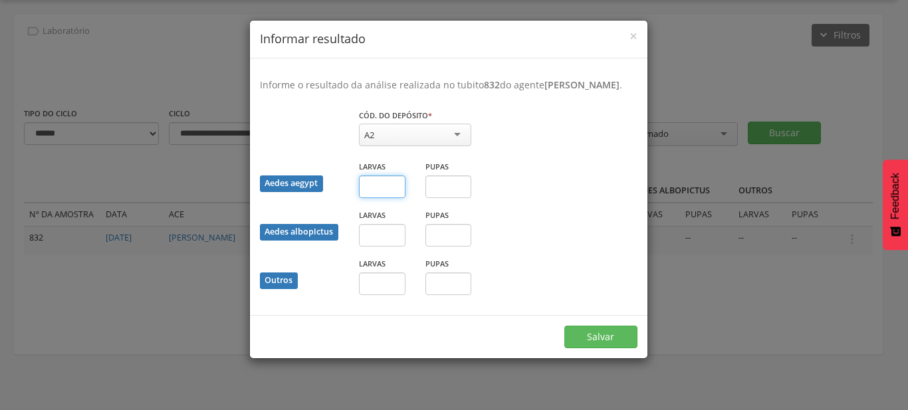
click at [391, 198] on input "text" at bounding box center [382, 187] width 47 height 23
type input "*"
click at [564, 326] on button "Salvar" at bounding box center [600, 337] width 73 height 23
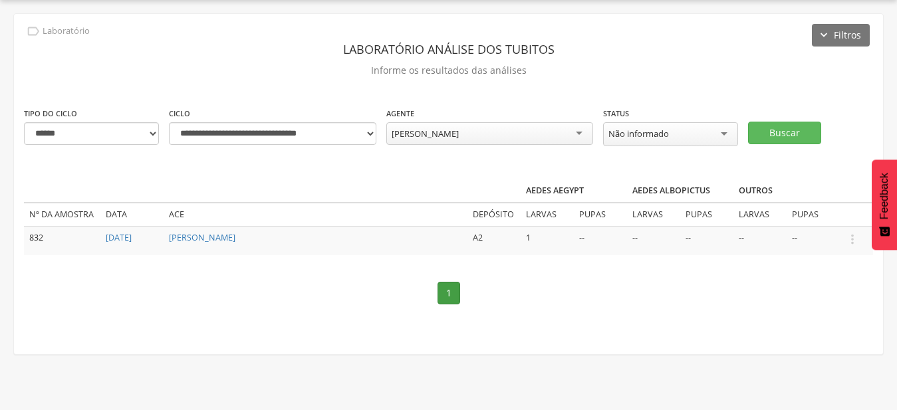
click at [534, 132] on div "Lucas Sampaio Santos" at bounding box center [489, 133] width 207 height 23
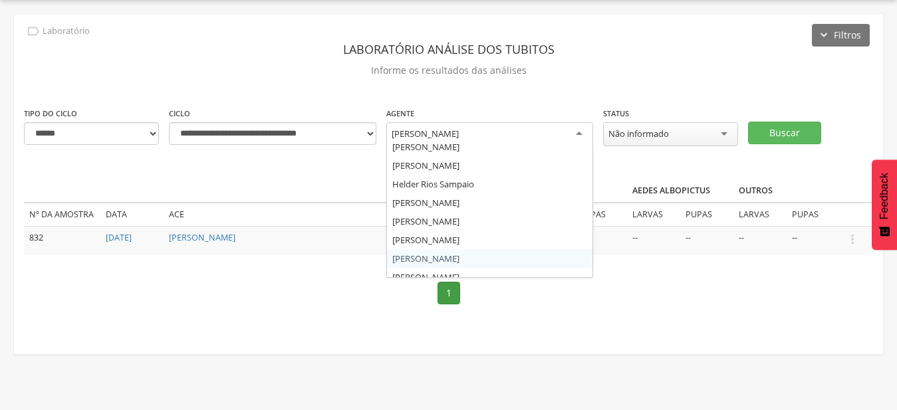
scroll to position [112, 0]
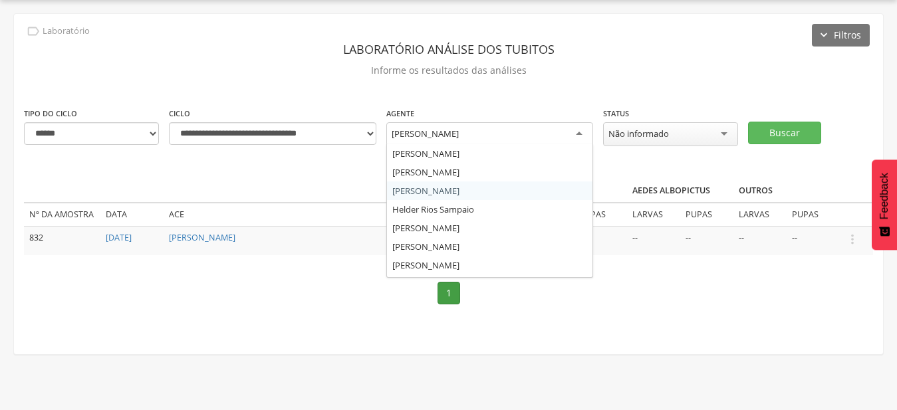
click at [515, 185] on div "**********" at bounding box center [448, 184] width 869 height 340
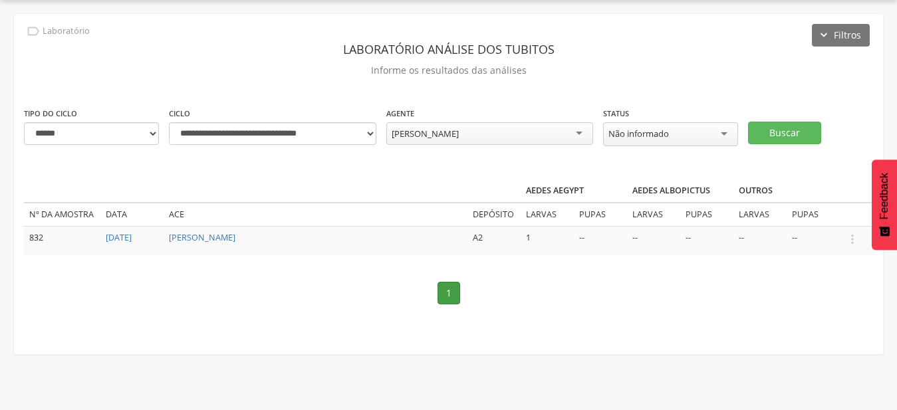
click at [781, 144] on div "**********" at bounding box center [448, 132] width 869 height 53
click at [780, 131] on button "Buscar" at bounding box center [784, 133] width 73 height 23
click at [854, 236] on icon "" at bounding box center [852, 239] width 15 height 15
click at [787, 220] on link "Informar resultado" at bounding box center [806, 217] width 105 height 17
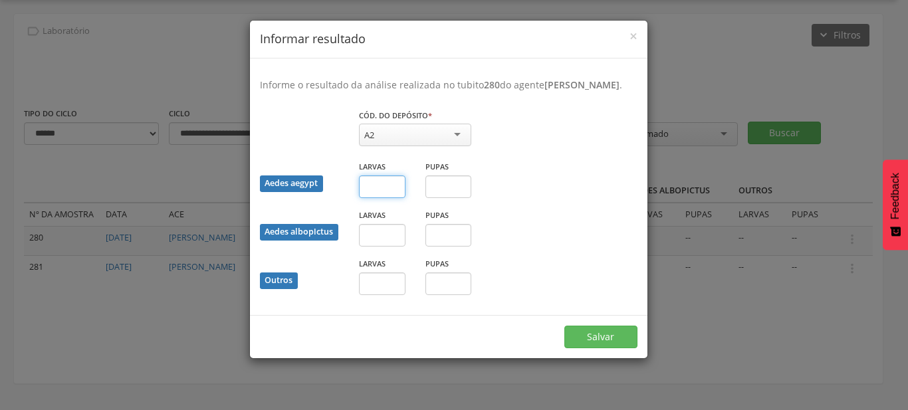
click at [391, 198] on input "text" at bounding box center [382, 187] width 47 height 23
type input "*"
click at [564, 326] on button "Salvar" at bounding box center [600, 337] width 73 height 23
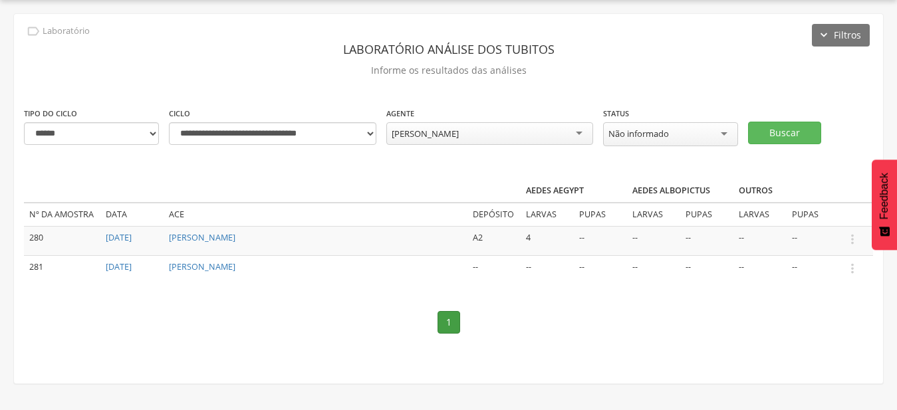
click at [525, 140] on div "Gustavo Sena Santana" at bounding box center [489, 133] width 207 height 23
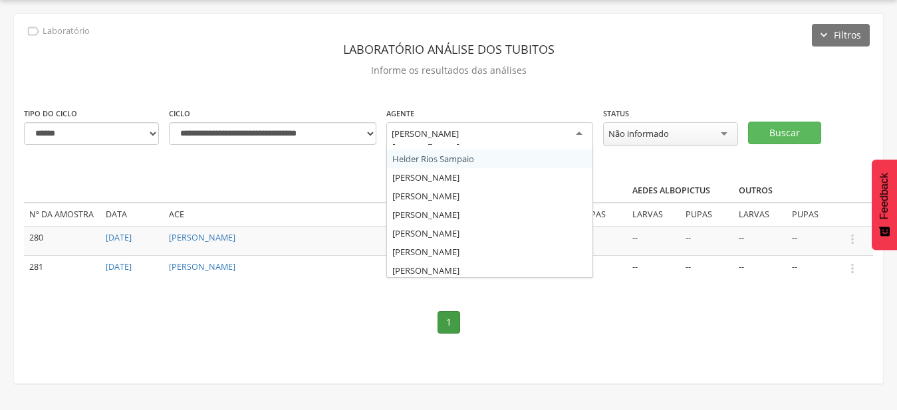
scroll to position [183, 0]
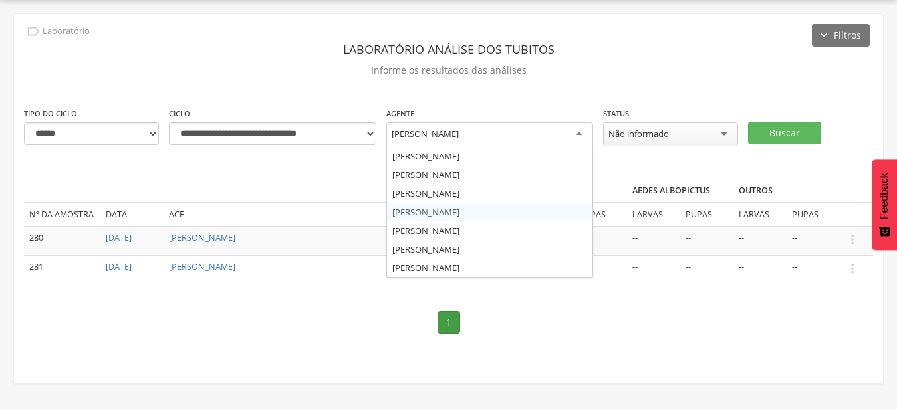
click at [494, 211] on div "**********" at bounding box center [448, 199] width 869 height 370
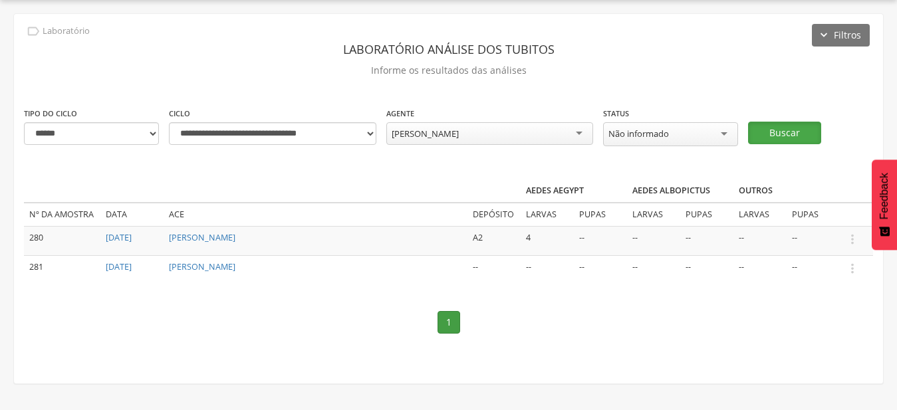
click at [778, 131] on button "Buscar" at bounding box center [784, 133] width 73 height 23
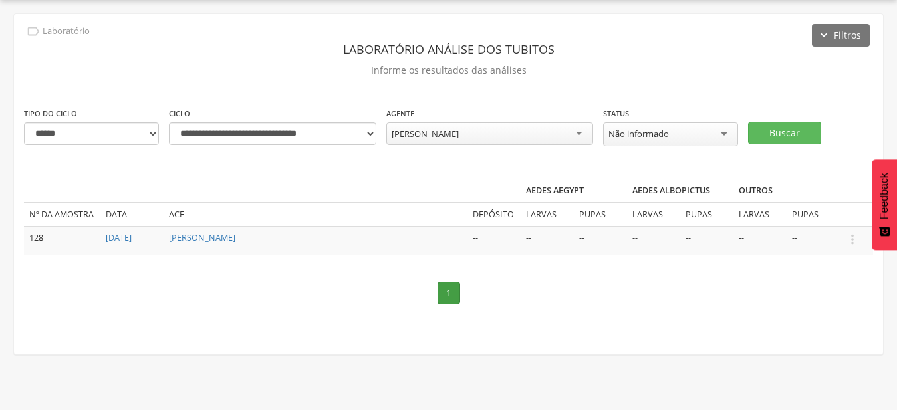
drag, startPoint x: 854, startPoint y: 235, endPoint x: 848, endPoint y: 225, distance: 11.6
click at [854, 235] on icon "" at bounding box center [852, 239] width 15 height 15
click at [832, 210] on link "Informar resultado" at bounding box center [806, 217] width 105 height 17
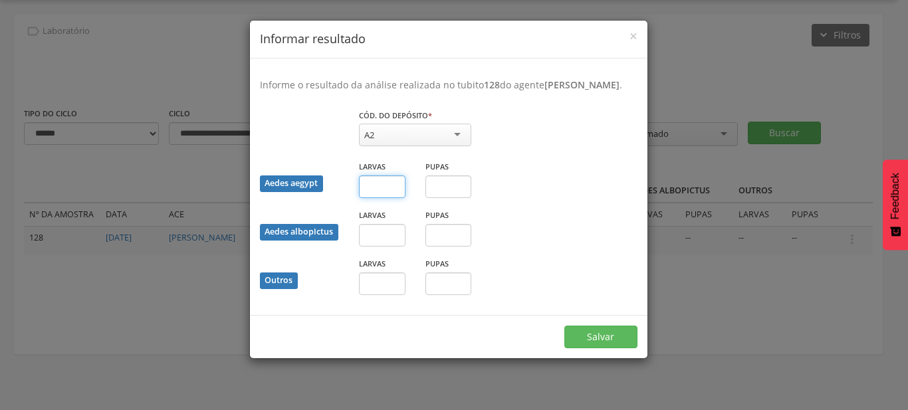
click at [390, 198] on input "text" at bounding box center [382, 187] width 47 height 23
type input "*"
click at [564, 326] on button "Salvar" at bounding box center [600, 337] width 73 height 23
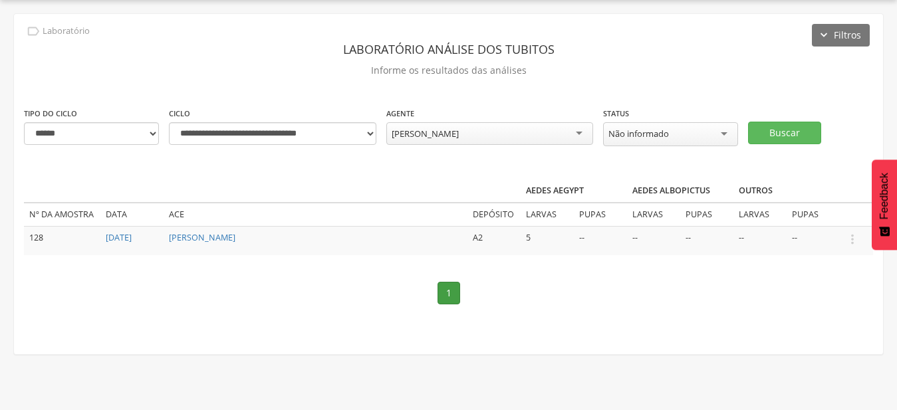
click at [544, 134] on div "José Marcos Paixão Oliveira" at bounding box center [489, 133] width 207 height 23
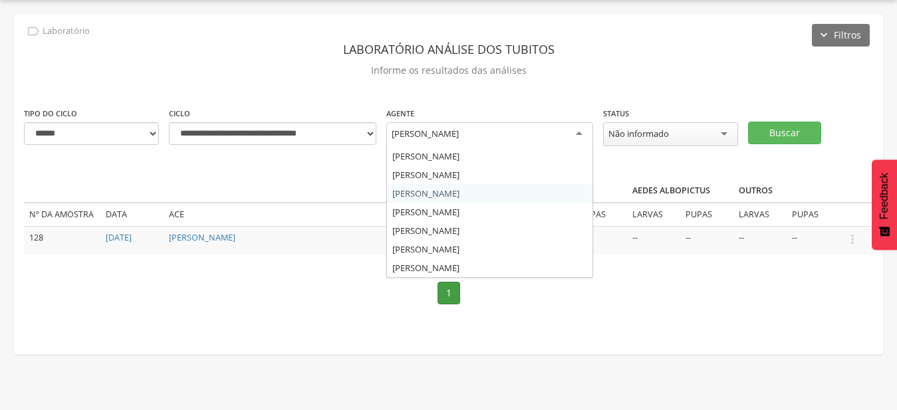
scroll to position [0, 0]
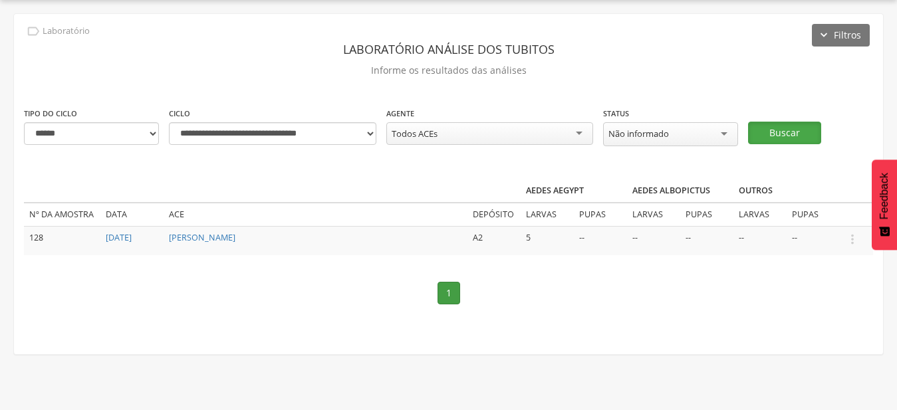
click at [775, 132] on button "Buscar" at bounding box center [784, 133] width 73 height 23
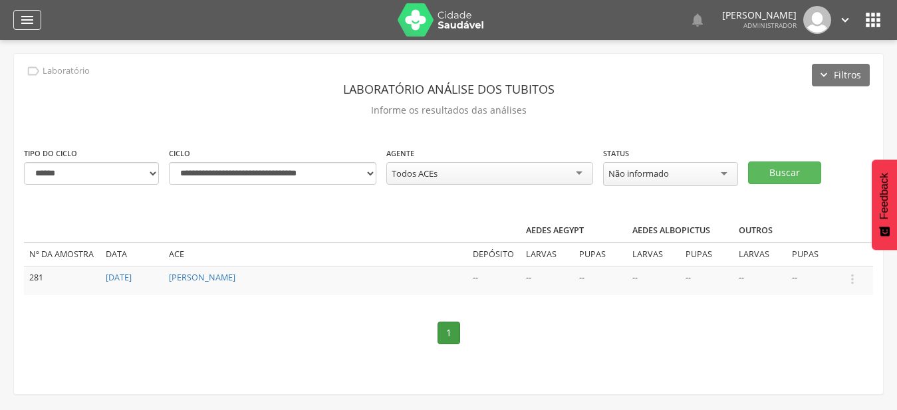
click at [17, 19] on div "" at bounding box center [27, 20] width 28 height 20
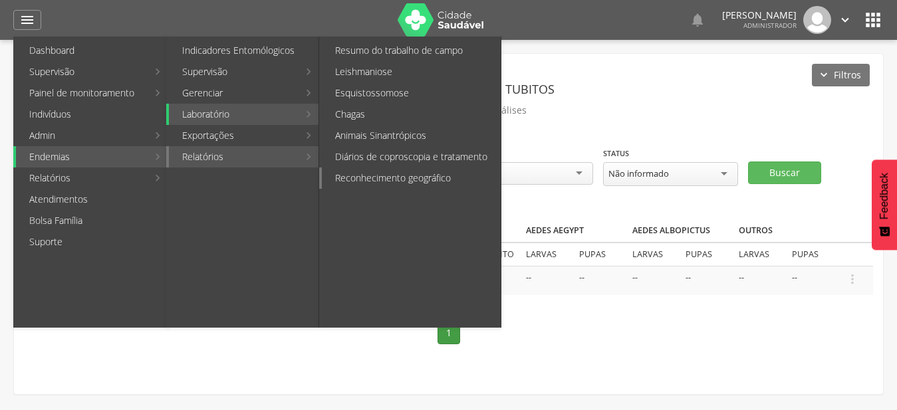
click at [386, 178] on link "Reconhecimento geográfico" at bounding box center [411, 178] width 179 height 21
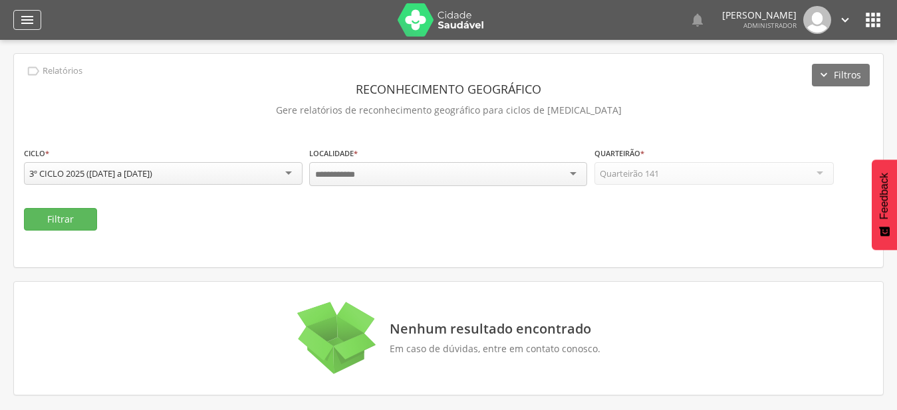
click at [27, 19] on icon "" at bounding box center [27, 20] width 16 height 16
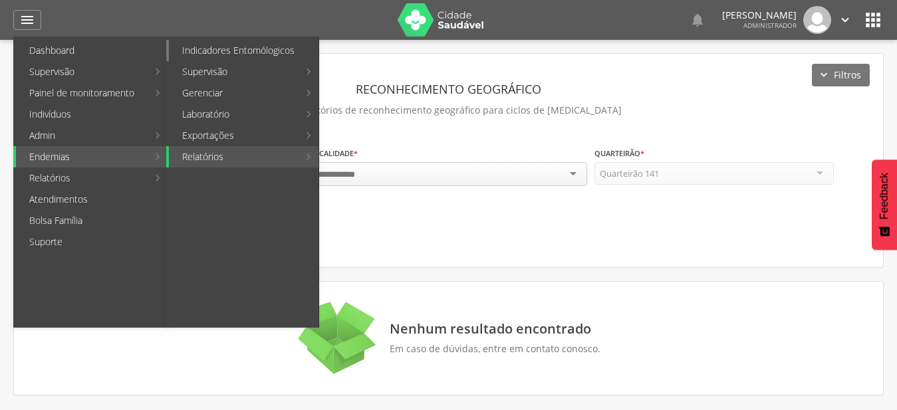
click at [217, 50] on link "Indicadores Entomólogicos" at bounding box center [244, 50] width 150 height 21
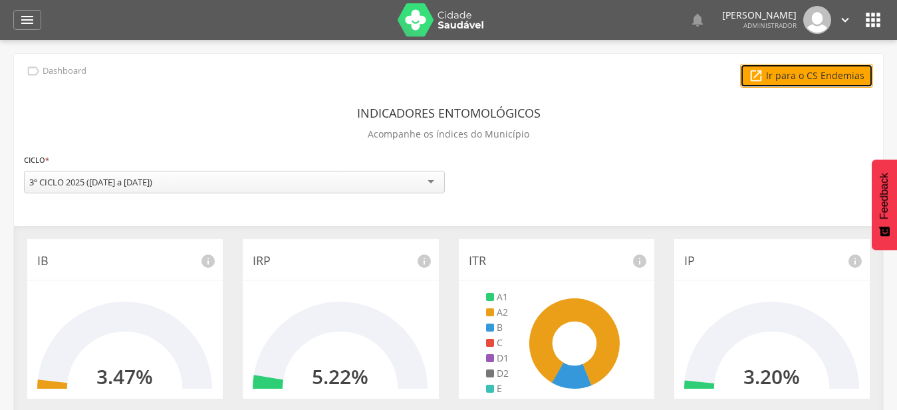
click at [812, 72] on link " Ir para o CS Endemias" at bounding box center [806, 76] width 133 height 24
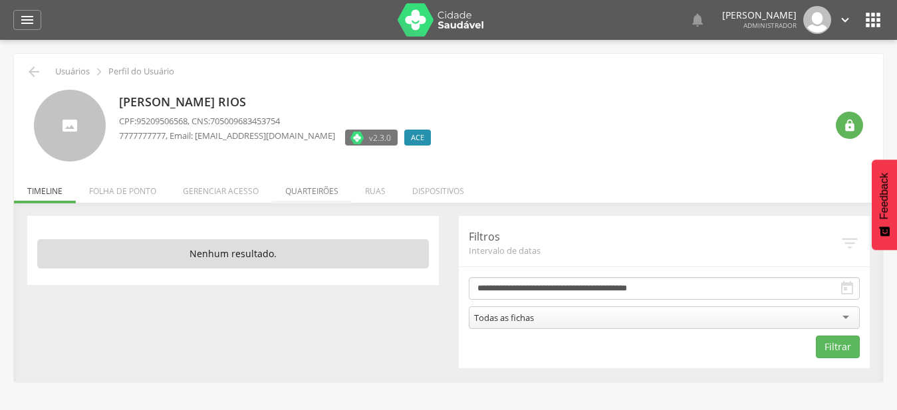
click at [330, 191] on li "Quarteirões" at bounding box center [312, 187] width 80 height 31
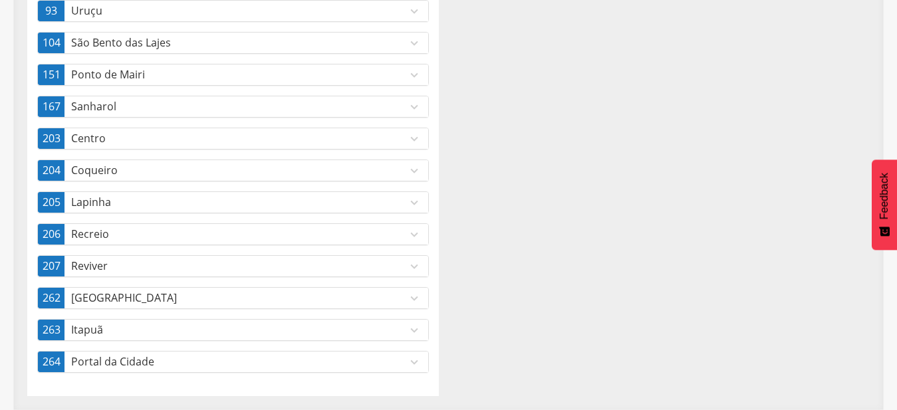
click at [399, 269] on p "Reviver" at bounding box center [239, 266] width 336 height 15
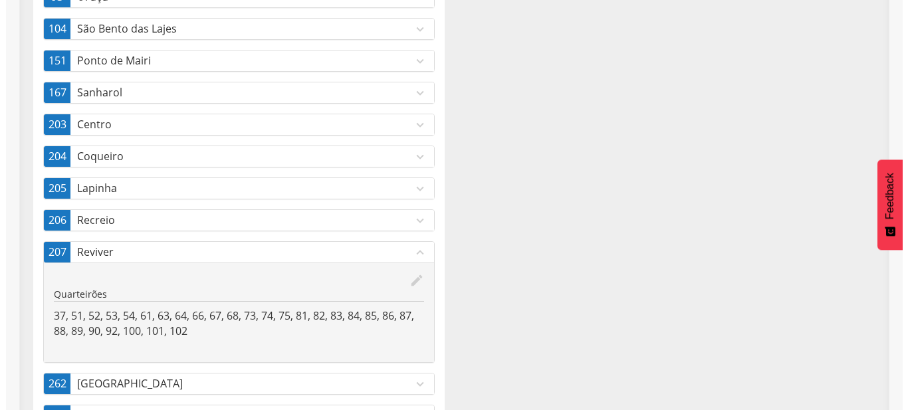
scroll to position [465, 0]
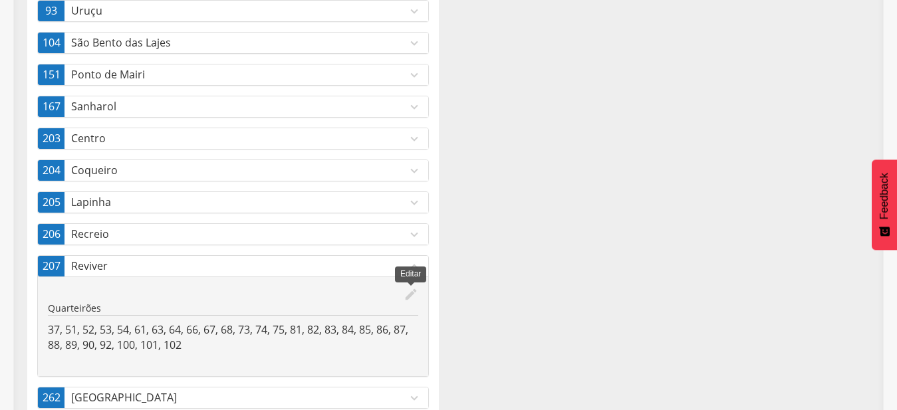
click at [412, 297] on icon "edit" at bounding box center [411, 294] width 15 height 15
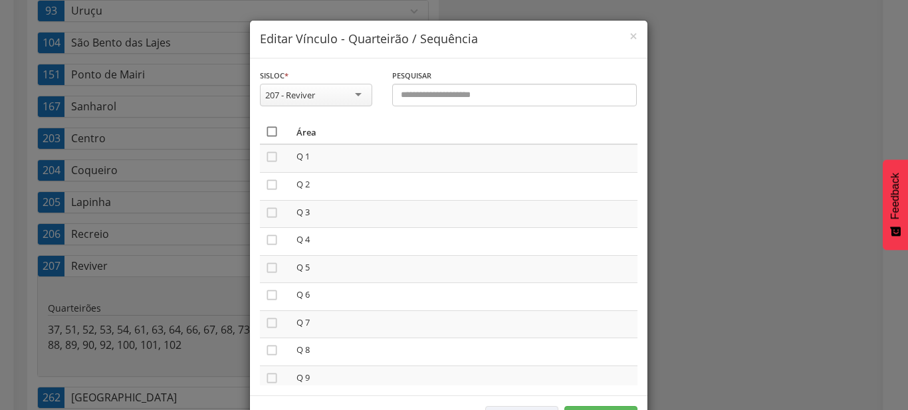
click at [267, 132] on icon "" at bounding box center [271, 131] width 13 height 13
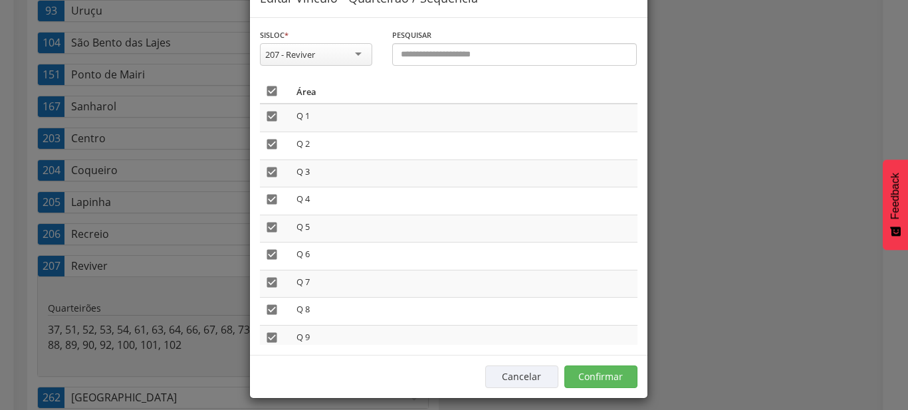
scroll to position [49, 0]
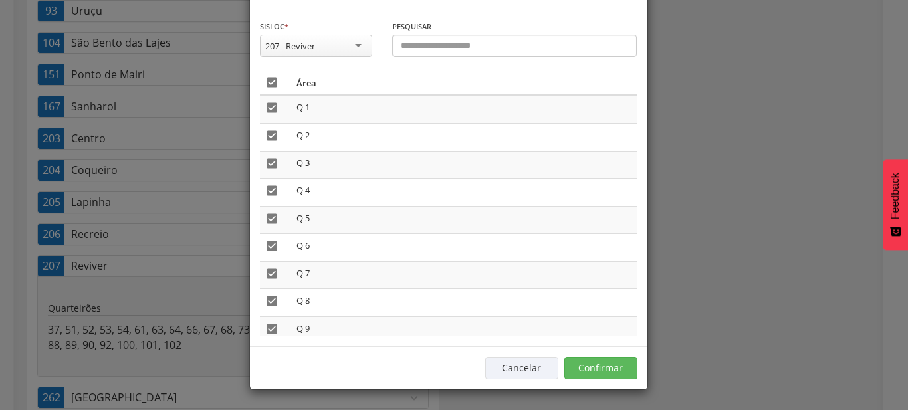
drag, startPoint x: 633, startPoint y: 353, endPoint x: 615, endPoint y: 368, distance: 23.6
click at [633, 354] on div "Cancelar Confirmar" at bounding box center [449, 367] width 398 height 43
click at [614, 369] on button "Confirmar" at bounding box center [600, 368] width 73 height 23
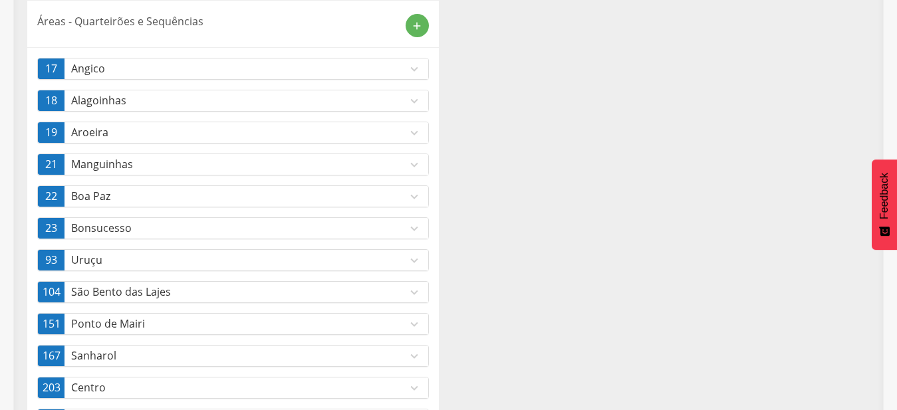
scroll to position [243, 0]
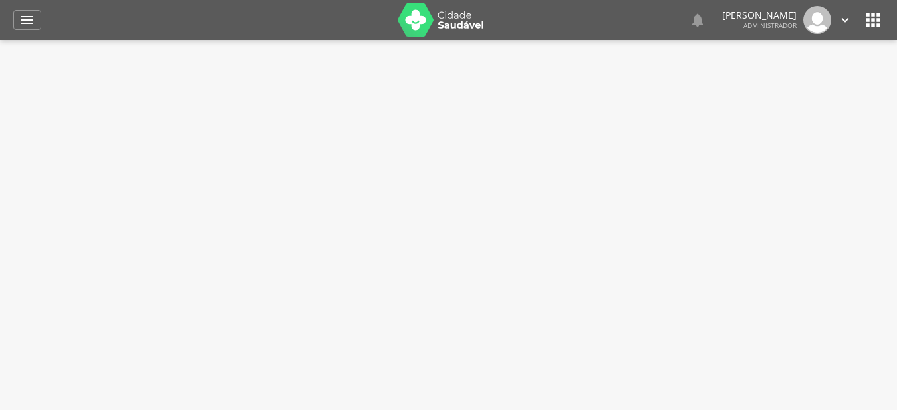
type input "**********"
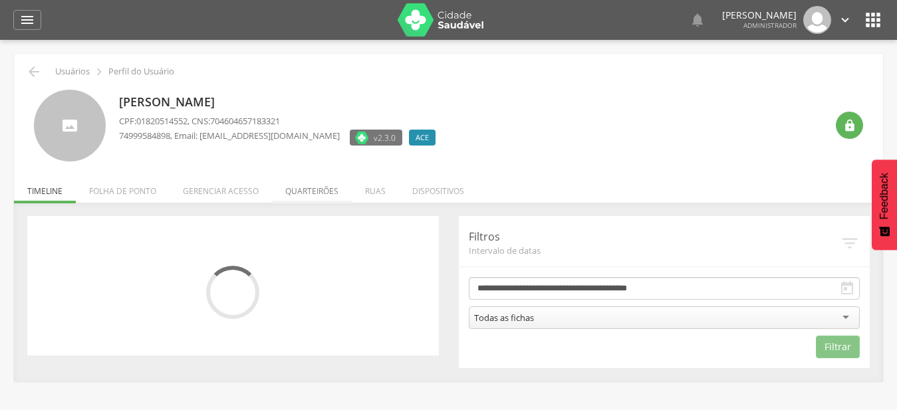
click at [337, 188] on li "Quarteirões" at bounding box center [312, 187] width 80 height 31
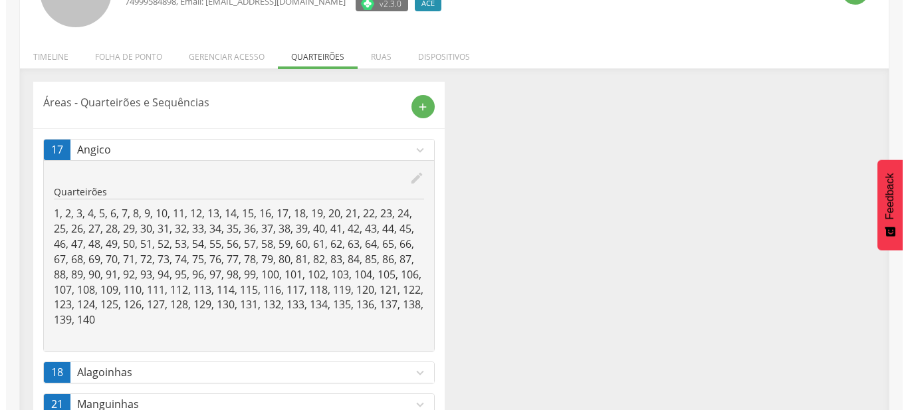
scroll to position [136, 0]
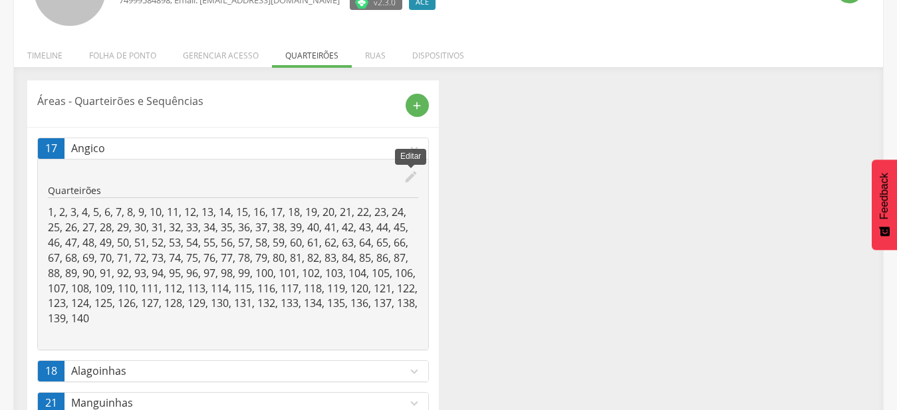
click at [410, 178] on icon "edit" at bounding box center [411, 177] width 15 height 15
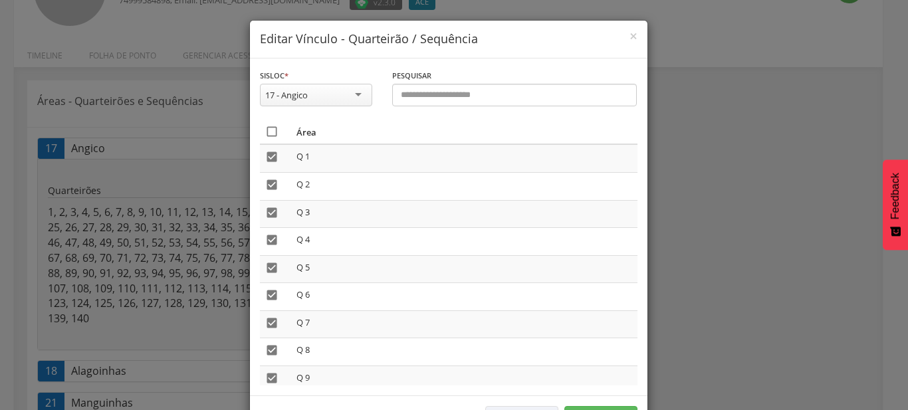
click at [270, 133] on icon "" at bounding box center [271, 131] width 13 height 13
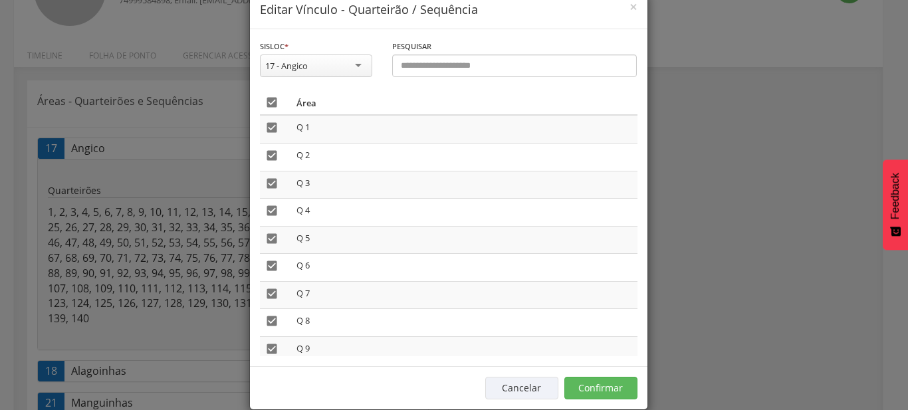
scroll to position [49, 0]
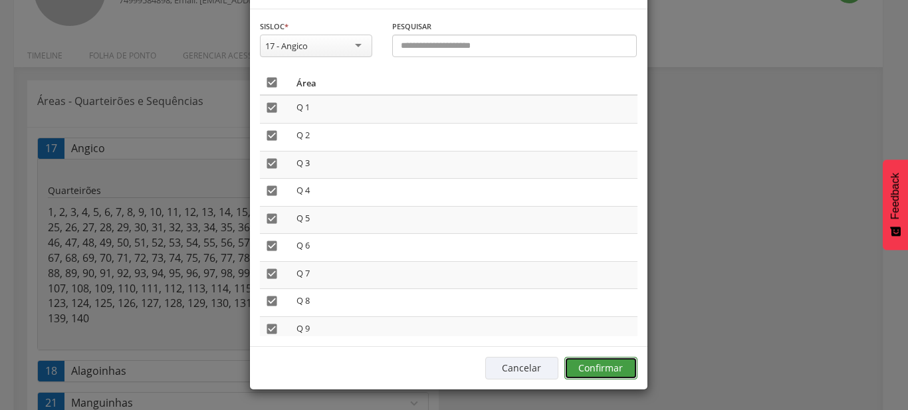
click at [592, 372] on button "Confirmar" at bounding box center [600, 368] width 73 height 23
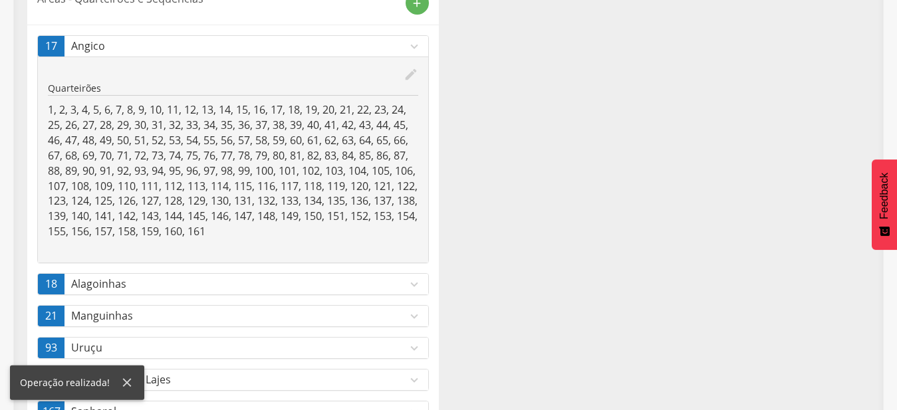
scroll to position [243, 0]
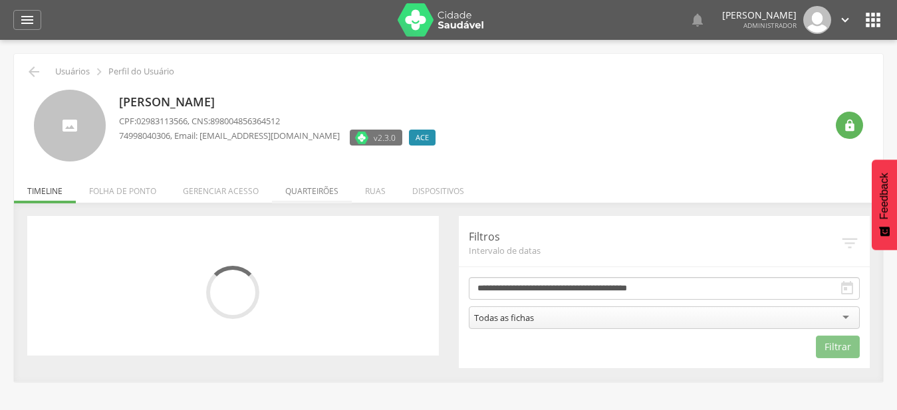
click at [302, 189] on li "Quarteirões" at bounding box center [312, 187] width 80 height 31
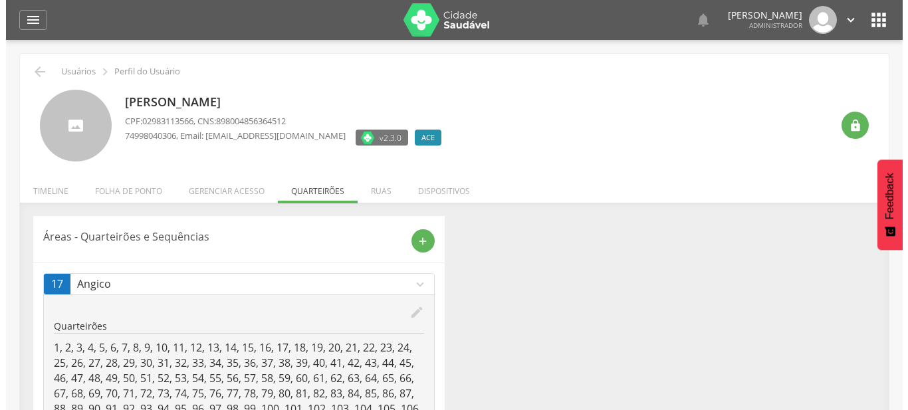
scroll to position [136, 0]
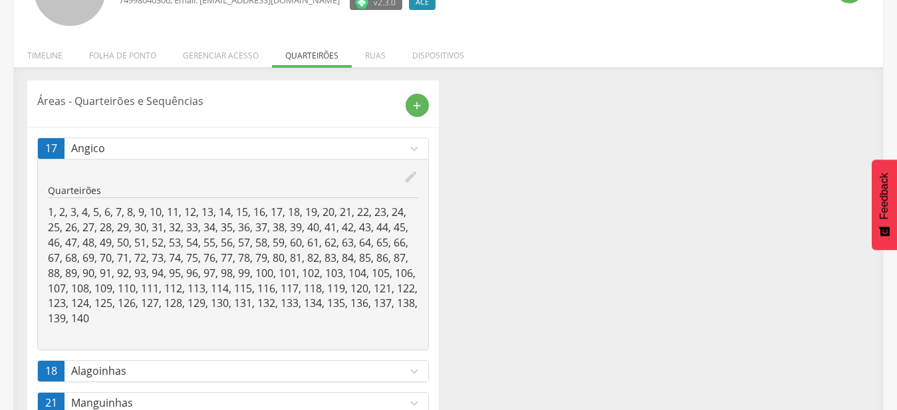
click at [409, 176] on icon "edit" at bounding box center [411, 177] width 15 height 15
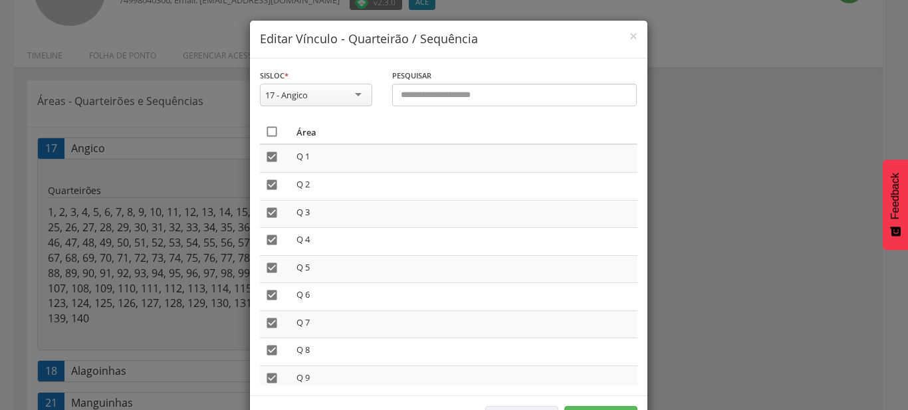
click at [269, 130] on icon "" at bounding box center [271, 131] width 13 height 13
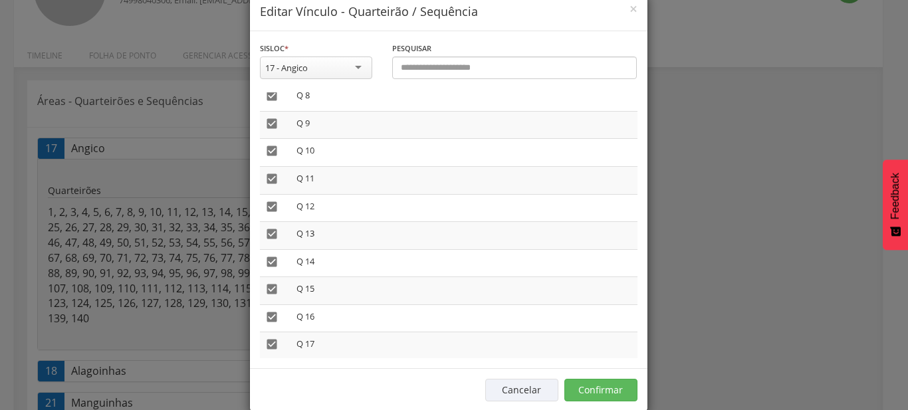
scroll to position [49, 0]
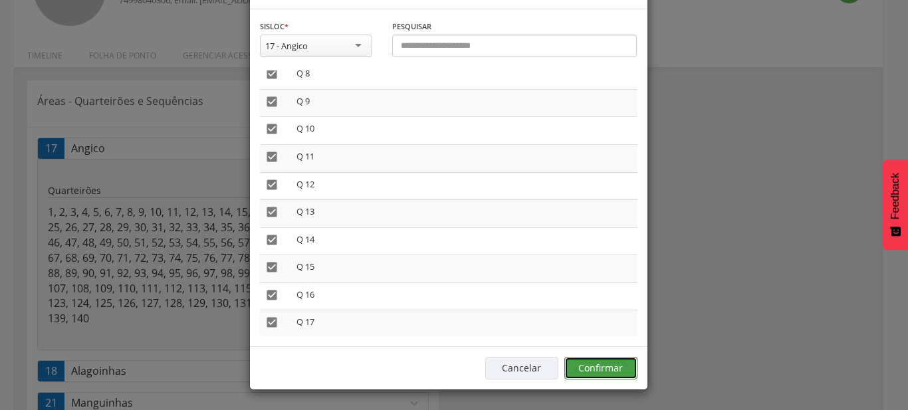
click at [608, 366] on button "Confirmar" at bounding box center [600, 368] width 73 height 23
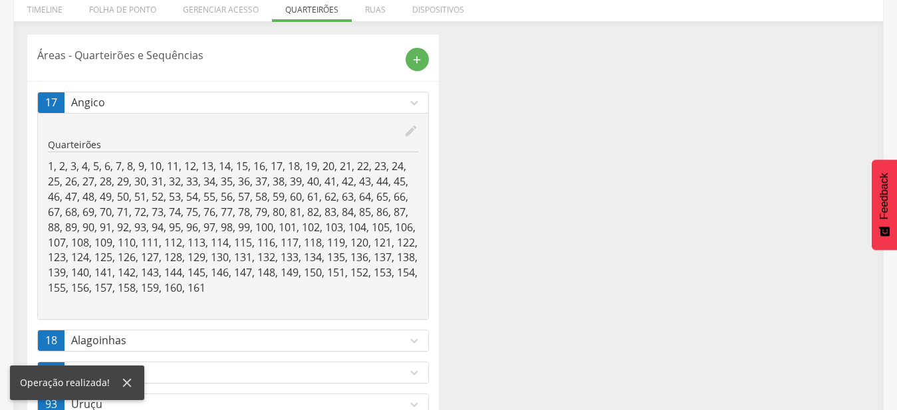
scroll to position [243, 0]
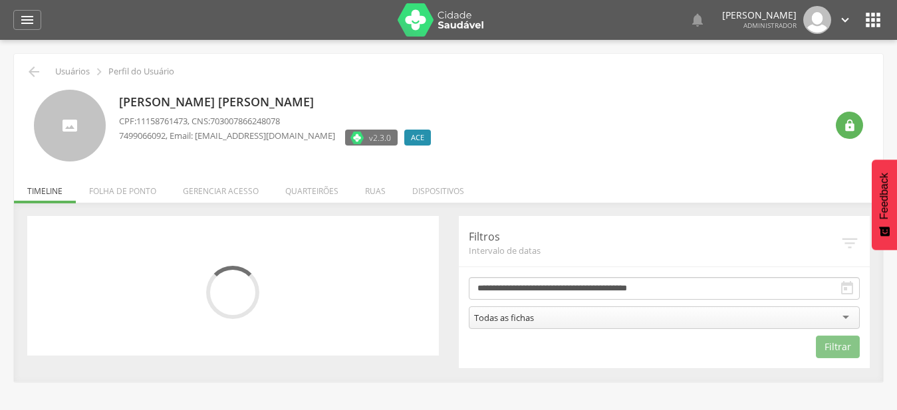
click at [310, 201] on li "Quarteirões" at bounding box center [312, 187] width 80 height 31
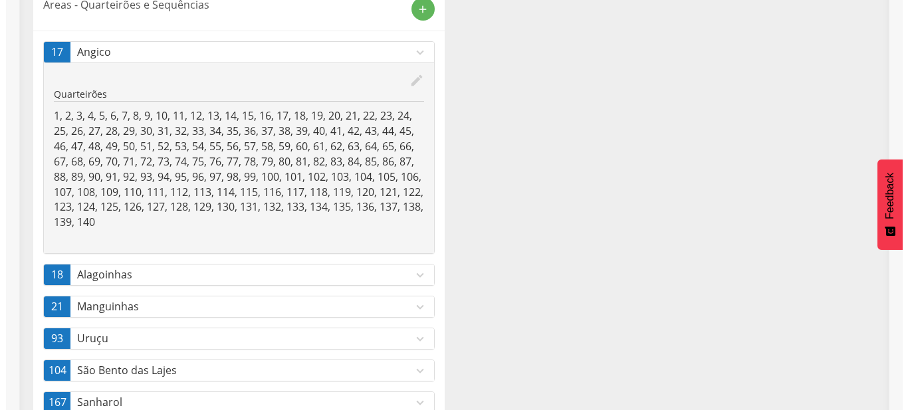
scroll to position [271, 0]
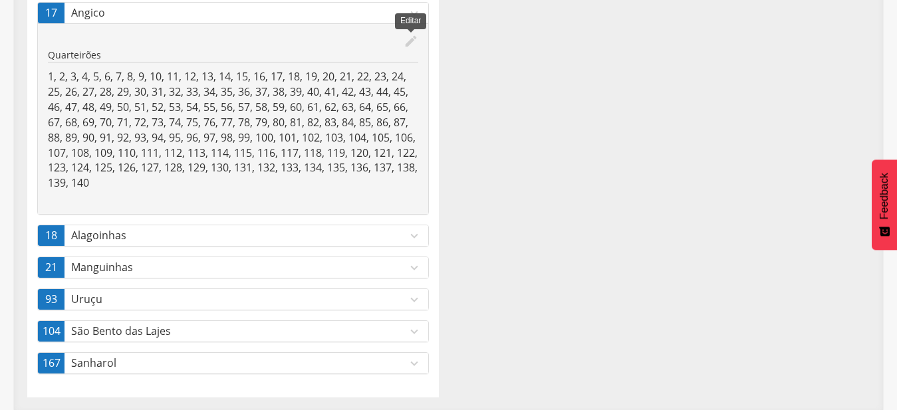
click at [405, 38] on icon "edit" at bounding box center [411, 41] width 15 height 15
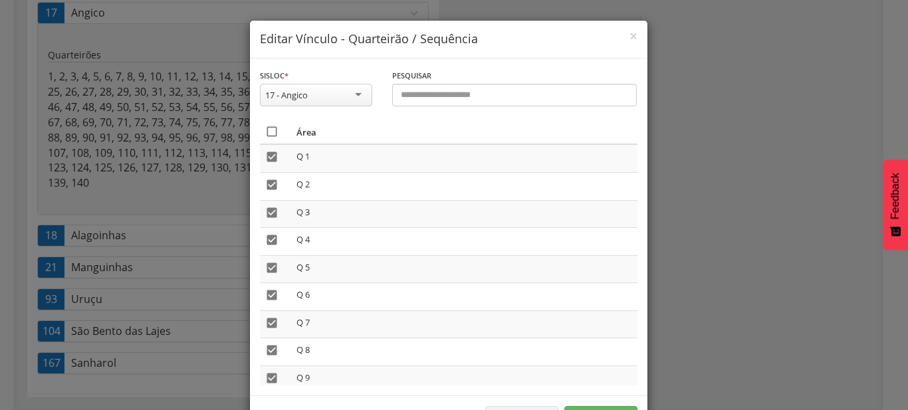
click at [267, 132] on icon "" at bounding box center [271, 131] width 13 height 13
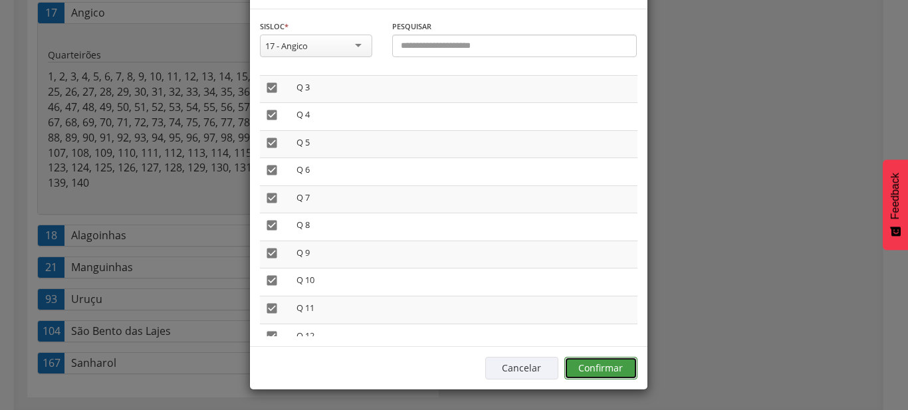
click at [596, 376] on button "Confirmar" at bounding box center [600, 368] width 73 height 23
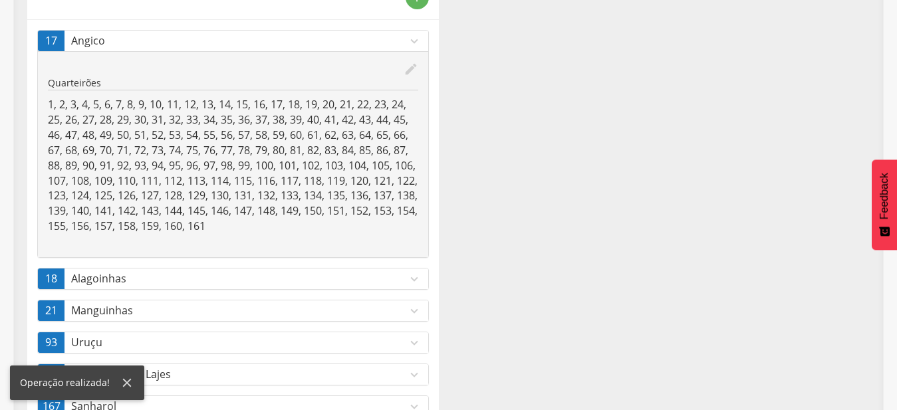
scroll to position [0, 0]
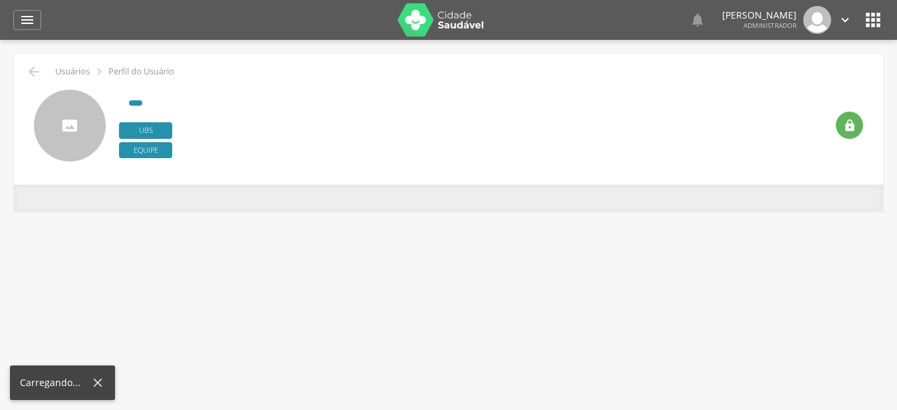
type input "**********"
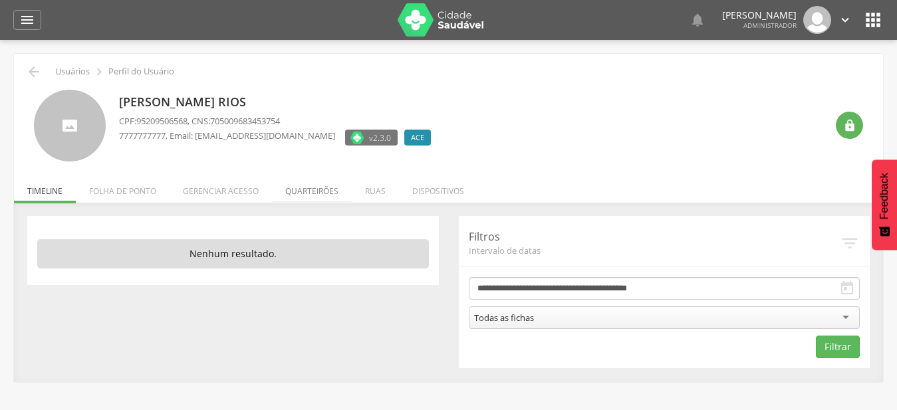
click at [302, 190] on li "Quarteirões" at bounding box center [312, 187] width 80 height 31
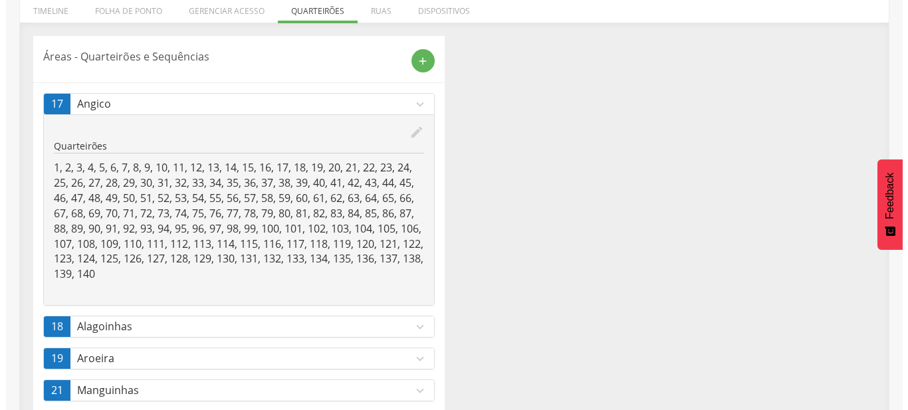
scroll to position [203, 0]
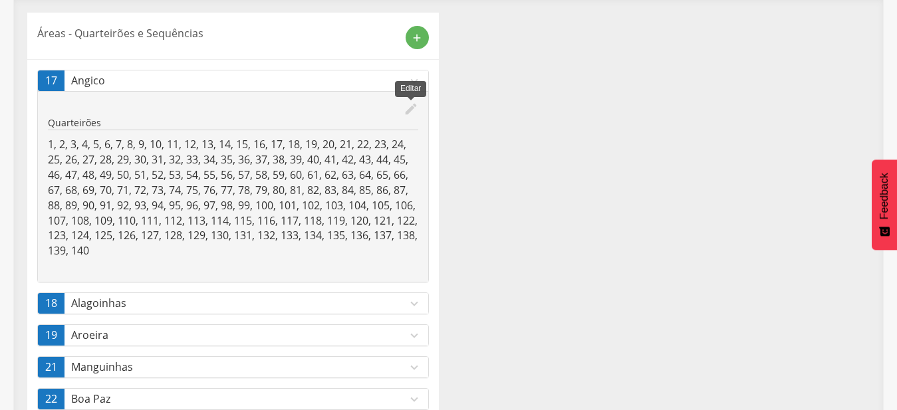
click at [412, 111] on icon "edit" at bounding box center [411, 109] width 15 height 15
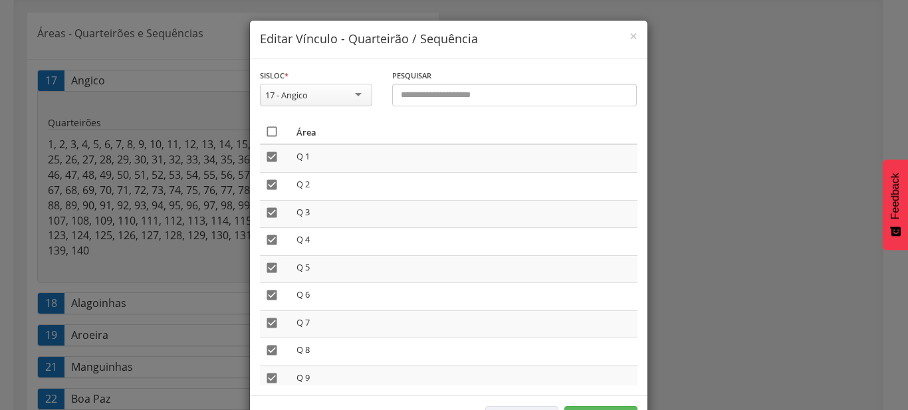
click at [265, 131] on icon "" at bounding box center [271, 131] width 13 height 13
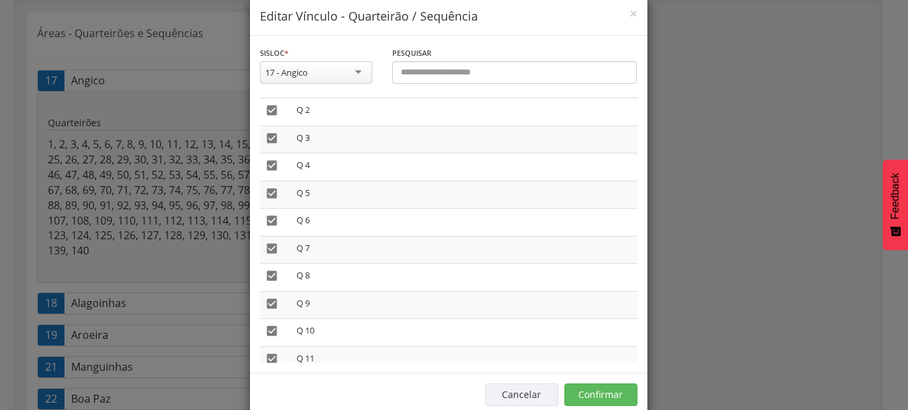
scroll to position [49, 0]
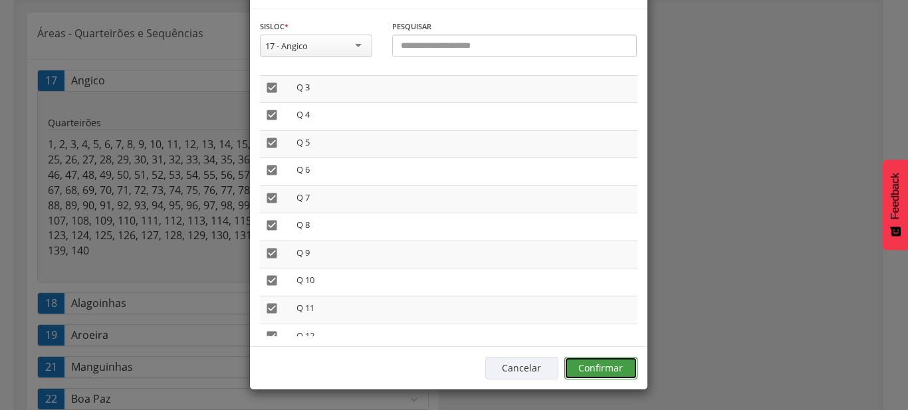
click at [607, 366] on button "Confirmar" at bounding box center [600, 368] width 73 height 23
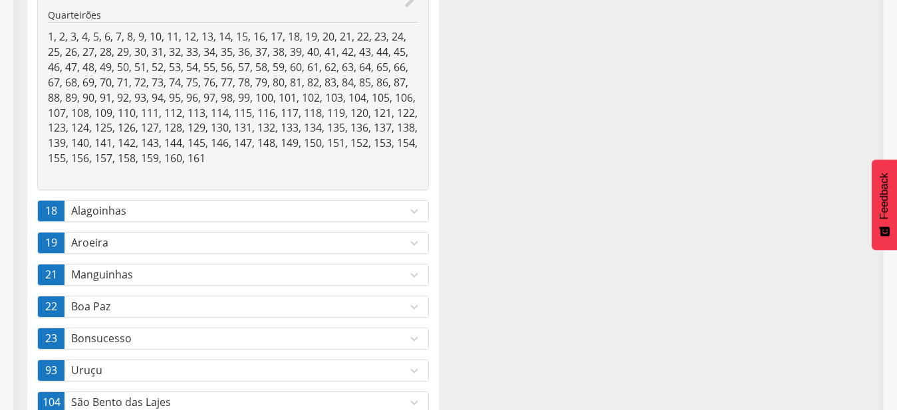
scroll to position [40, 0]
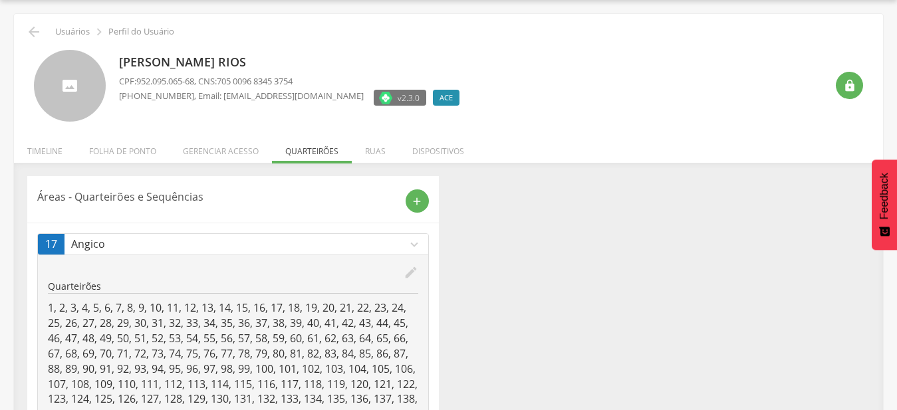
click at [403, 247] on p "Angico" at bounding box center [239, 244] width 336 height 15
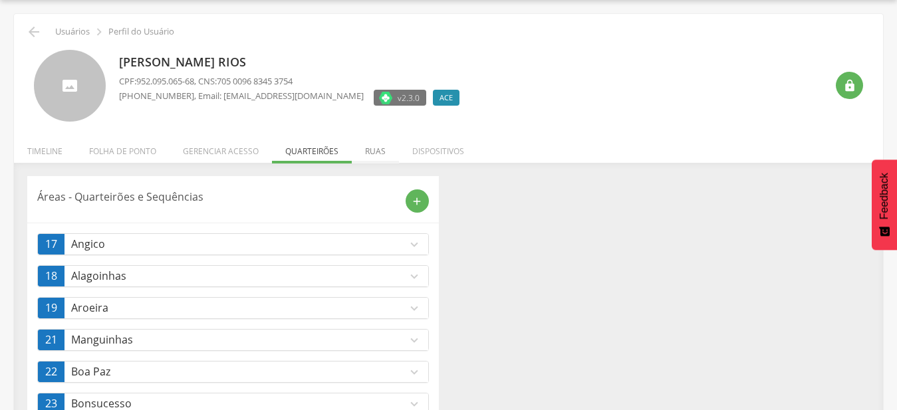
scroll to position [0, 0]
